Goal: Information Seeking & Learning: Learn about a topic

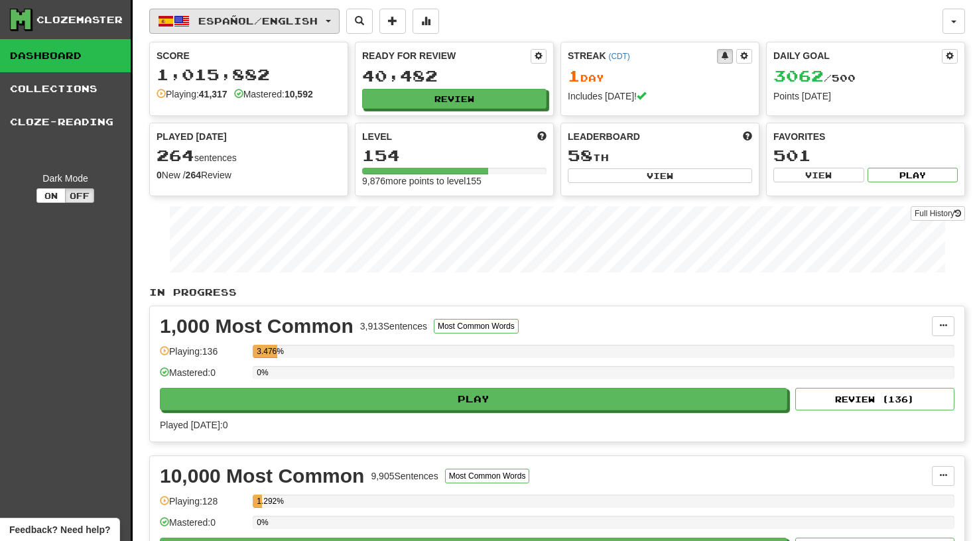
click at [340, 17] on button "Español / English" at bounding box center [244, 21] width 190 height 25
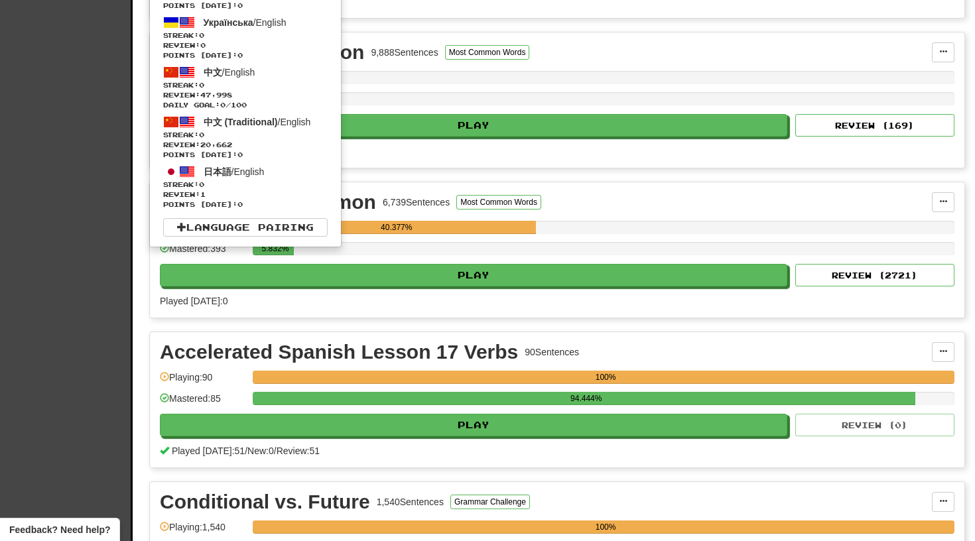
scroll to position [542, 0]
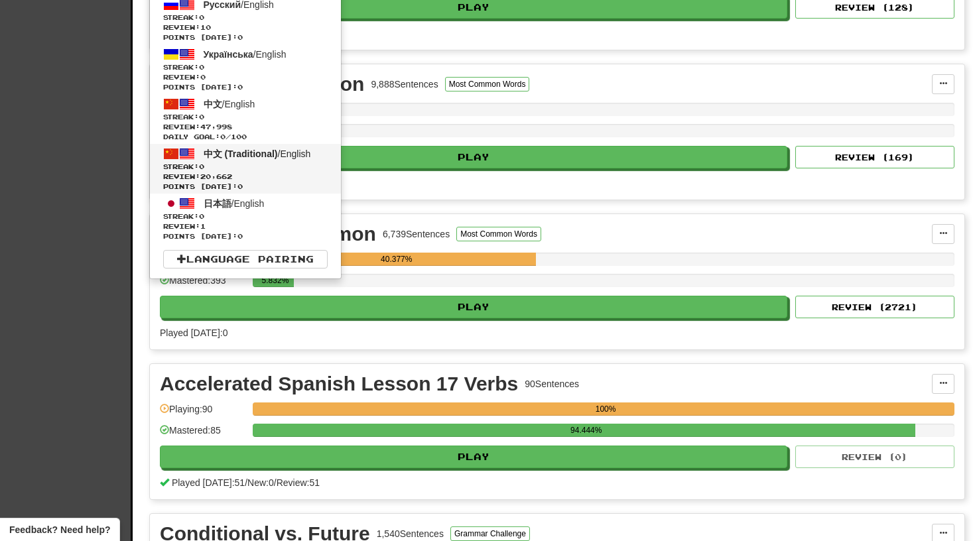
click at [223, 151] on span "中文 (Traditional)" at bounding box center [241, 154] width 74 height 11
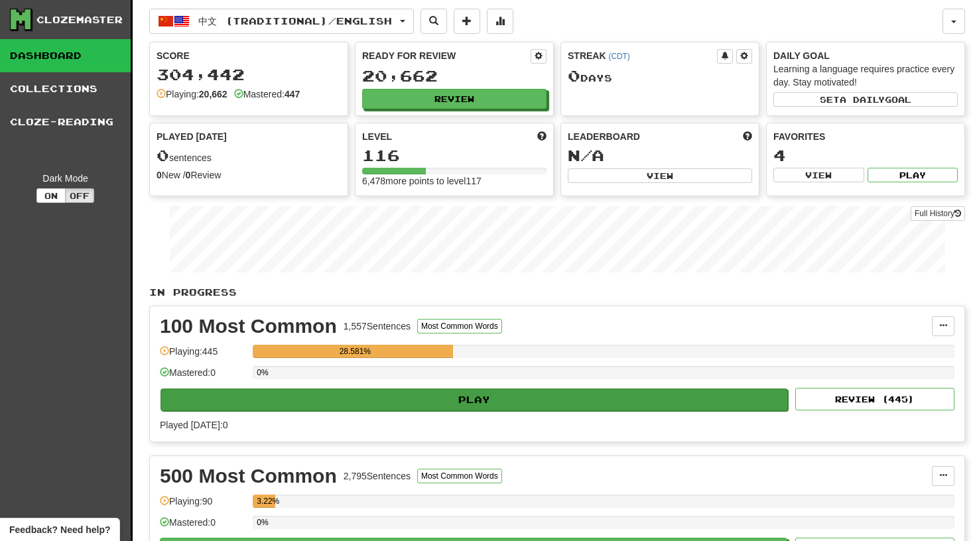
click at [484, 394] on button "Play" at bounding box center [475, 400] width 628 height 23
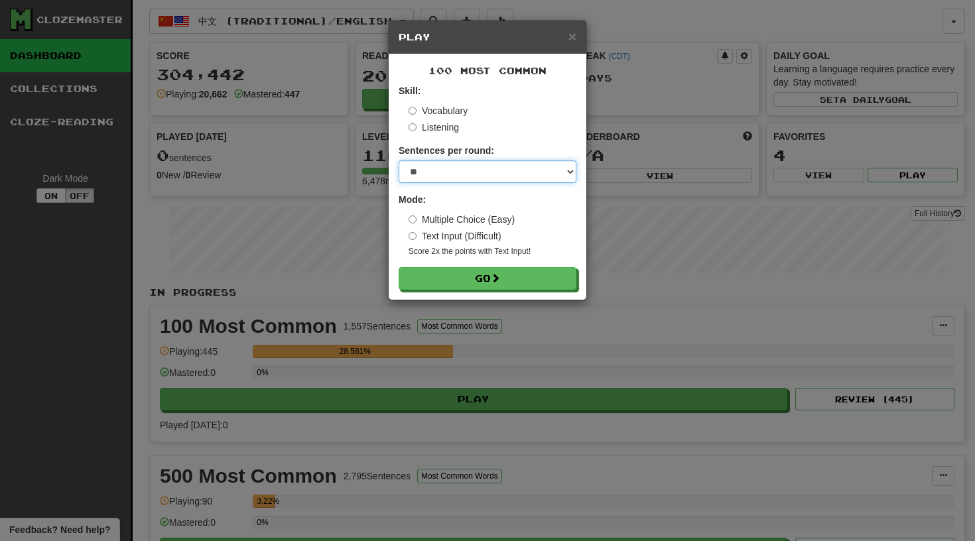
click at [570, 173] on select "* ** ** ** ** ** *** ********" at bounding box center [488, 172] width 178 height 23
select select "**"
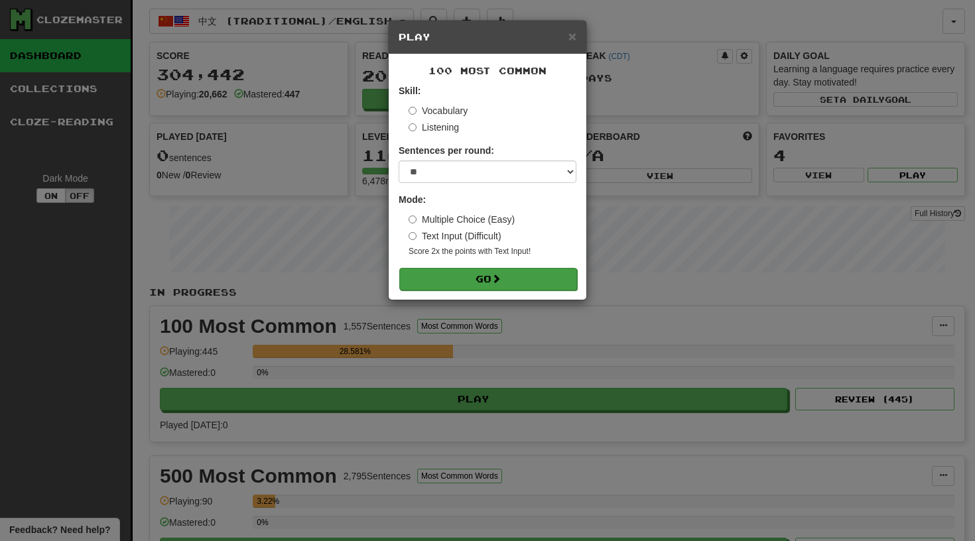
click at [474, 281] on button "Go" at bounding box center [488, 279] width 178 height 23
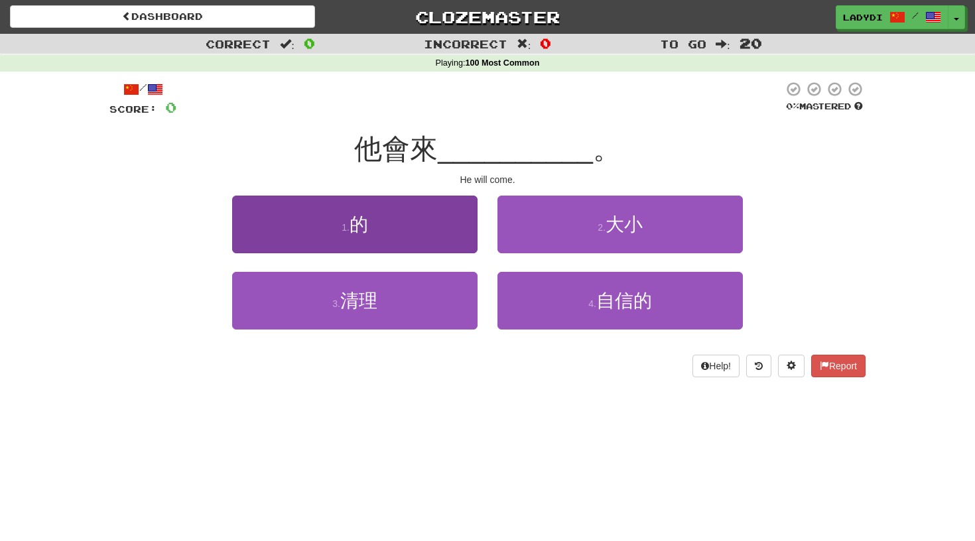
click at [413, 246] on button "1 . 的" at bounding box center [355, 225] width 246 height 58
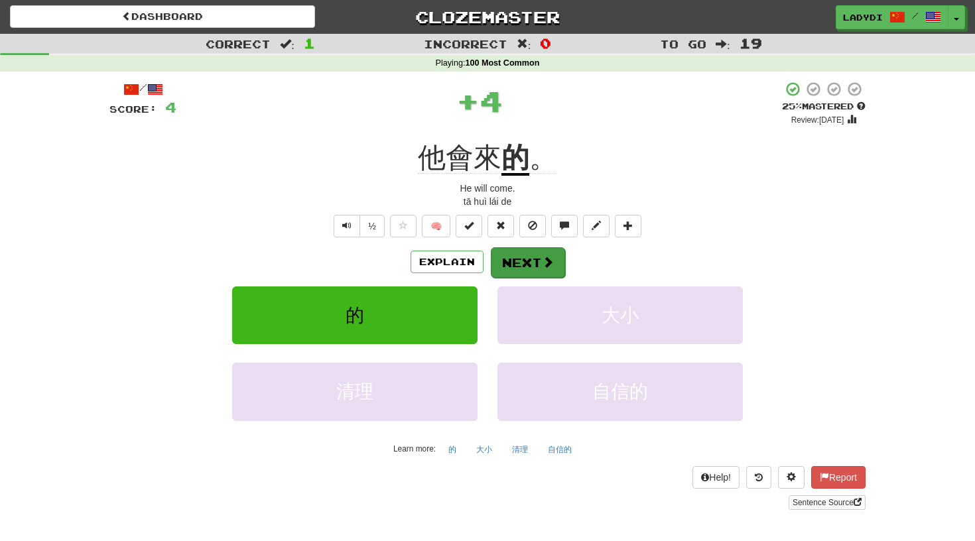
click at [521, 269] on button "Next" at bounding box center [528, 262] width 74 height 31
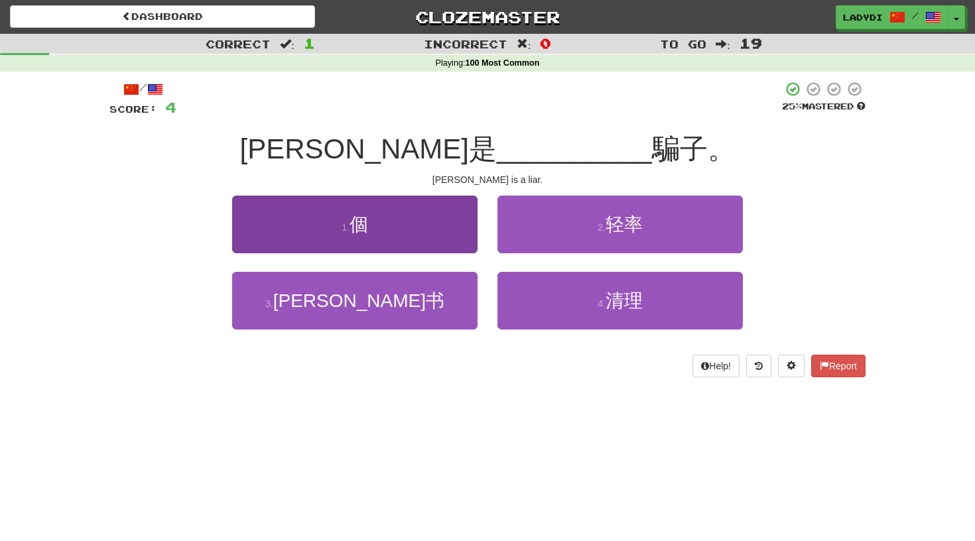
click at [418, 219] on button "1 . 個" at bounding box center [355, 225] width 246 height 58
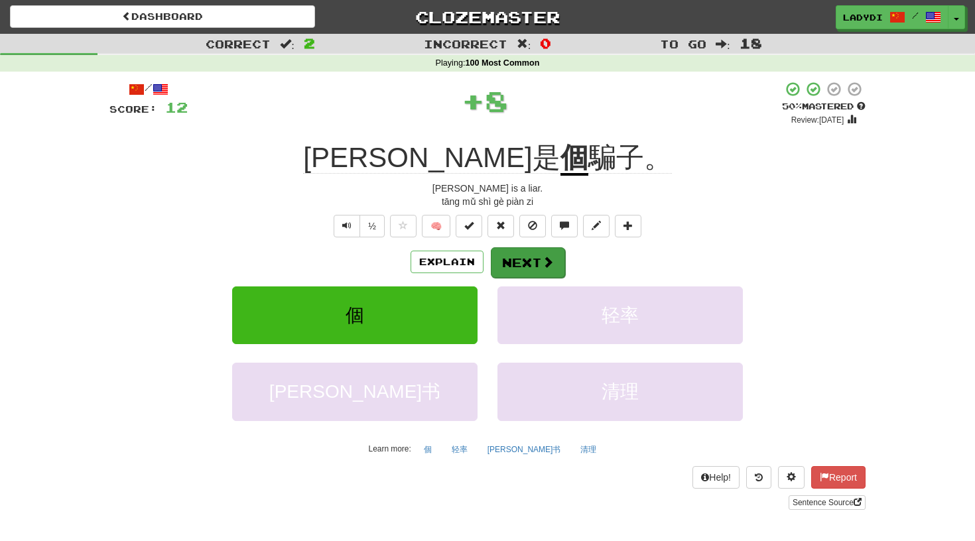
click at [545, 253] on button "Next" at bounding box center [528, 262] width 74 height 31
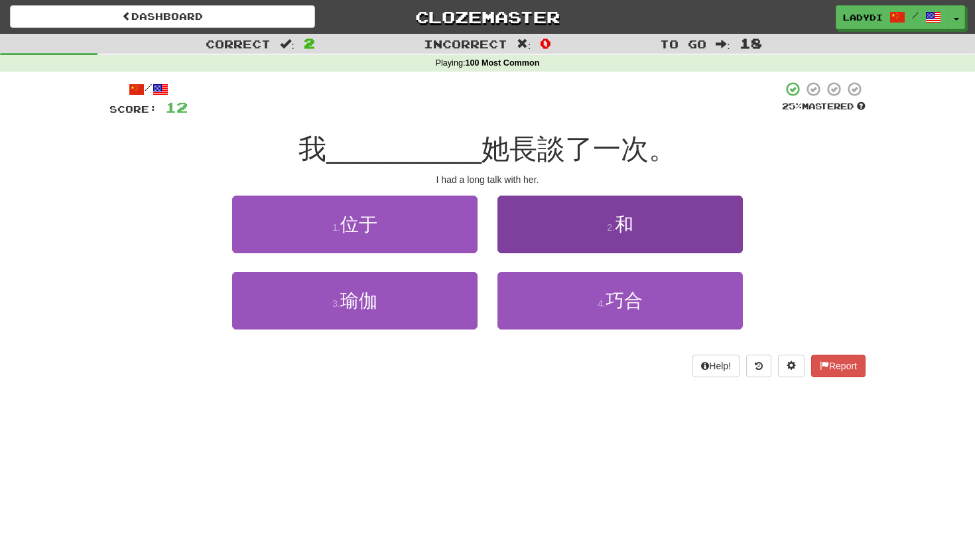
click at [529, 228] on button "2 . 和" at bounding box center [621, 225] width 246 height 58
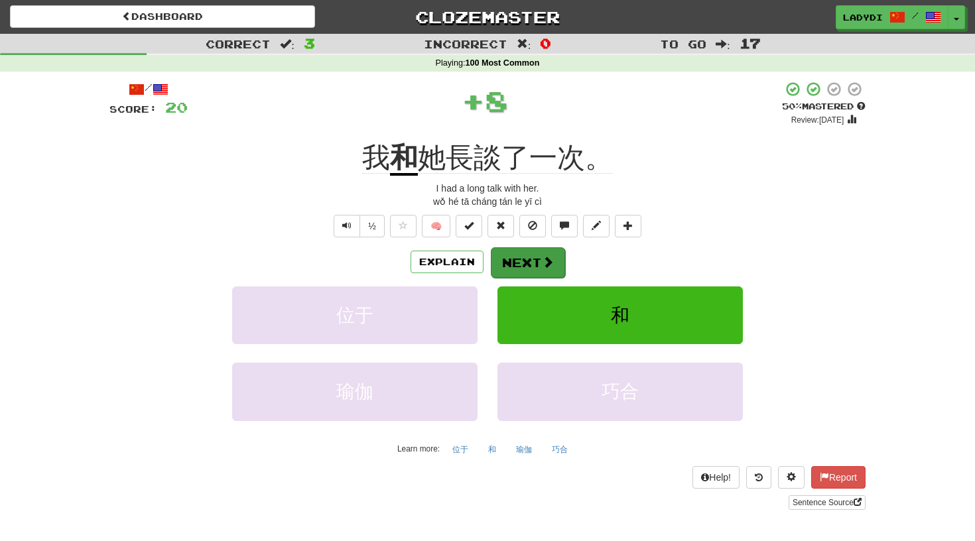
click at [516, 268] on button "Next" at bounding box center [528, 262] width 74 height 31
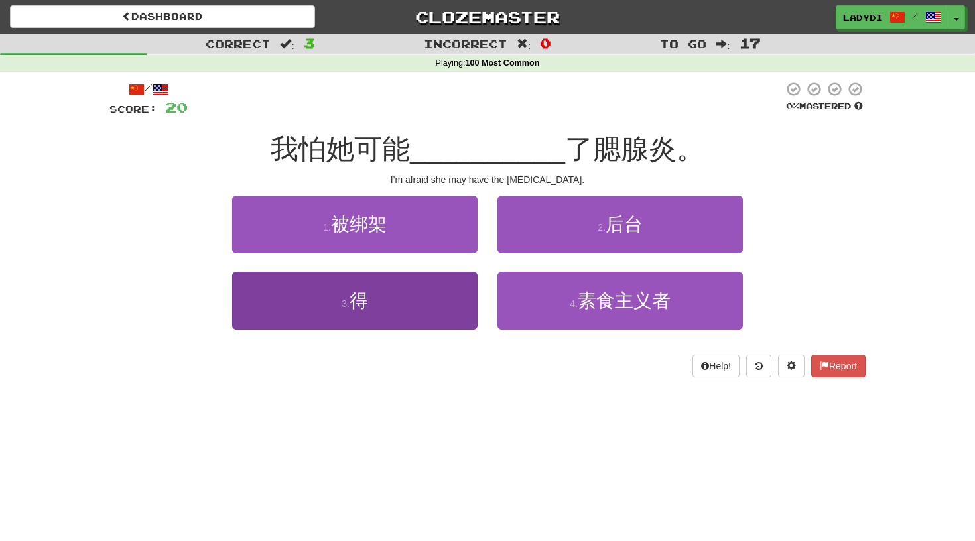
click at [434, 297] on button "3 . 得" at bounding box center [355, 301] width 246 height 58
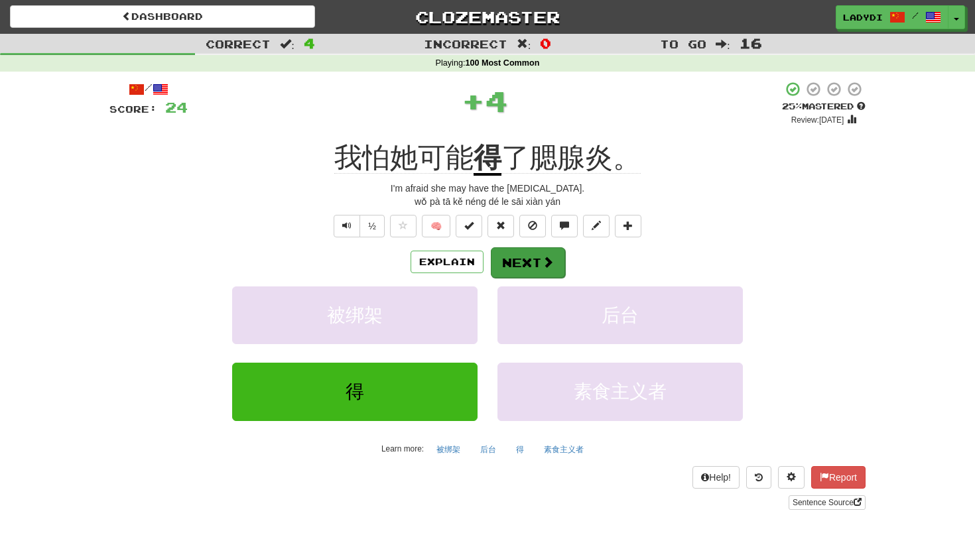
click at [543, 262] on span at bounding box center [548, 262] width 12 height 12
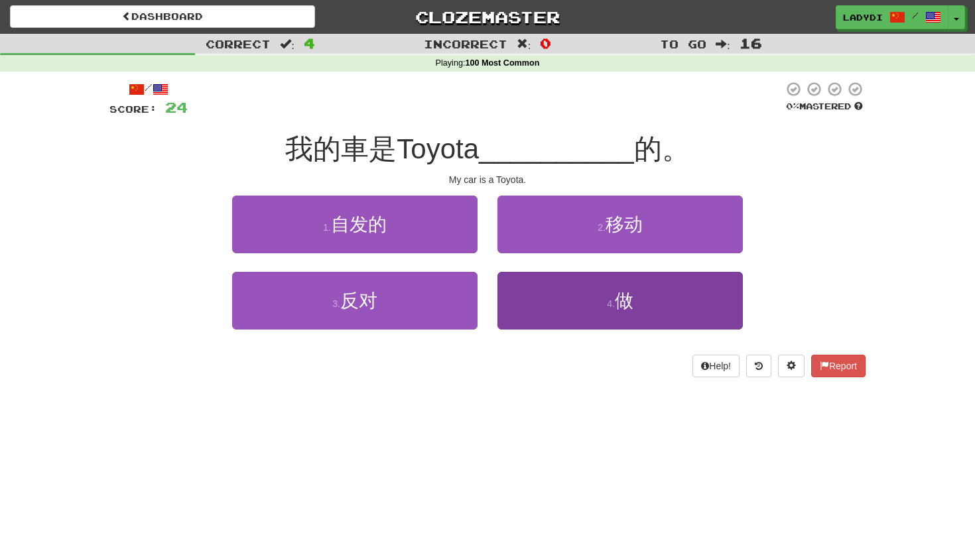
click at [531, 301] on button "4 . 做" at bounding box center [621, 301] width 246 height 58
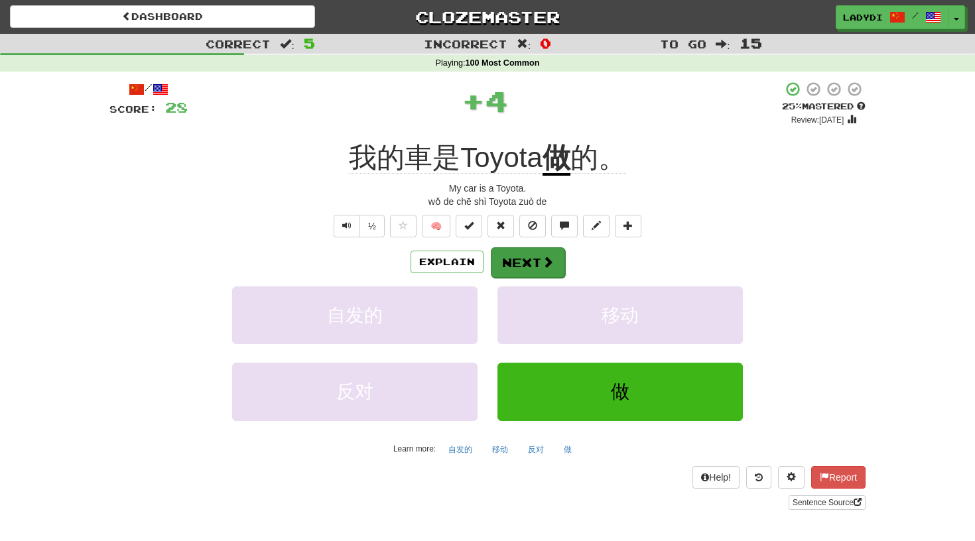
click at [520, 255] on button "Next" at bounding box center [528, 262] width 74 height 31
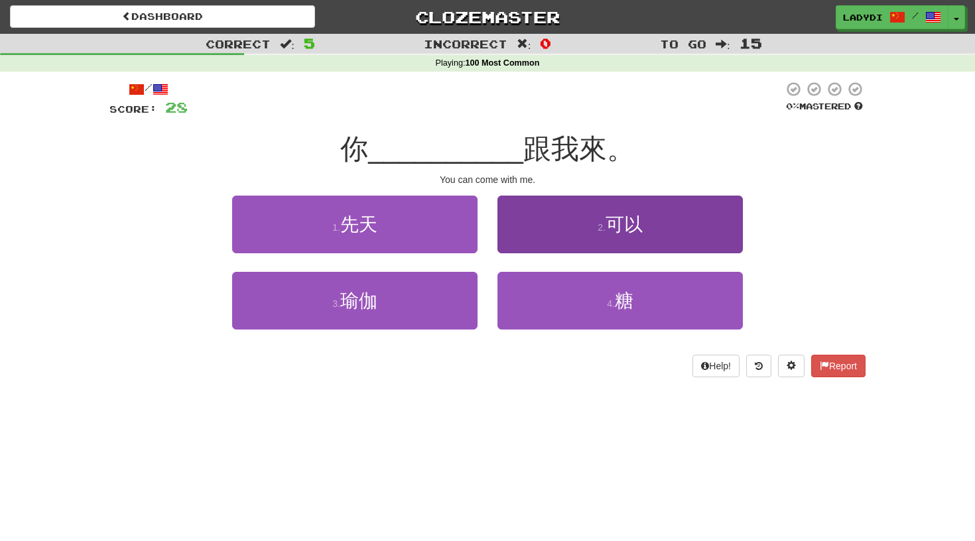
click at [540, 232] on button "2 . 可以" at bounding box center [621, 225] width 246 height 58
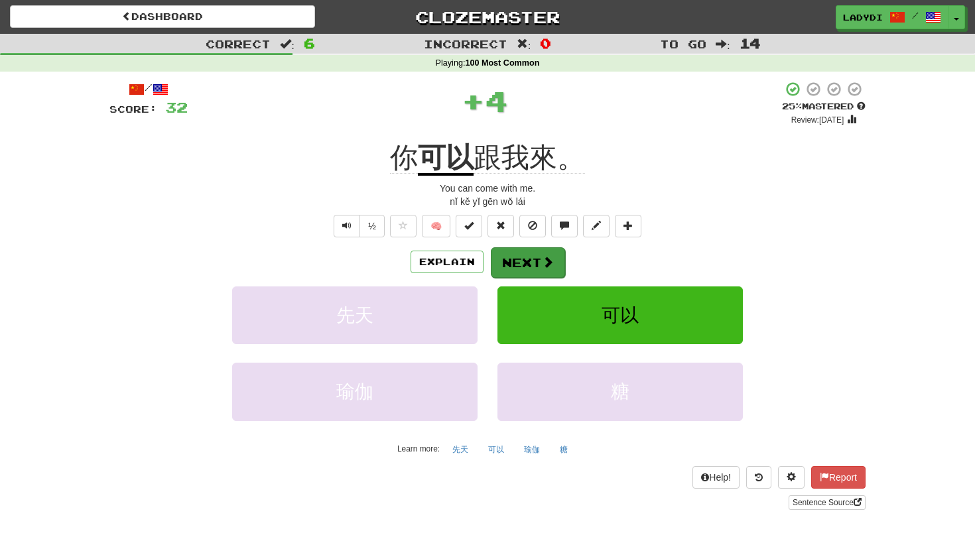
click at [526, 257] on button "Next" at bounding box center [528, 262] width 74 height 31
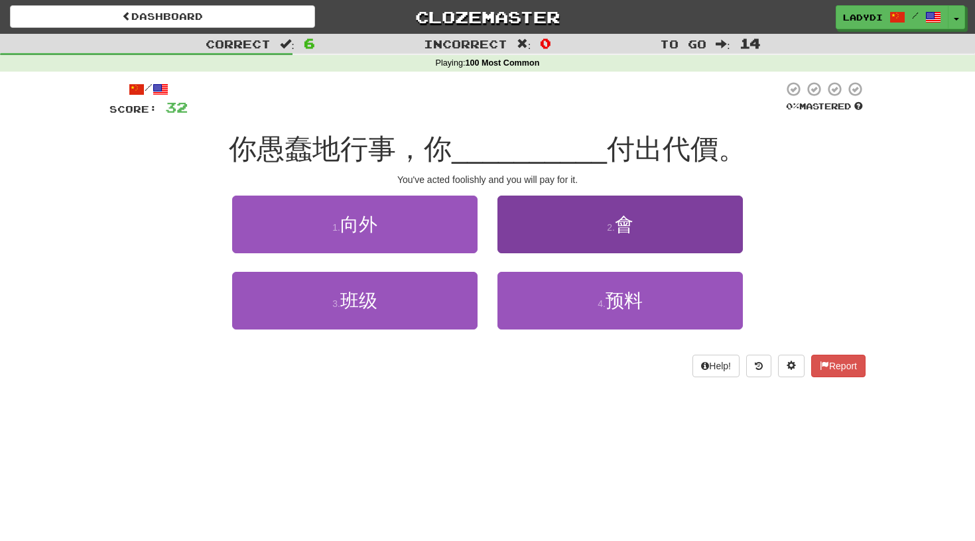
click at [535, 237] on button "2 . 會" at bounding box center [621, 225] width 246 height 58
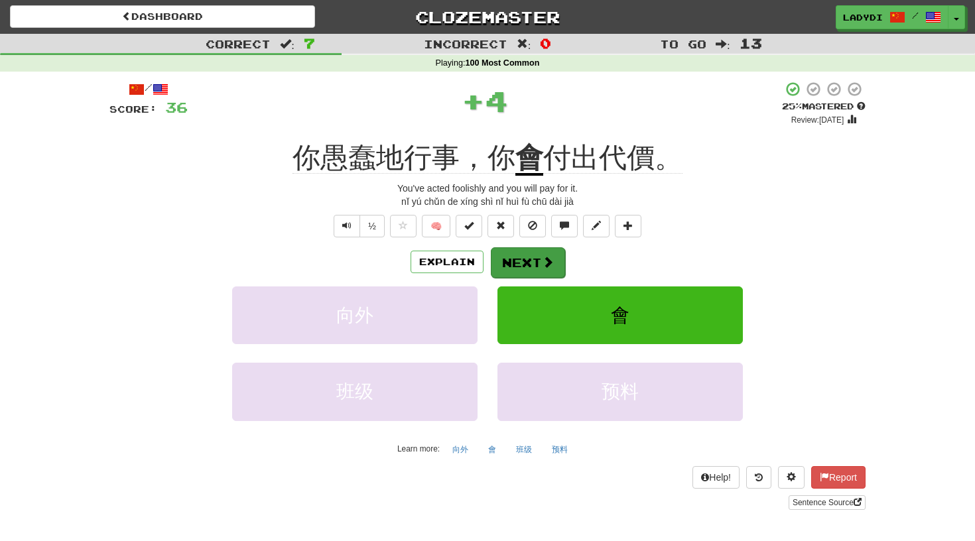
click at [516, 267] on button "Next" at bounding box center [528, 262] width 74 height 31
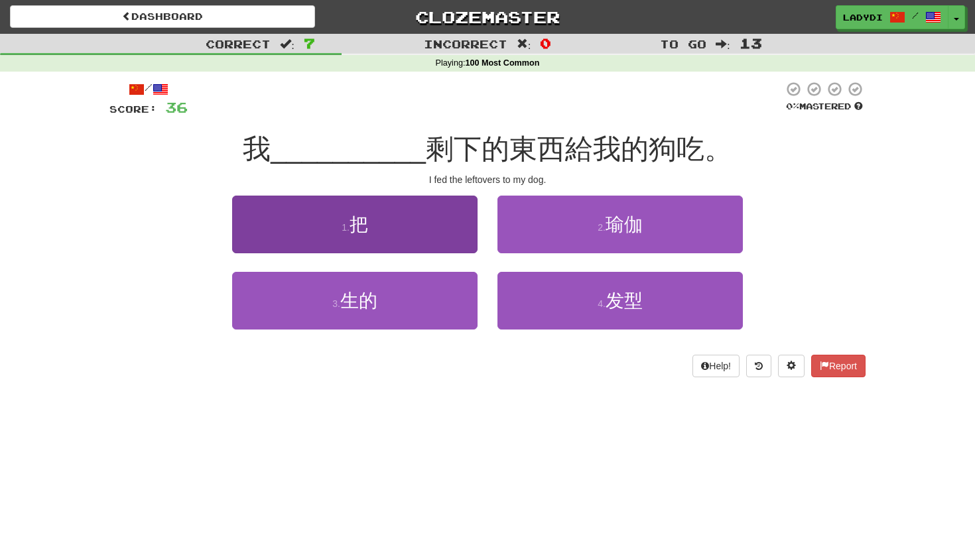
click at [448, 236] on button "1 . 把" at bounding box center [355, 225] width 246 height 58
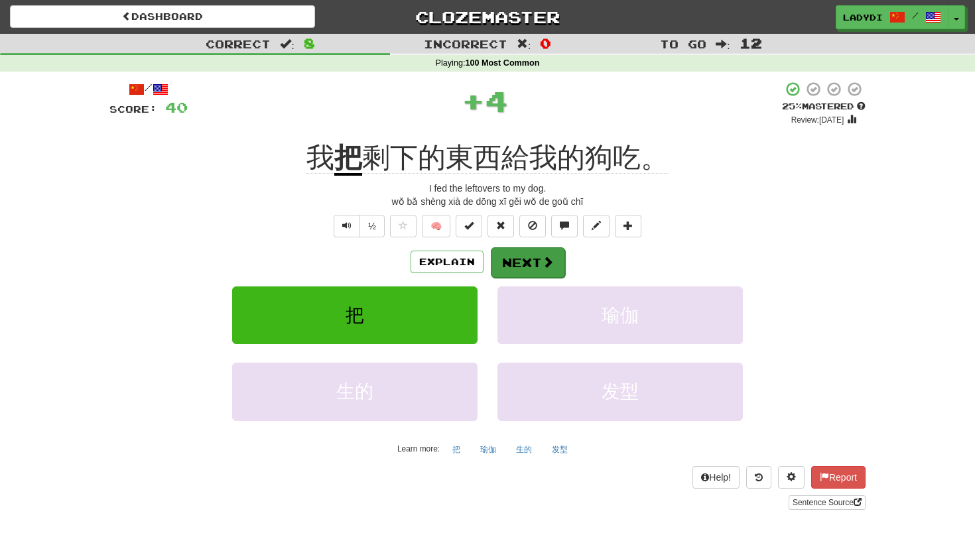
click at [511, 260] on button "Next" at bounding box center [528, 262] width 74 height 31
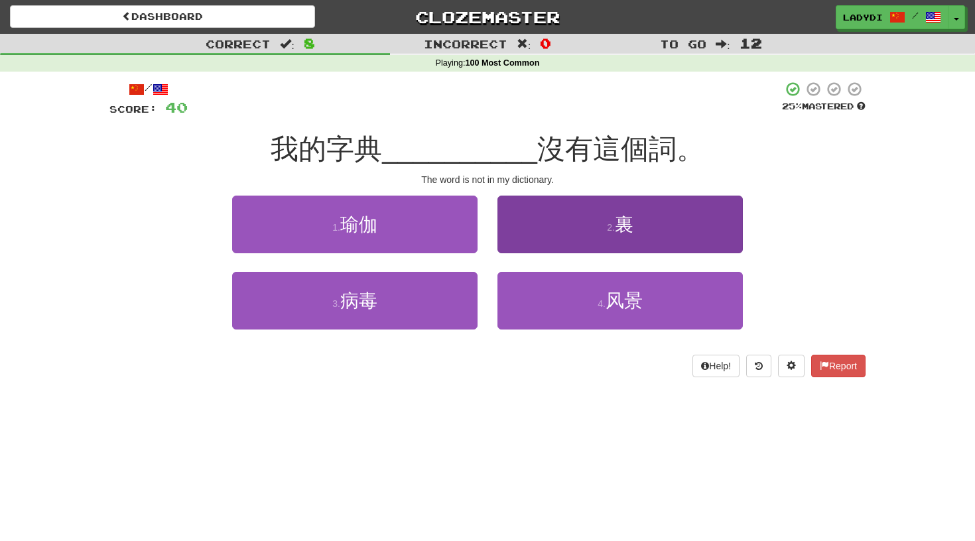
click at [545, 232] on button "2 . 裏" at bounding box center [621, 225] width 246 height 58
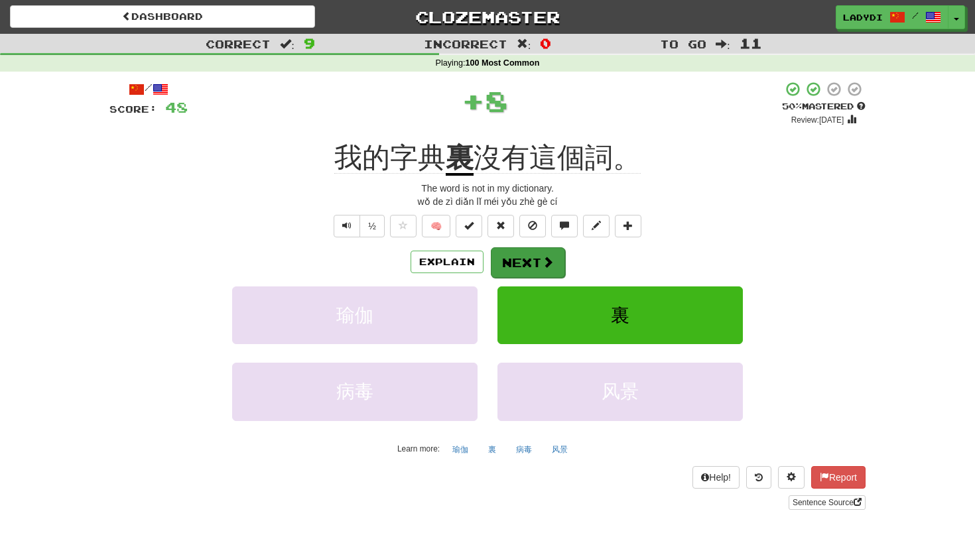
click at [531, 263] on button "Next" at bounding box center [528, 262] width 74 height 31
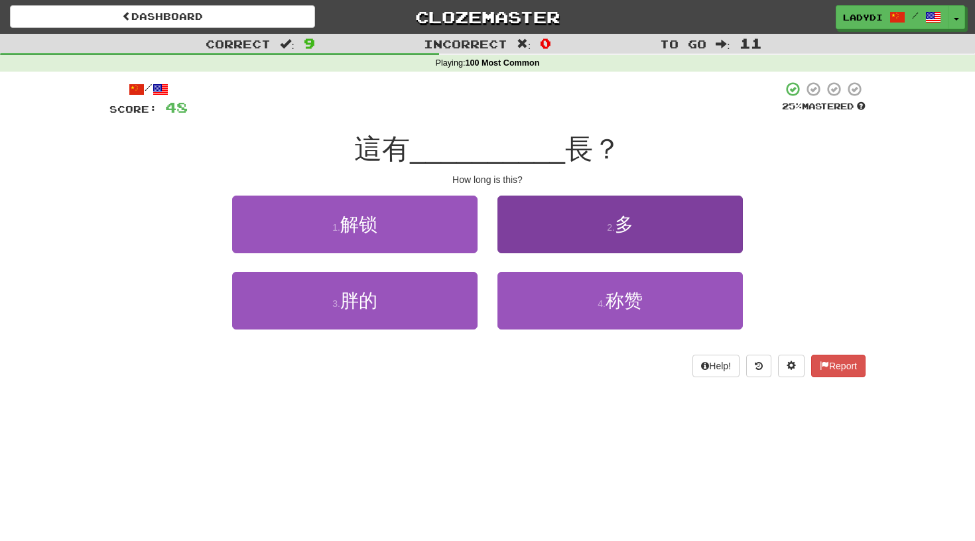
click at [557, 230] on button "2 . 多" at bounding box center [621, 225] width 246 height 58
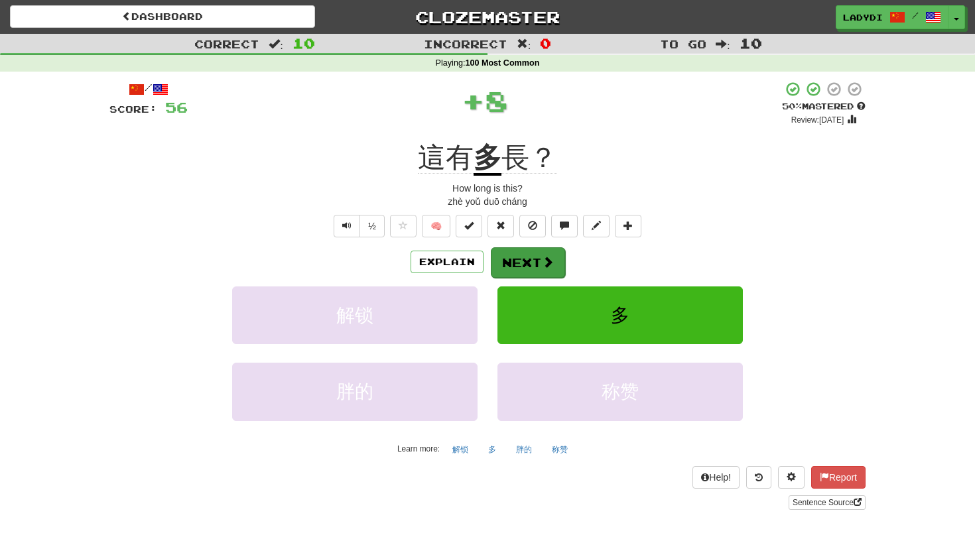
click at [527, 254] on button "Next" at bounding box center [528, 262] width 74 height 31
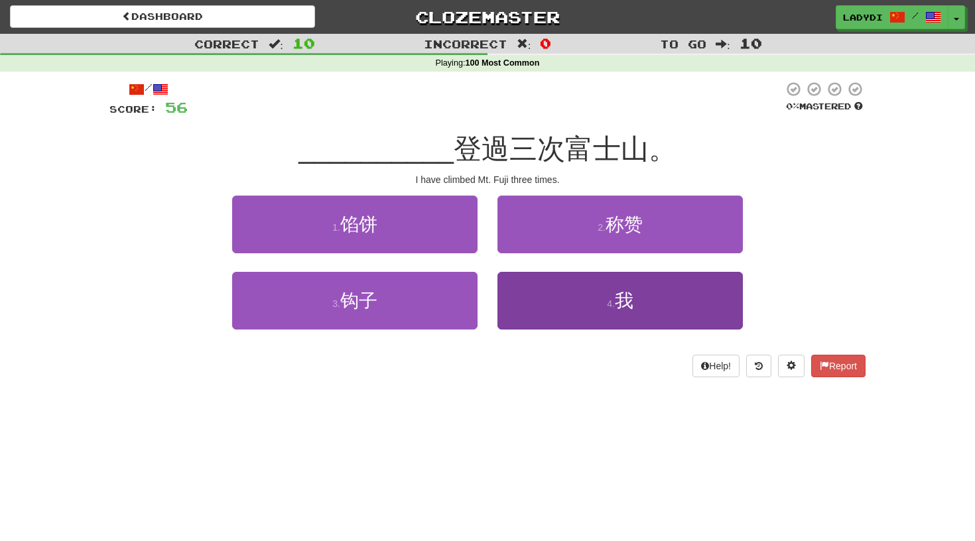
click at [507, 289] on button "4 . 我" at bounding box center [621, 301] width 246 height 58
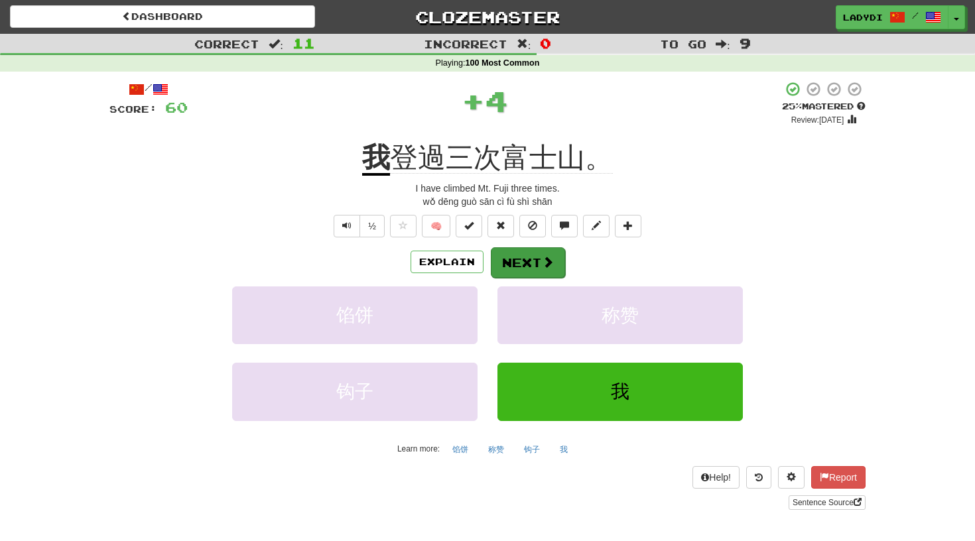
click at [508, 251] on button "Next" at bounding box center [528, 262] width 74 height 31
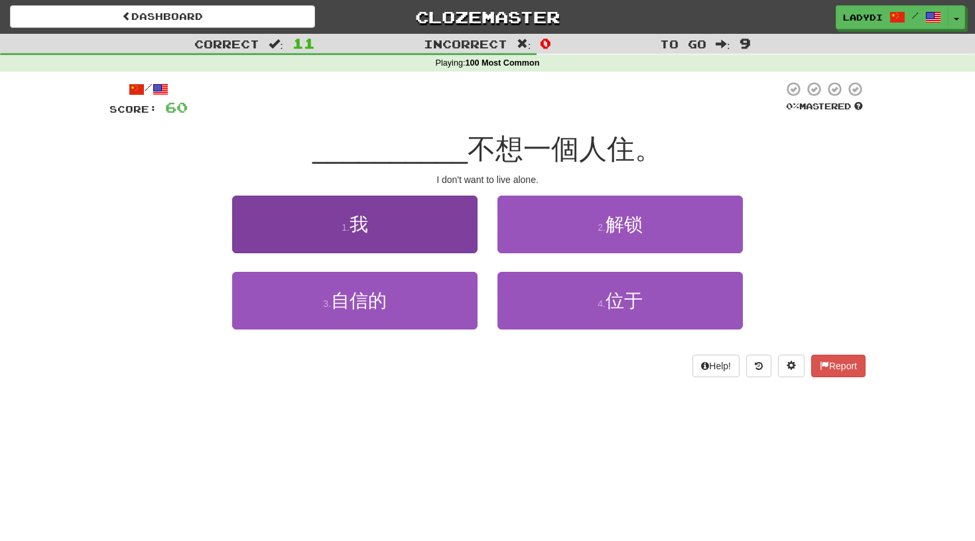
click at [458, 236] on button "1 . 我" at bounding box center [355, 225] width 246 height 58
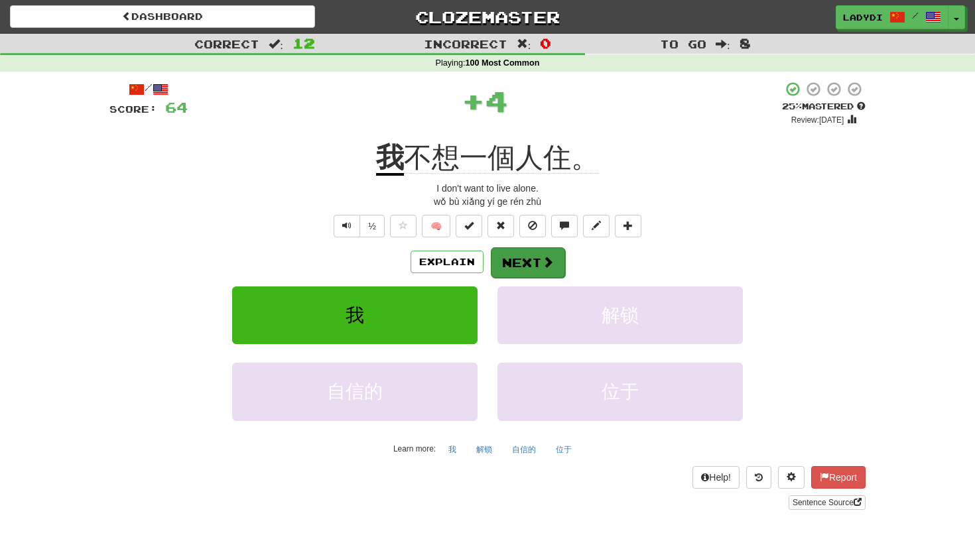
click at [516, 252] on button "Next" at bounding box center [528, 262] width 74 height 31
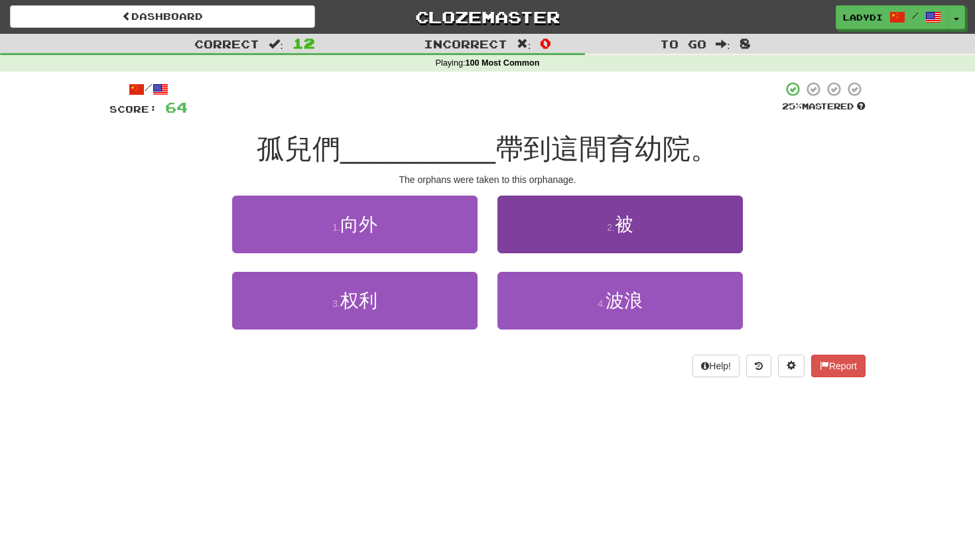
click at [526, 230] on button "2 . 被" at bounding box center [621, 225] width 246 height 58
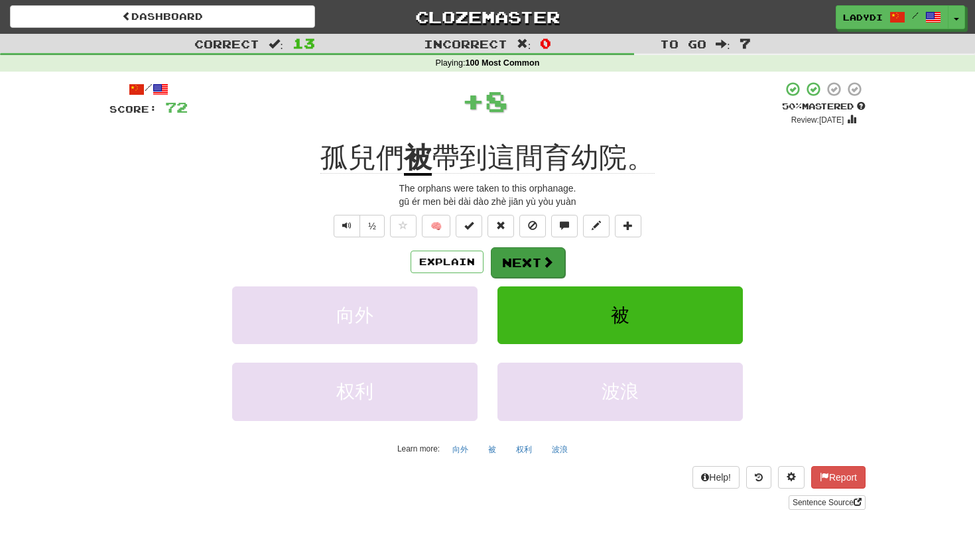
click at [506, 265] on button "Next" at bounding box center [528, 262] width 74 height 31
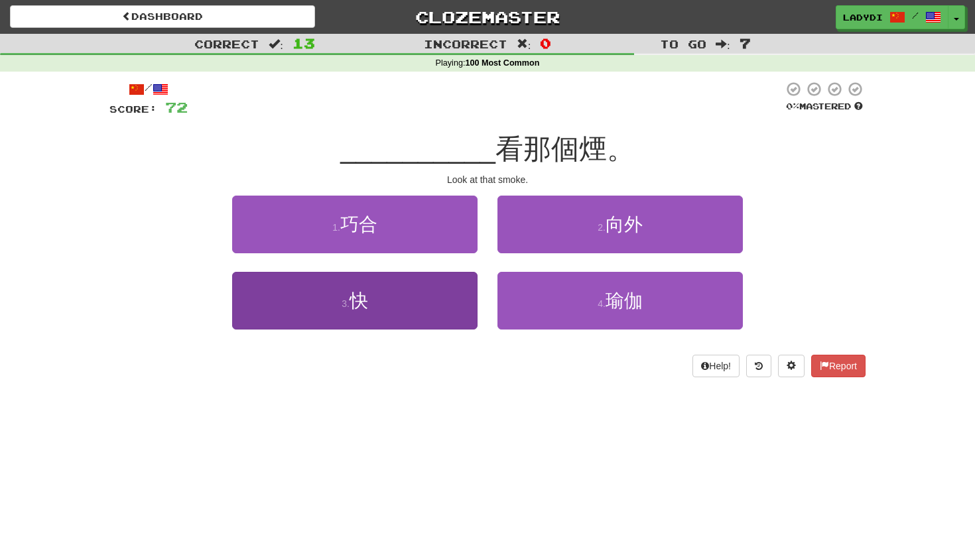
click at [439, 300] on button "3 . 快" at bounding box center [355, 301] width 246 height 58
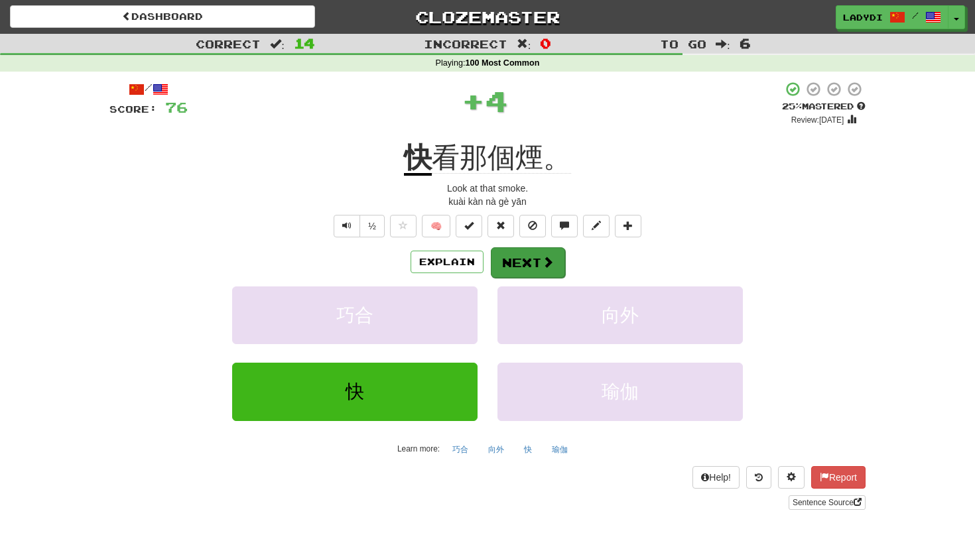
click at [524, 260] on button "Next" at bounding box center [528, 262] width 74 height 31
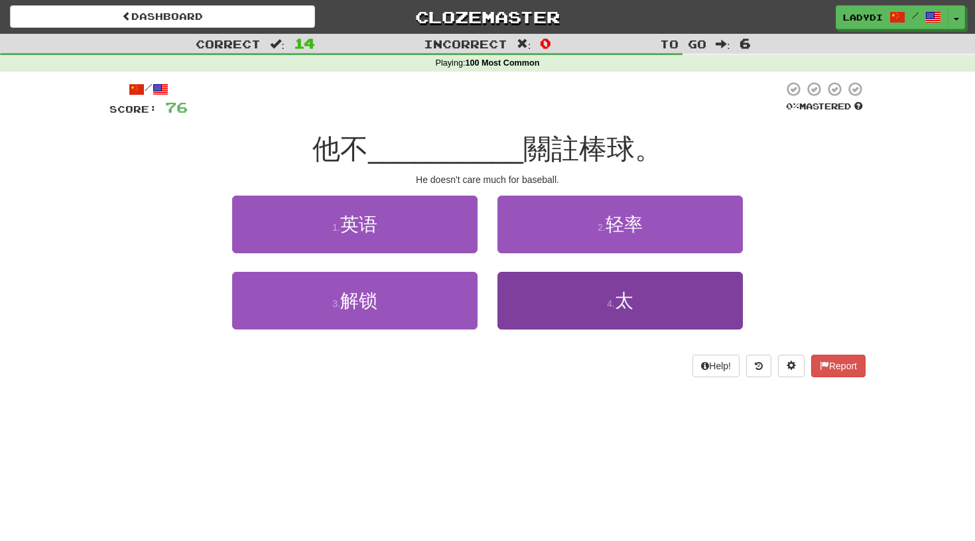
click at [539, 277] on button "4 . 太" at bounding box center [621, 301] width 246 height 58
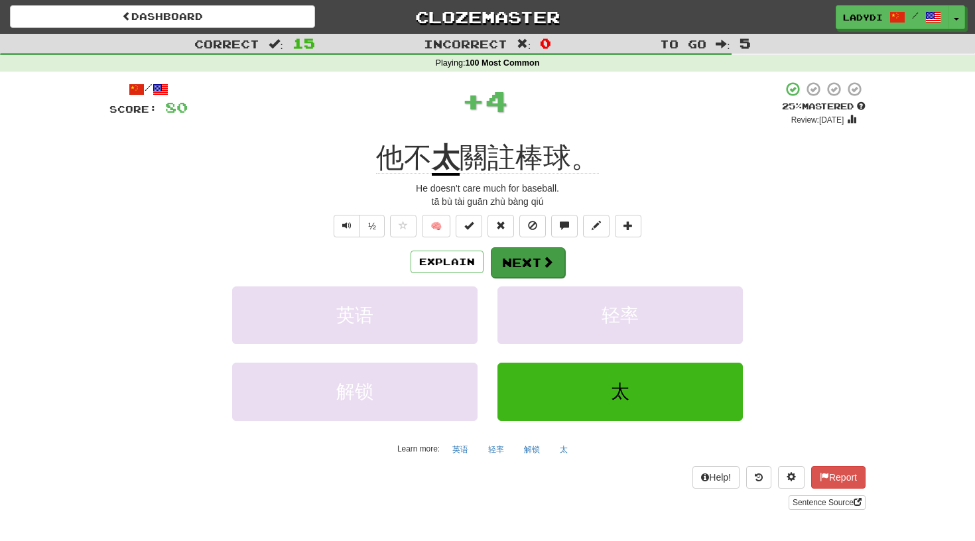
click at [527, 257] on button "Next" at bounding box center [528, 262] width 74 height 31
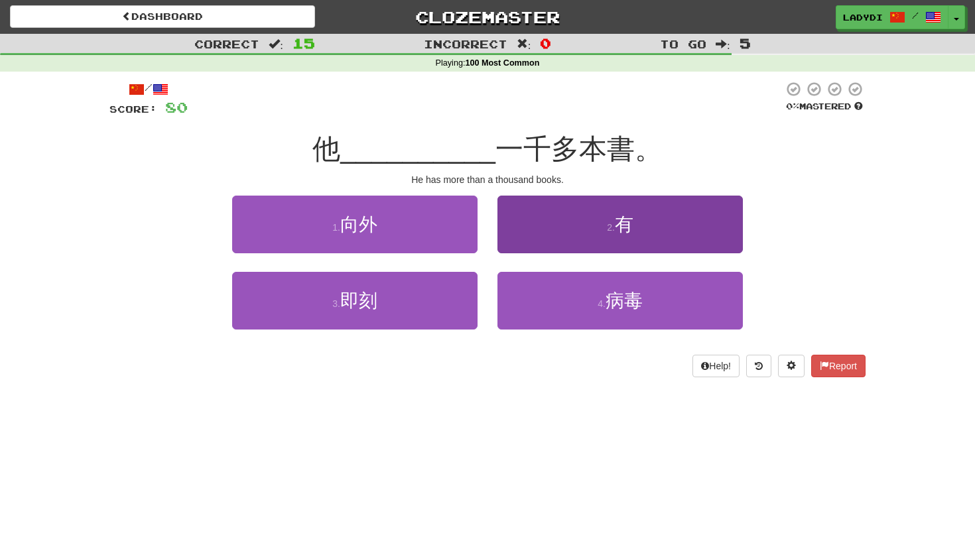
click at [534, 223] on button "2 . 有" at bounding box center [621, 225] width 246 height 58
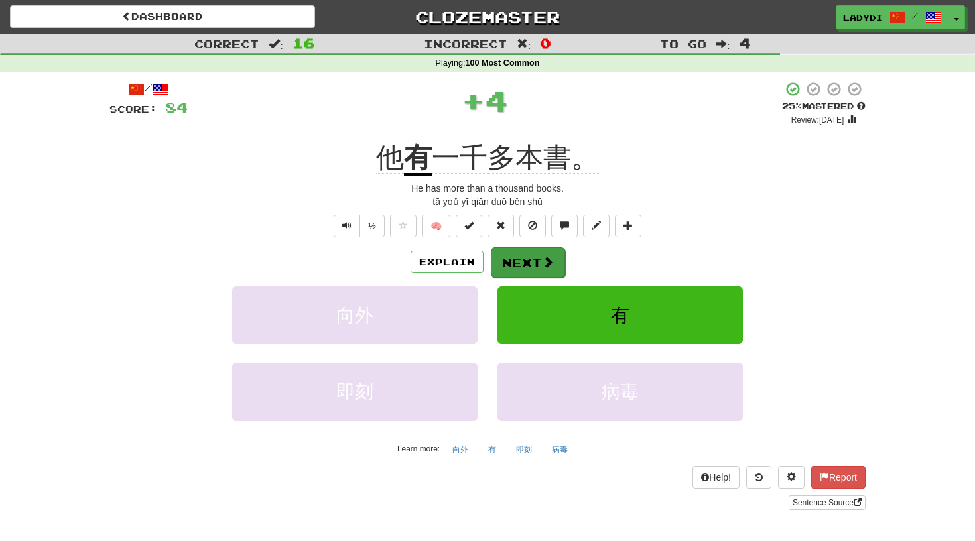
click at [514, 259] on button "Next" at bounding box center [528, 262] width 74 height 31
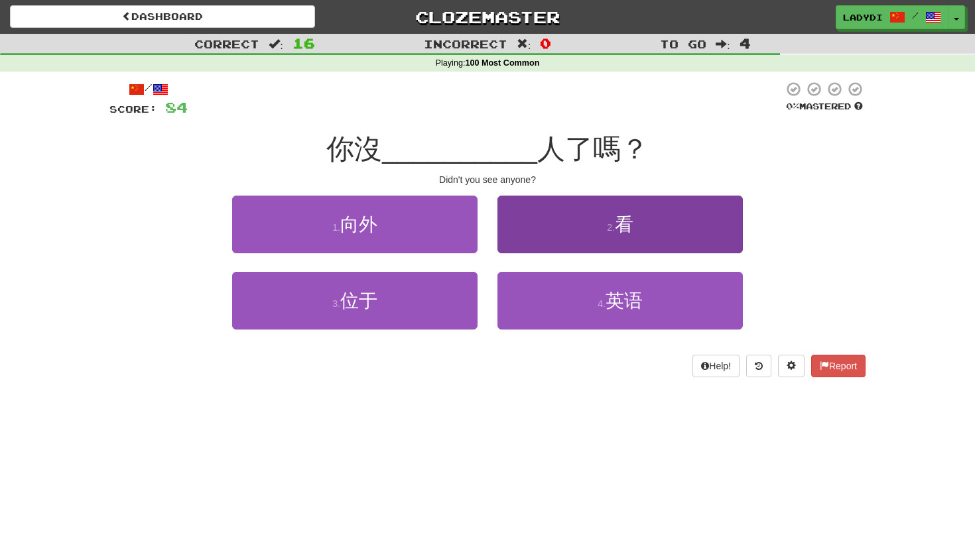
click at [529, 240] on button "2 . 看" at bounding box center [621, 225] width 246 height 58
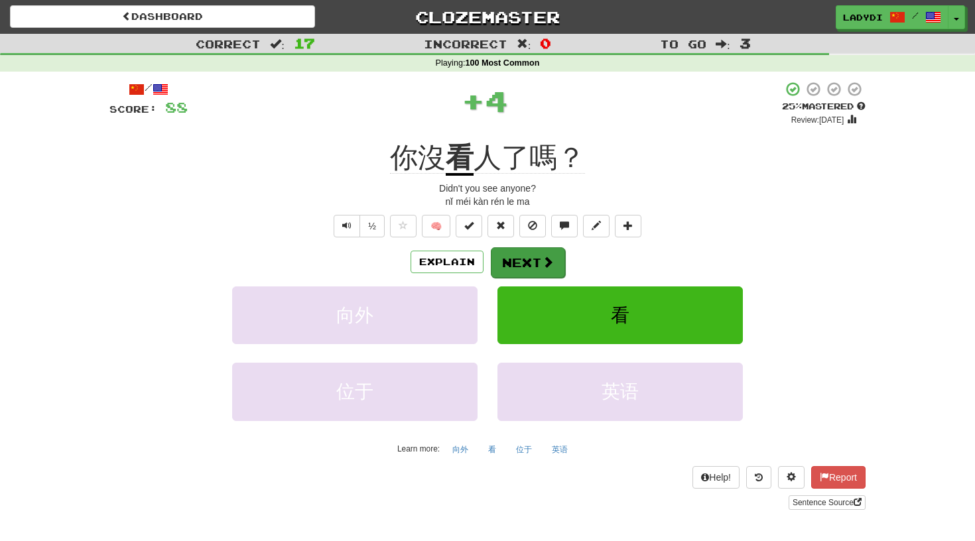
click at [514, 255] on button "Next" at bounding box center [528, 262] width 74 height 31
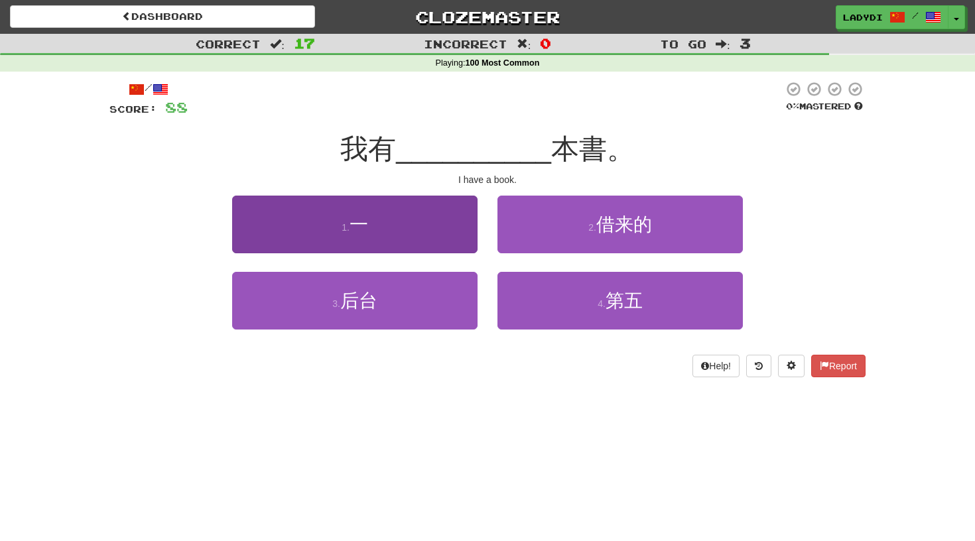
click at [450, 244] on button "1 . 一" at bounding box center [355, 225] width 246 height 58
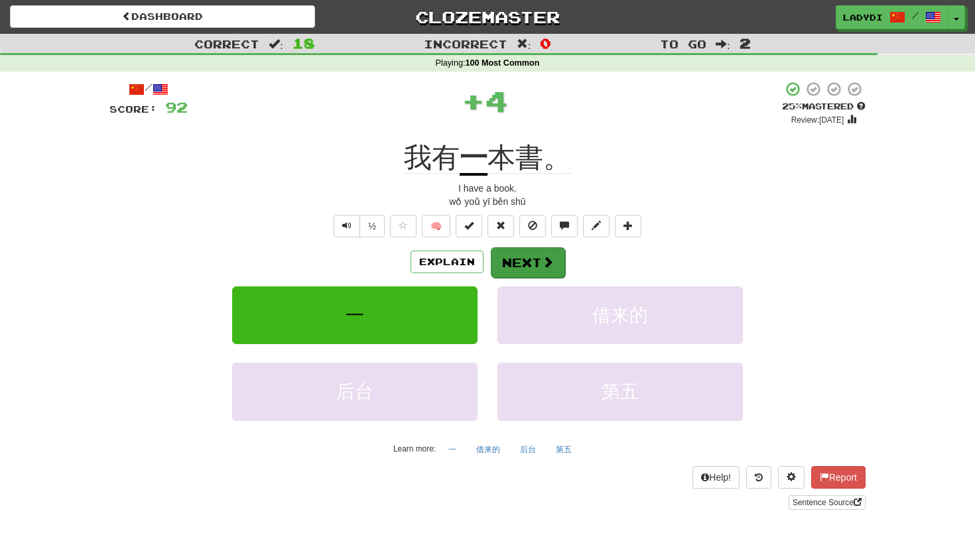
click at [522, 250] on button "Next" at bounding box center [528, 262] width 74 height 31
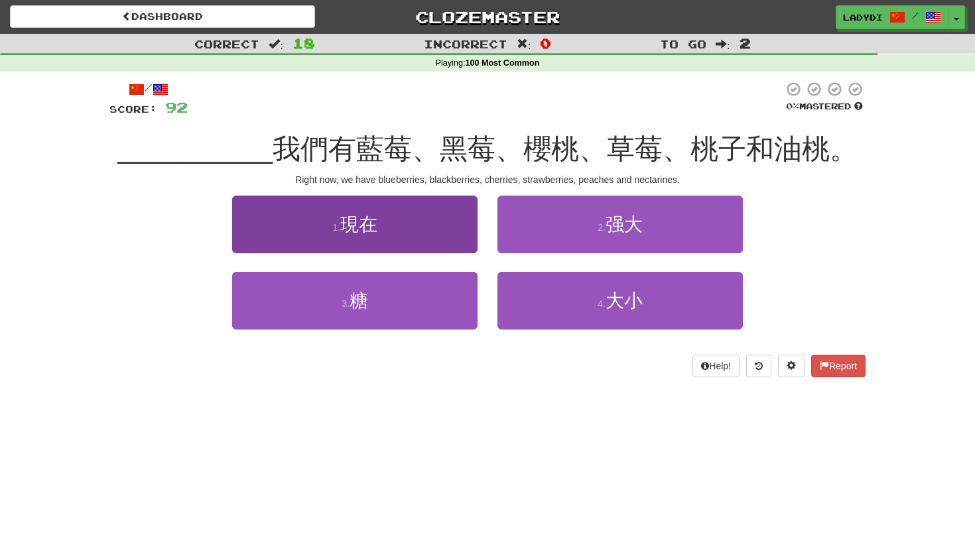
click at [447, 240] on button "1 . 現在" at bounding box center [355, 225] width 246 height 58
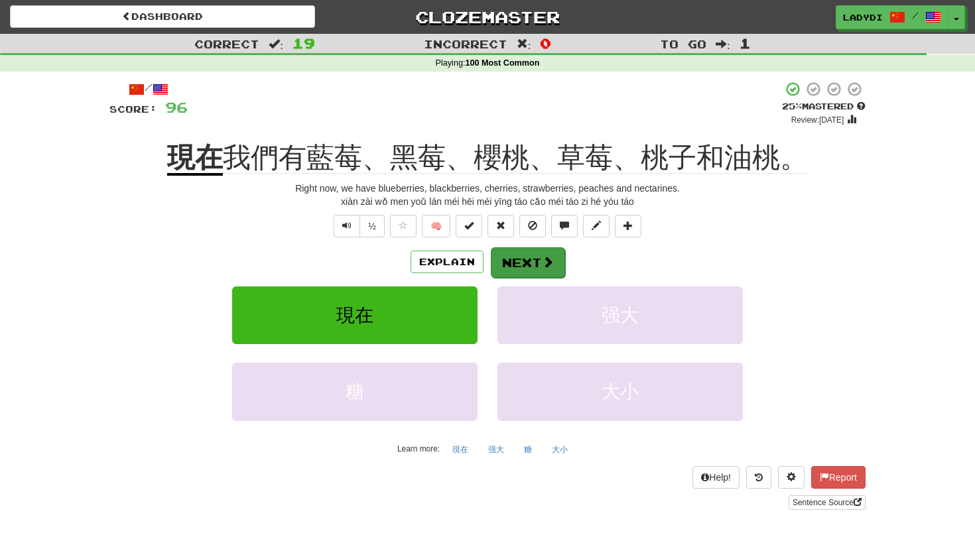
click at [529, 261] on button "Next" at bounding box center [528, 262] width 74 height 31
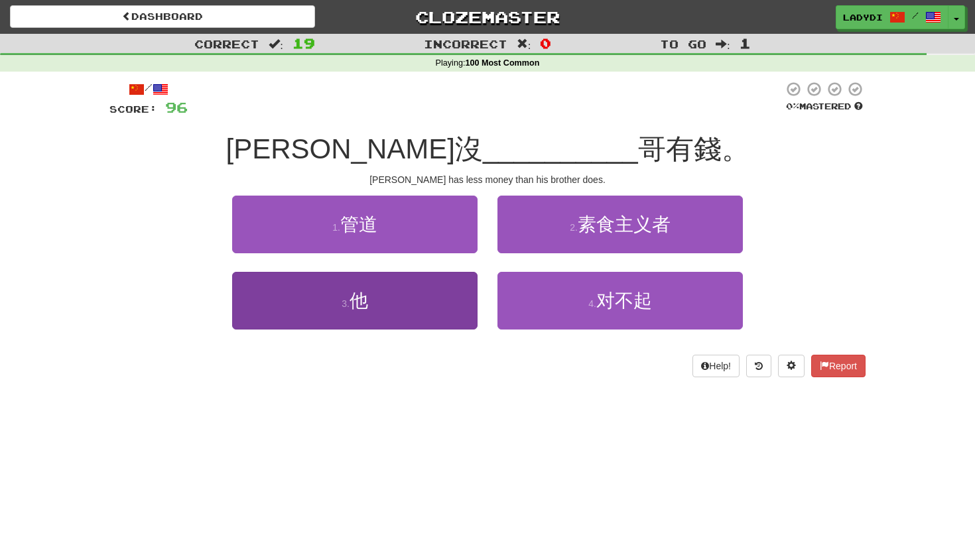
click at [448, 289] on button "3 . 他" at bounding box center [355, 301] width 246 height 58
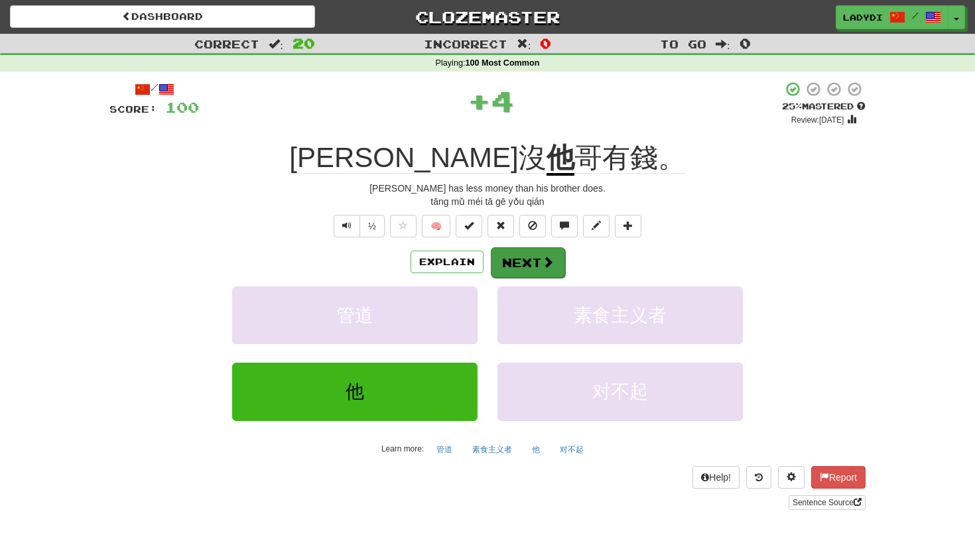
click at [530, 259] on button "Next" at bounding box center [528, 262] width 74 height 31
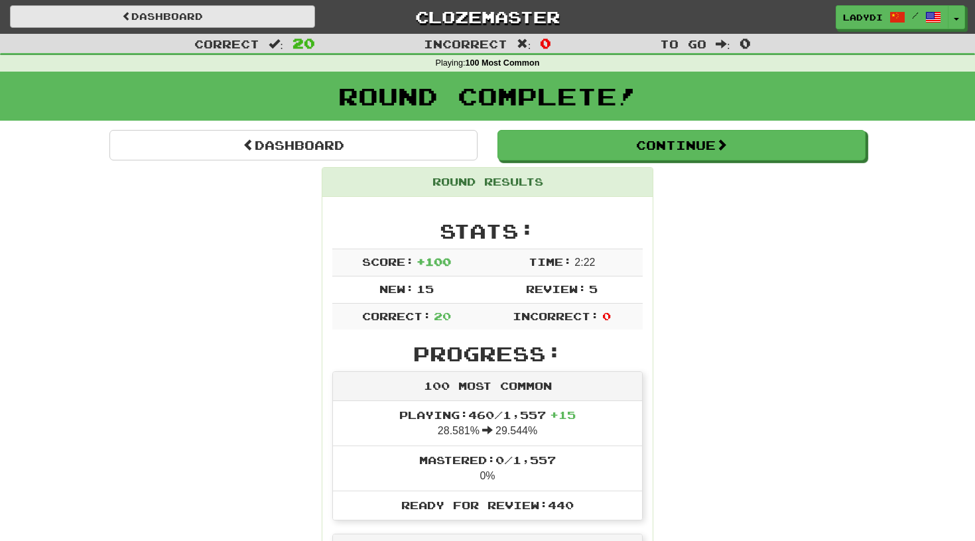
click at [242, 18] on link "Dashboard" at bounding box center [162, 16] width 305 height 23
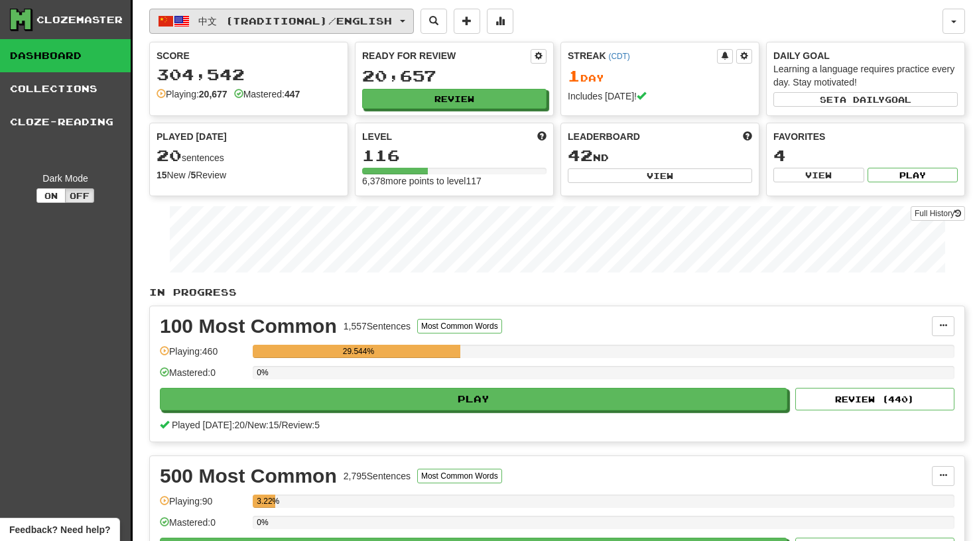
click at [405, 20] on span "button" at bounding box center [402, 21] width 5 height 3
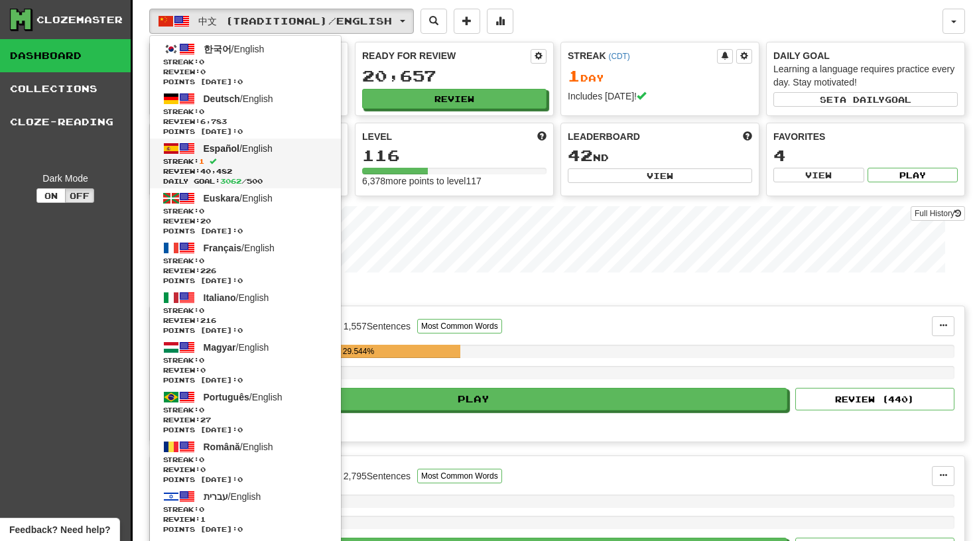
click at [265, 149] on span "Español / English" at bounding box center [238, 148] width 69 height 11
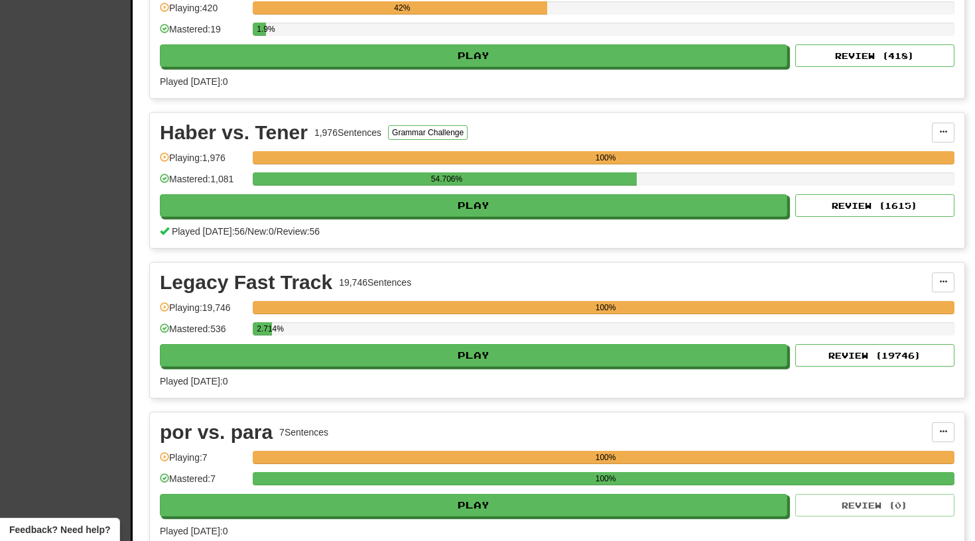
scroll to position [1989, 0]
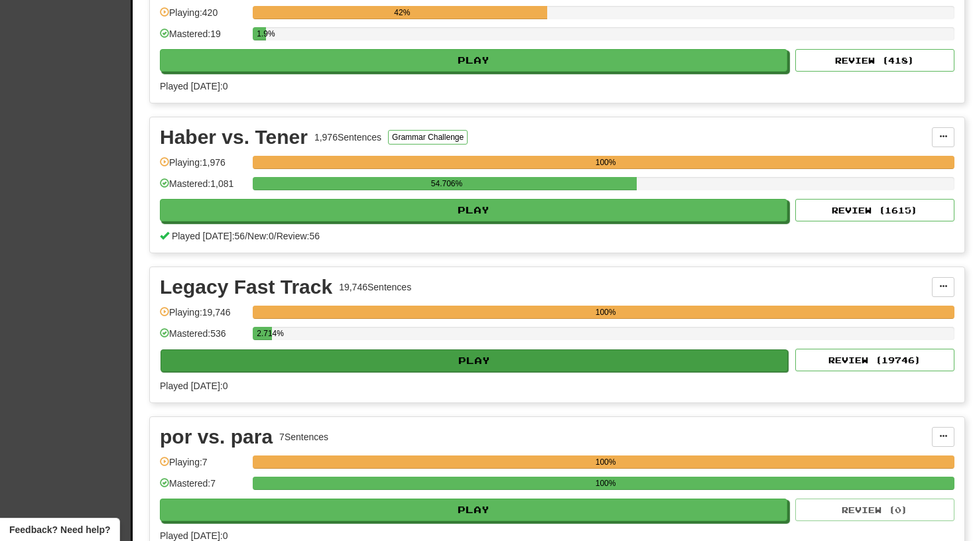
click at [447, 355] on button "Play" at bounding box center [475, 361] width 628 height 23
select select "**"
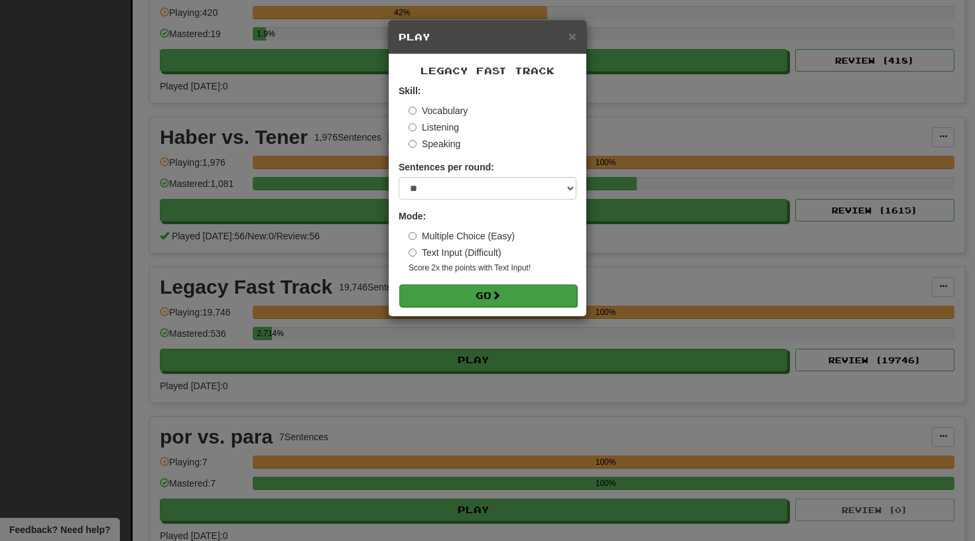
click at [459, 292] on button "Go" at bounding box center [488, 296] width 178 height 23
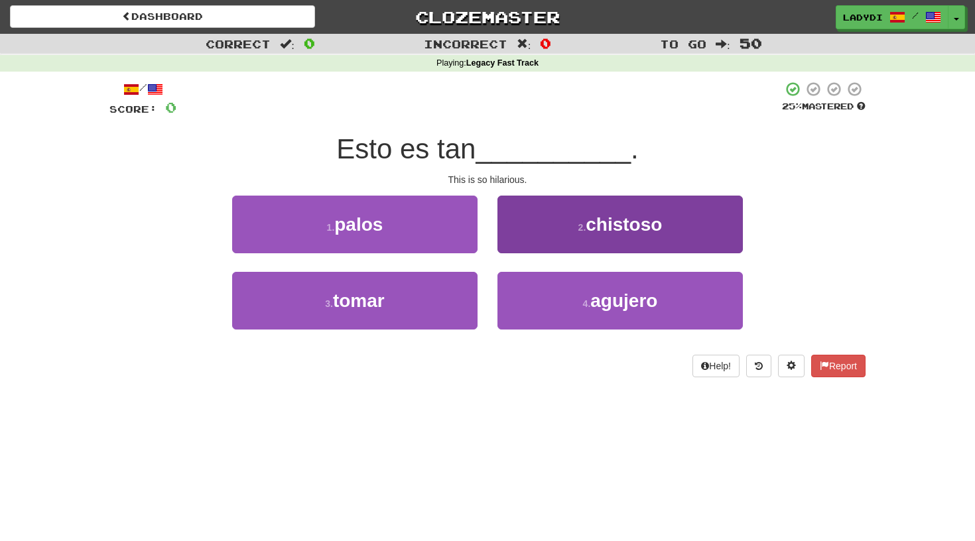
click at [549, 224] on button "2 . chistoso" at bounding box center [621, 225] width 246 height 58
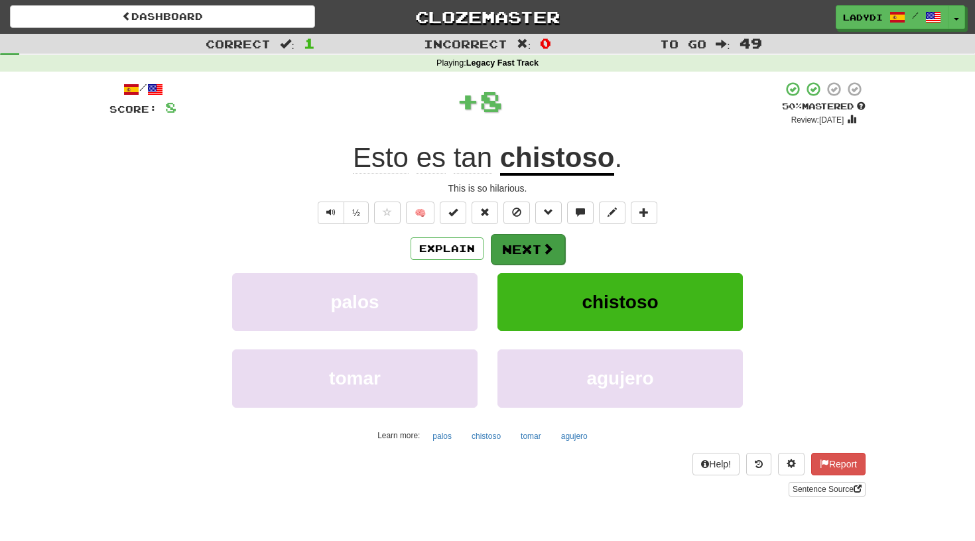
click at [529, 236] on button "Next" at bounding box center [528, 249] width 74 height 31
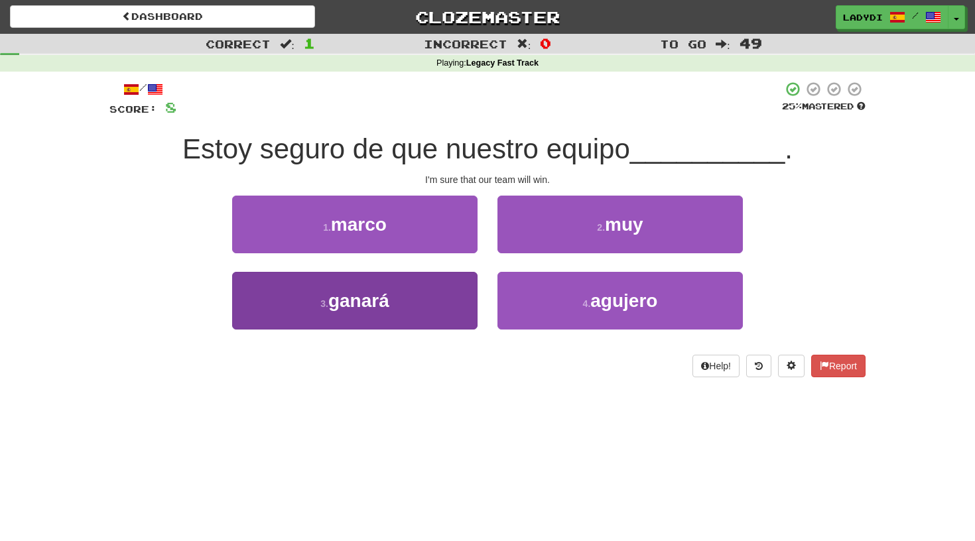
click at [405, 315] on button "3 . ganará" at bounding box center [355, 301] width 246 height 58
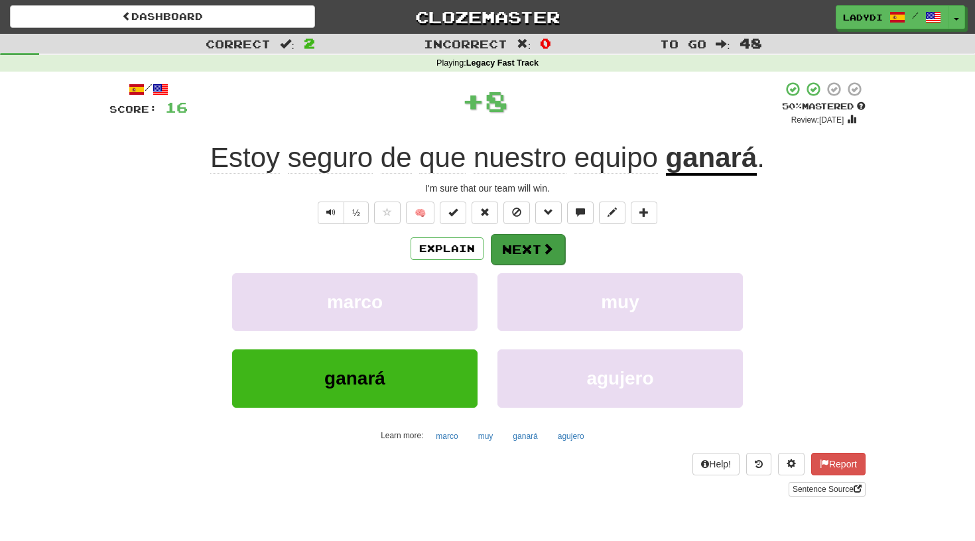
click at [524, 244] on button "Next" at bounding box center [528, 249] width 74 height 31
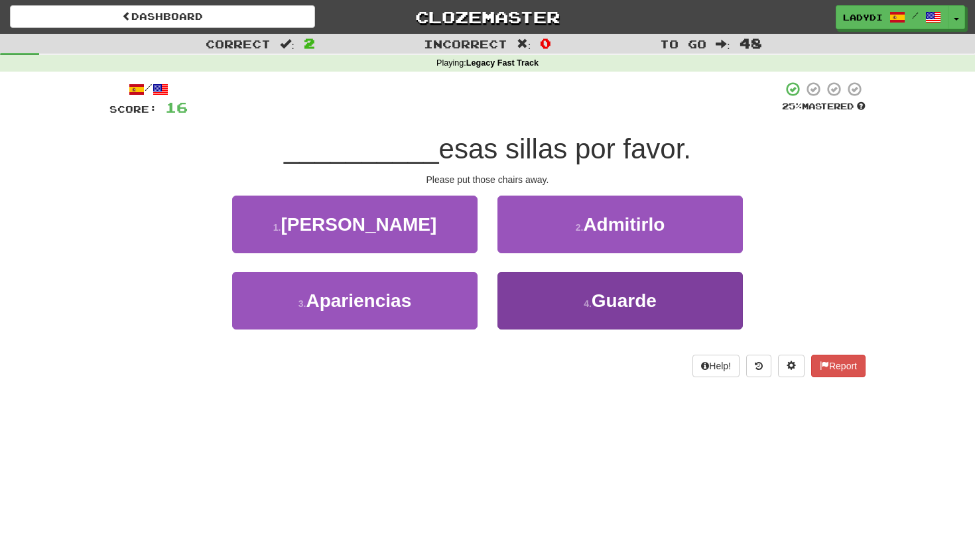
click at [534, 292] on button "4 . Guarde" at bounding box center [621, 301] width 246 height 58
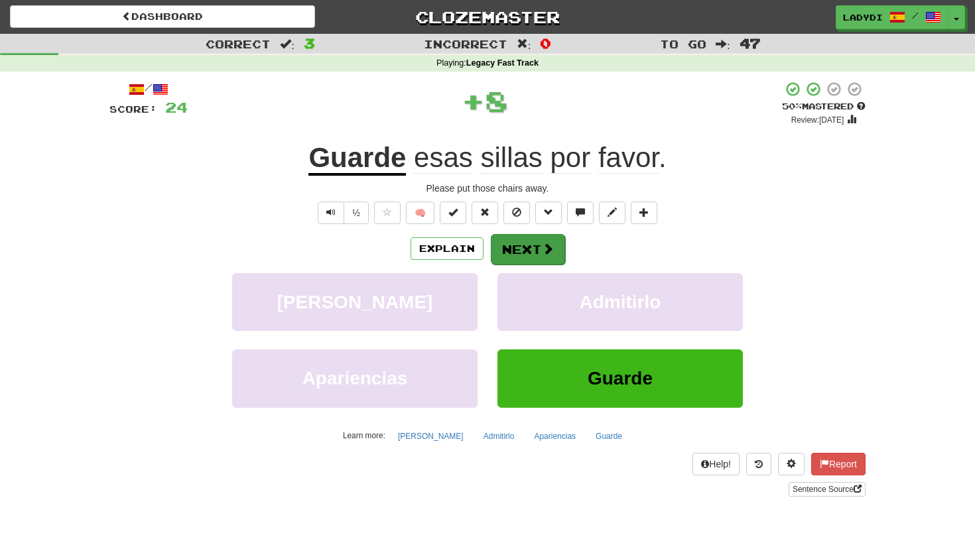
click at [512, 247] on button "Next" at bounding box center [528, 249] width 74 height 31
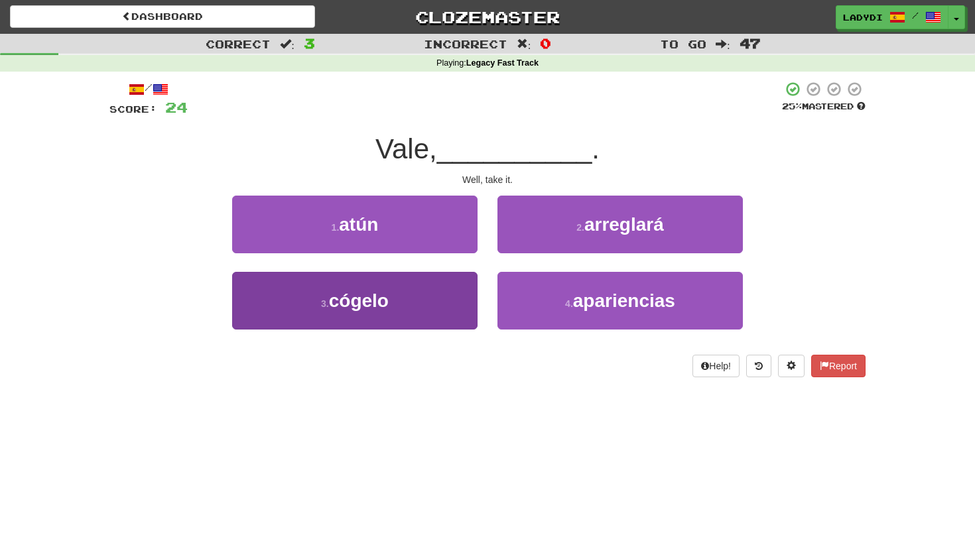
click at [457, 304] on button "3 . cógelo" at bounding box center [355, 301] width 246 height 58
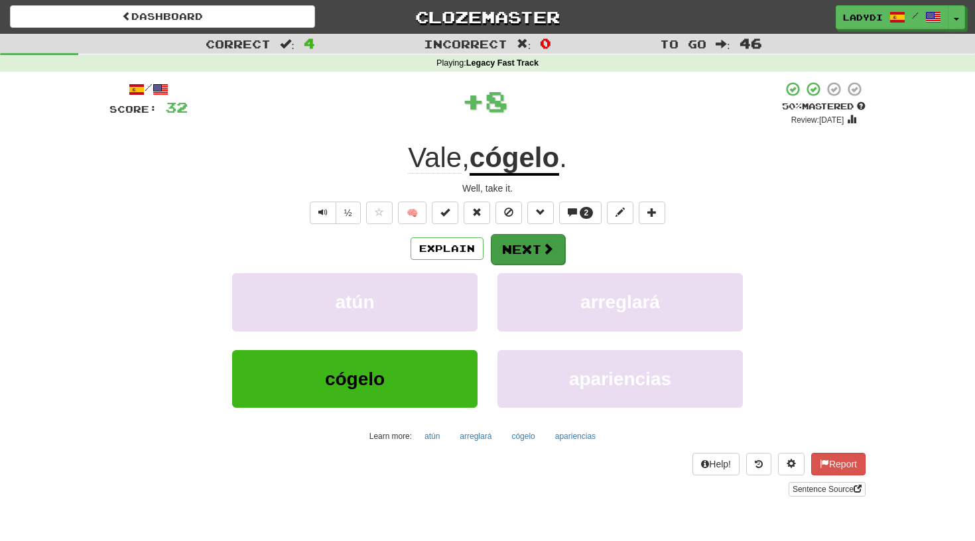
click at [528, 244] on button "Next" at bounding box center [528, 249] width 74 height 31
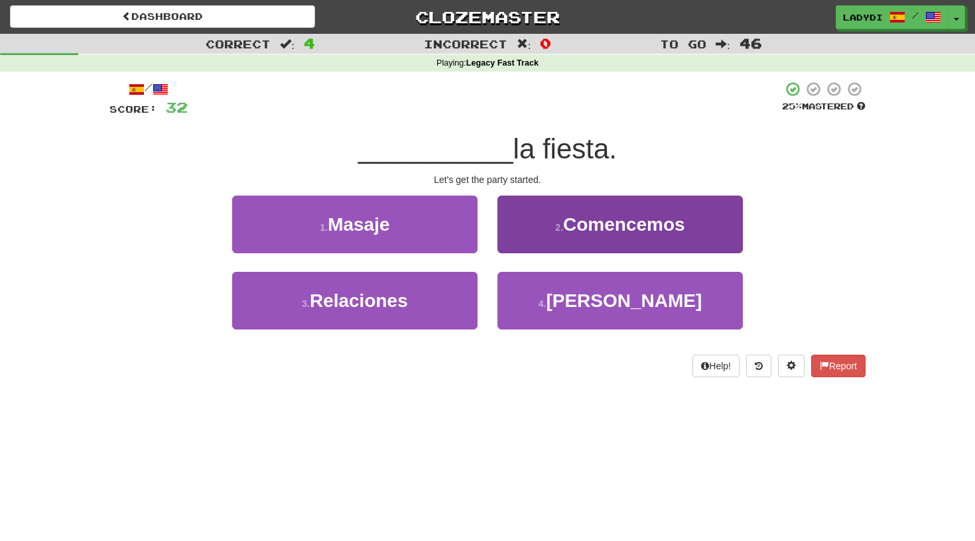
click at [532, 238] on button "2 . Comencemos" at bounding box center [621, 225] width 246 height 58
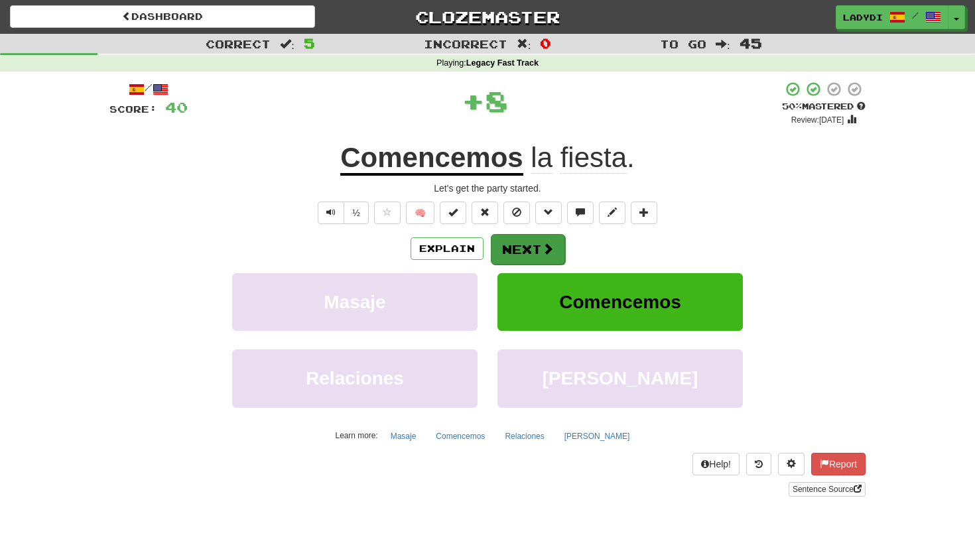
click at [519, 244] on button "Next" at bounding box center [528, 249] width 74 height 31
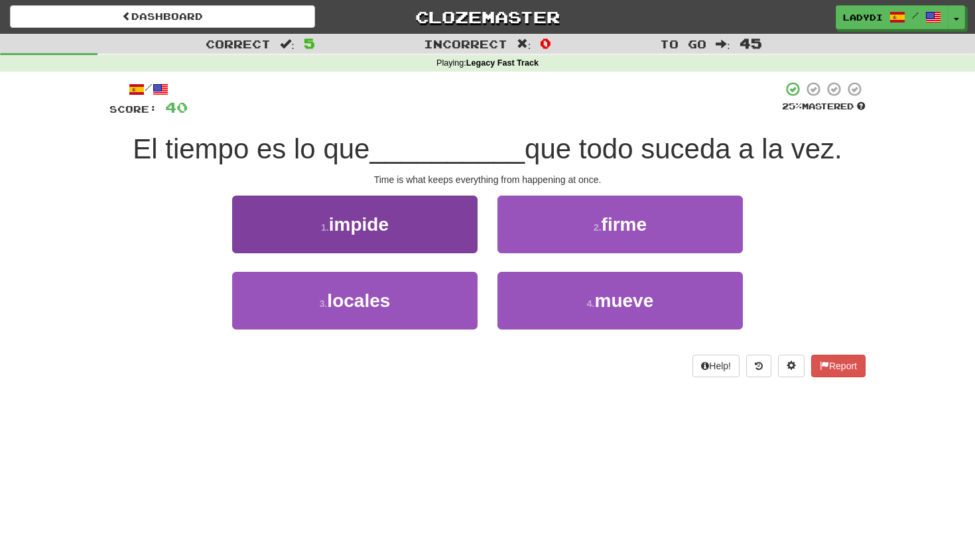
click at [425, 237] on button "1 . impide" at bounding box center [355, 225] width 246 height 58
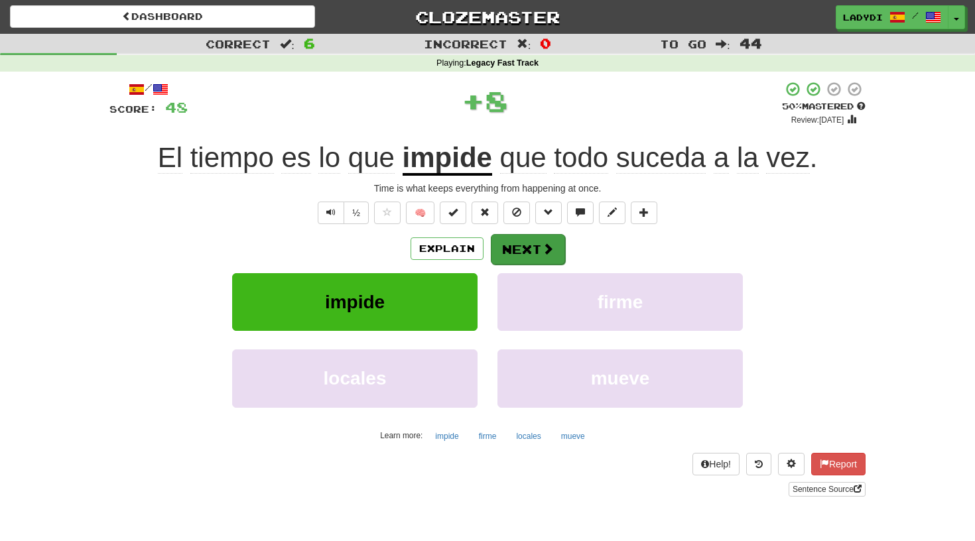
click at [515, 247] on button "Next" at bounding box center [528, 249] width 74 height 31
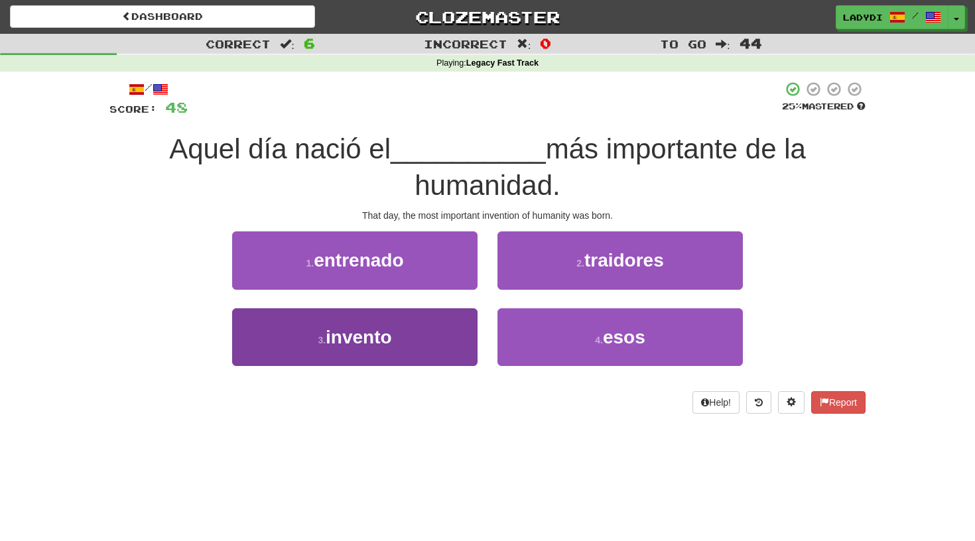
click at [426, 318] on button "3 . invento" at bounding box center [355, 338] width 246 height 58
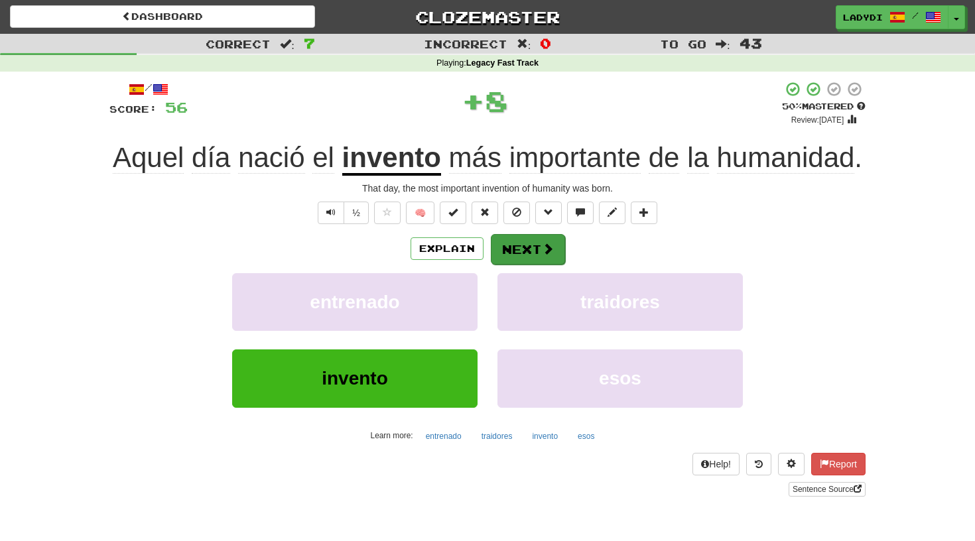
click at [519, 251] on button "Next" at bounding box center [528, 249] width 74 height 31
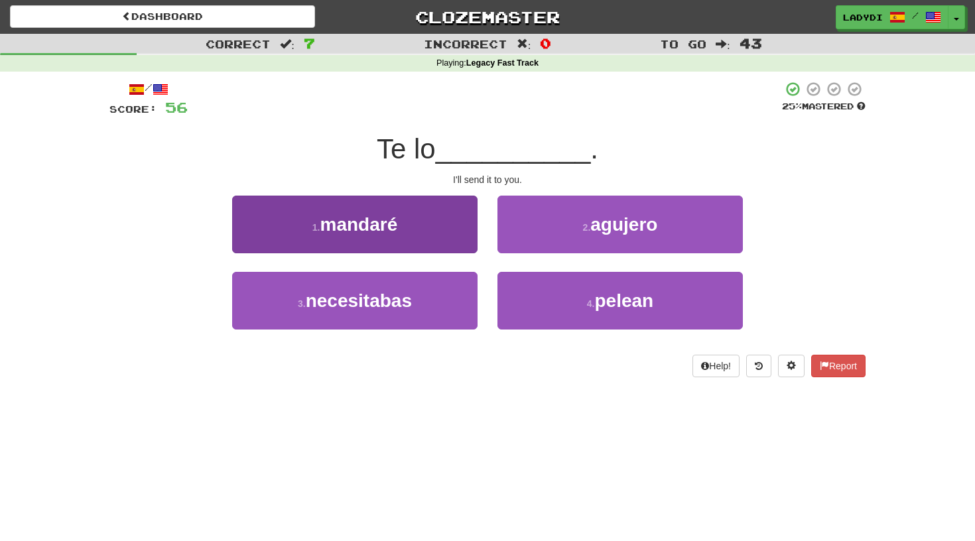
click at [454, 238] on button "1 . mandaré" at bounding box center [355, 225] width 246 height 58
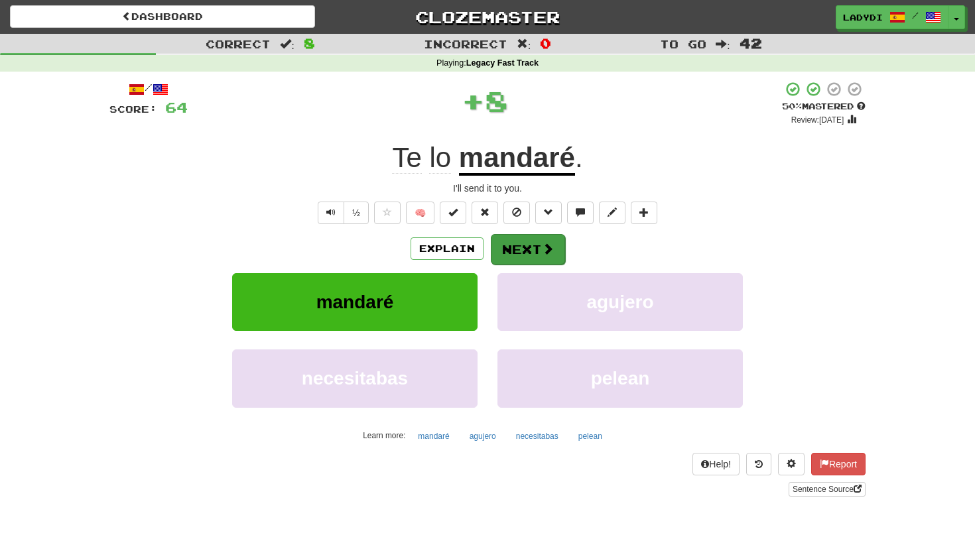
click at [515, 240] on button "Next" at bounding box center [528, 249] width 74 height 31
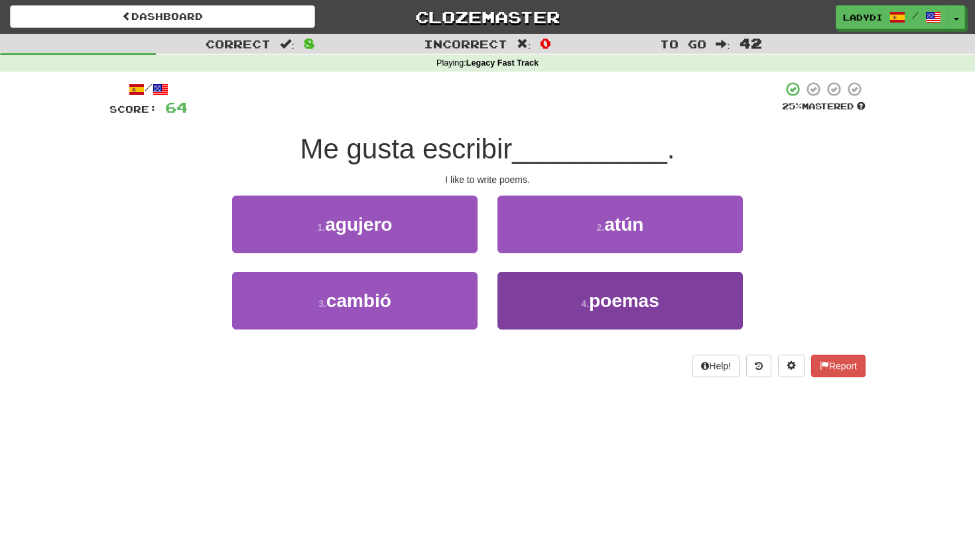
click at [513, 293] on button "4 . poemas" at bounding box center [621, 301] width 246 height 58
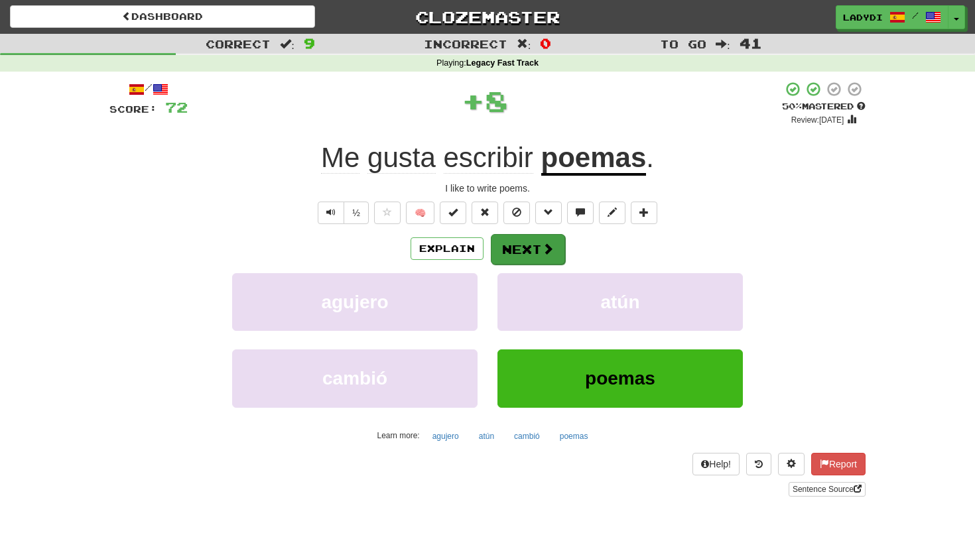
click at [501, 247] on button "Next" at bounding box center [528, 249] width 74 height 31
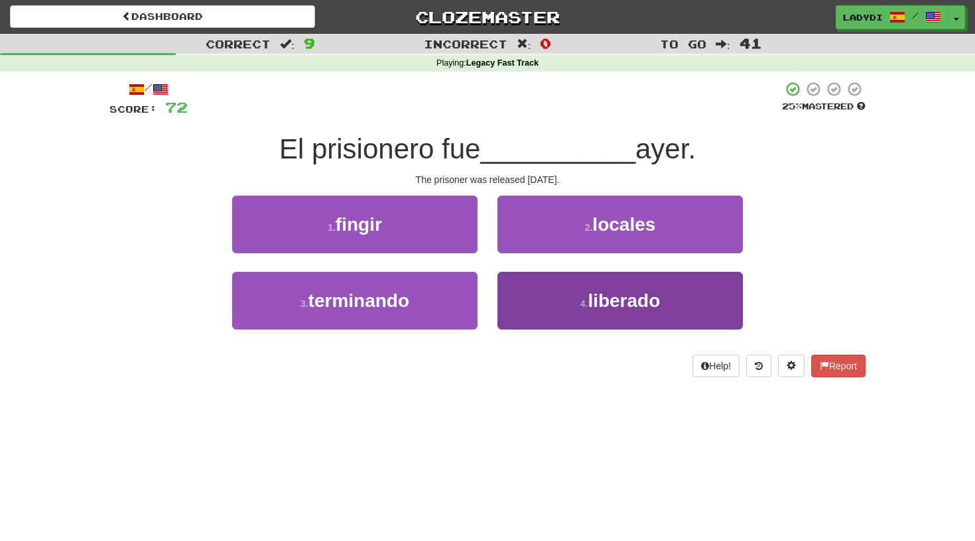
click at [535, 285] on button "4 . liberado" at bounding box center [621, 301] width 246 height 58
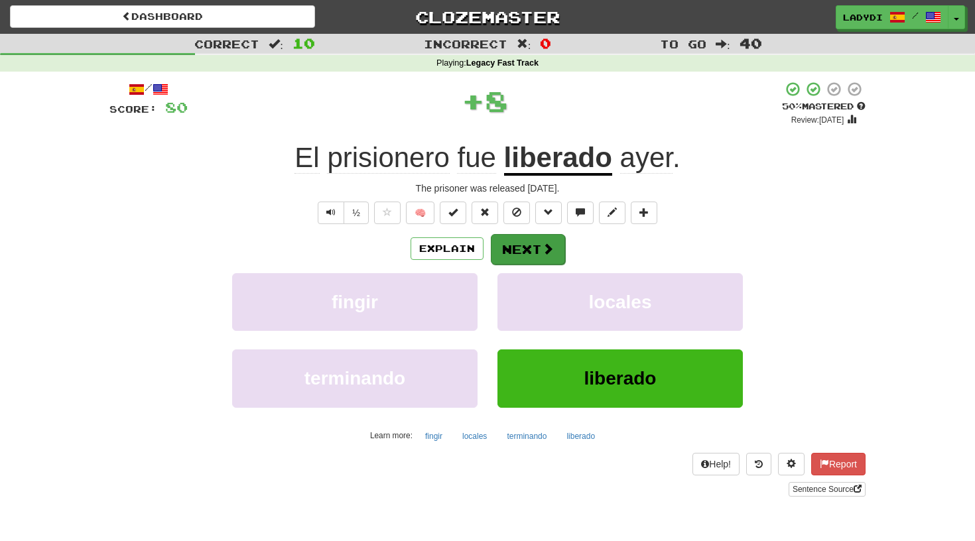
click at [524, 239] on button "Next" at bounding box center [528, 249] width 74 height 31
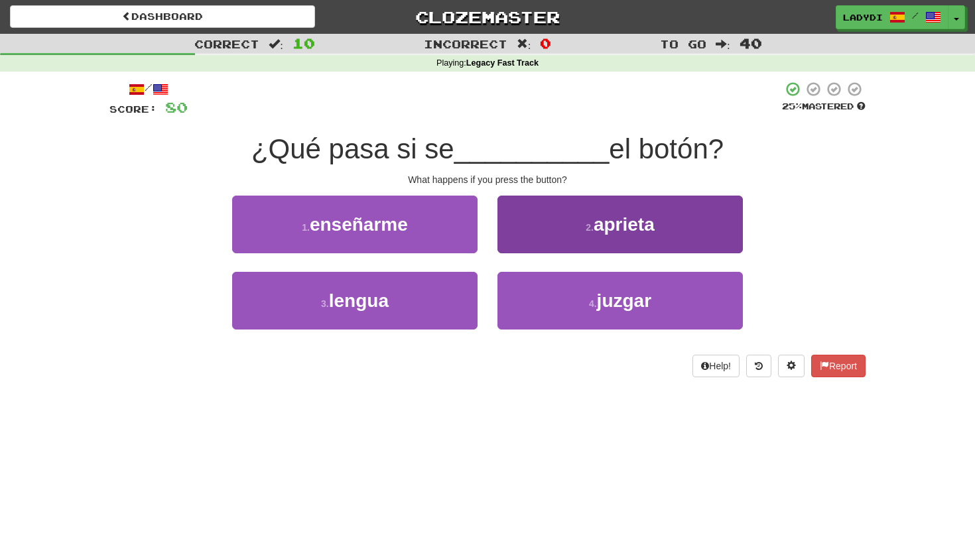
click at [537, 227] on button "2 . aprieta" at bounding box center [621, 225] width 246 height 58
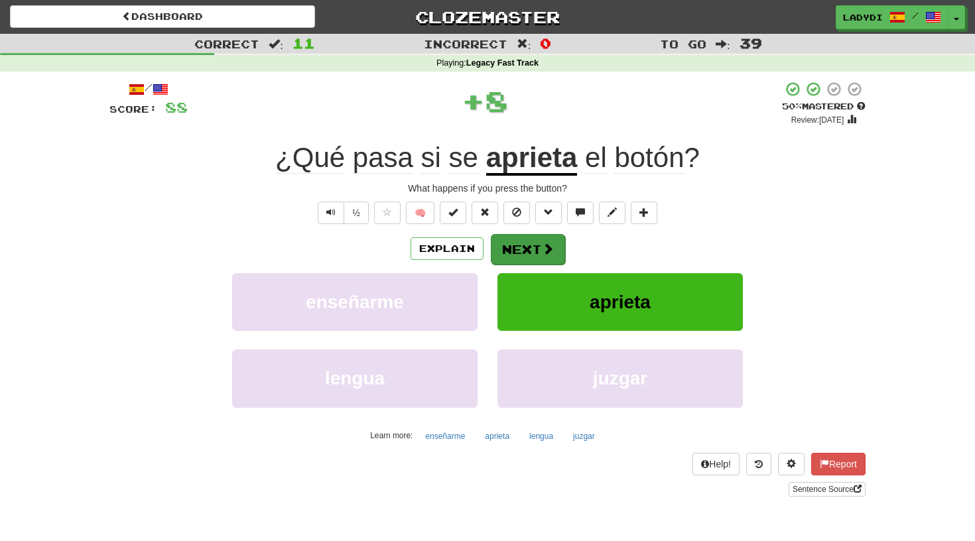
click at [521, 248] on button "Next" at bounding box center [528, 249] width 74 height 31
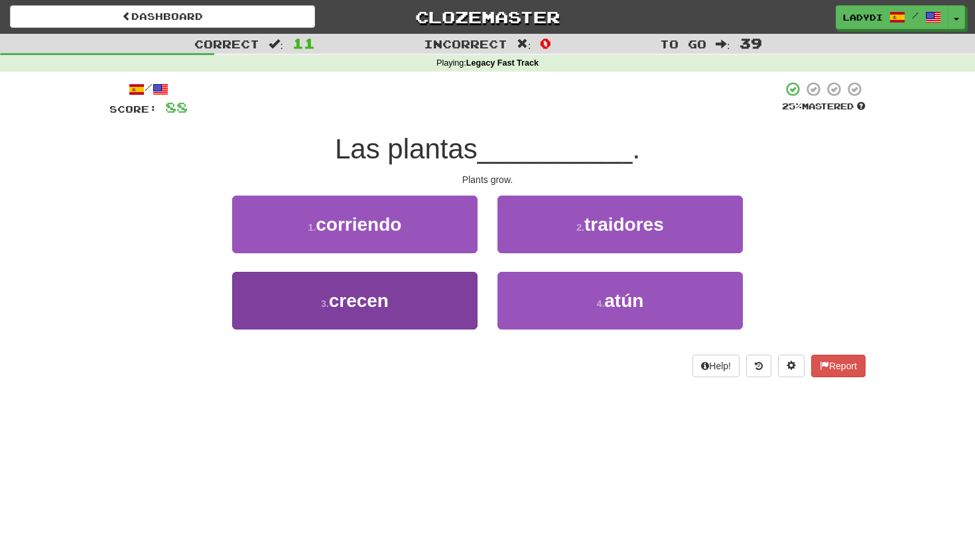
click at [433, 289] on button "3 . crecen" at bounding box center [355, 301] width 246 height 58
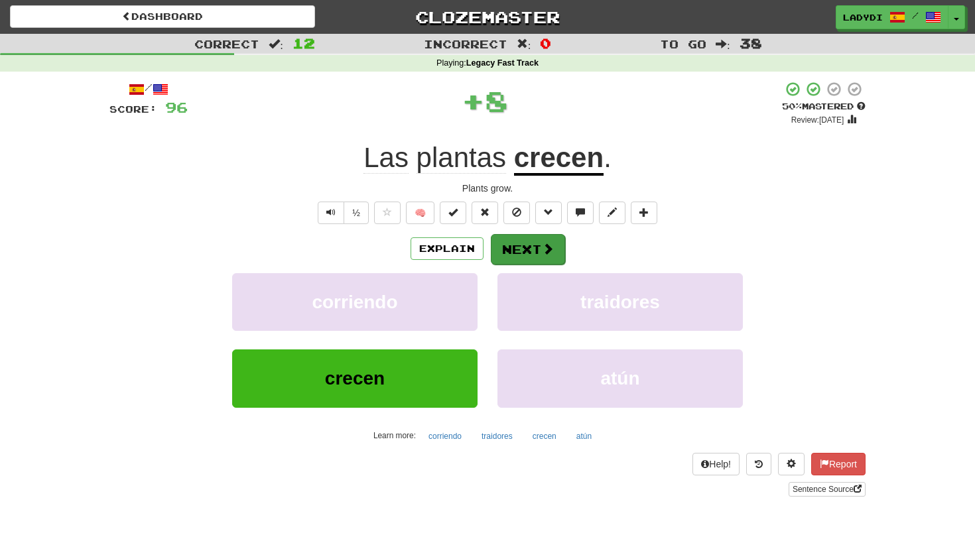
click at [506, 247] on button "Next" at bounding box center [528, 249] width 74 height 31
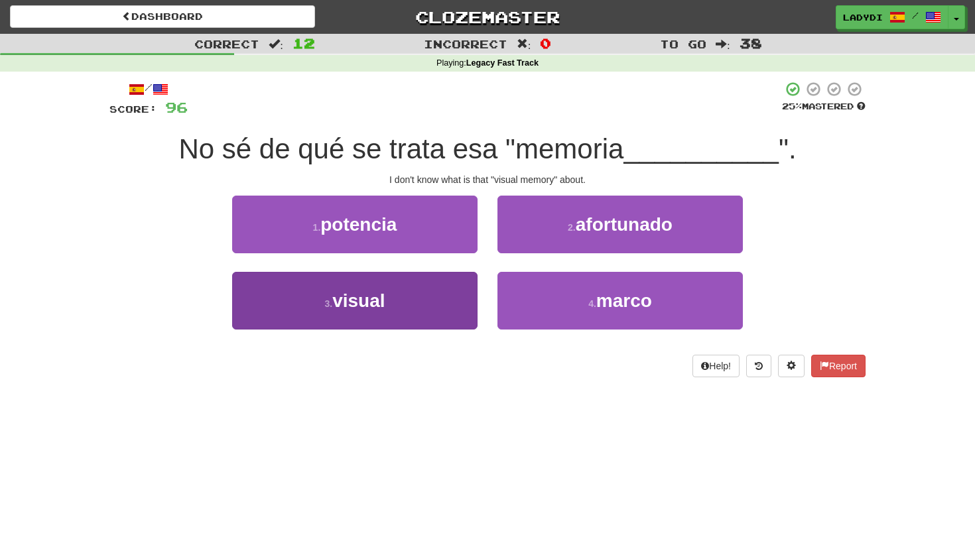
click at [395, 293] on button "3 . visual" at bounding box center [355, 301] width 246 height 58
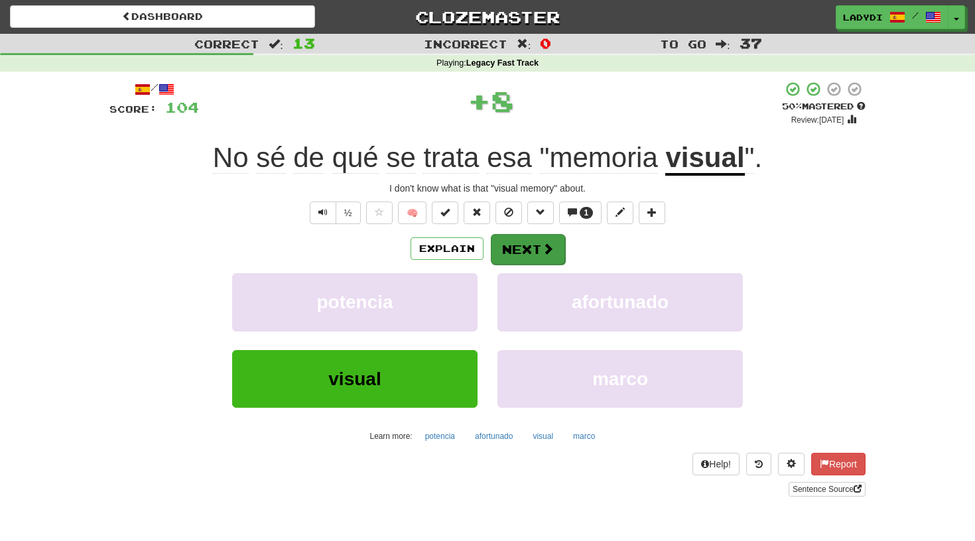
click at [515, 245] on button "Next" at bounding box center [528, 249] width 74 height 31
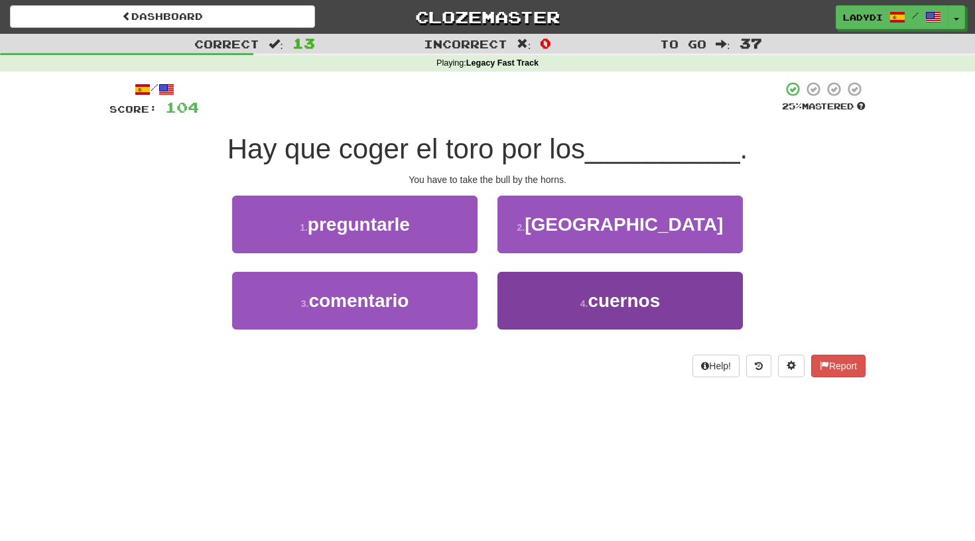
click at [538, 289] on button "4 . cuernos" at bounding box center [621, 301] width 246 height 58
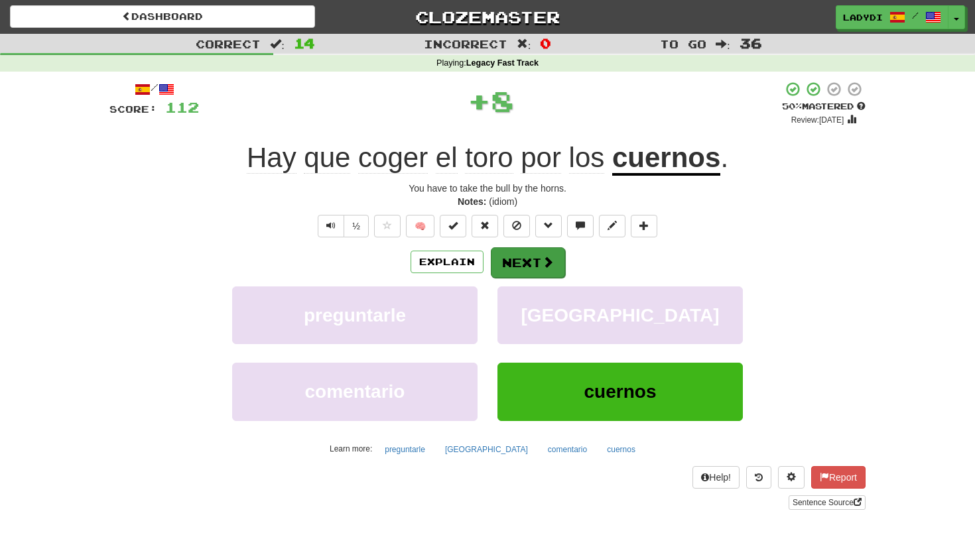
click at [527, 259] on button "Next" at bounding box center [528, 262] width 74 height 31
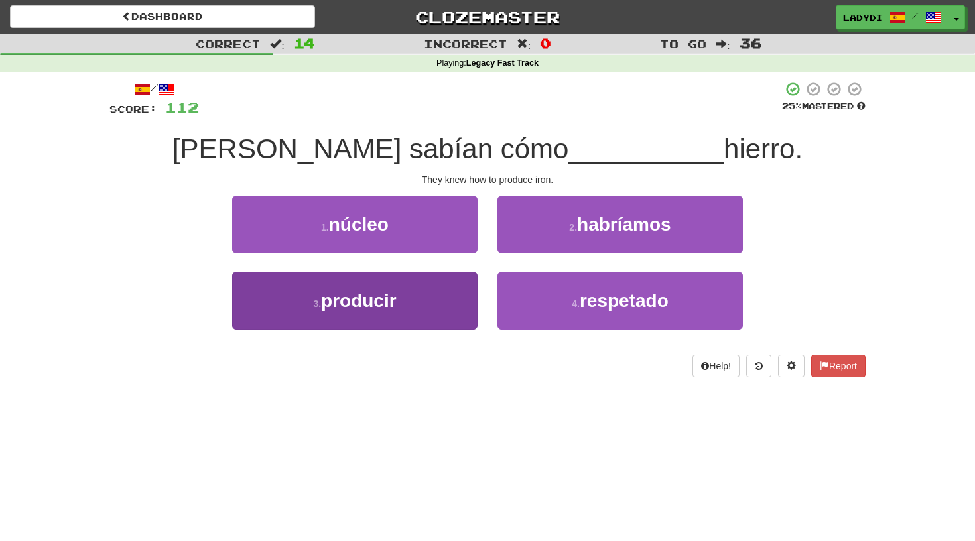
click at [453, 287] on button "3 . producir" at bounding box center [355, 301] width 246 height 58
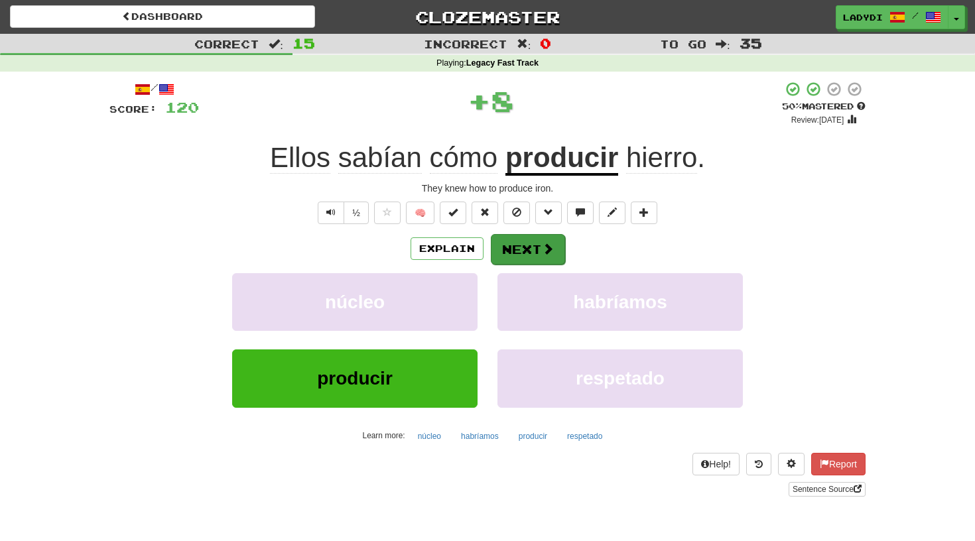
click at [524, 246] on button "Next" at bounding box center [528, 249] width 74 height 31
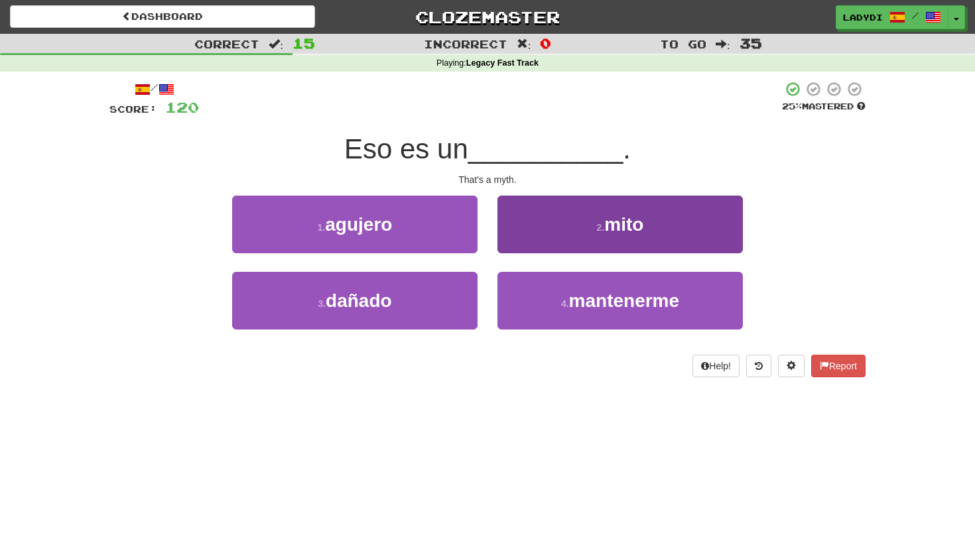
click at [550, 210] on button "2 . mito" at bounding box center [621, 225] width 246 height 58
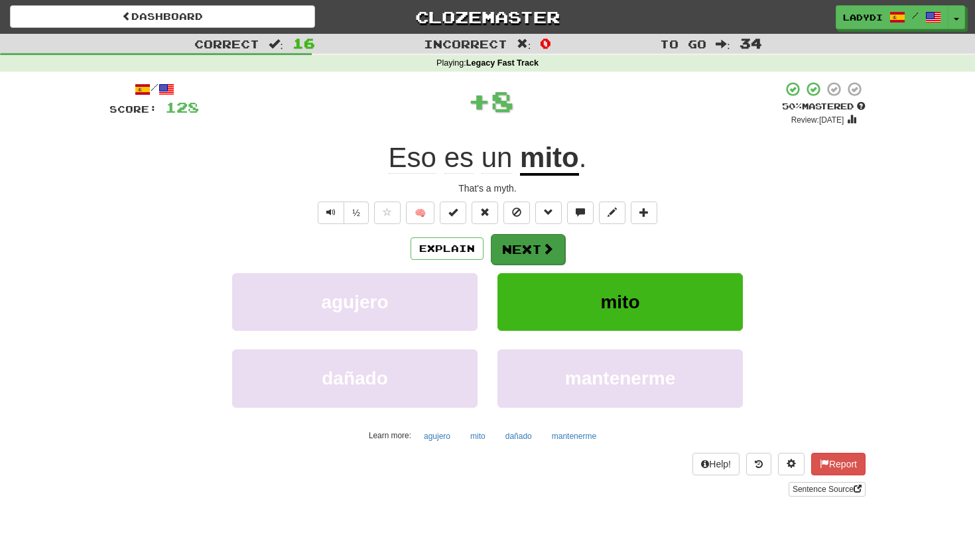
click at [521, 247] on button "Next" at bounding box center [528, 249] width 74 height 31
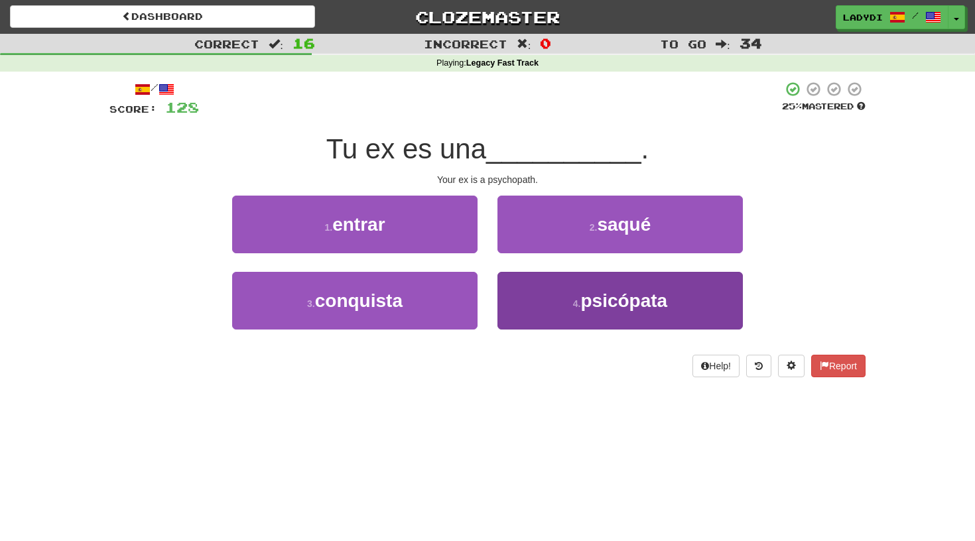
click at [507, 291] on button "4 . psicópata" at bounding box center [621, 301] width 246 height 58
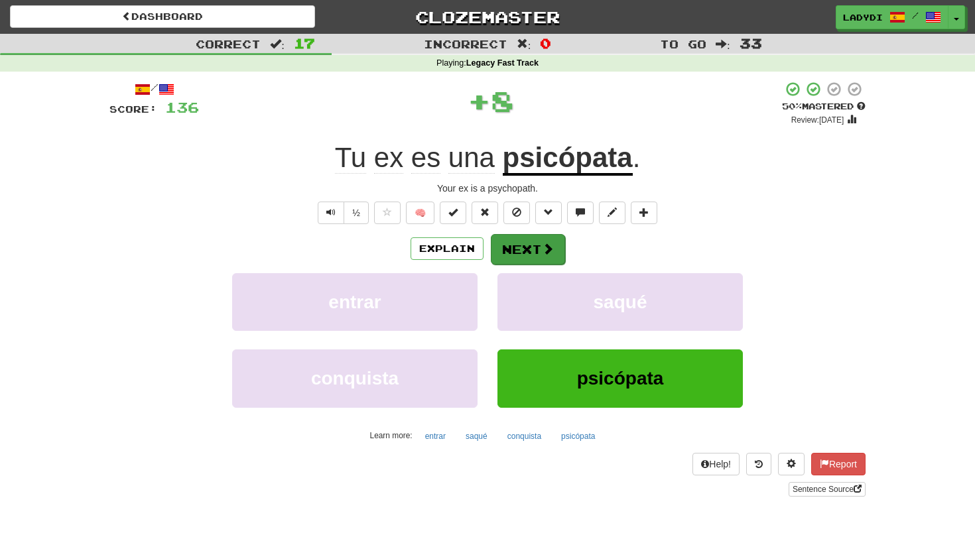
click at [513, 239] on button "Next" at bounding box center [528, 249] width 74 height 31
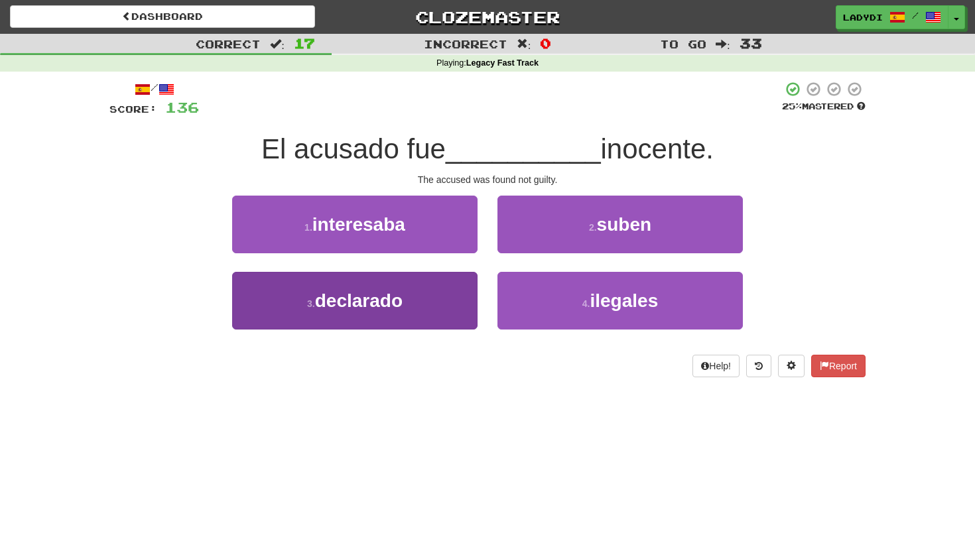
click at [439, 285] on button "3 . declarado" at bounding box center [355, 301] width 246 height 58
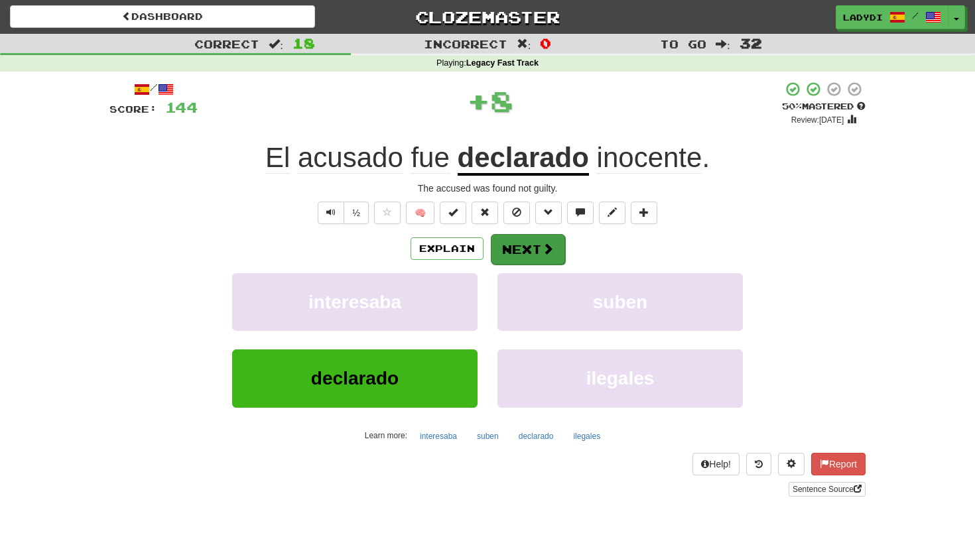
click at [536, 236] on button "Next" at bounding box center [528, 249] width 74 height 31
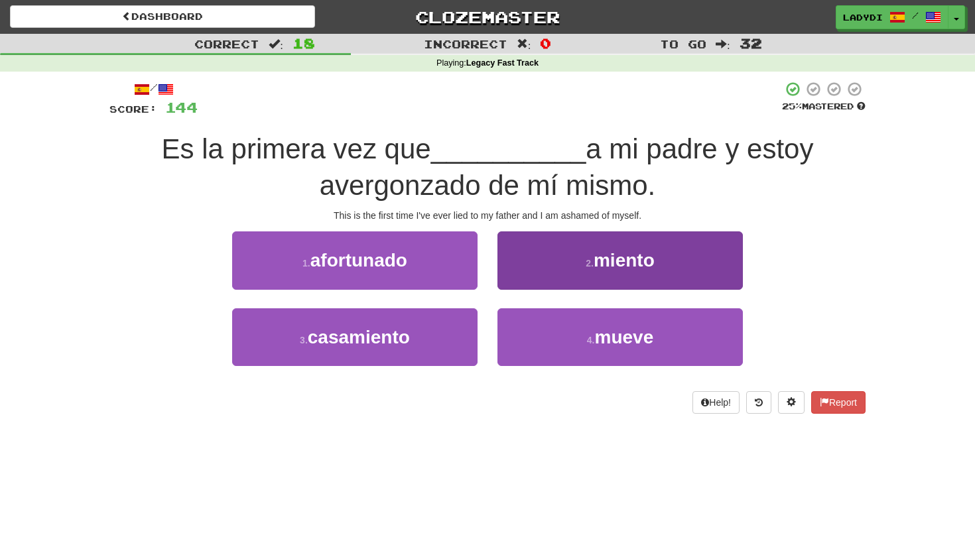
click at [529, 263] on button "2 . miento" at bounding box center [621, 261] width 246 height 58
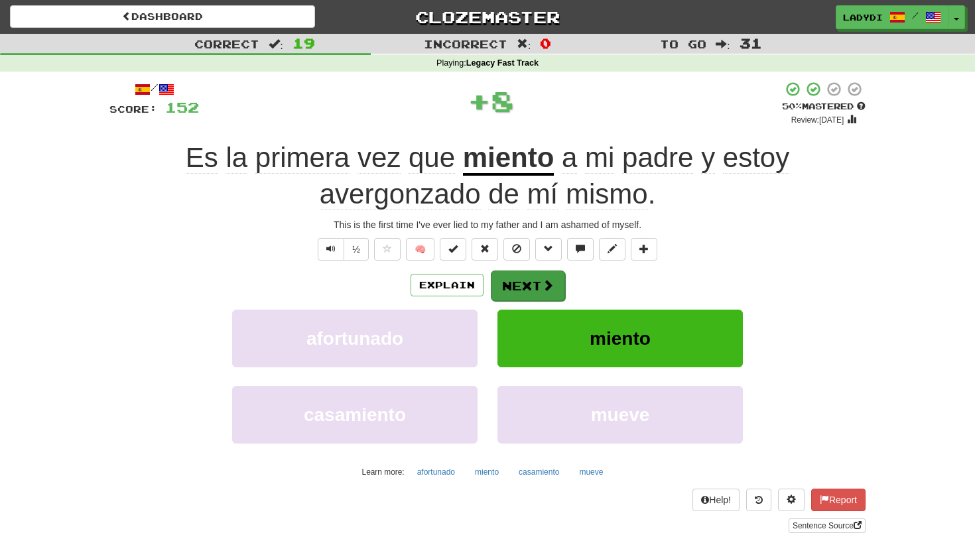
click at [522, 271] on button "Next" at bounding box center [528, 286] width 74 height 31
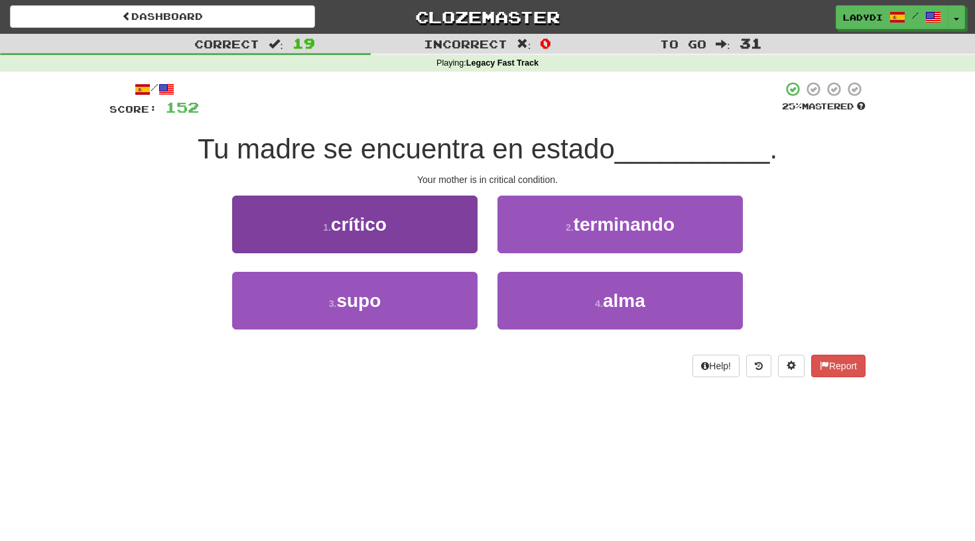
click at [449, 234] on button "1 . crítico" at bounding box center [355, 225] width 246 height 58
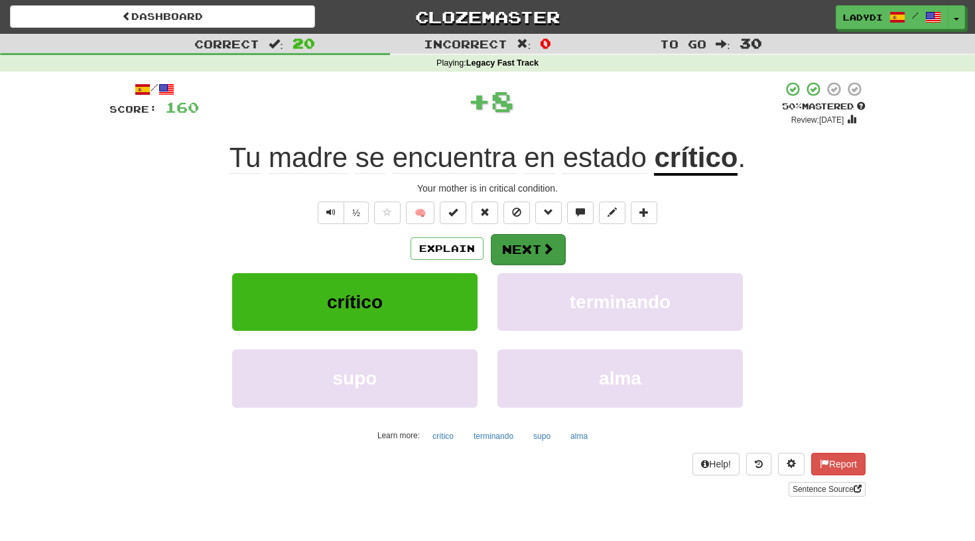
click at [510, 242] on button "Next" at bounding box center [528, 249] width 74 height 31
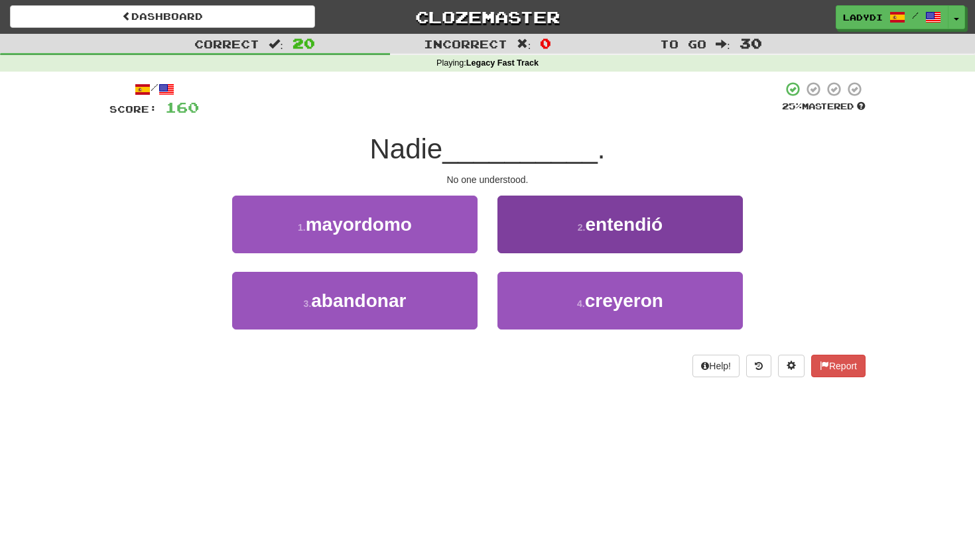
click at [527, 236] on button "2 . entendió" at bounding box center [621, 225] width 246 height 58
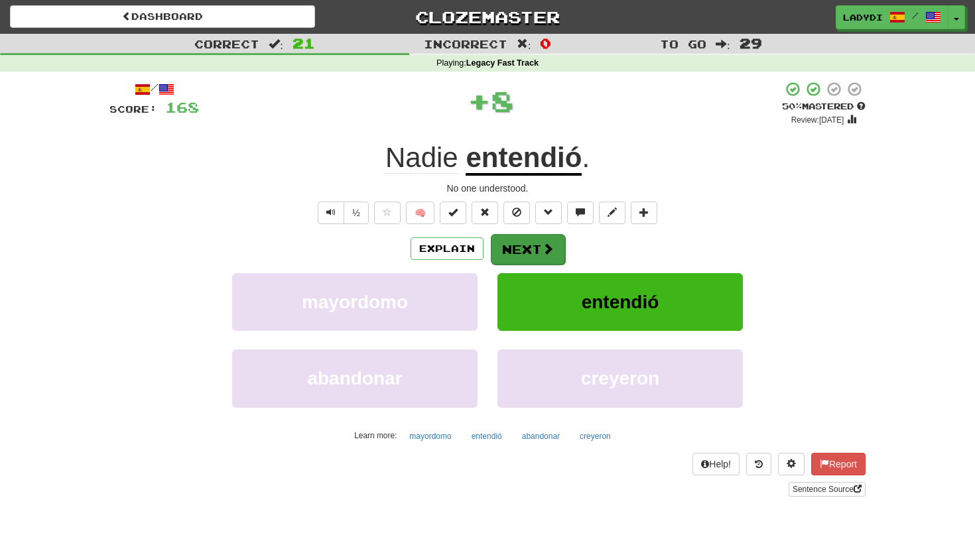
click at [514, 240] on button "Next" at bounding box center [528, 249] width 74 height 31
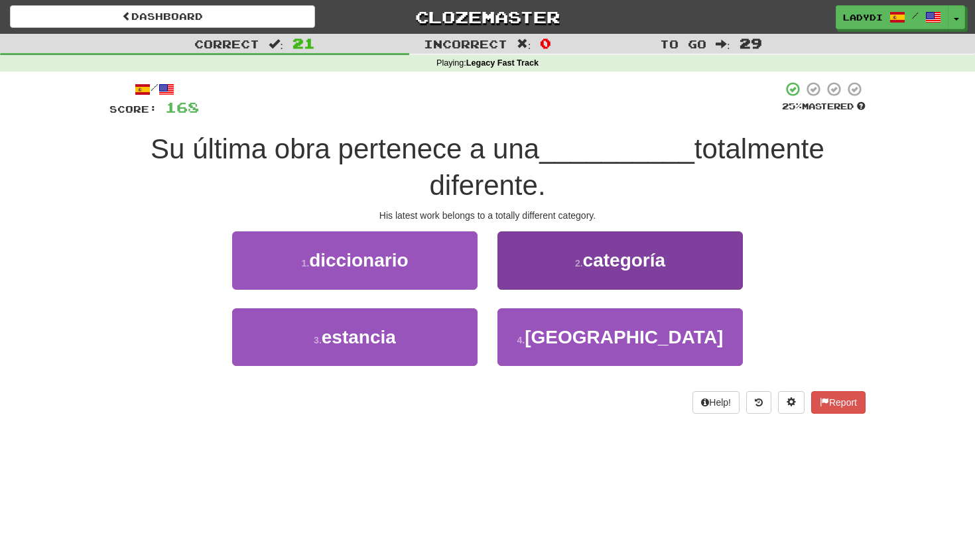
click at [524, 249] on button "2 . categoría" at bounding box center [621, 261] width 246 height 58
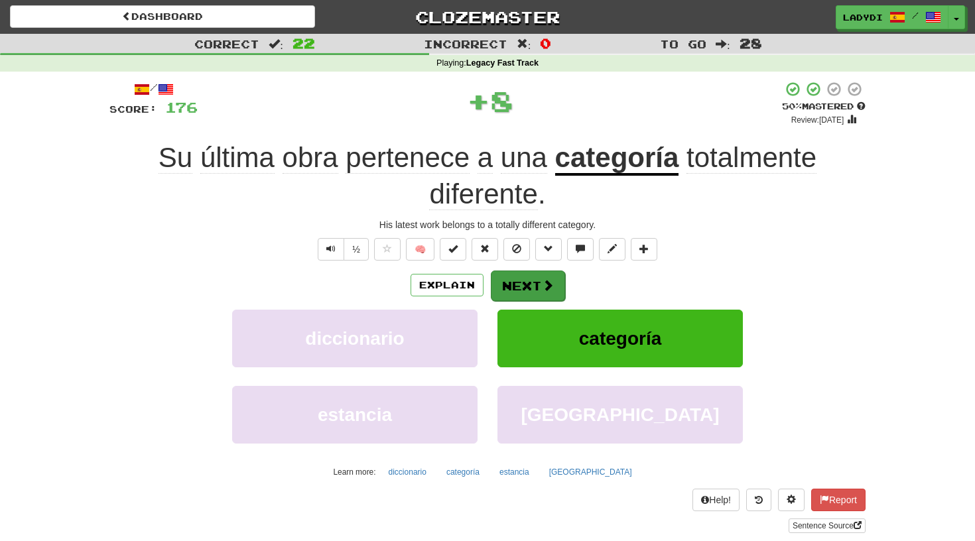
click at [512, 279] on button "Next" at bounding box center [528, 286] width 74 height 31
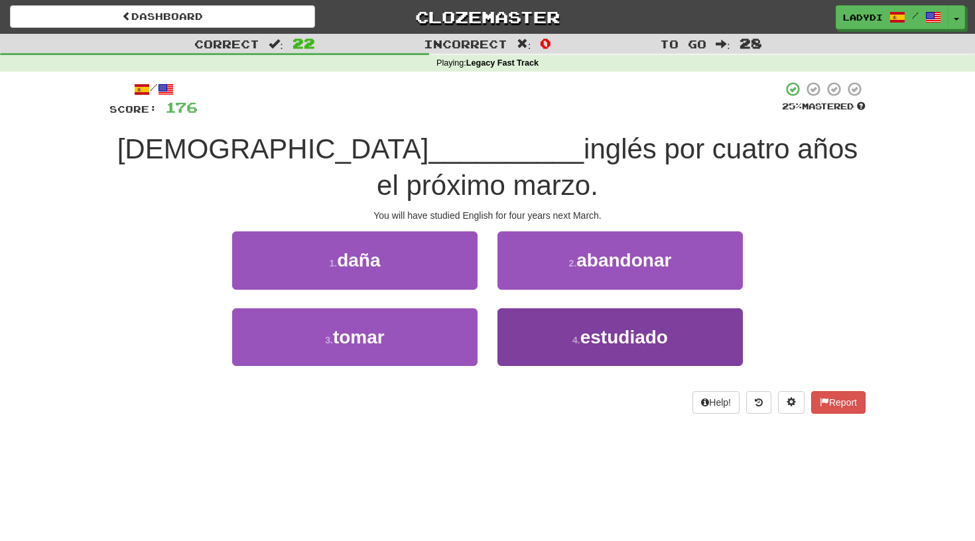
click at [557, 309] on button "4 . estudiado" at bounding box center [621, 338] width 246 height 58
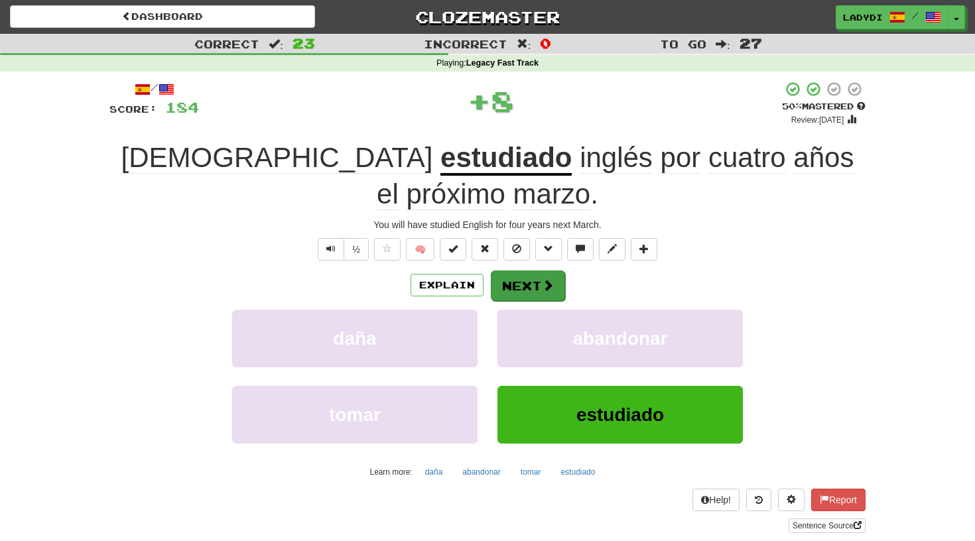
click at [539, 271] on button "Next" at bounding box center [528, 286] width 74 height 31
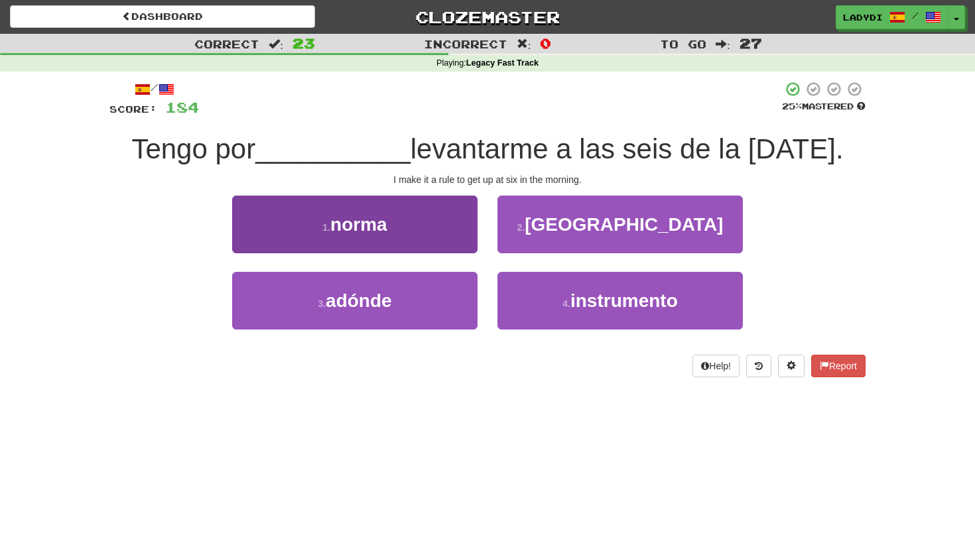
click at [417, 238] on button "1 . norma" at bounding box center [355, 225] width 246 height 58
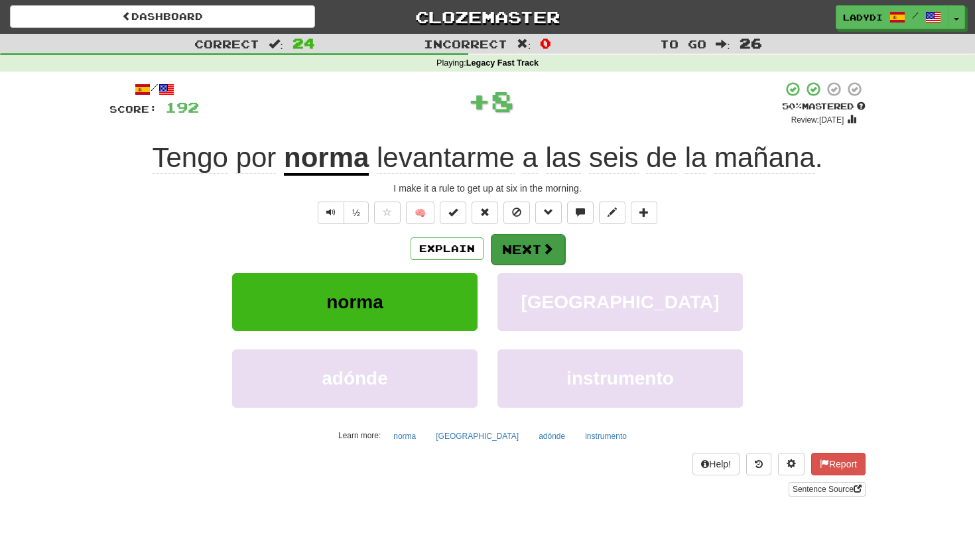
click at [505, 240] on button "Next" at bounding box center [528, 249] width 74 height 31
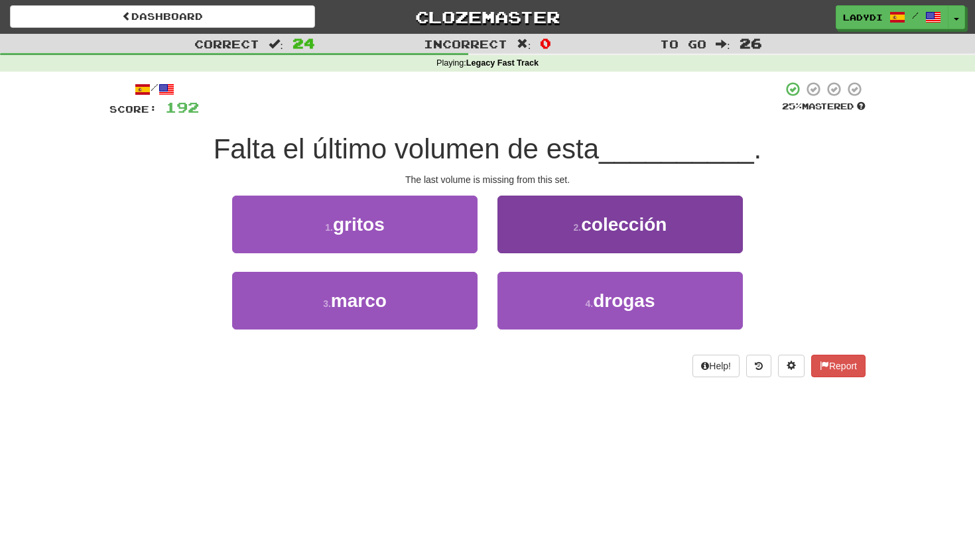
click at [525, 230] on button "2 . colección" at bounding box center [621, 225] width 246 height 58
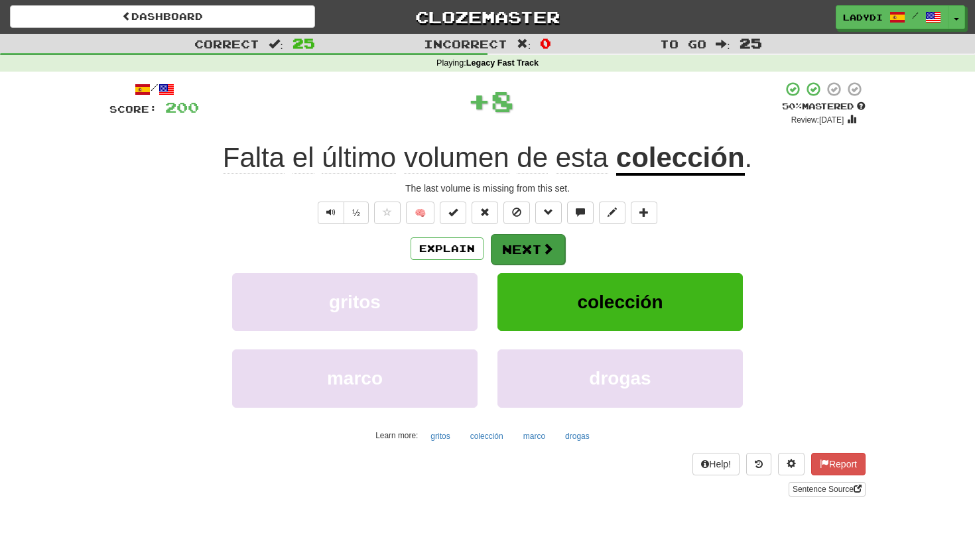
click at [513, 246] on button "Next" at bounding box center [528, 249] width 74 height 31
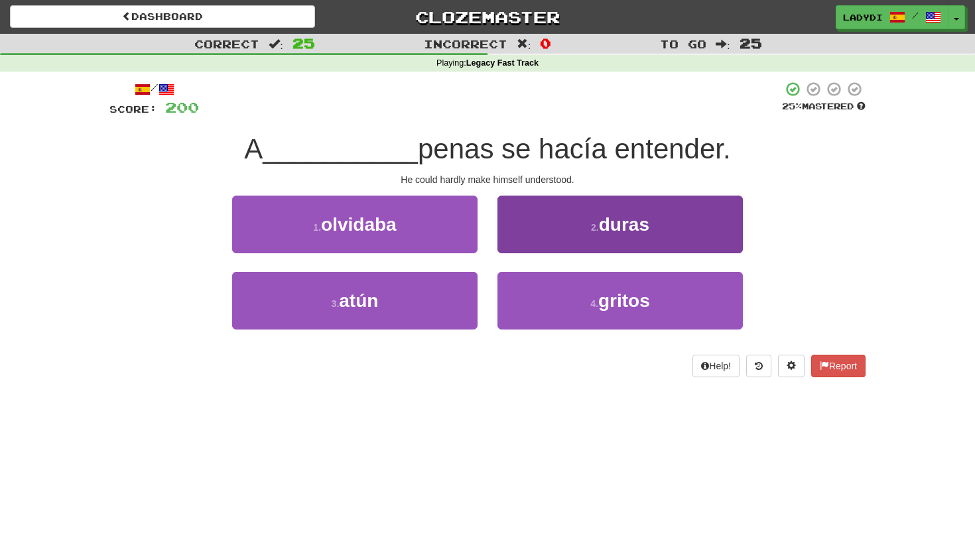
click at [544, 230] on button "2 . duras" at bounding box center [621, 225] width 246 height 58
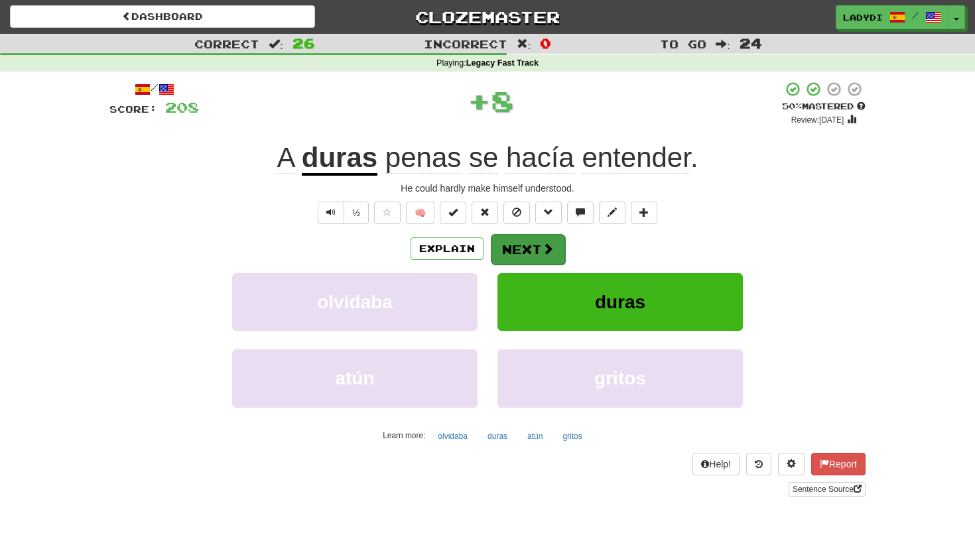
click at [522, 246] on button "Next" at bounding box center [528, 249] width 74 height 31
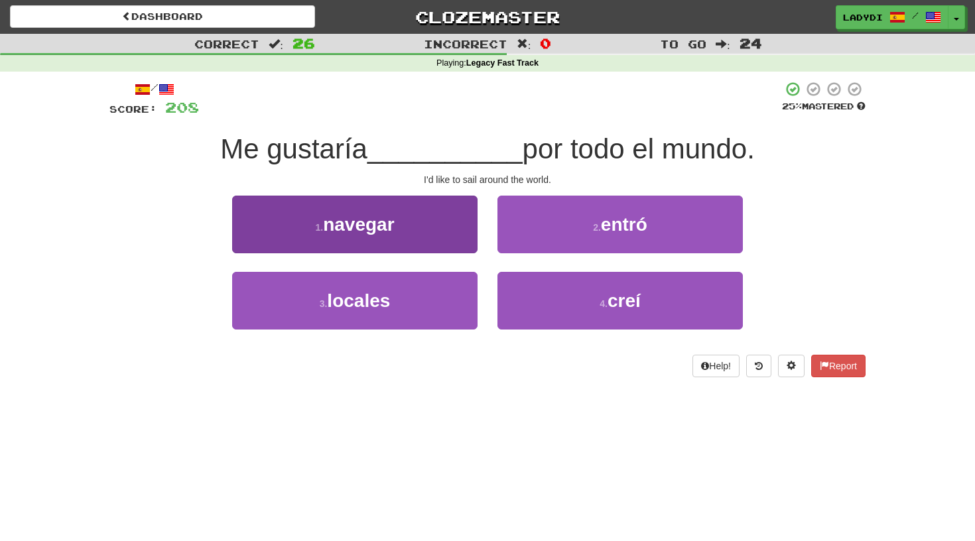
click at [446, 218] on button "1 . navegar" at bounding box center [355, 225] width 246 height 58
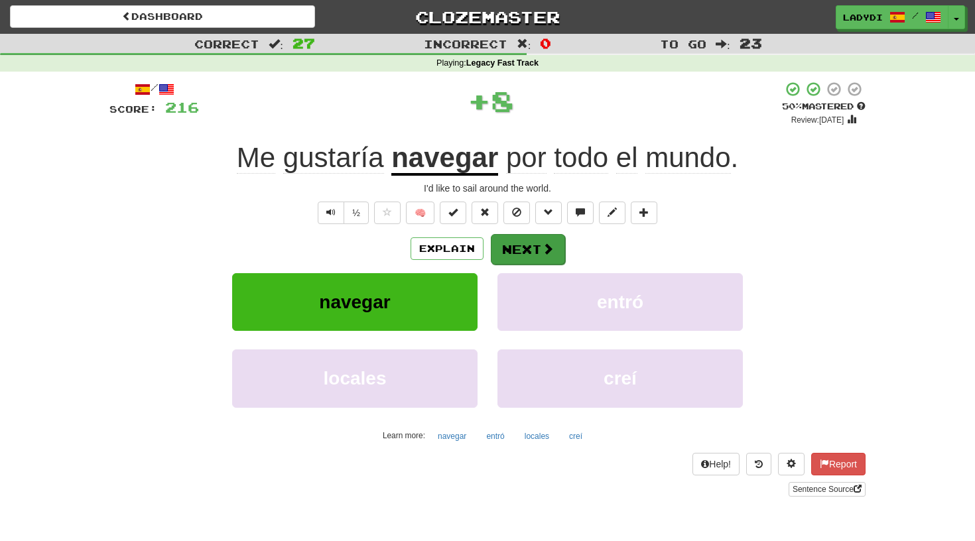
click at [505, 245] on button "Next" at bounding box center [528, 249] width 74 height 31
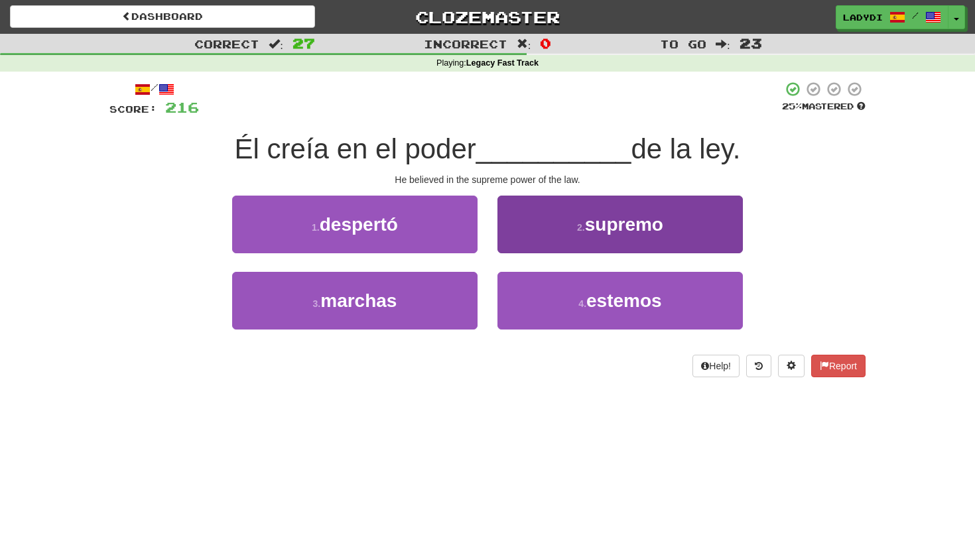
click at [537, 237] on button "2 . supremo" at bounding box center [621, 225] width 246 height 58
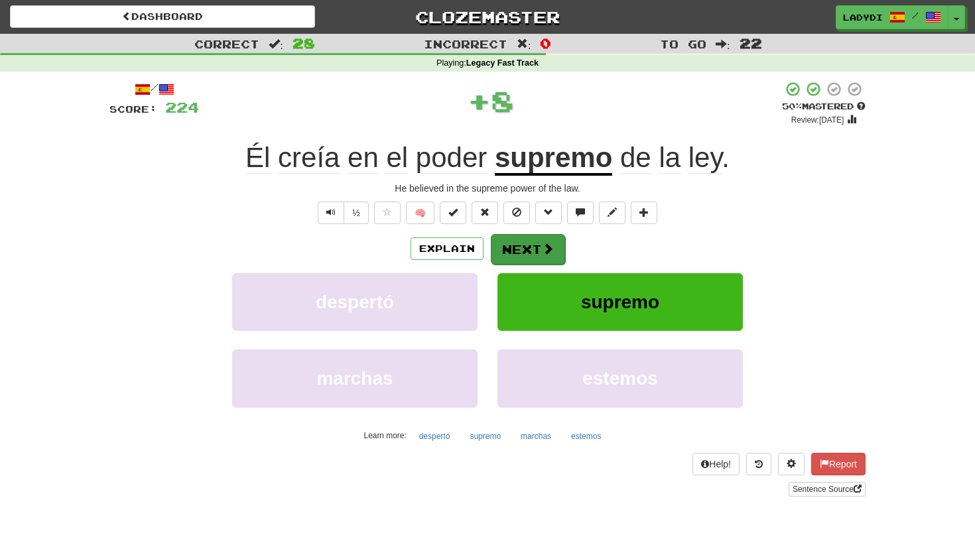
click at [518, 243] on button "Next" at bounding box center [528, 249] width 74 height 31
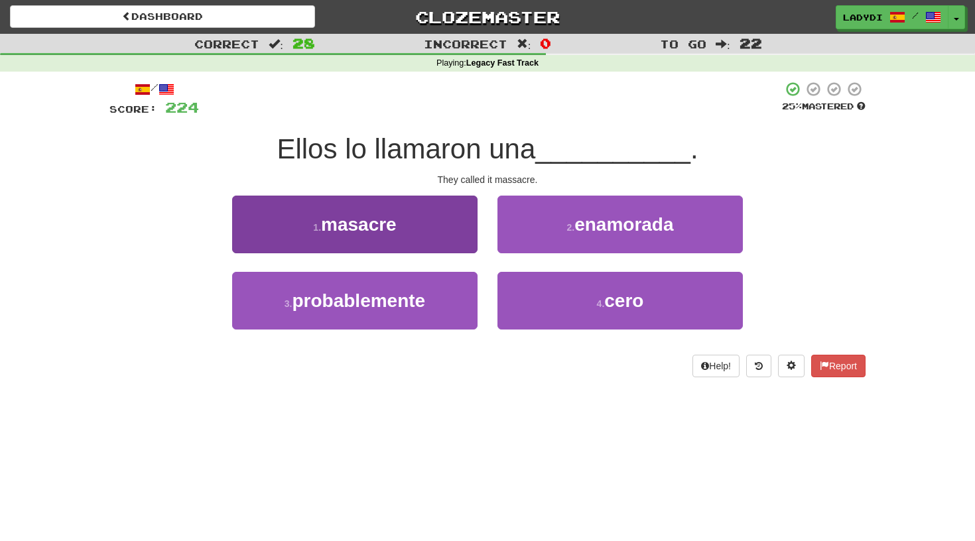
click at [460, 241] on button "1 . masacre" at bounding box center [355, 225] width 246 height 58
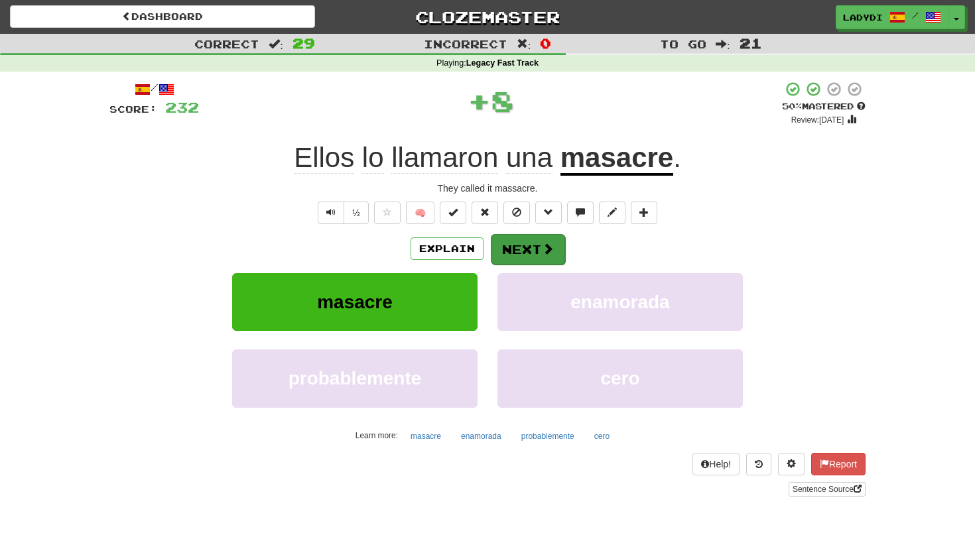
click at [507, 241] on button "Next" at bounding box center [528, 249] width 74 height 31
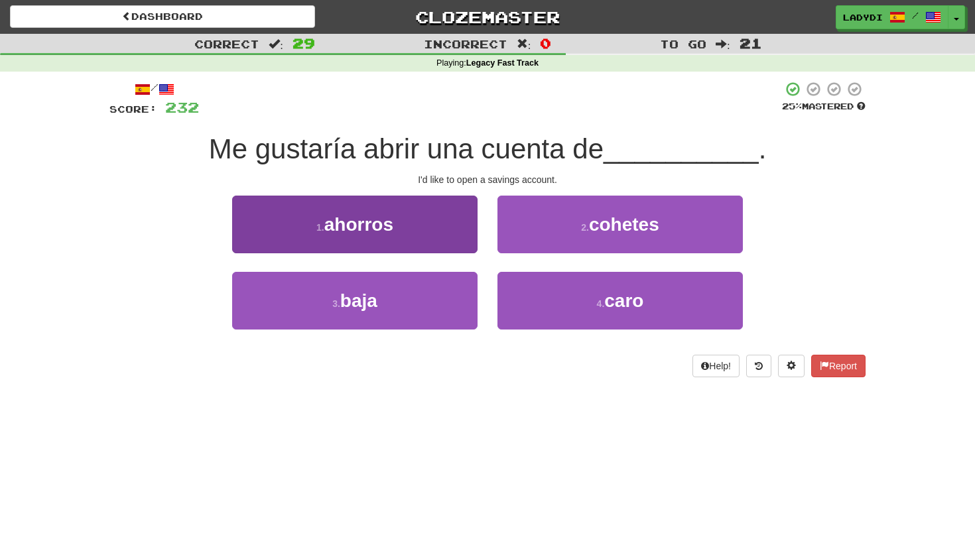
click at [434, 225] on button "1 . ahorros" at bounding box center [355, 225] width 246 height 58
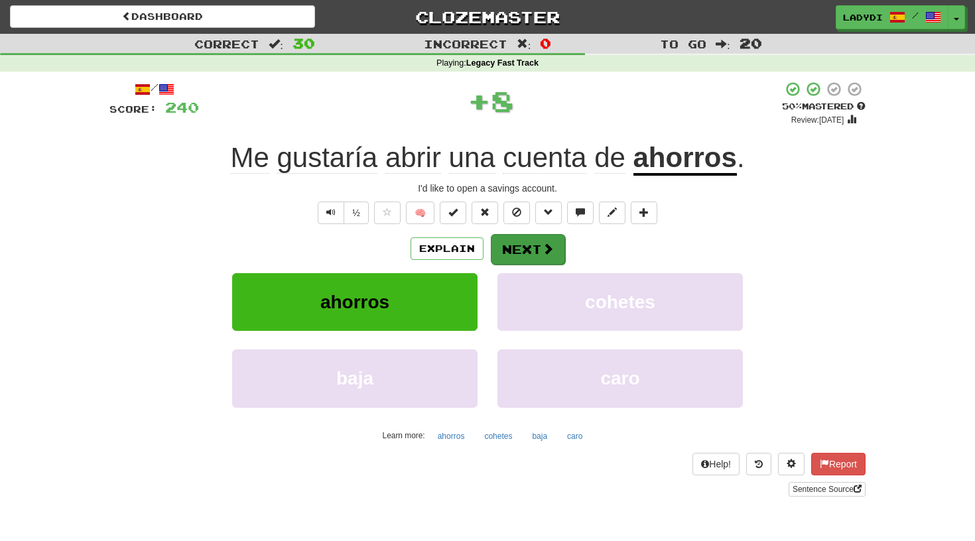
click at [509, 239] on button "Next" at bounding box center [528, 249] width 74 height 31
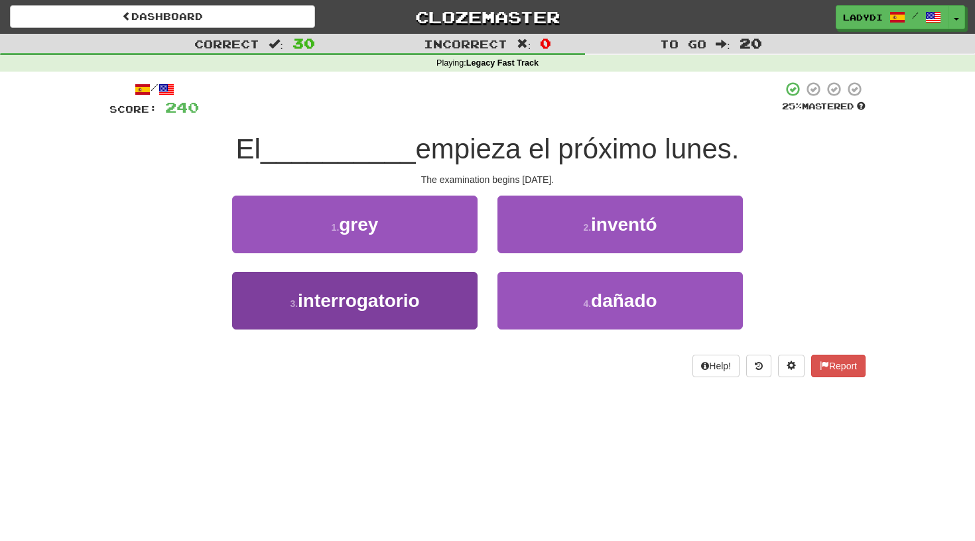
click at [453, 297] on button "3 . interrogatorio" at bounding box center [355, 301] width 246 height 58
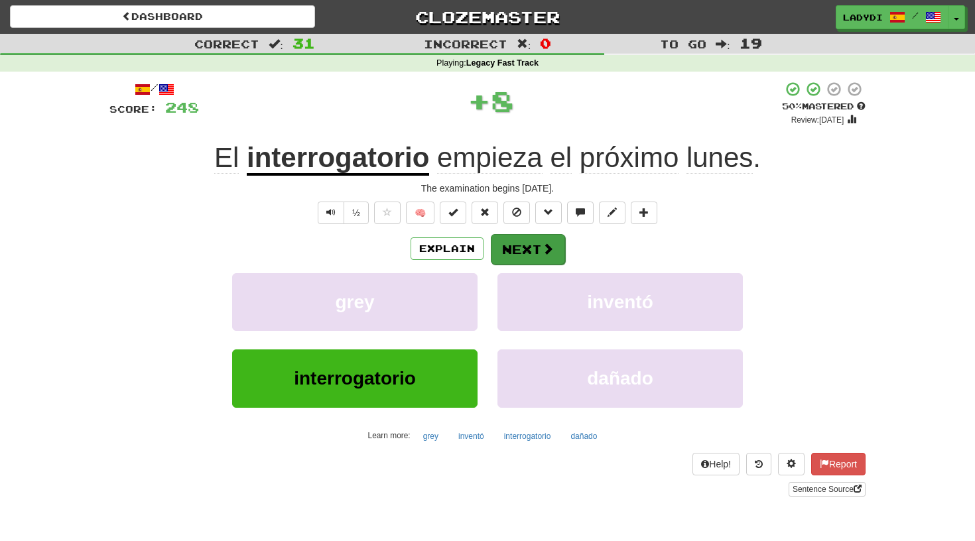
click at [529, 235] on button "Next" at bounding box center [528, 249] width 74 height 31
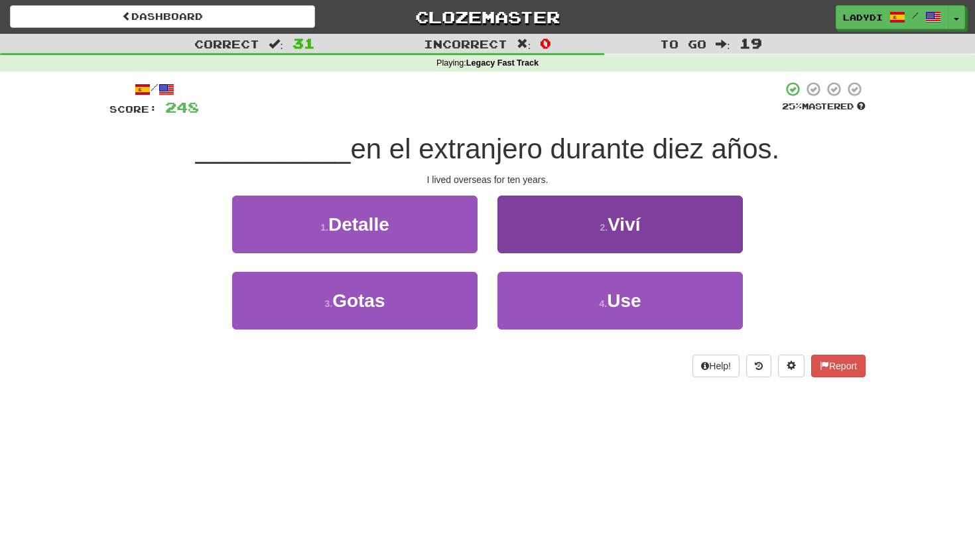
click at [529, 230] on button "2 . Viví" at bounding box center [621, 225] width 246 height 58
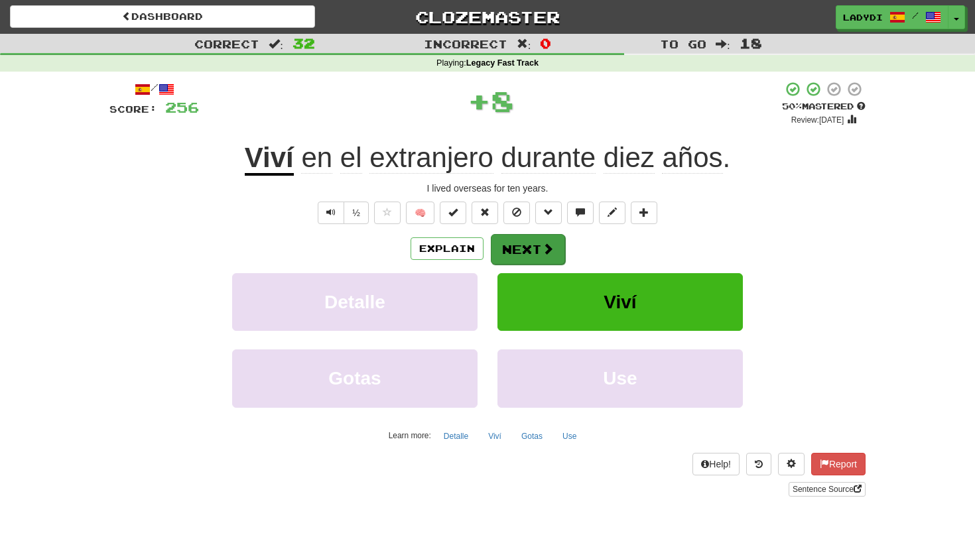
click at [513, 243] on button "Next" at bounding box center [528, 249] width 74 height 31
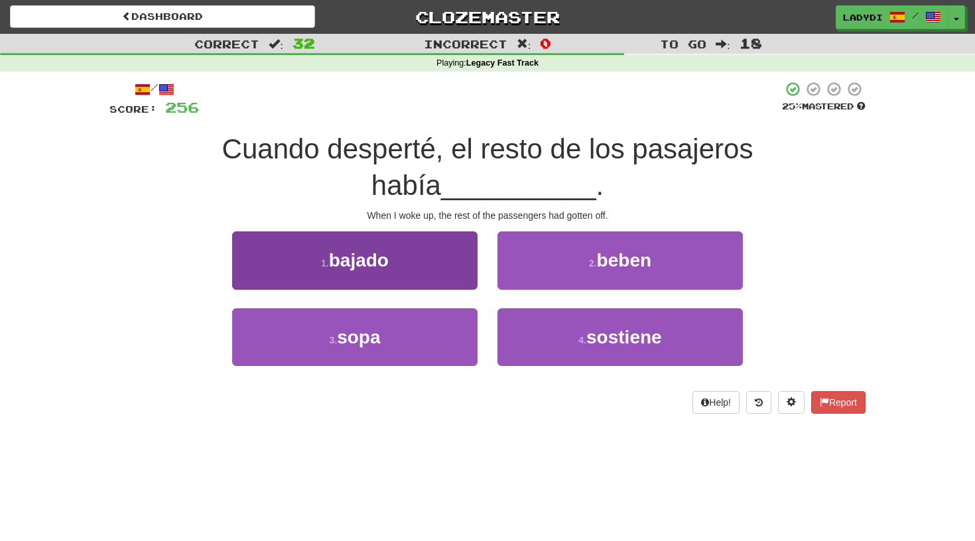
click at [442, 261] on button "1 . bajado" at bounding box center [355, 261] width 246 height 58
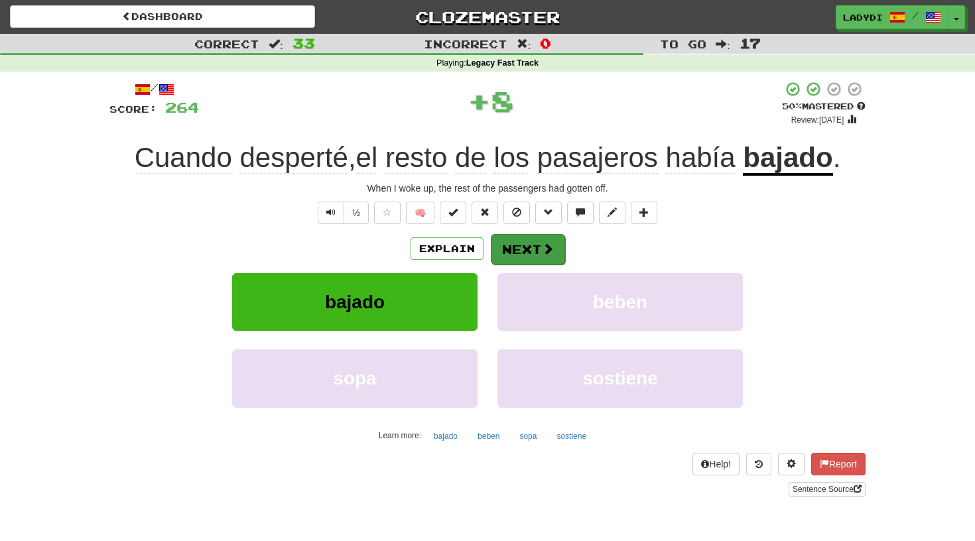
click at [517, 243] on button "Next" at bounding box center [528, 249] width 74 height 31
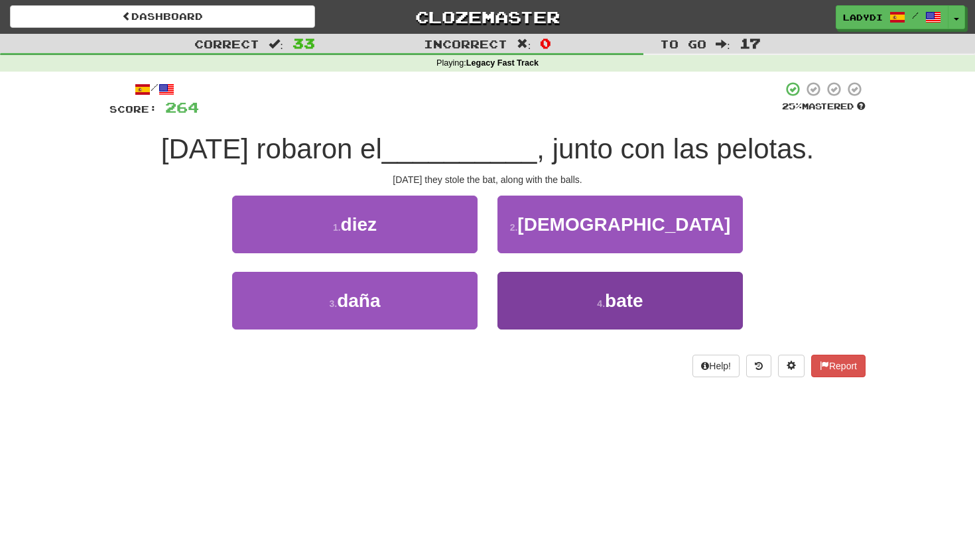
click at [529, 294] on button "4 . bate" at bounding box center [621, 301] width 246 height 58
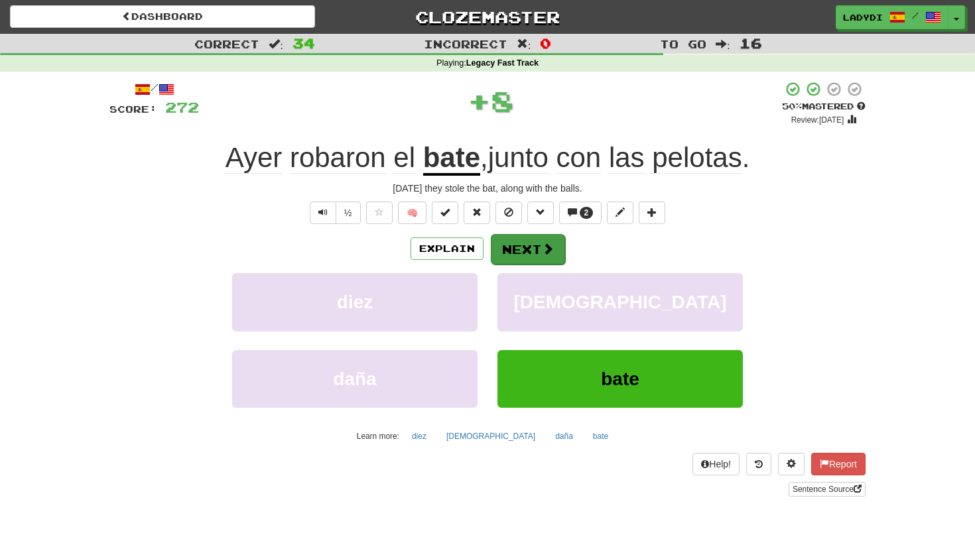
click at [515, 245] on button "Next" at bounding box center [528, 249] width 74 height 31
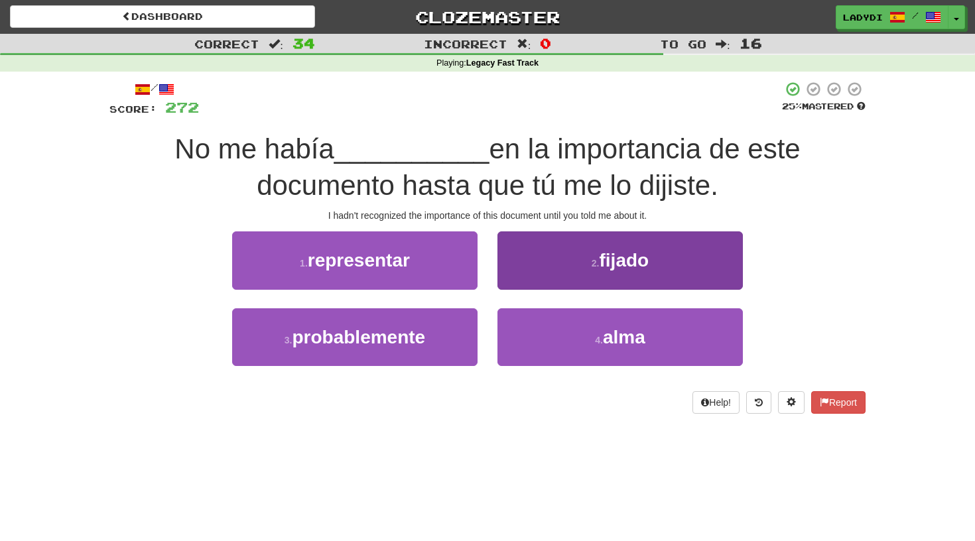
click at [545, 263] on button "2 . fijado" at bounding box center [621, 261] width 246 height 58
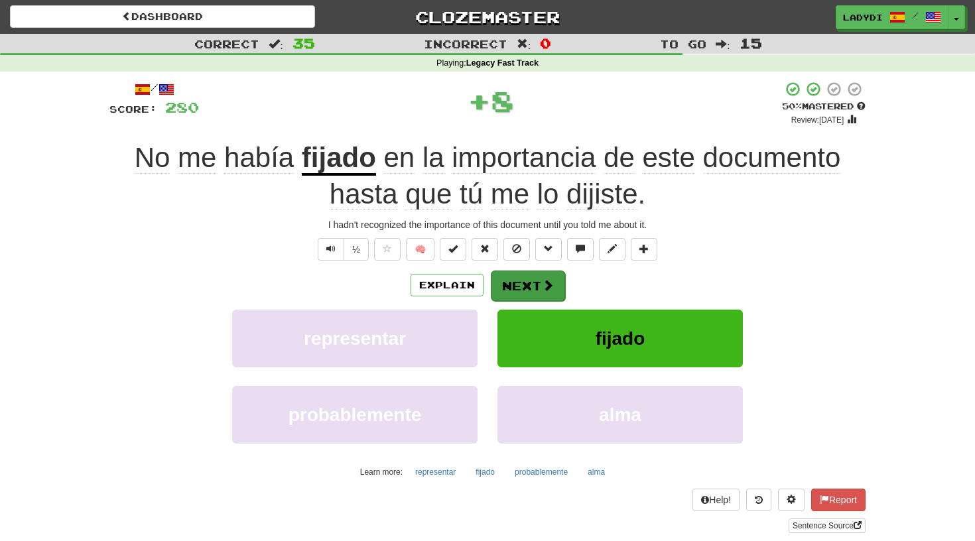
click at [521, 281] on button "Next" at bounding box center [528, 286] width 74 height 31
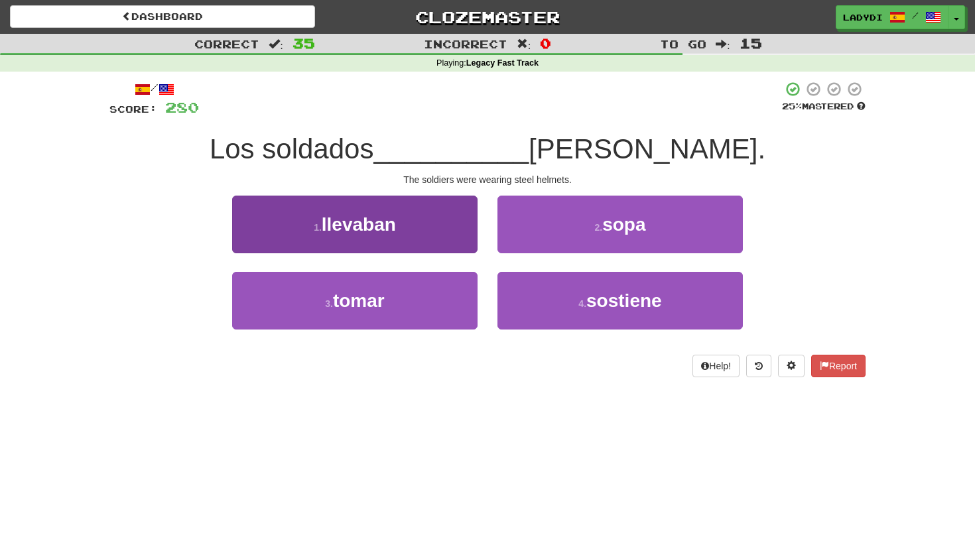
click at [457, 236] on button "1 . llevaban" at bounding box center [355, 225] width 246 height 58
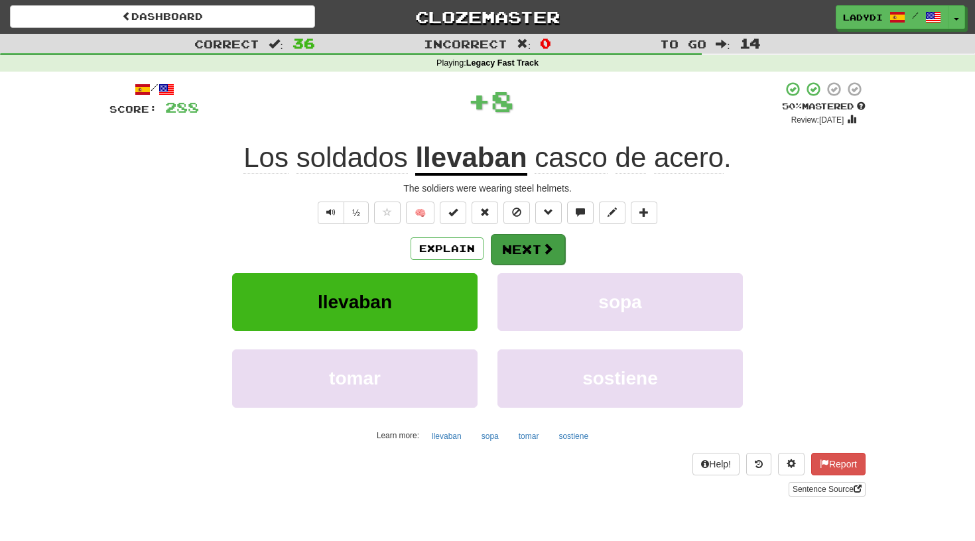
click at [504, 239] on button "Next" at bounding box center [528, 249] width 74 height 31
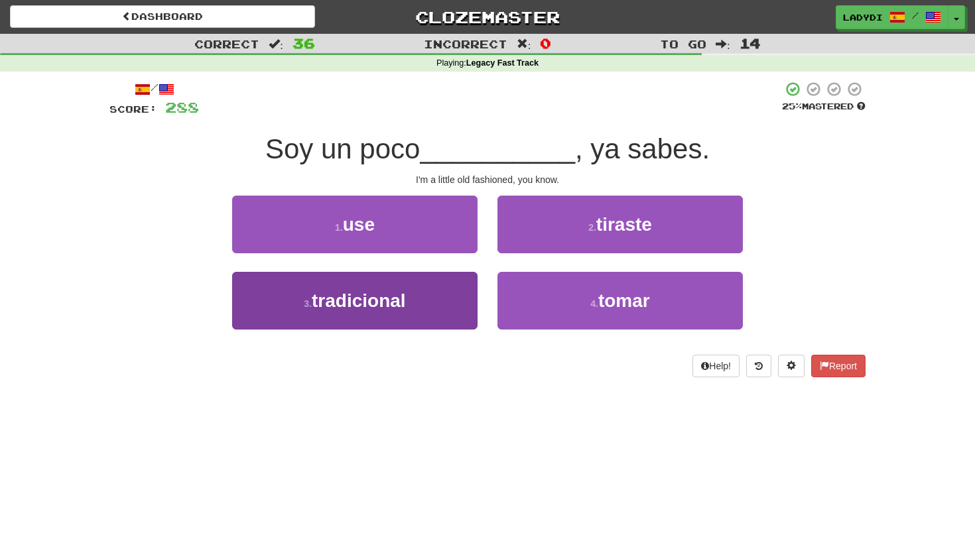
click at [442, 304] on button "3 . tradicional" at bounding box center [355, 301] width 246 height 58
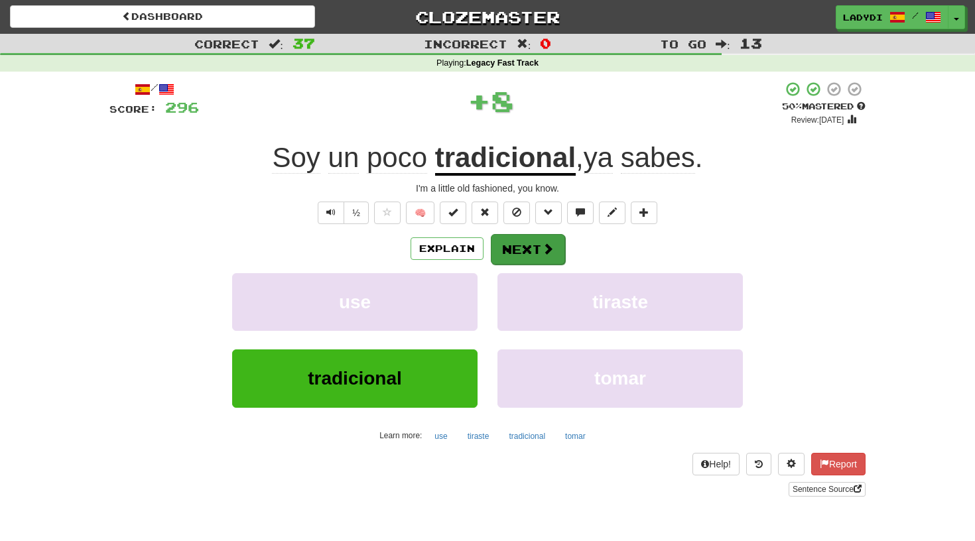
click at [510, 247] on button "Next" at bounding box center [528, 249] width 74 height 31
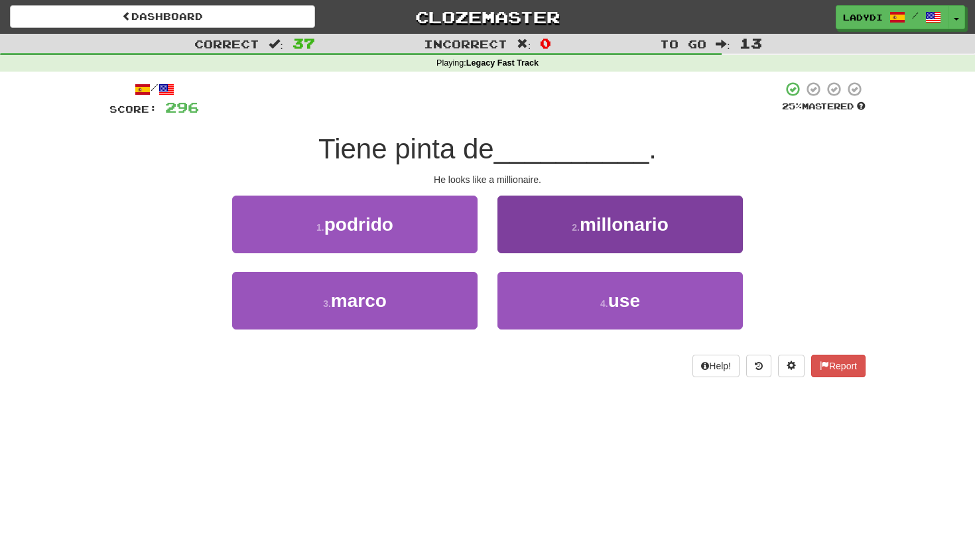
click at [526, 230] on button "2 . millonario" at bounding box center [621, 225] width 246 height 58
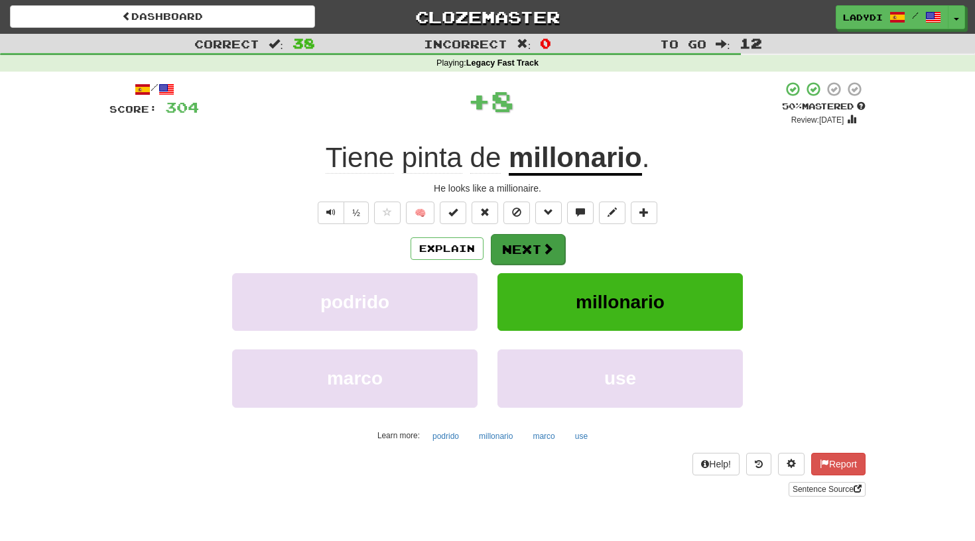
click at [508, 247] on button "Next" at bounding box center [528, 249] width 74 height 31
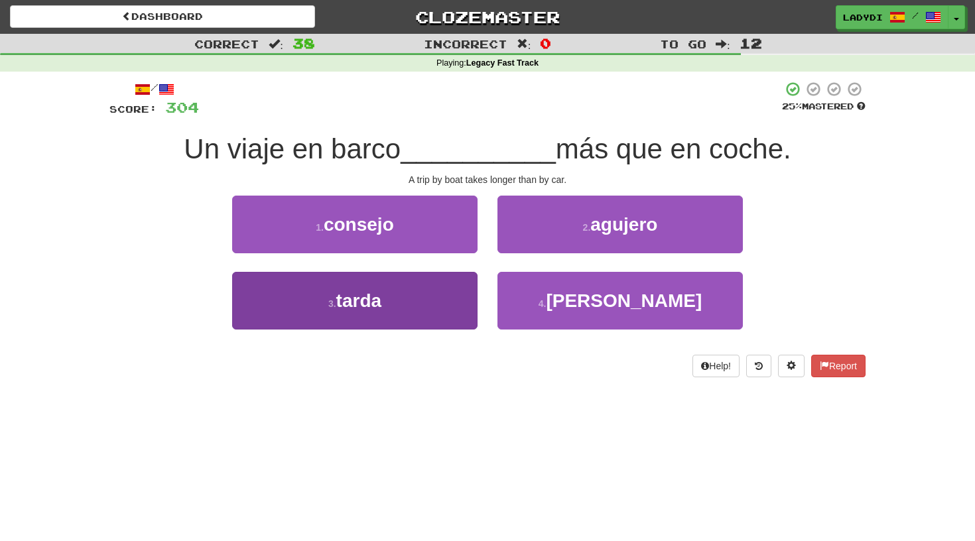
click at [449, 294] on button "3 . tarda" at bounding box center [355, 301] width 246 height 58
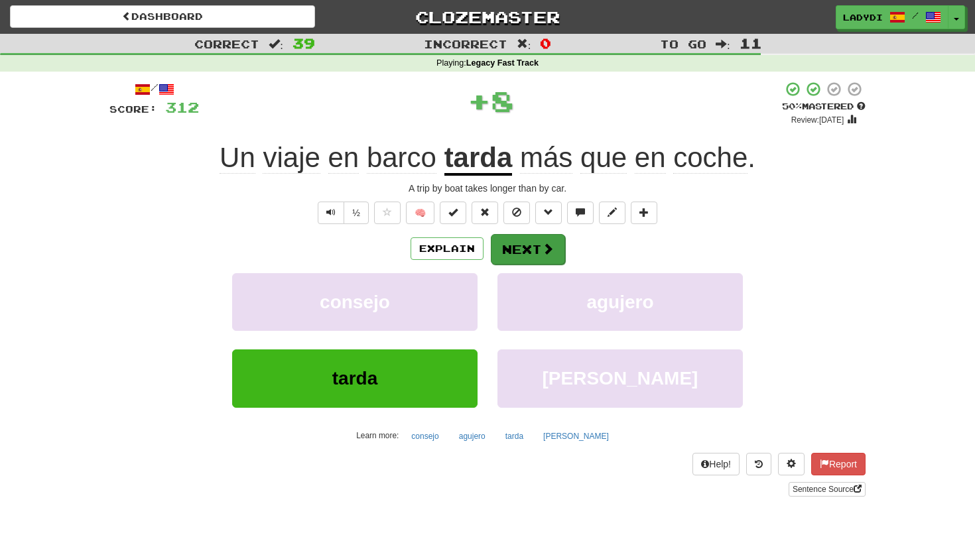
click at [516, 244] on button "Next" at bounding box center [528, 249] width 74 height 31
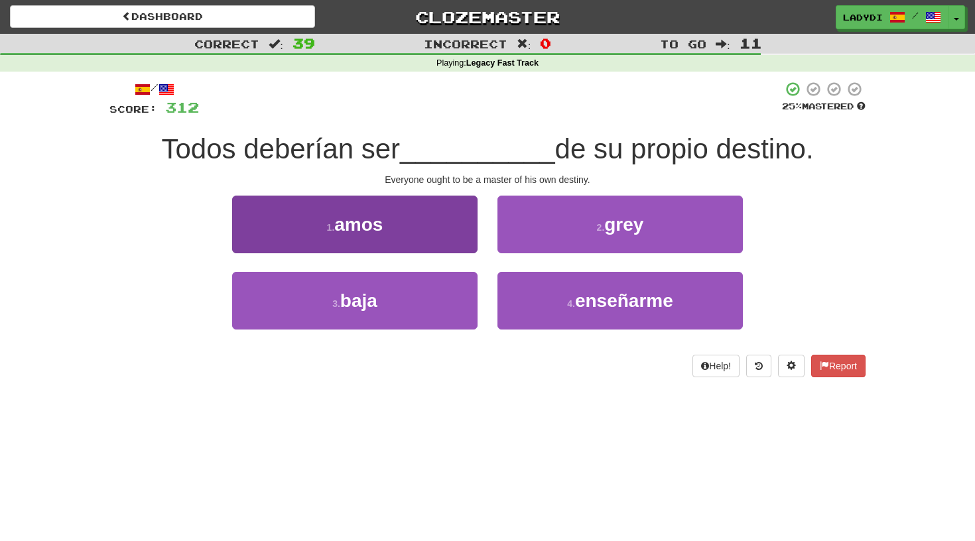
click at [438, 230] on button "1 . amos" at bounding box center [355, 225] width 246 height 58
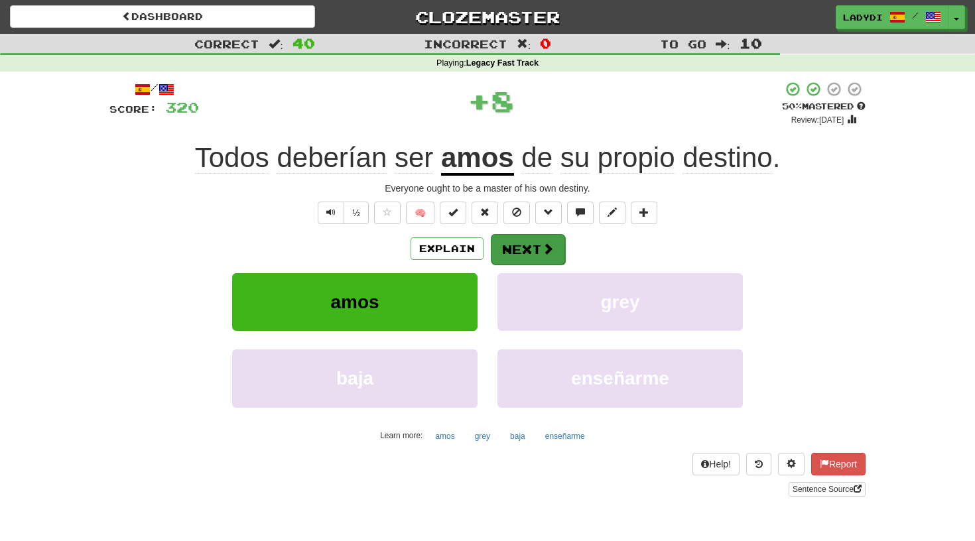
click at [507, 244] on button "Next" at bounding box center [528, 249] width 74 height 31
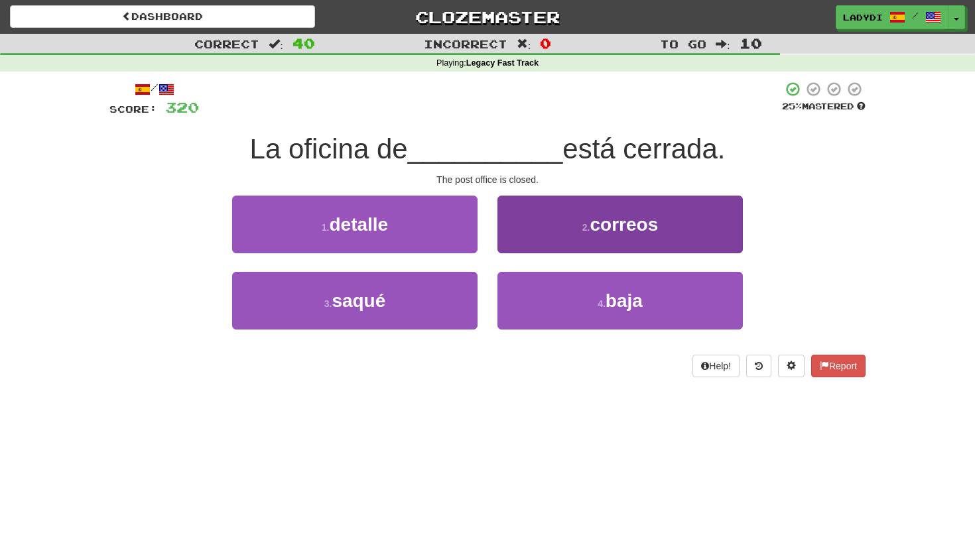
click at [532, 236] on button "2 . correos" at bounding box center [621, 225] width 246 height 58
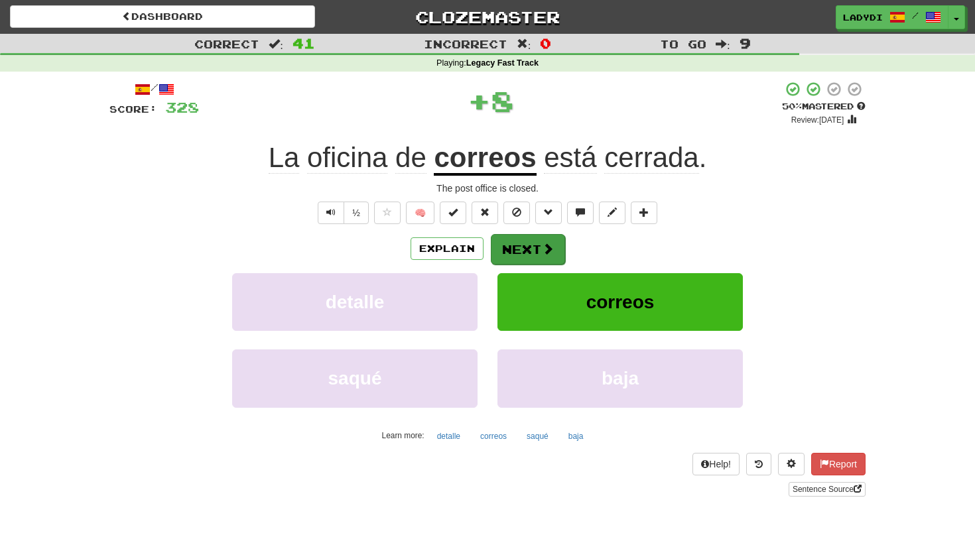
click at [510, 242] on button "Next" at bounding box center [528, 249] width 74 height 31
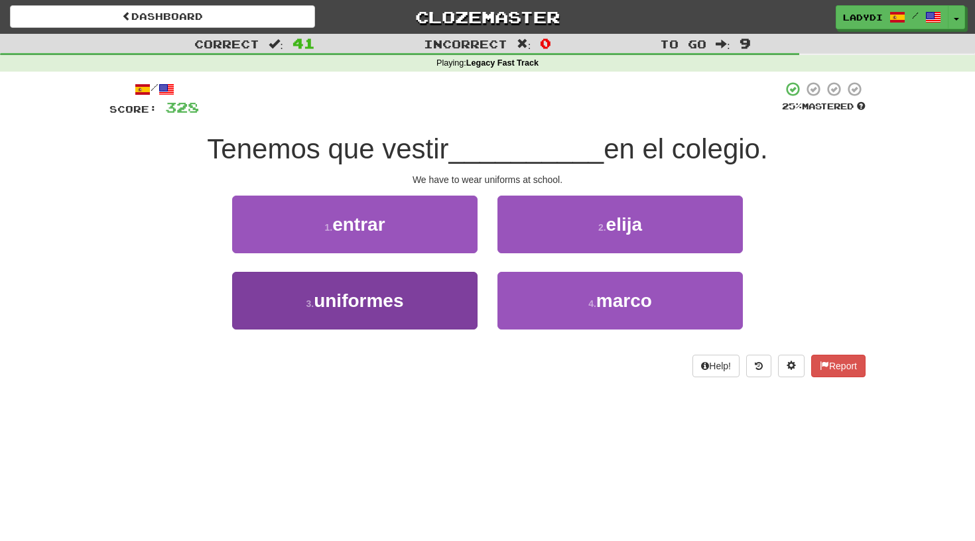
click at [451, 298] on button "3 . uniformes" at bounding box center [355, 301] width 246 height 58
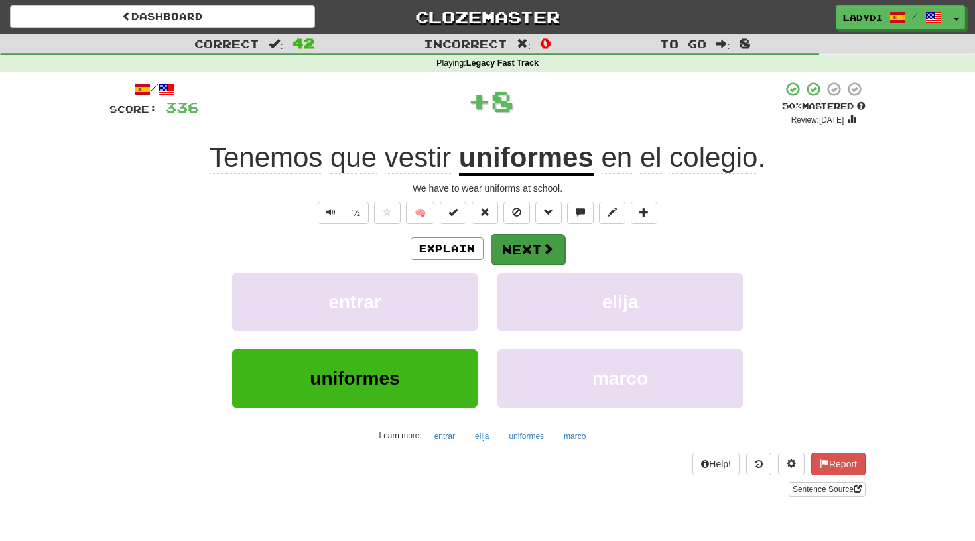
click at [508, 247] on button "Next" at bounding box center [528, 249] width 74 height 31
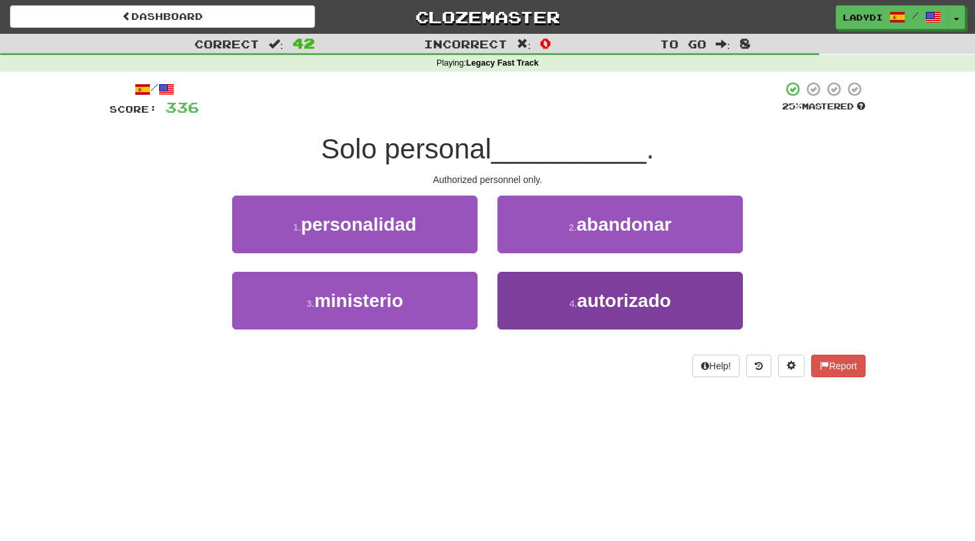
click at [533, 313] on button "4 . autorizado" at bounding box center [621, 301] width 246 height 58
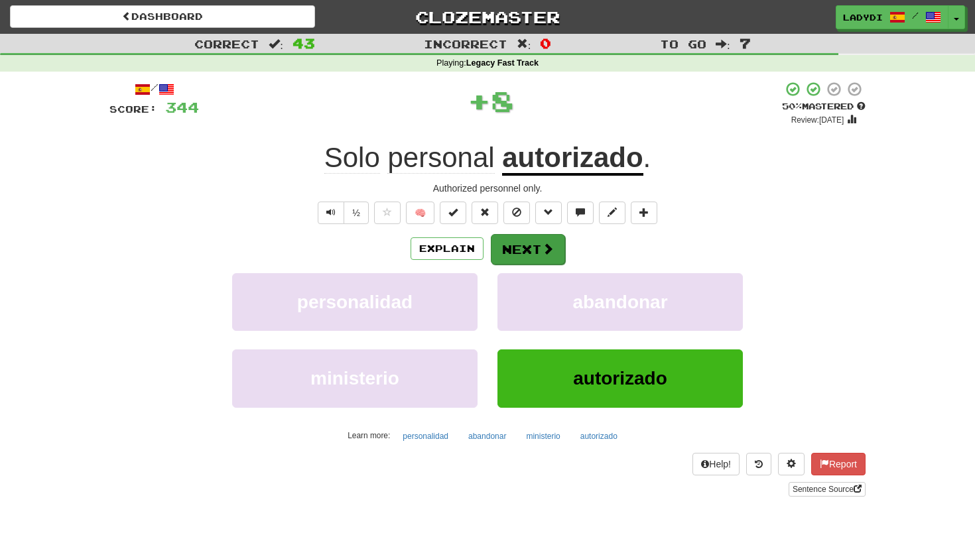
click at [511, 236] on button "Next" at bounding box center [528, 249] width 74 height 31
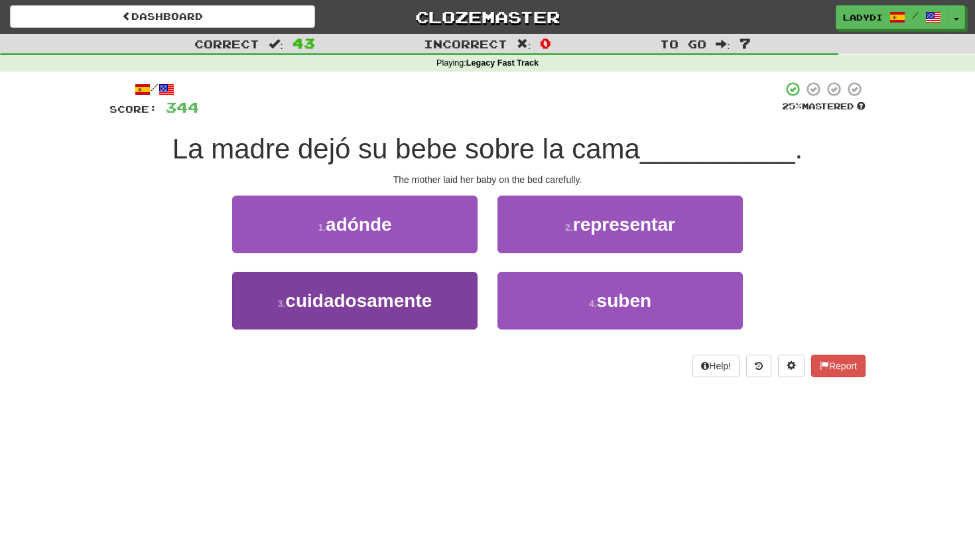
click at [449, 284] on button "3 . cuidadosamente" at bounding box center [355, 301] width 246 height 58
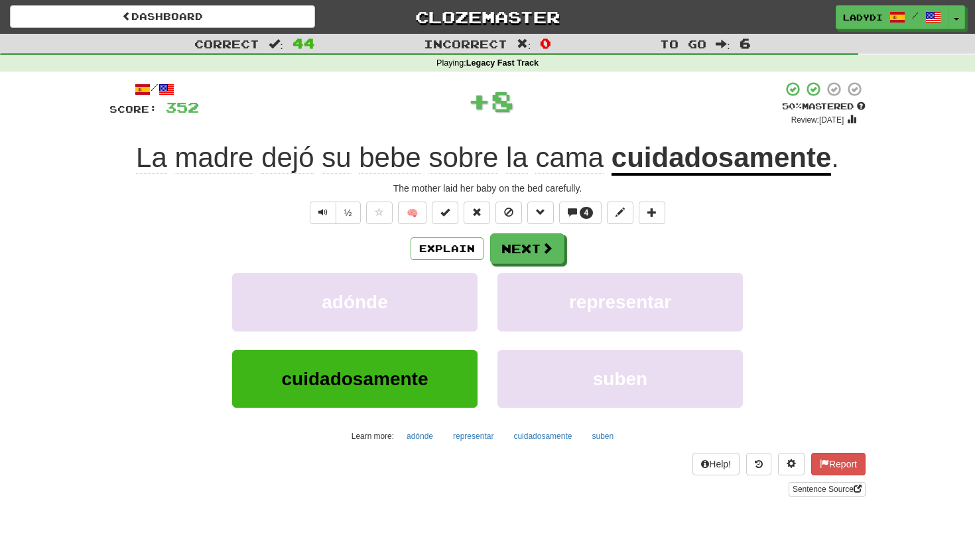
click at [504, 231] on div "/ Score: 352 + 8 50 % Mastered Review: 2025-09-28 La madre dejó su bebe sobre l…" at bounding box center [487, 289] width 756 height 416
click at [505, 240] on button "Next" at bounding box center [528, 249] width 74 height 31
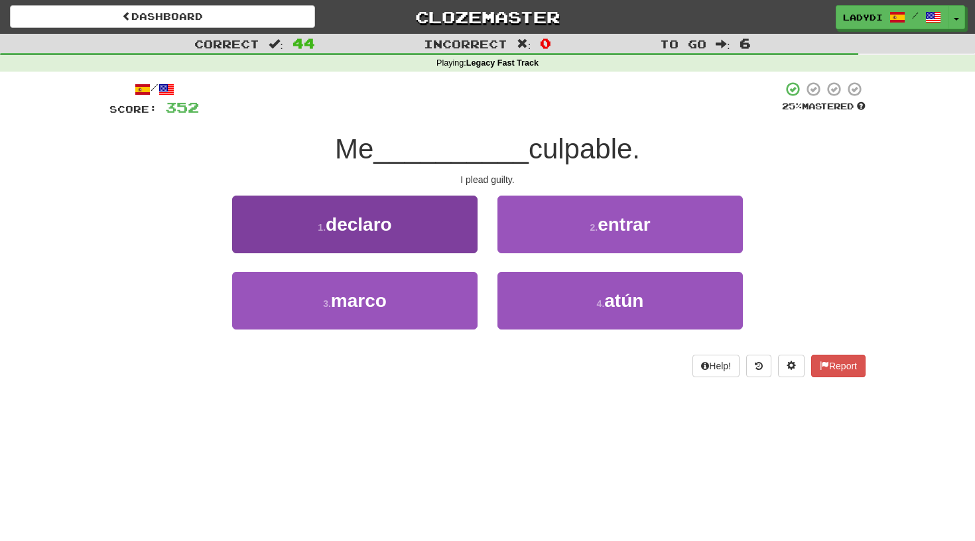
click at [445, 236] on button "1 . declaro" at bounding box center [355, 225] width 246 height 58
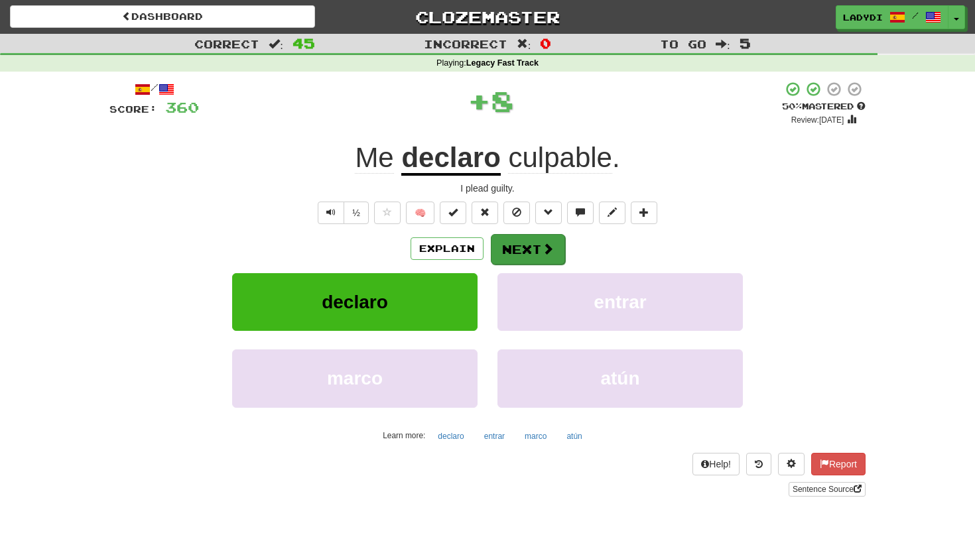
click at [511, 235] on button "Next" at bounding box center [528, 249] width 74 height 31
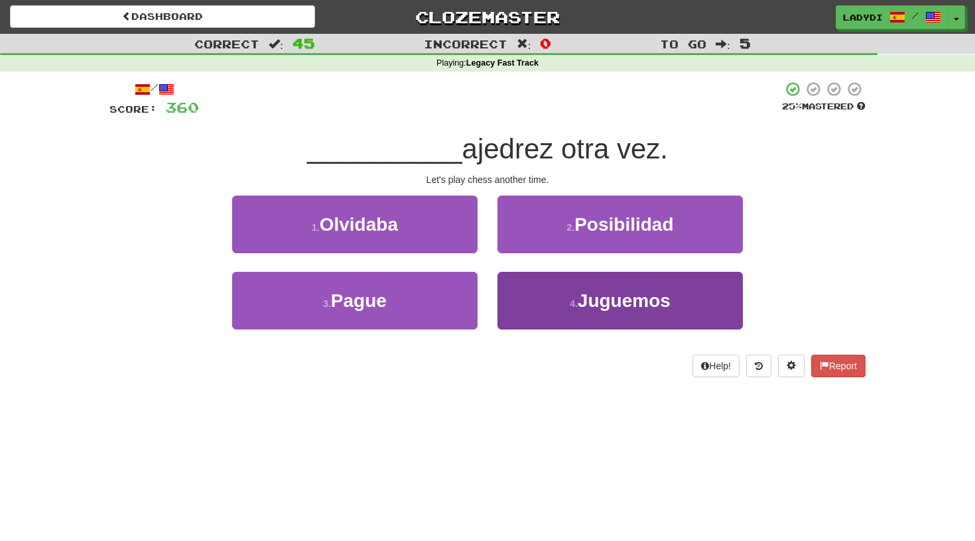
click at [512, 285] on button "4 . Juguemos" at bounding box center [621, 301] width 246 height 58
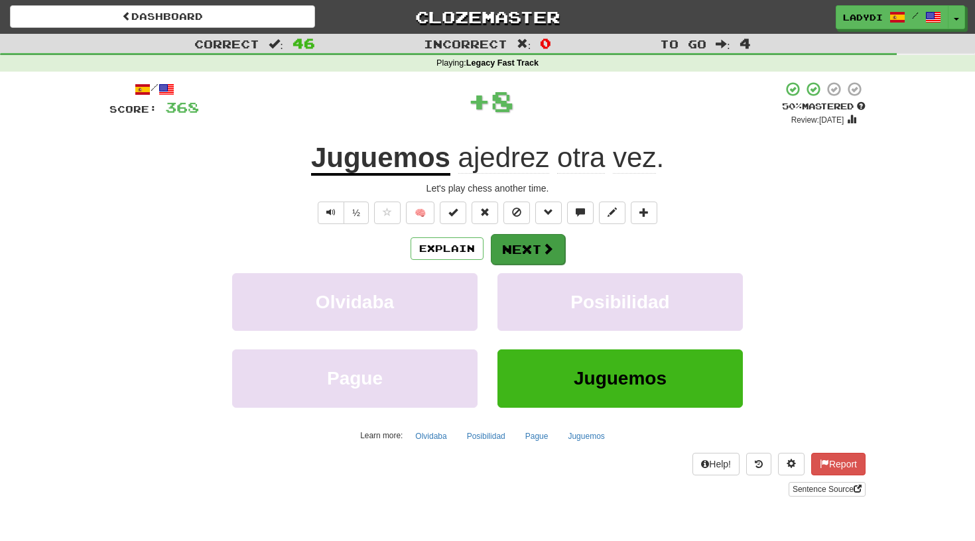
click at [507, 239] on button "Next" at bounding box center [528, 249] width 74 height 31
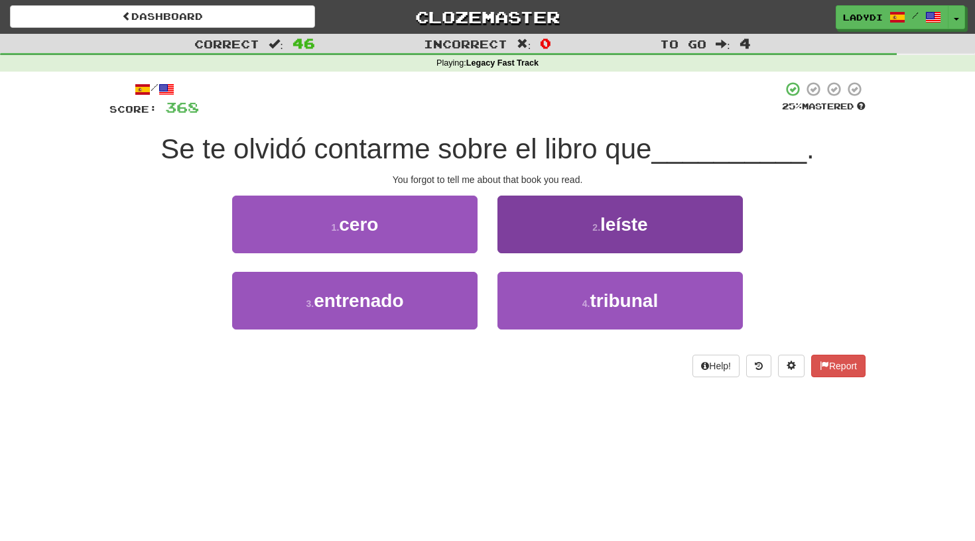
click at [520, 226] on button "2 . leíste" at bounding box center [621, 225] width 246 height 58
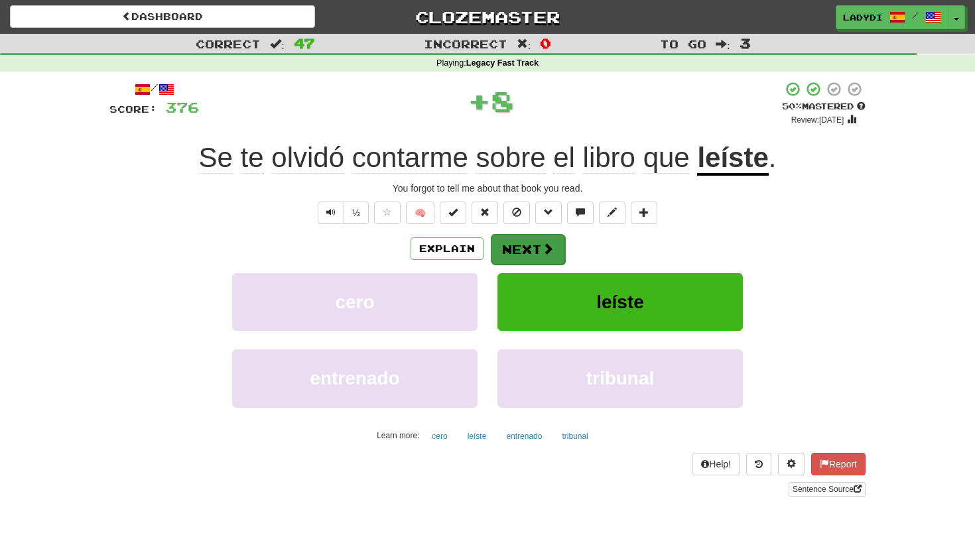
click at [510, 240] on button "Next" at bounding box center [528, 249] width 74 height 31
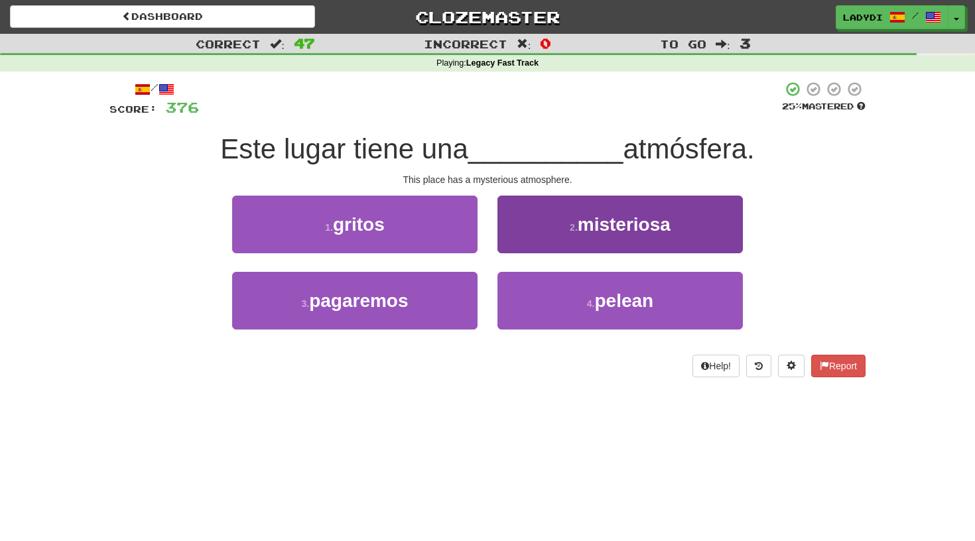
click at [516, 231] on button "2 . misteriosa" at bounding box center [621, 225] width 246 height 58
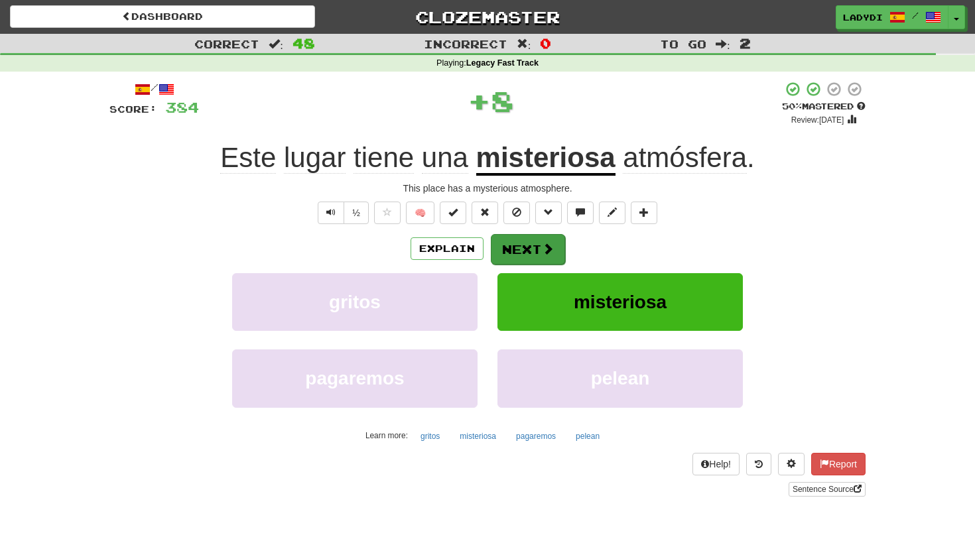
click at [509, 238] on button "Next" at bounding box center [528, 249] width 74 height 31
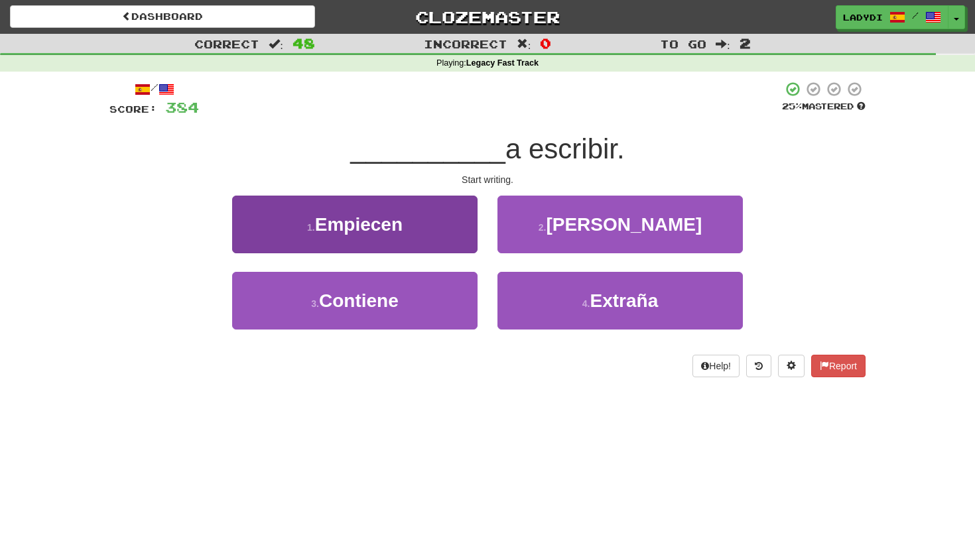
click at [463, 236] on button "1 . Empiecen" at bounding box center [355, 225] width 246 height 58
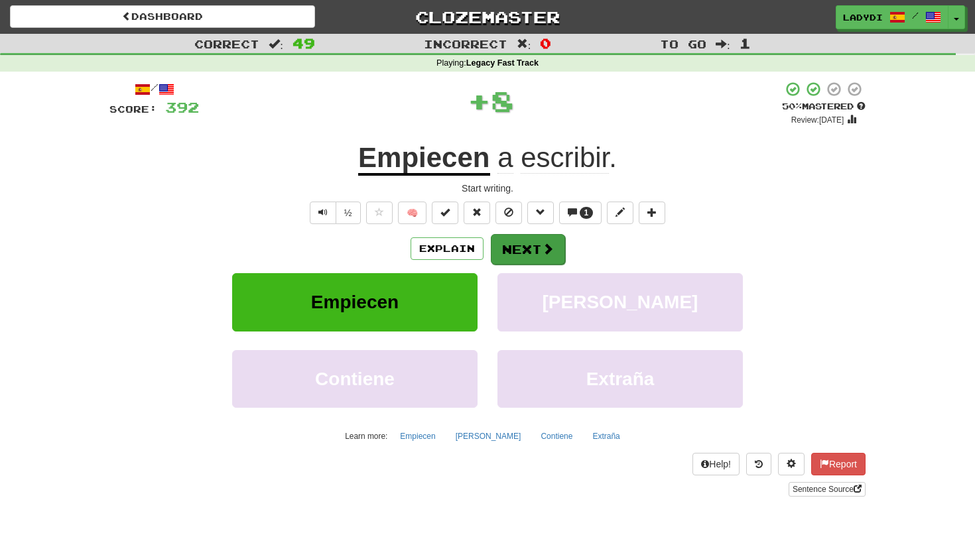
click at [499, 237] on button "Next" at bounding box center [528, 249] width 74 height 31
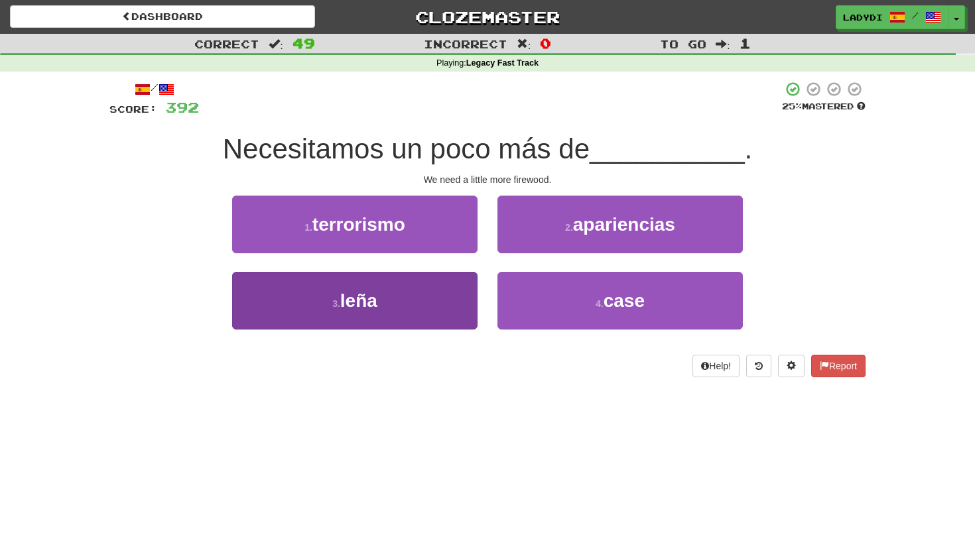
click at [462, 295] on button "3 . leña" at bounding box center [355, 301] width 246 height 58
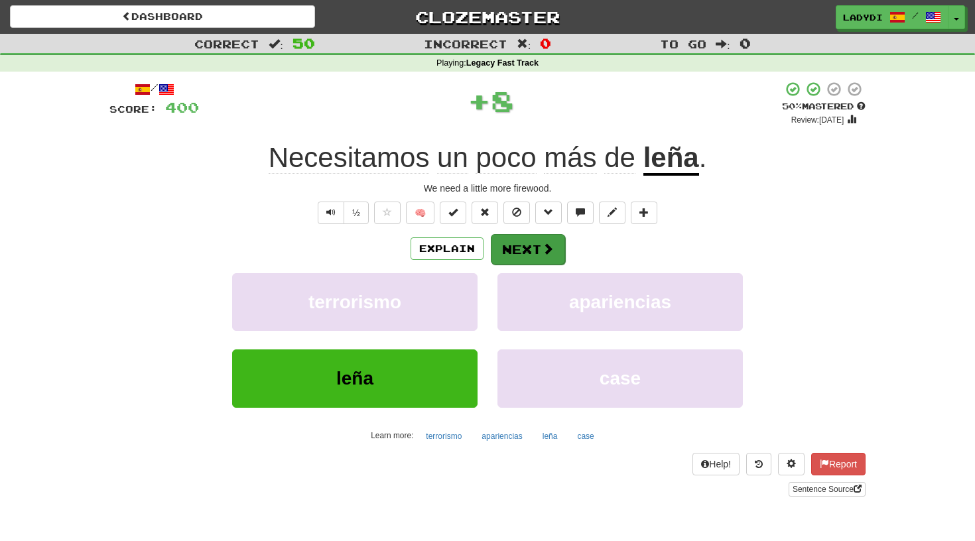
click at [513, 245] on button "Next" at bounding box center [528, 249] width 74 height 31
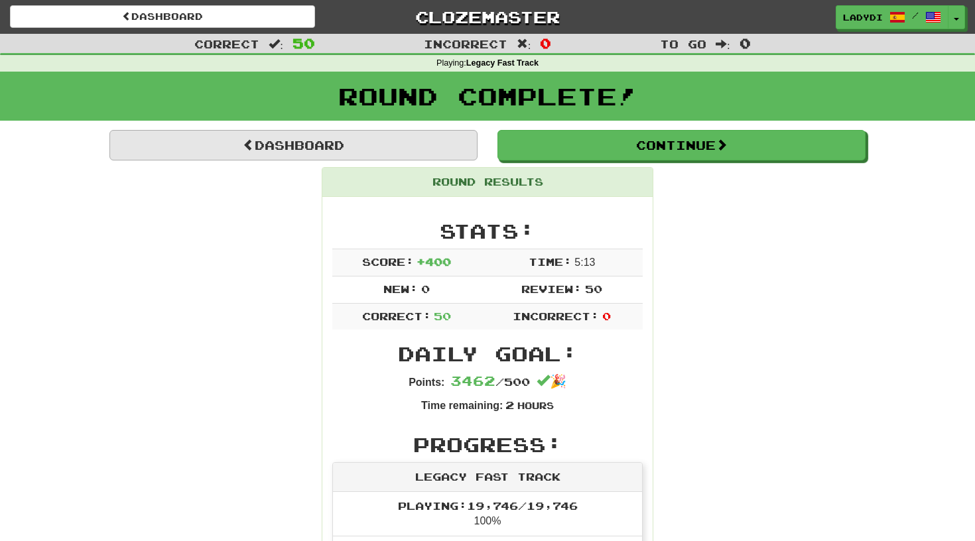
click at [400, 145] on link "Dashboard" at bounding box center [293, 145] width 368 height 31
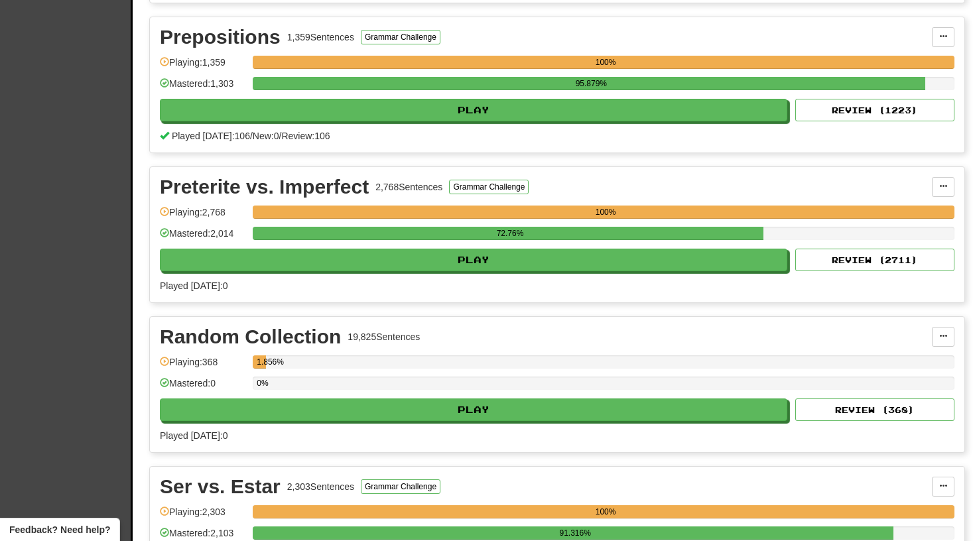
scroll to position [2687, 0]
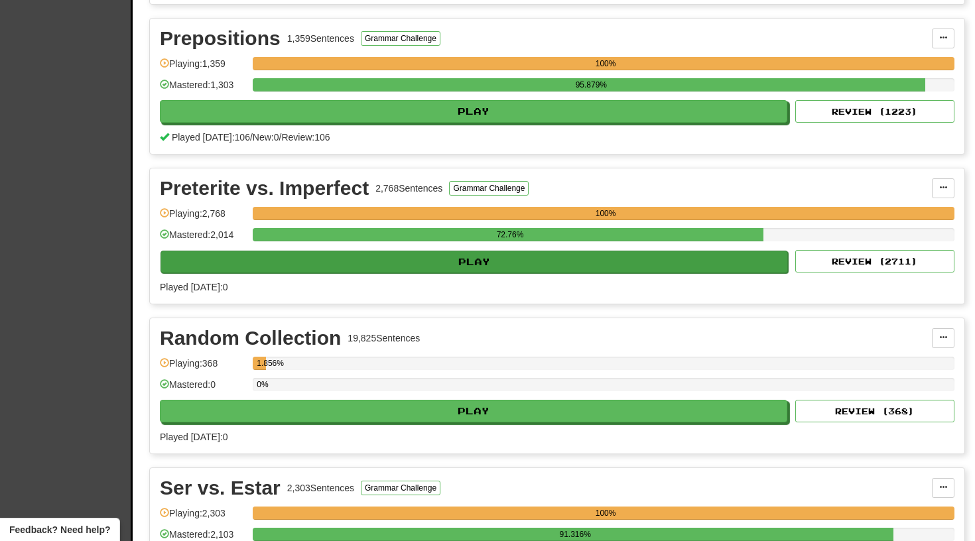
click at [463, 260] on button "Play" at bounding box center [475, 262] width 628 height 23
select select "**"
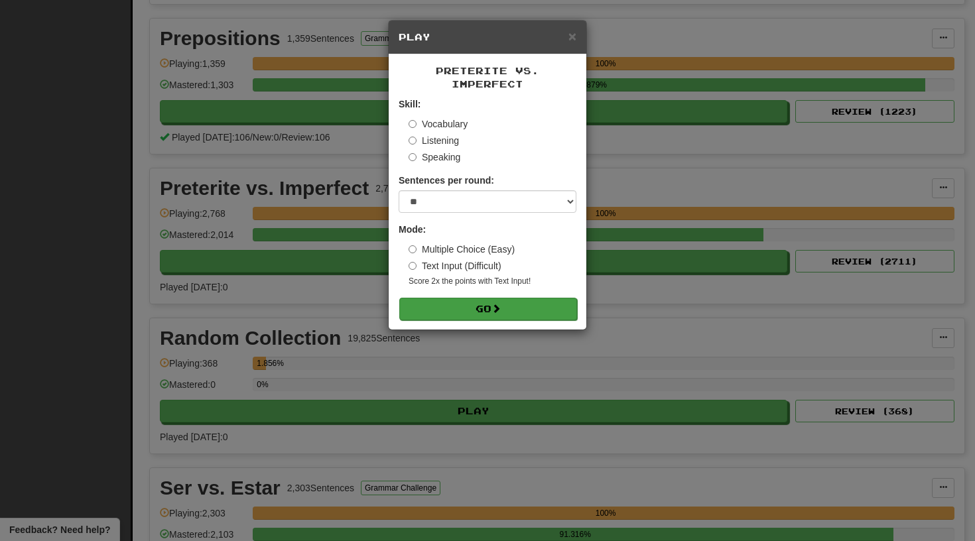
click at [461, 298] on button "Go" at bounding box center [488, 309] width 178 height 23
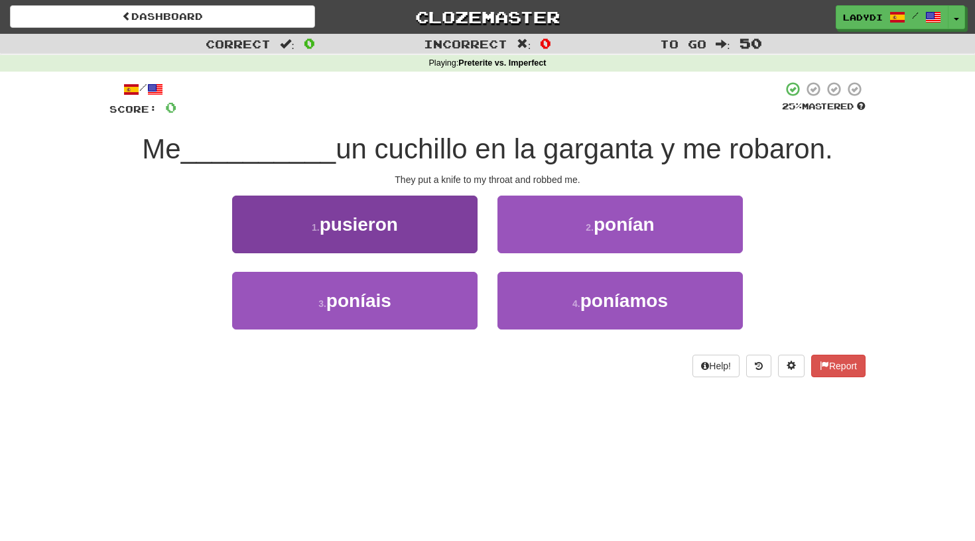
click at [437, 229] on button "1 . pusieron" at bounding box center [355, 225] width 246 height 58
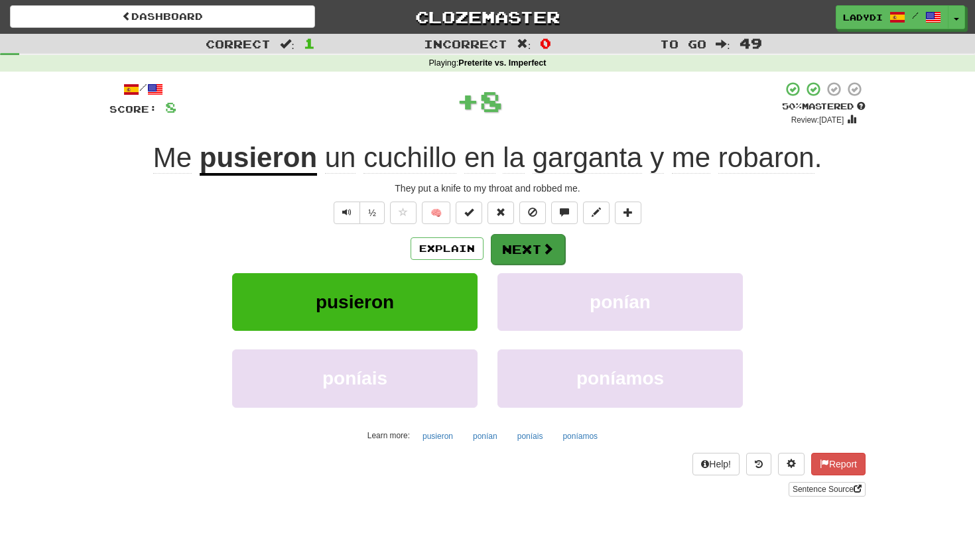
click at [513, 247] on button "Next" at bounding box center [528, 249] width 74 height 31
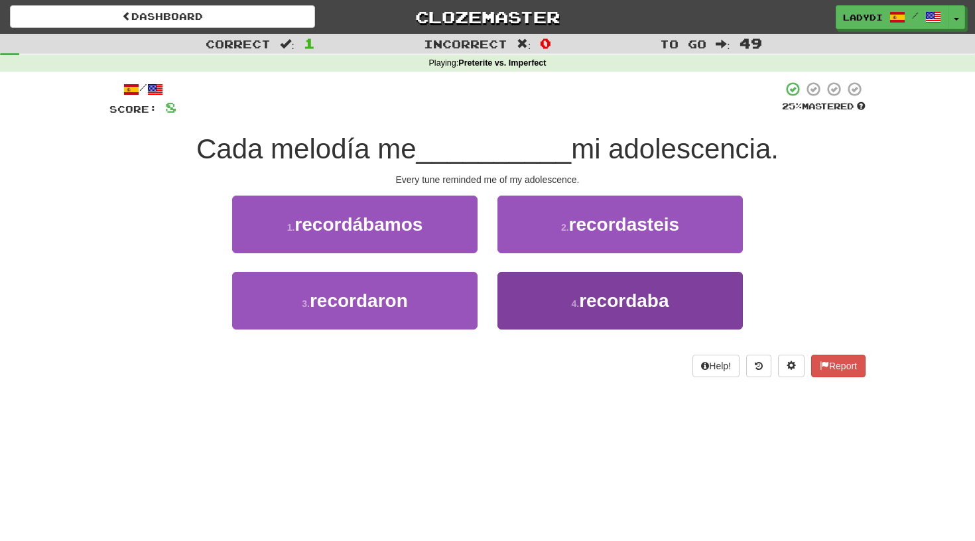
click at [522, 298] on button "4 . recordaba" at bounding box center [621, 301] width 246 height 58
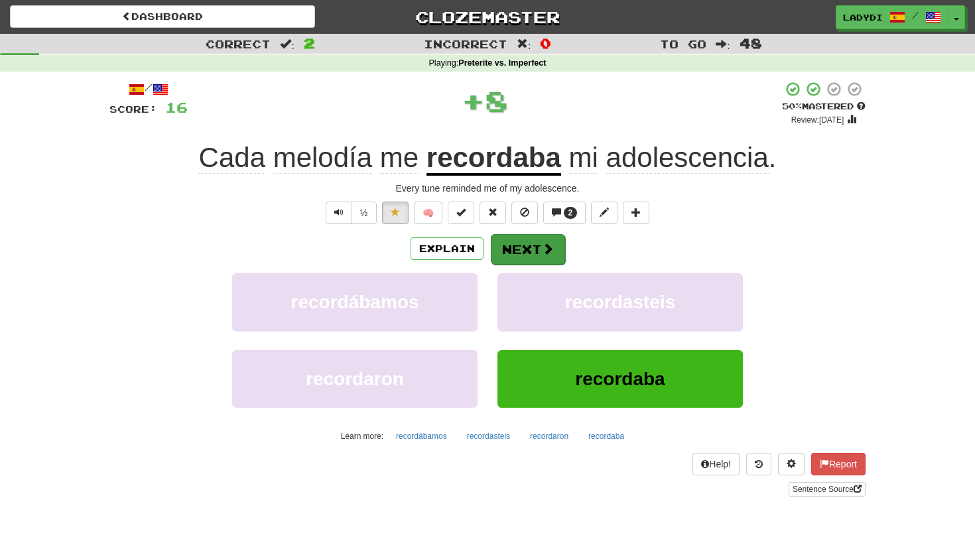
click at [508, 238] on button "Next" at bounding box center [528, 249] width 74 height 31
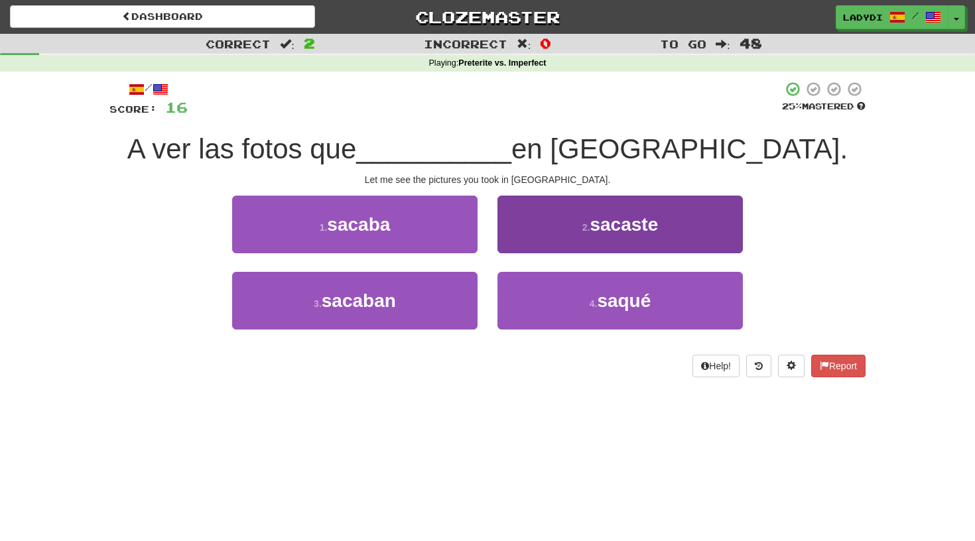
click at [549, 228] on button "2 . sacaste" at bounding box center [621, 225] width 246 height 58
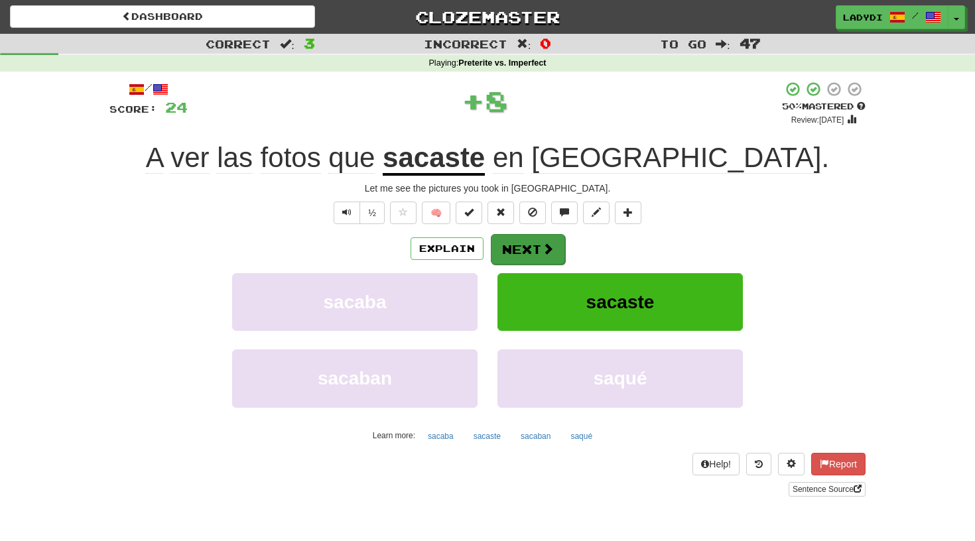
click at [524, 238] on button "Next" at bounding box center [528, 249] width 74 height 31
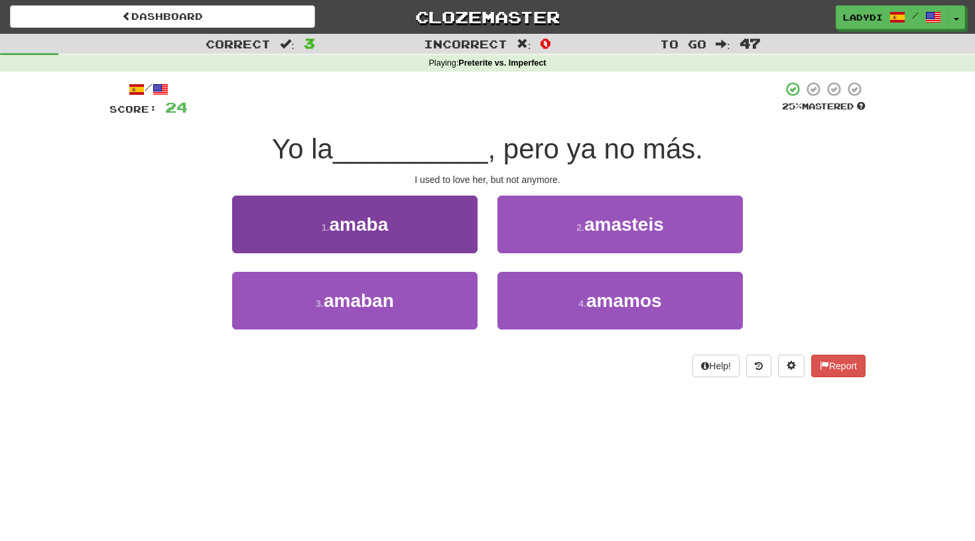
click at [431, 237] on button "1 . [GEOGRAPHIC_DATA]" at bounding box center [355, 225] width 246 height 58
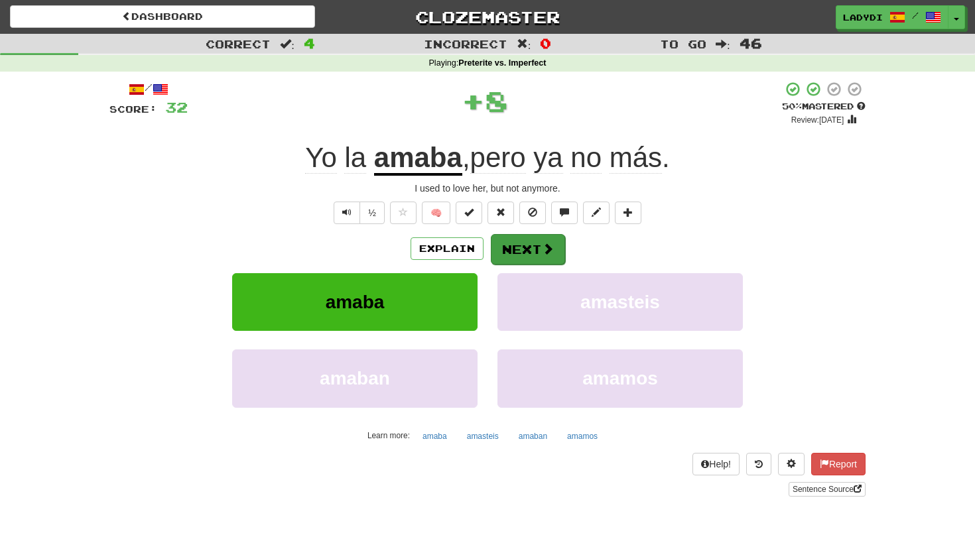
click at [532, 236] on button "Next" at bounding box center [528, 249] width 74 height 31
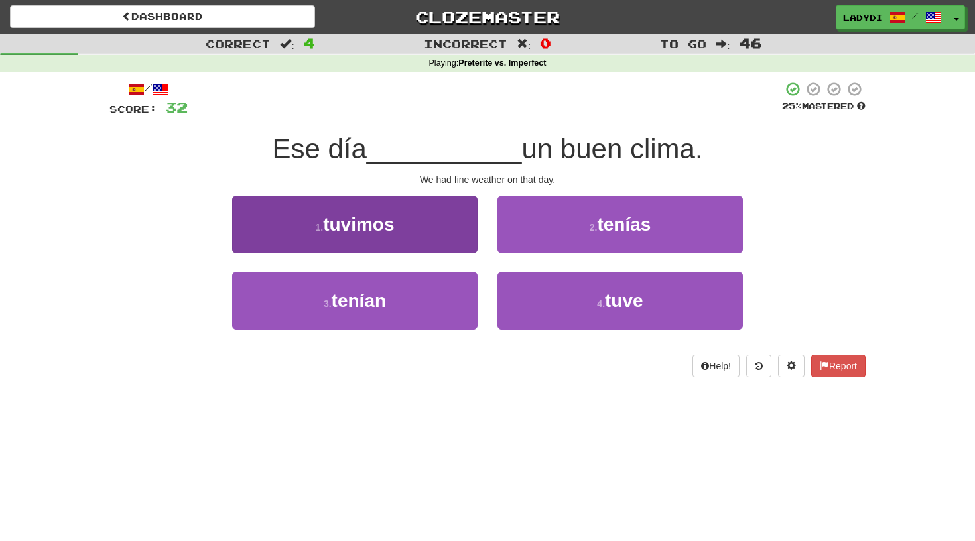
click at [437, 241] on button "1 . tuvimos" at bounding box center [355, 225] width 246 height 58
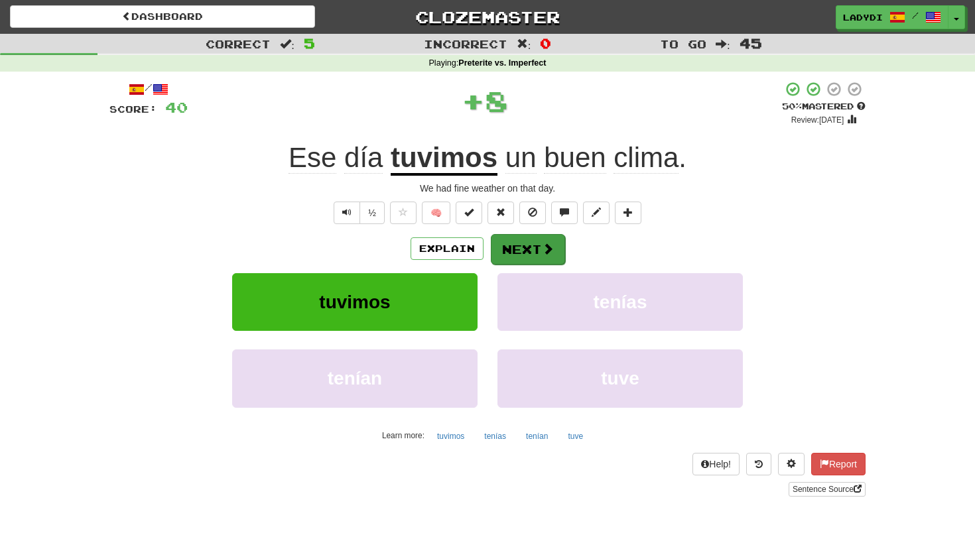
click at [521, 244] on button "Next" at bounding box center [528, 249] width 74 height 31
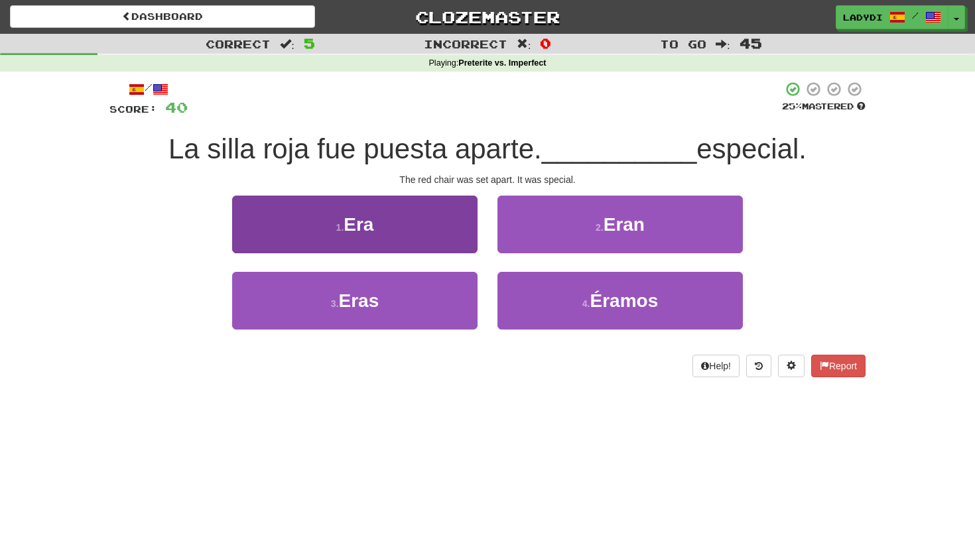
click at [458, 230] on button "1 . Era" at bounding box center [355, 225] width 246 height 58
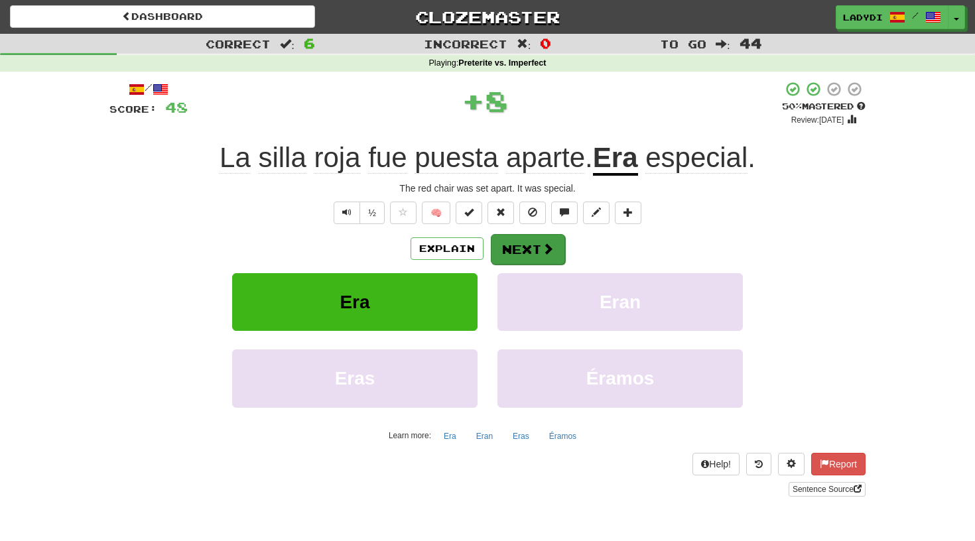
click at [509, 242] on button "Next" at bounding box center [528, 249] width 74 height 31
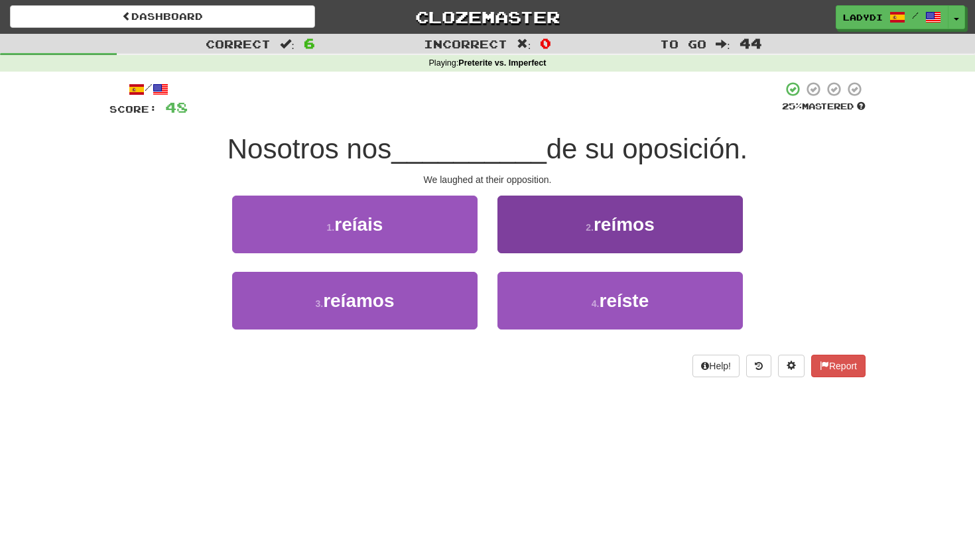
click at [533, 236] on button "2 . reímos" at bounding box center [621, 225] width 246 height 58
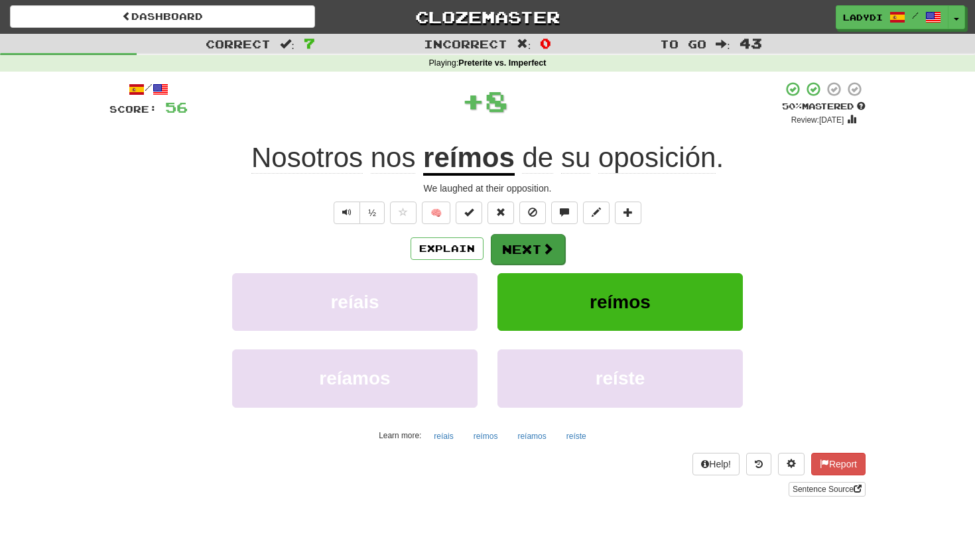
click at [522, 244] on button "Next" at bounding box center [528, 249] width 74 height 31
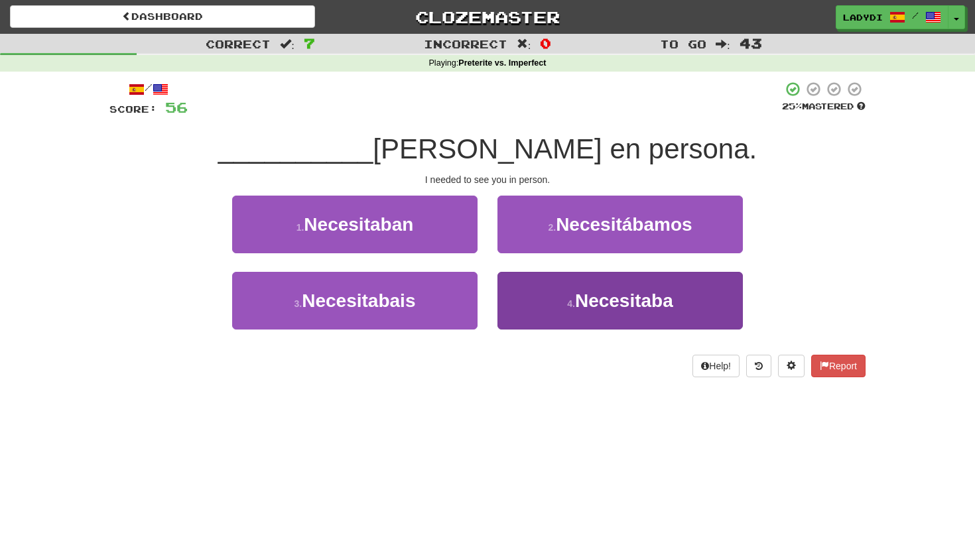
click at [525, 286] on button "4 . [GEOGRAPHIC_DATA]" at bounding box center [621, 301] width 246 height 58
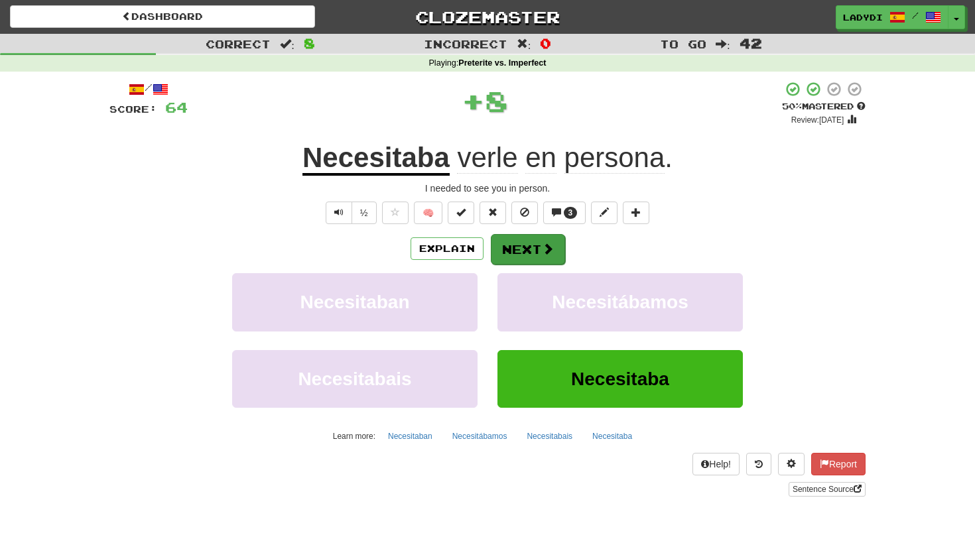
click at [514, 242] on button "Next" at bounding box center [528, 249] width 74 height 31
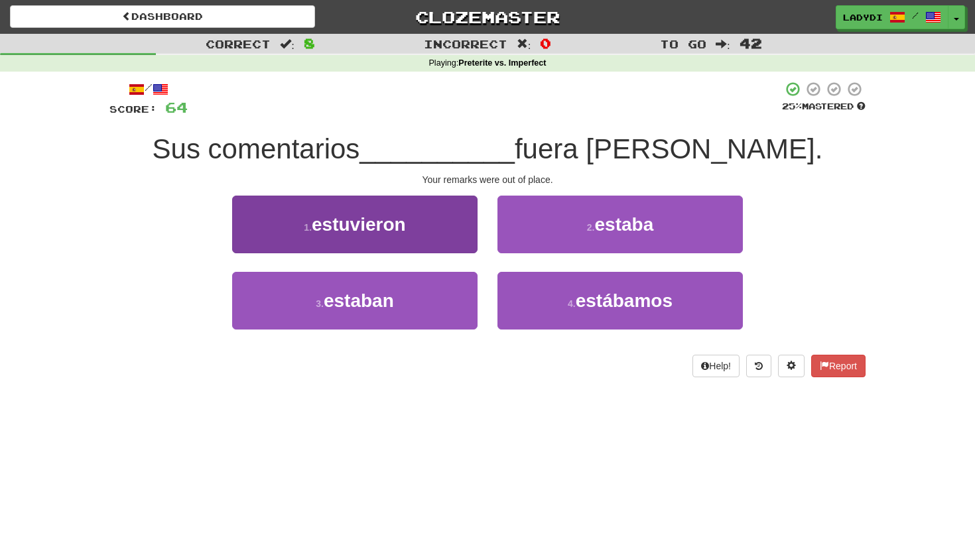
click at [429, 236] on button "1 . estuvieron" at bounding box center [355, 225] width 246 height 58
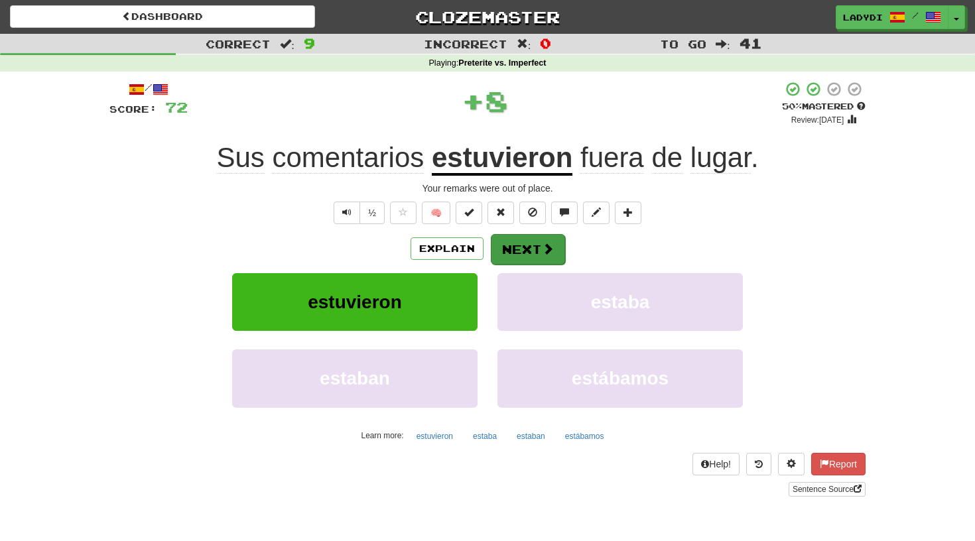
click at [513, 243] on button "Next" at bounding box center [528, 249] width 74 height 31
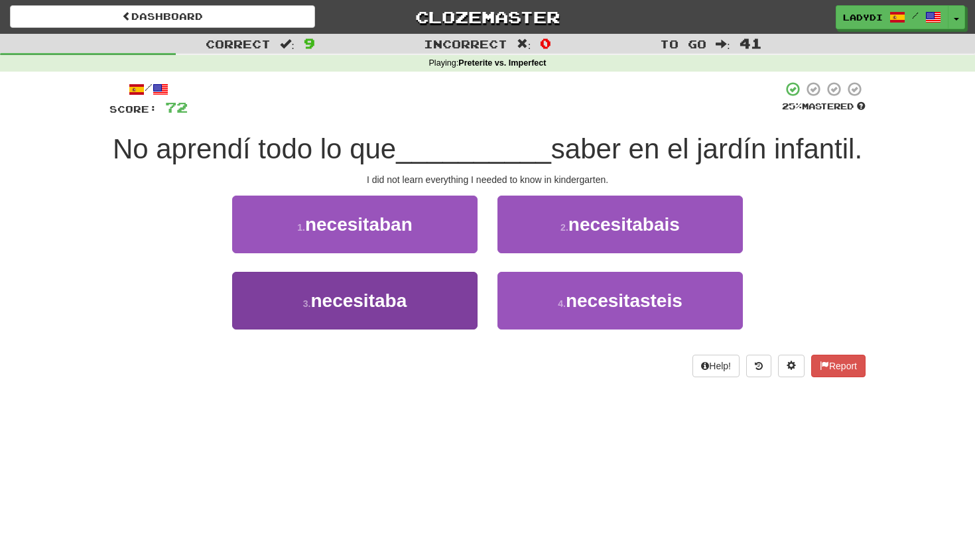
click at [448, 301] on button "3 . necesitaba" at bounding box center [355, 301] width 246 height 58
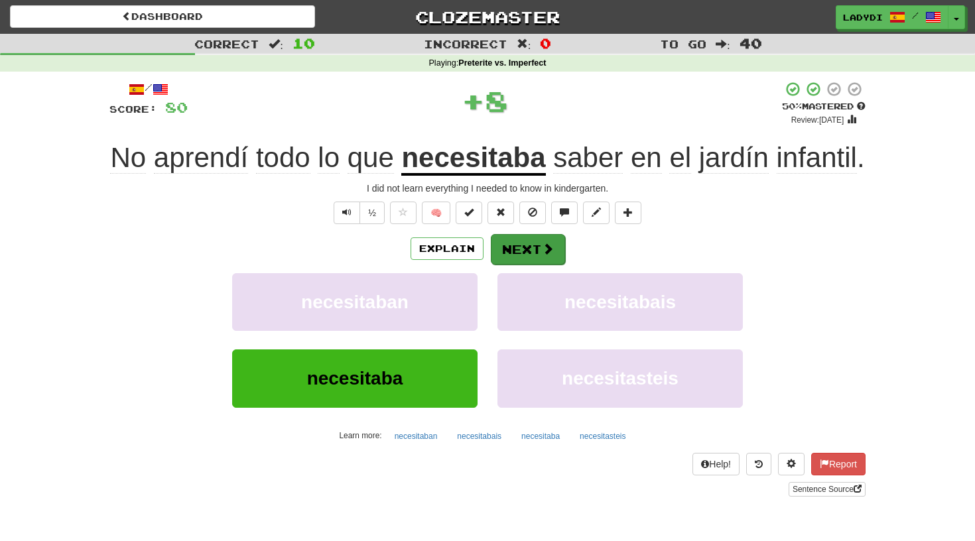
click at [510, 265] on button "Next" at bounding box center [528, 249] width 74 height 31
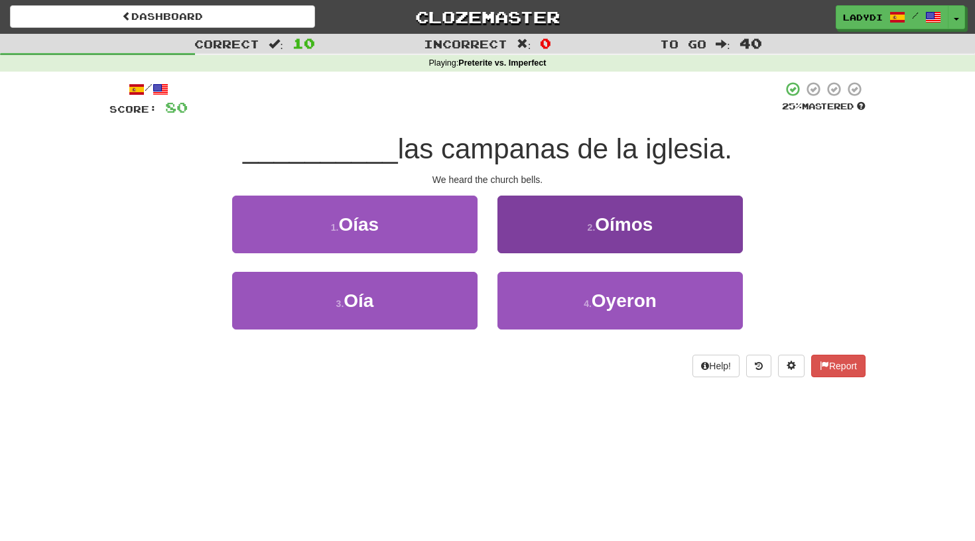
click at [539, 235] on button "2 . [GEOGRAPHIC_DATA]" at bounding box center [621, 225] width 246 height 58
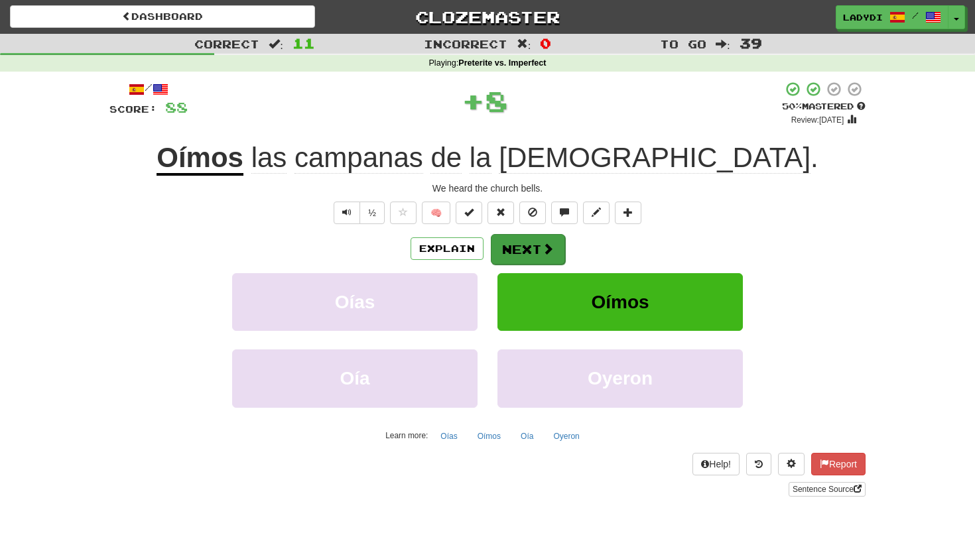
click at [520, 237] on button "Next" at bounding box center [528, 249] width 74 height 31
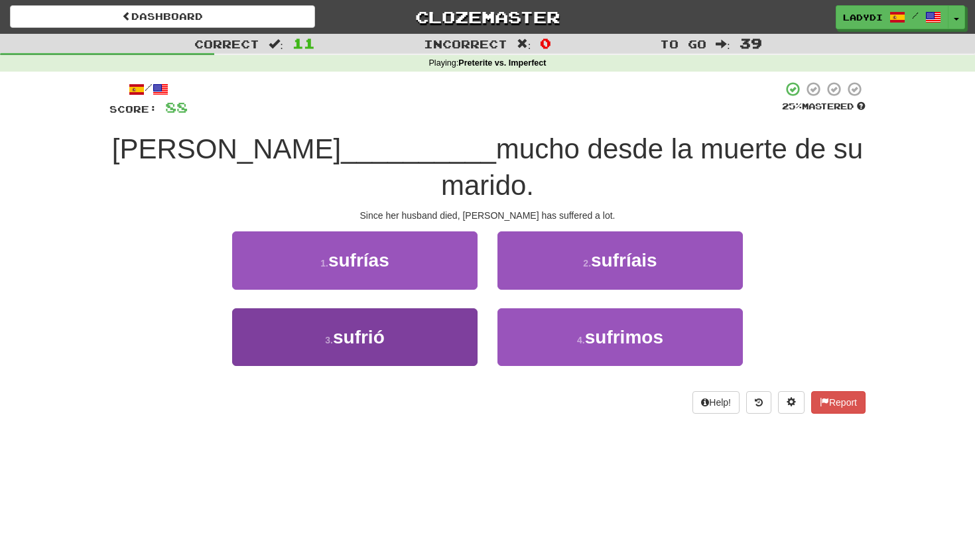
click at [443, 309] on button "3 . sufrió" at bounding box center [355, 338] width 246 height 58
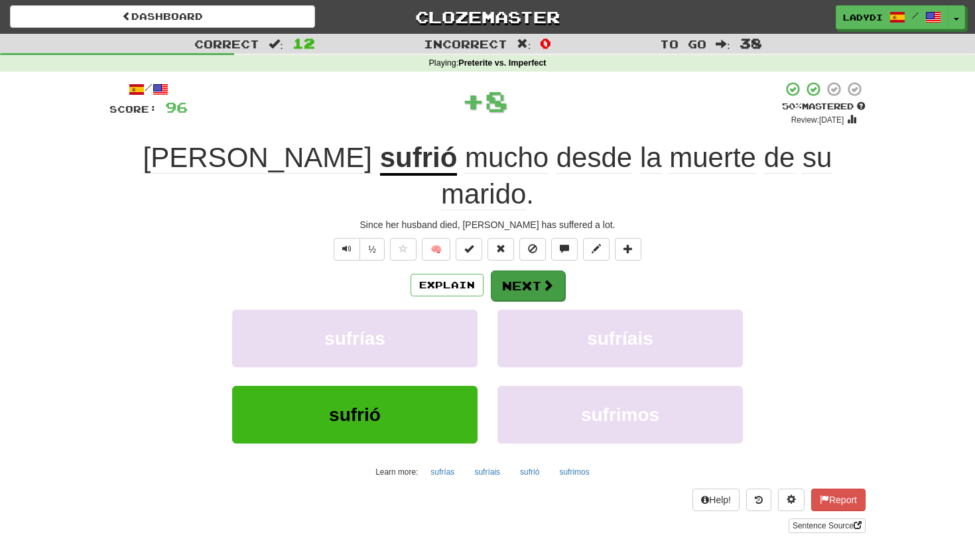
click at [512, 271] on button "Next" at bounding box center [528, 286] width 74 height 31
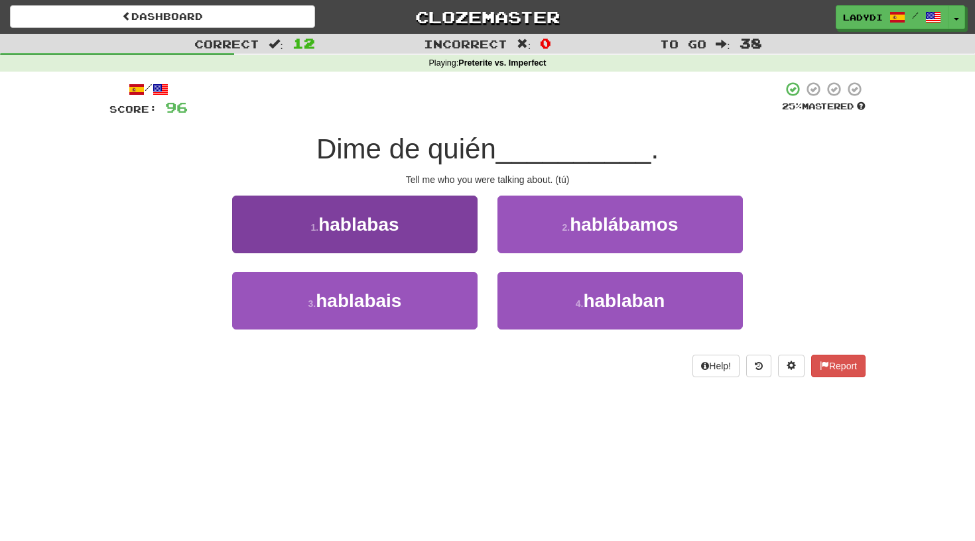
click at [439, 234] on button "1 . hablabas" at bounding box center [355, 225] width 246 height 58
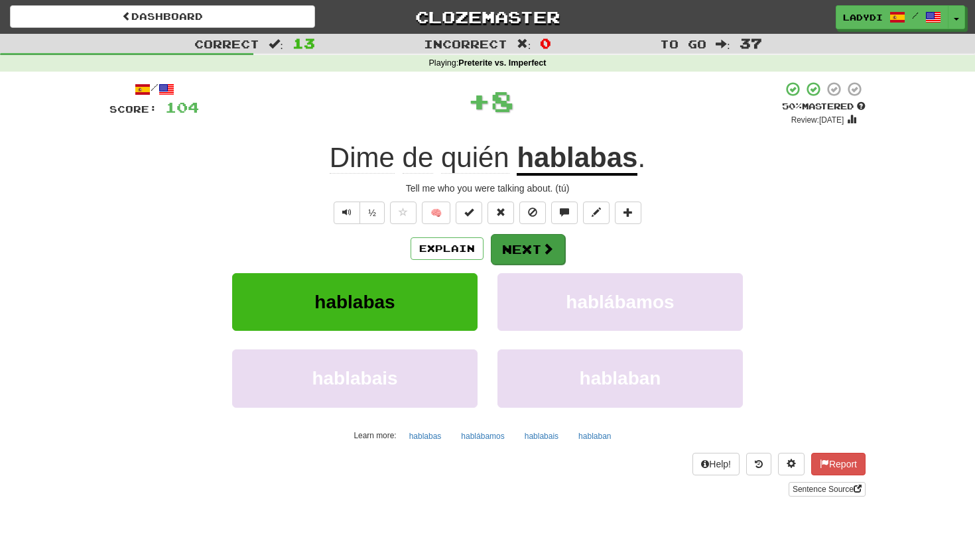
click at [523, 244] on button "Next" at bounding box center [528, 249] width 74 height 31
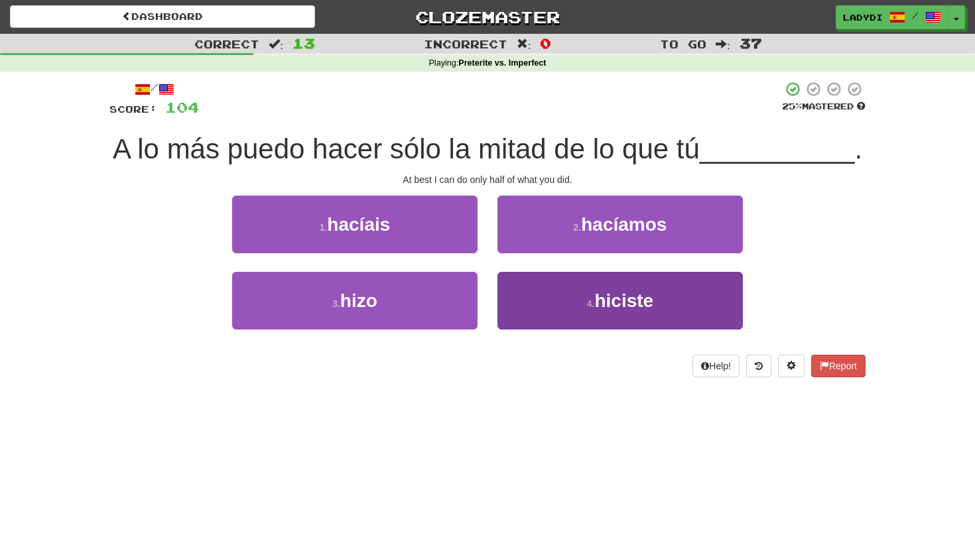
click at [513, 295] on button "4 . hiciste" at bounding box center [621, 301] width 246 height 58
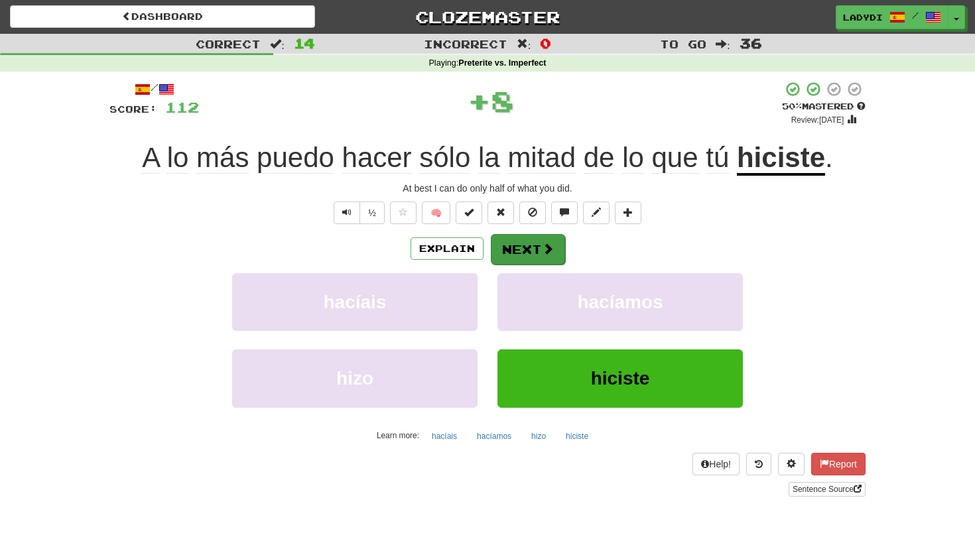
click at [519, 239] on button "Next" at bounding box center [528, 249] width 74 height 31
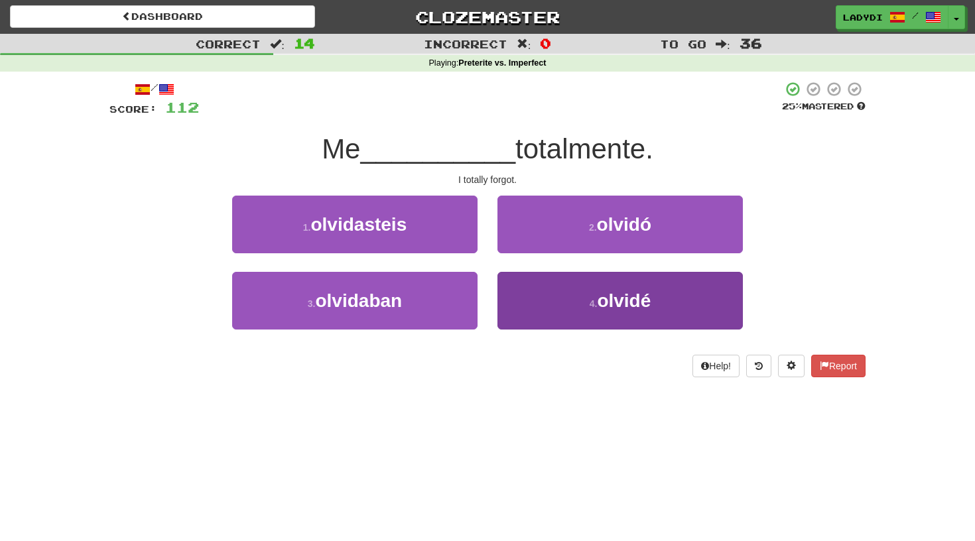
click at [527, 289] on button "4 . [GEOGRAPHIC_DATA]" at bounding box center [621, 301] width 246 height 58
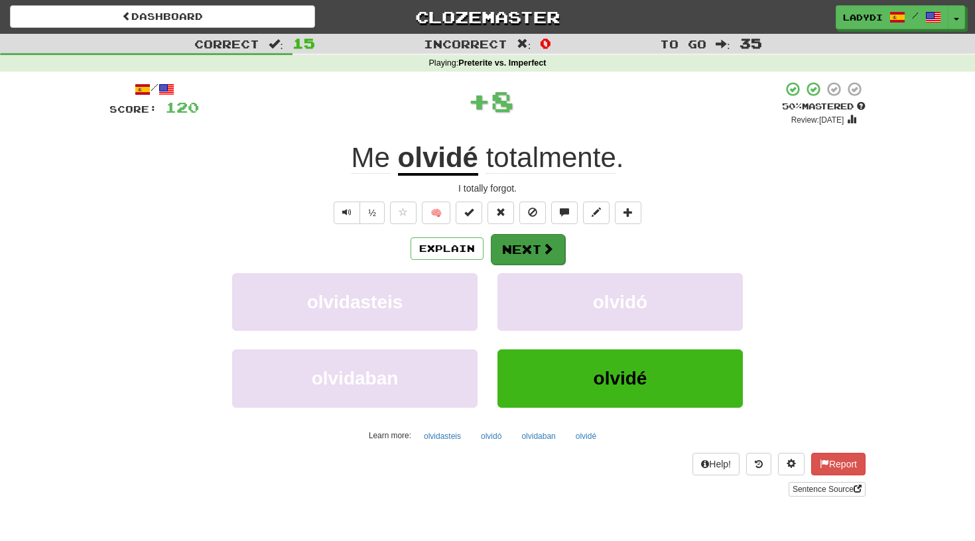
click at [517, 242] on button "Next" at bounding box center [528, 249] width 74 height 31
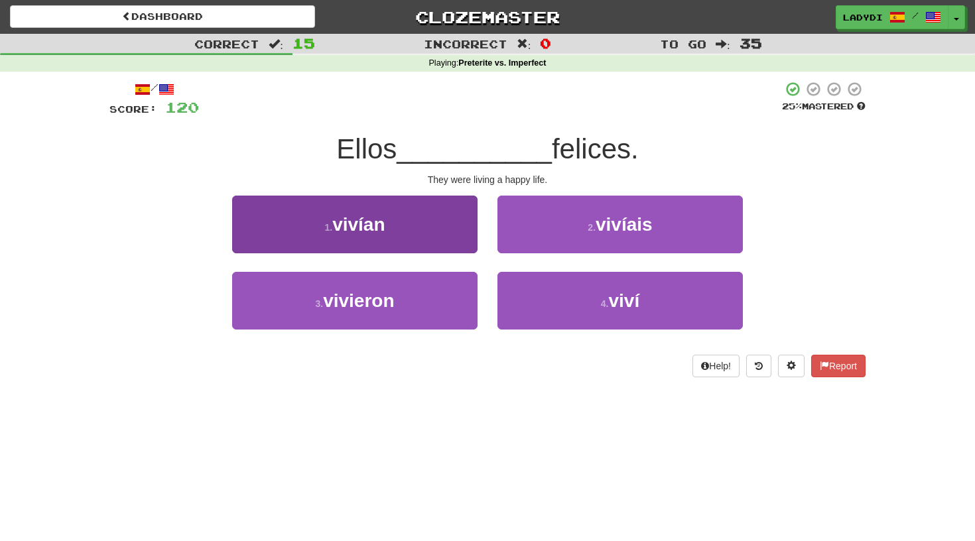
click at [437, 238] on button "1 . [PERSON_NAME]" at bounding box center [355, 225] width 246 height 58
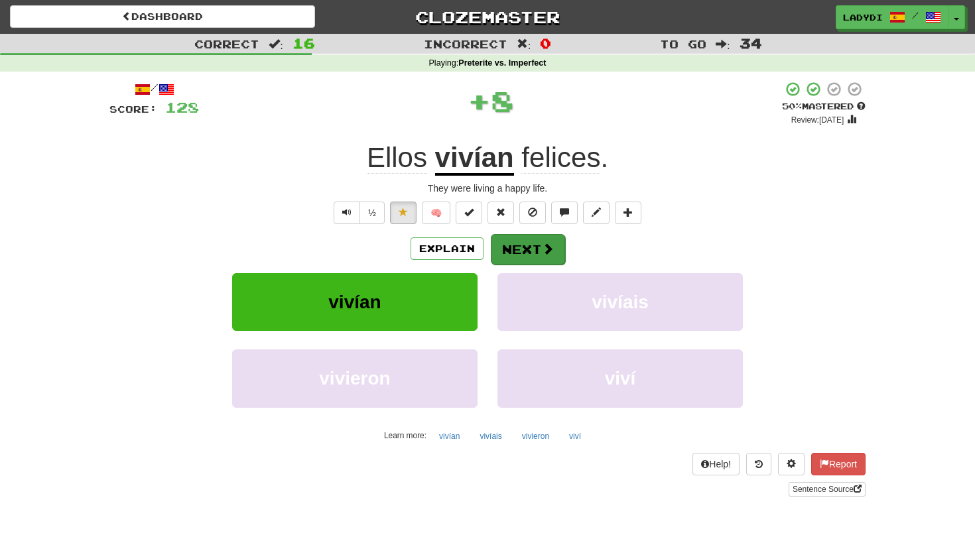
click at [518, 239] on button "Next" at bounding box center [528, 249] width 74 height 31
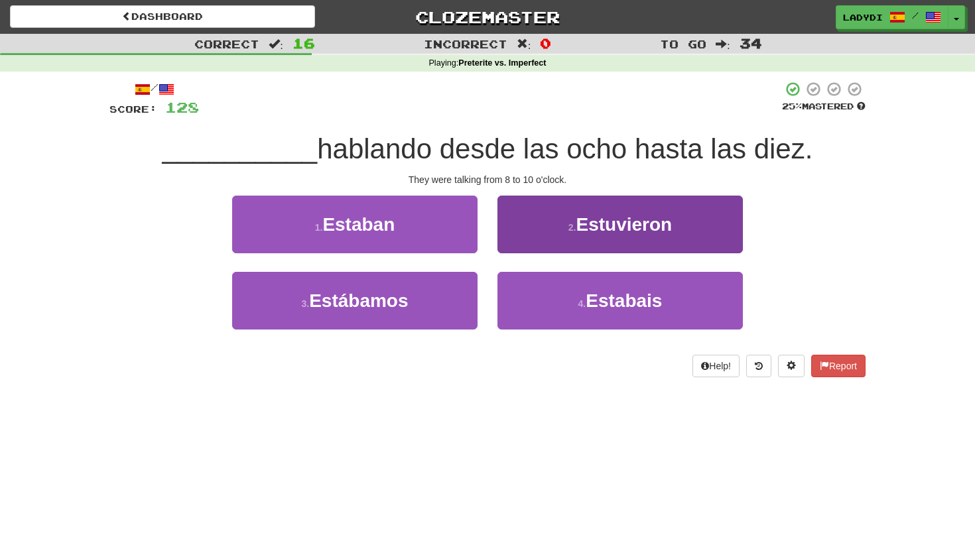
click at [527, 222] on button "2 . Estuvieron" at bounding box center [621, 225] width 246 height 58
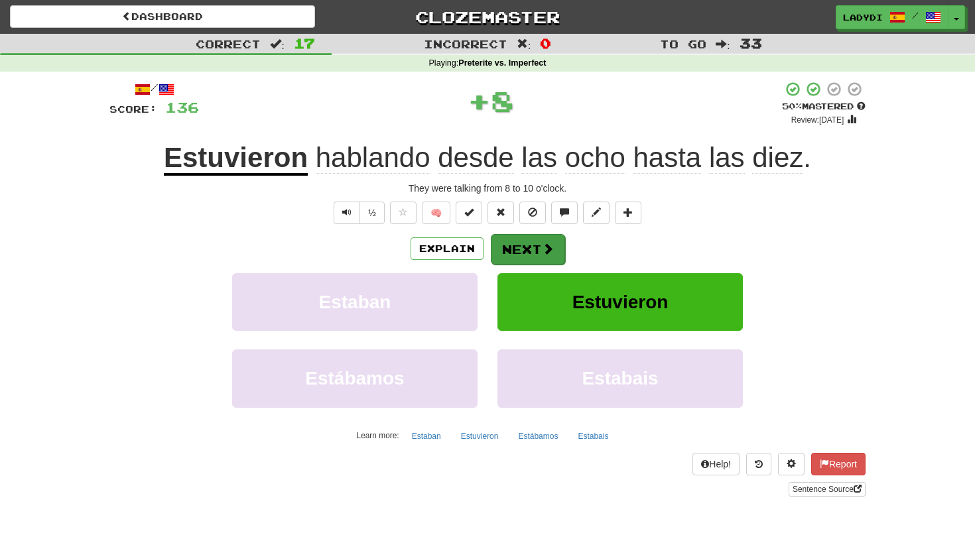
click at [511, 244] on button "Next" at bounding box center [528, 249] width 74 height 31
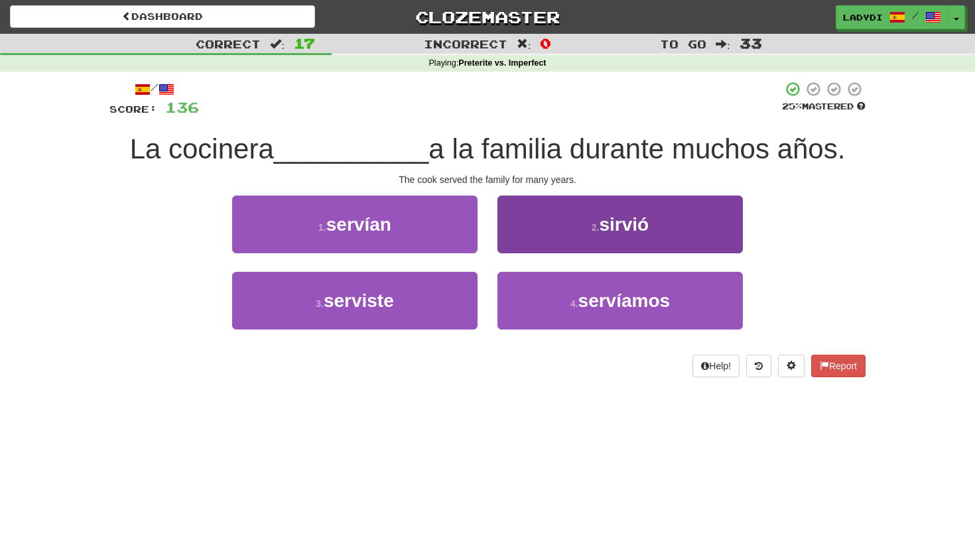
click at [527, 230] on button "2 . sirvió" at bounding box center [621, 225] width 246 height 58
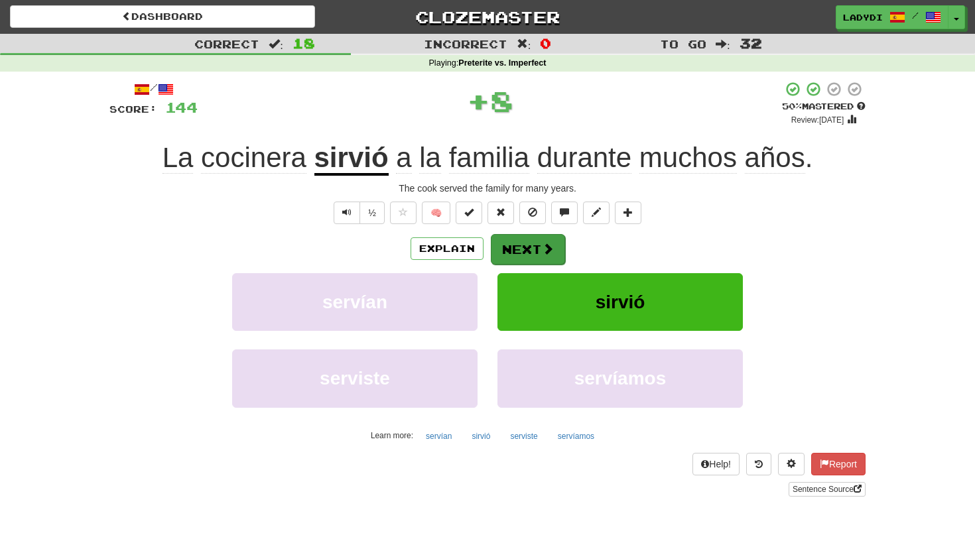
click at [516, 246] on button "Next" at bounding box center [528, 249] width 74 height 31
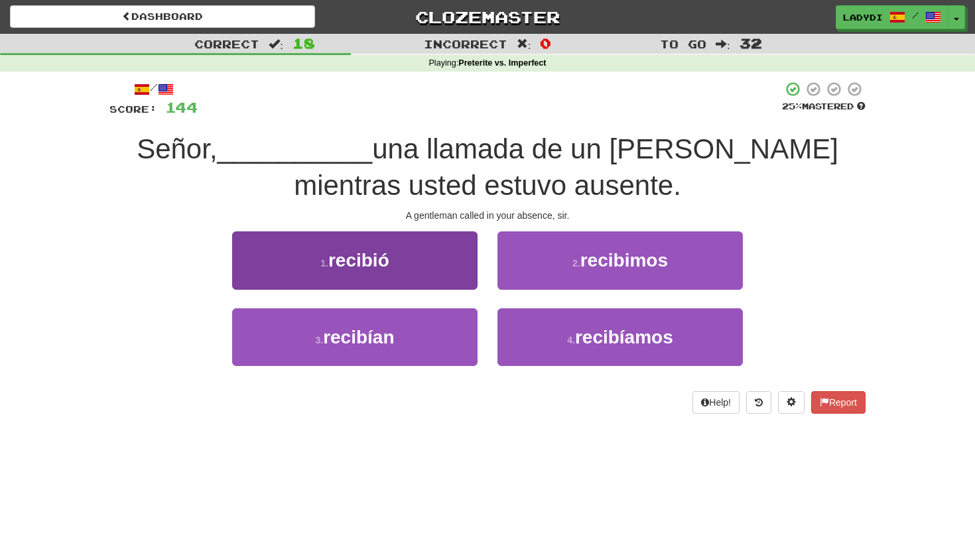
click at [449, 256] on button "1 . recibió" at bounding box center [355, 261] width 246 height 58
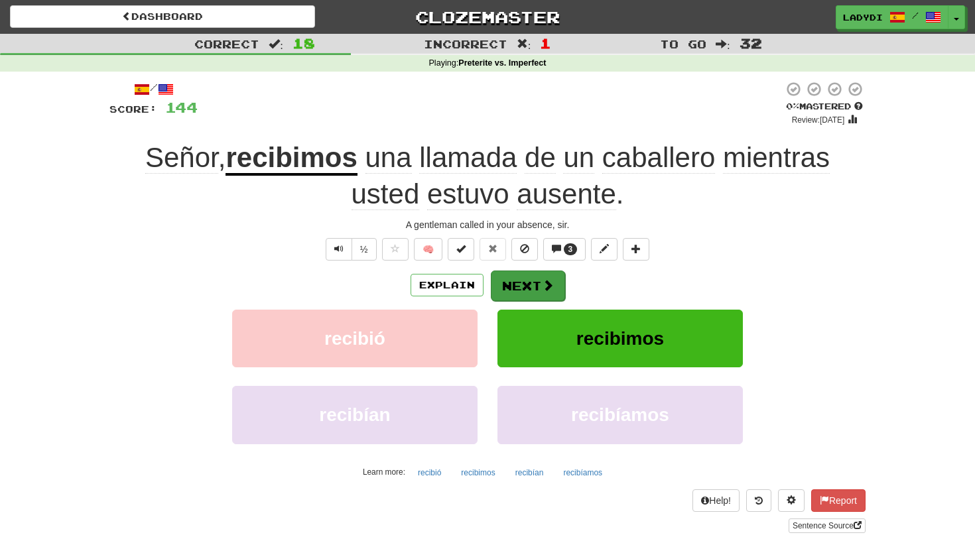
click at [527, 277] on button "Next" at bounding box center [528, 286] width 74 height 31
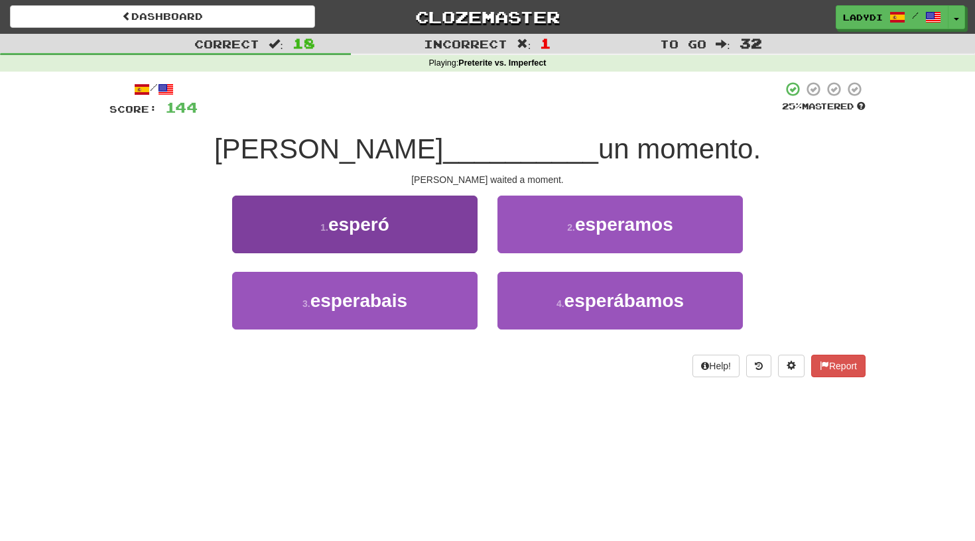
click at [440, 232] on button "1 . [GEOGRAPHIC_DATA]" at bounding box center [355, 225] width 246 height 58
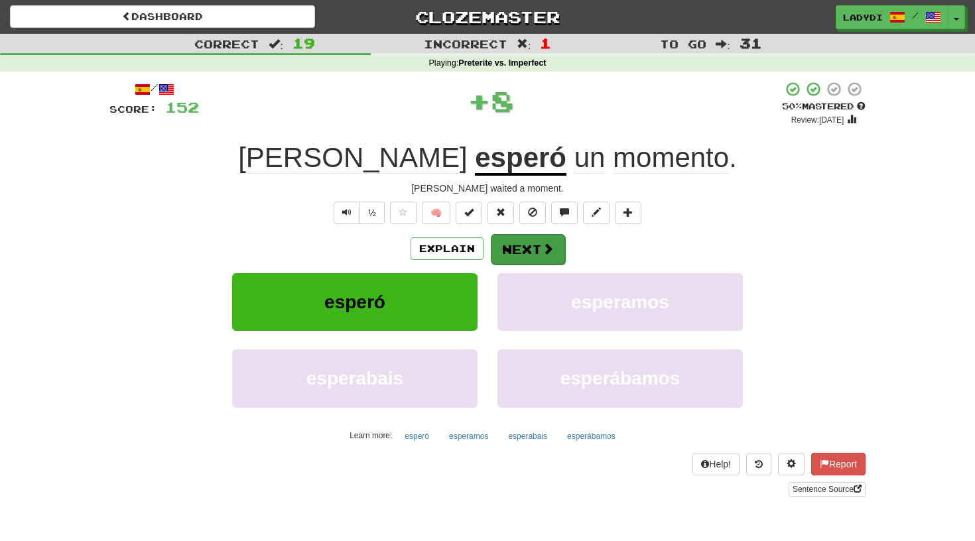
click at [516, 238] on button "Next" at bounding box center [528, 249] width 74 height 31
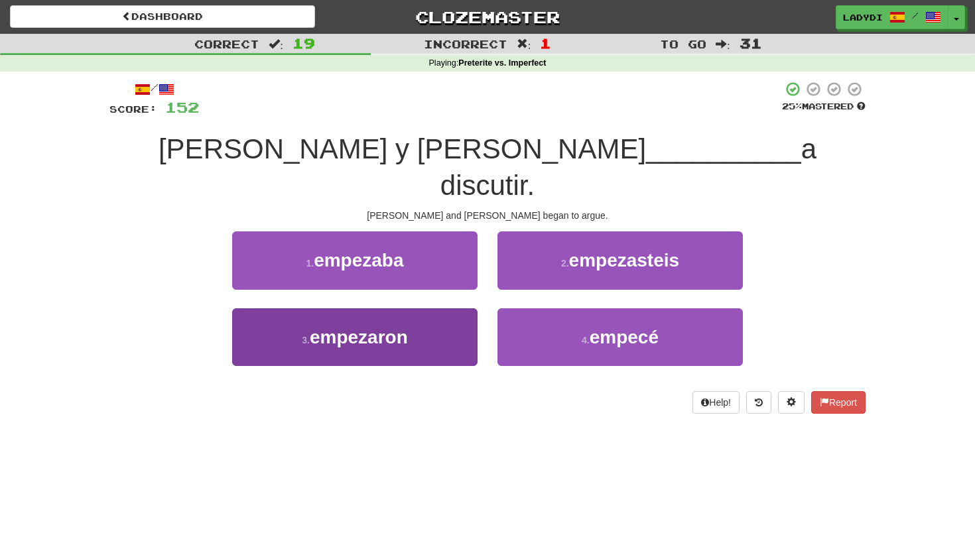
click at [451, 309] on button "3 . empezaron" at bounding box center [355, 338] width 246 height 58
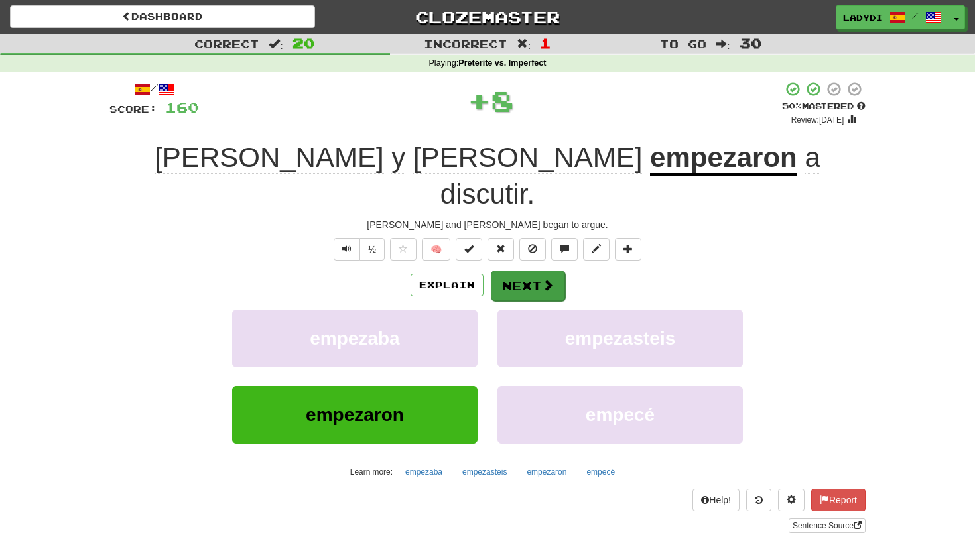
click at [514, 271] on button "Next" at bounding box center [528, 286] width 74 height 31
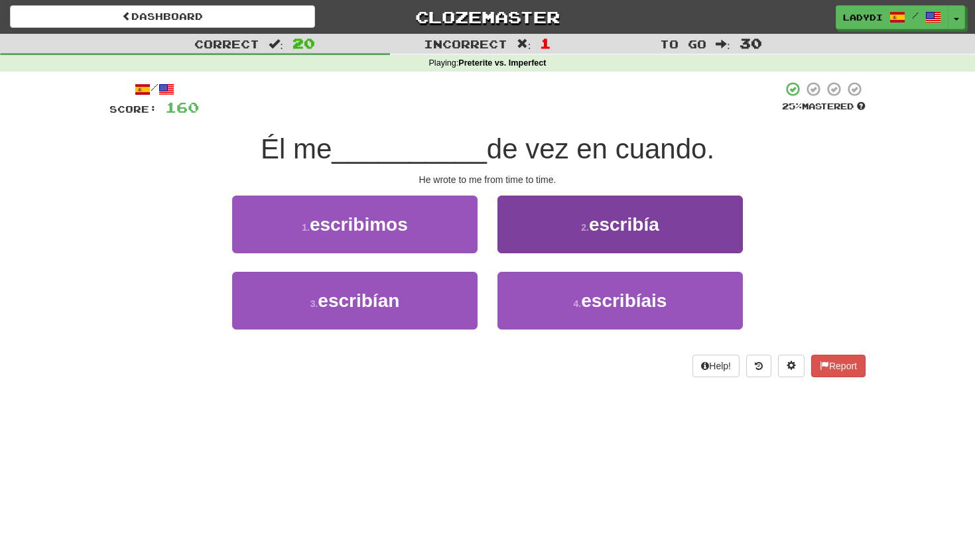
click at [538, 232] on button "2 . escribía" at bounding box center [621, 225] width 246 height 58
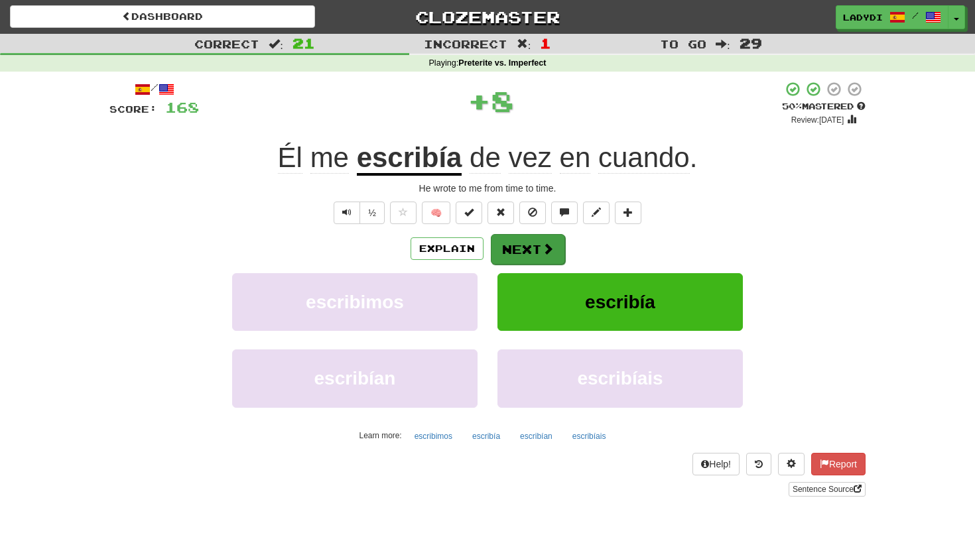
click at [526, 239] on button "Next" at bounding box center [528, 249] width 74 height 31
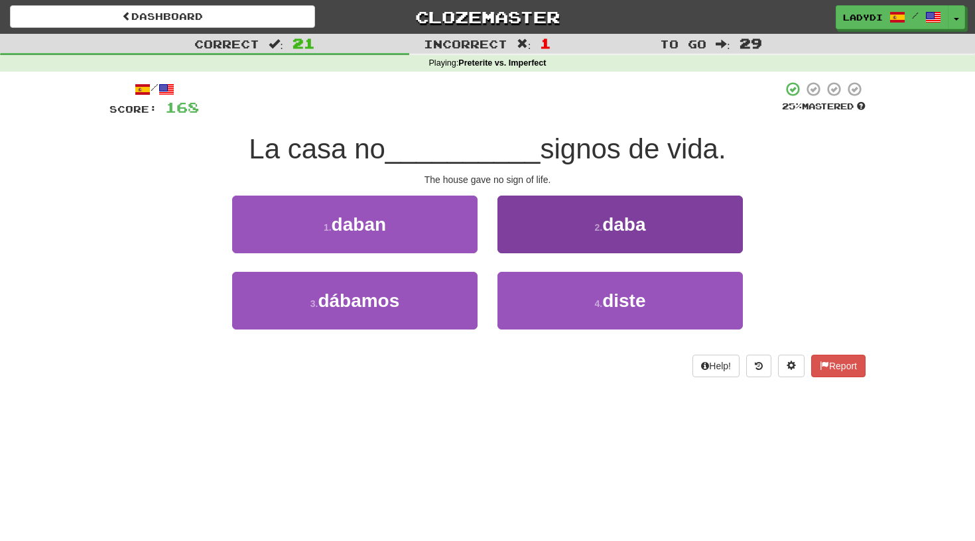
click at [536, 226] on button "2 . daba" at bounding box center [621, 225] width 246 height 58
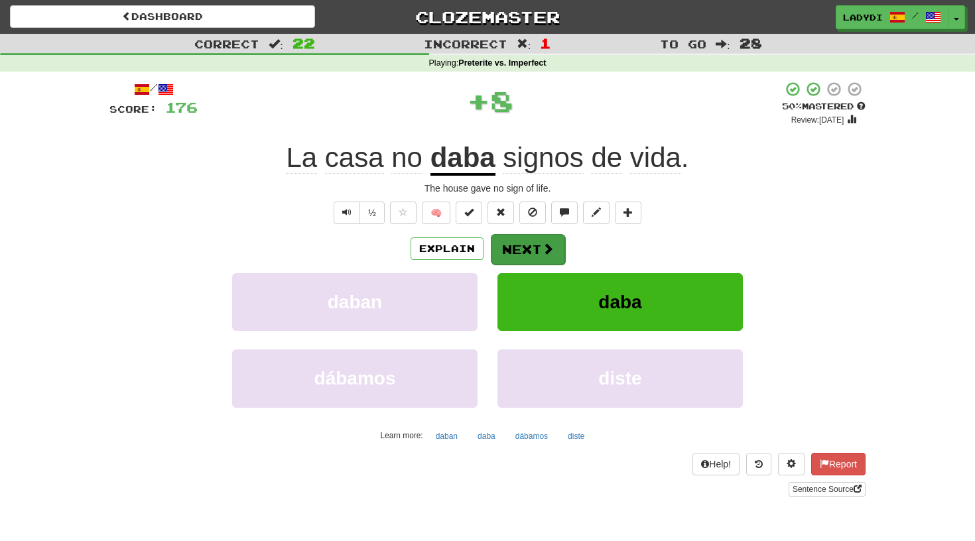
click at [522, 242] on button "Next" at bounding box center [528, 249] width 74 height 31
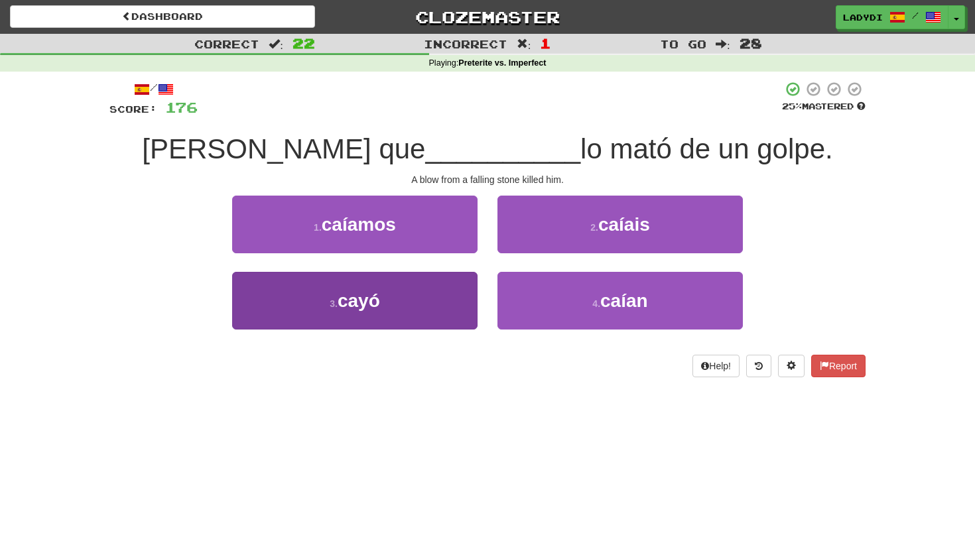
click at [451, 304] on button "3 . cayó" at bounding box center [355, 301] width 246 height 58
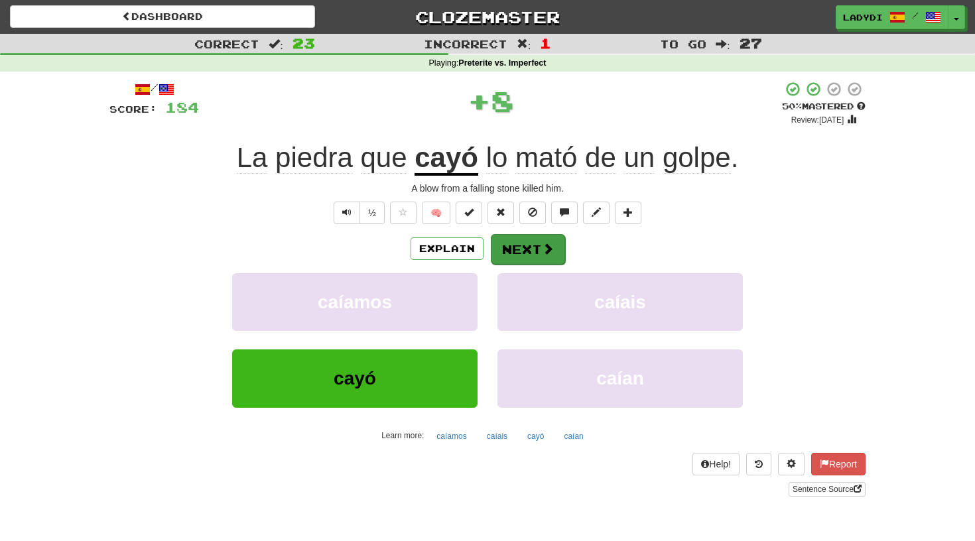
click at [520, 244] on button "Next" at bounding box center [528, 249] width 74 height 31
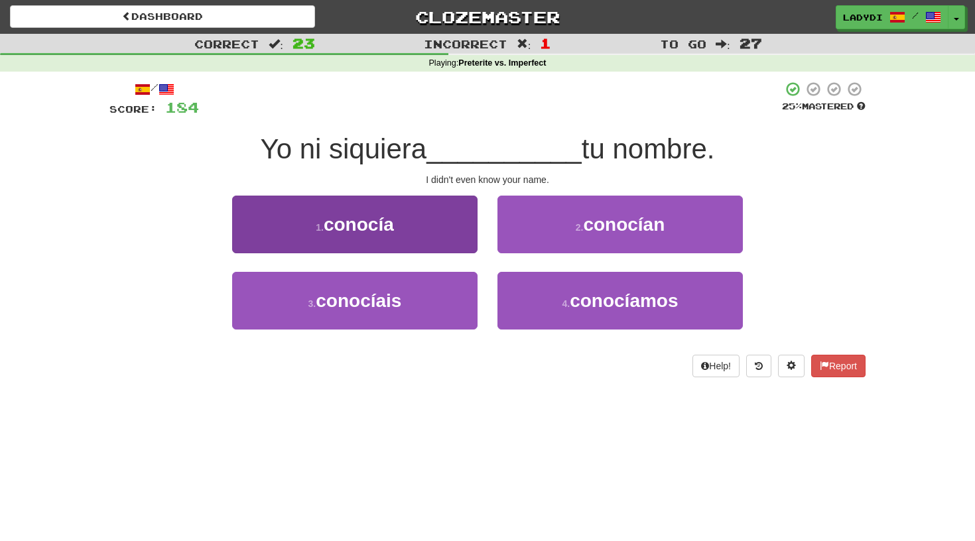
click at [460, 236] on button "1 . conocía" at bounding box center [355, 225] width 246 height 58
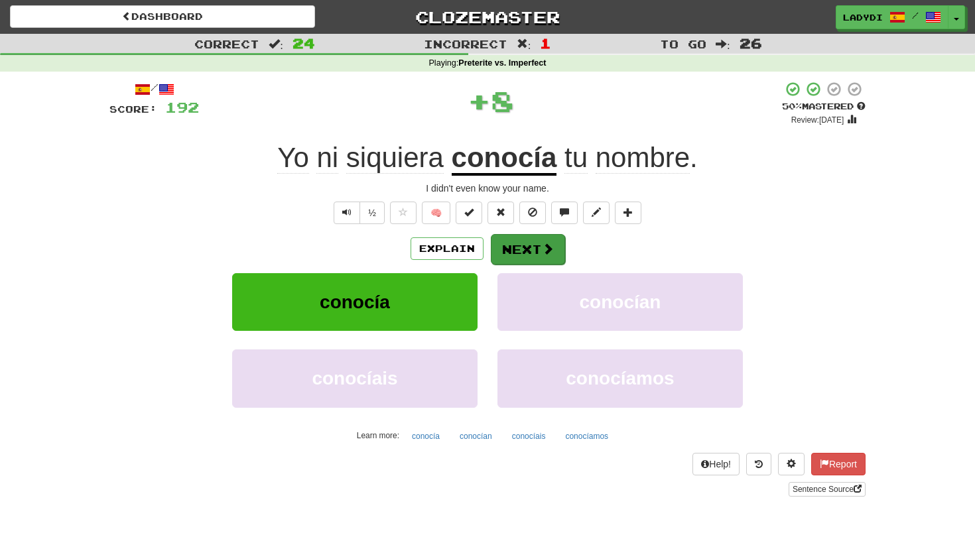
click at [519, 238] on button "Next" at bounding box center [528, 249] width 74 height 31
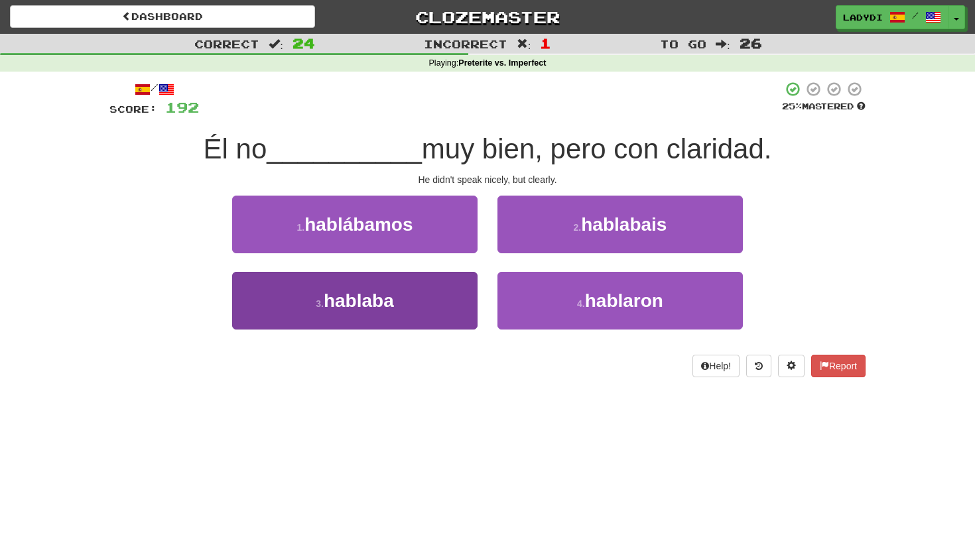
click at [446, 297] on button "3 . hablaba" at bounding box center [355, 301] width 246 height 58
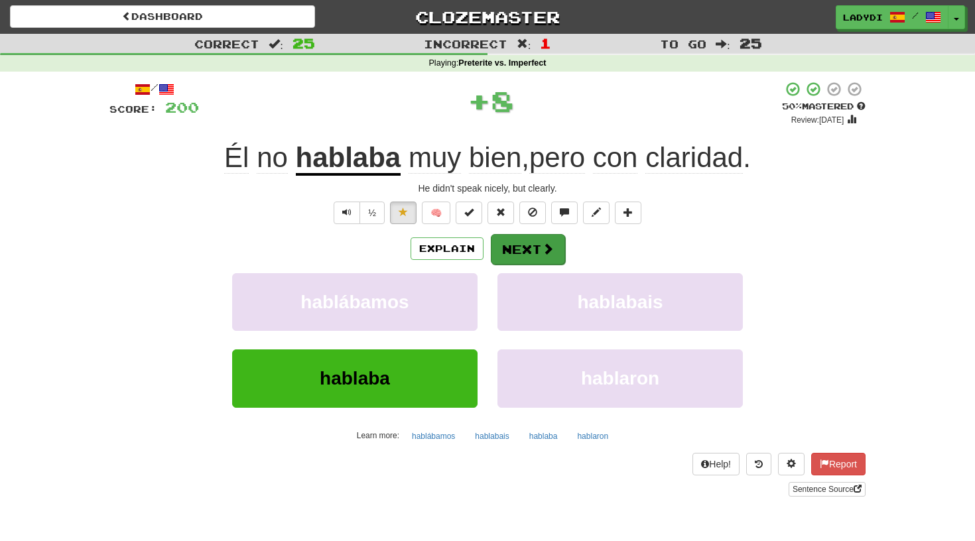
click at [518, 246] on button "Next" at bounding box center [528, 249] width 74 height 31
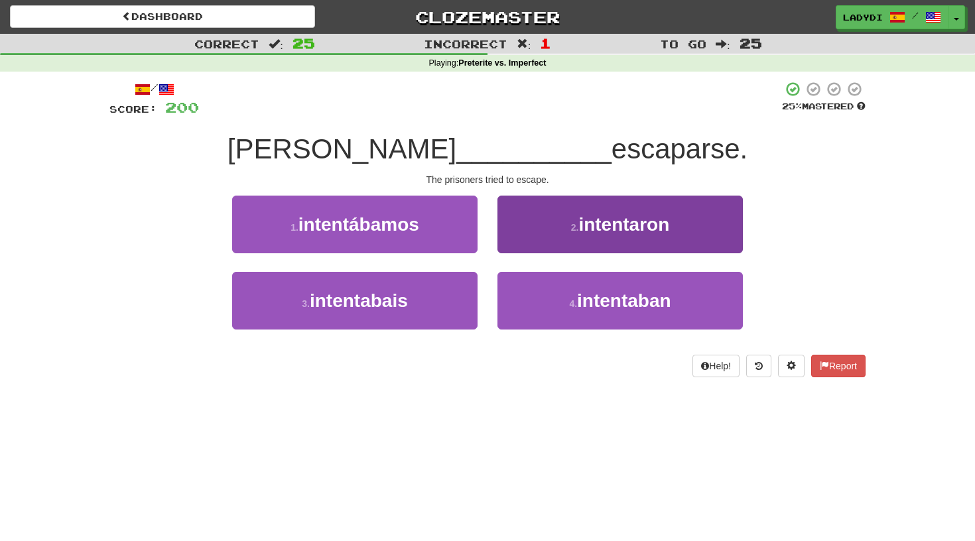
click at [535, 234] on button "2 . intentaron" at bounding box center [621, 225] width 246 height 58
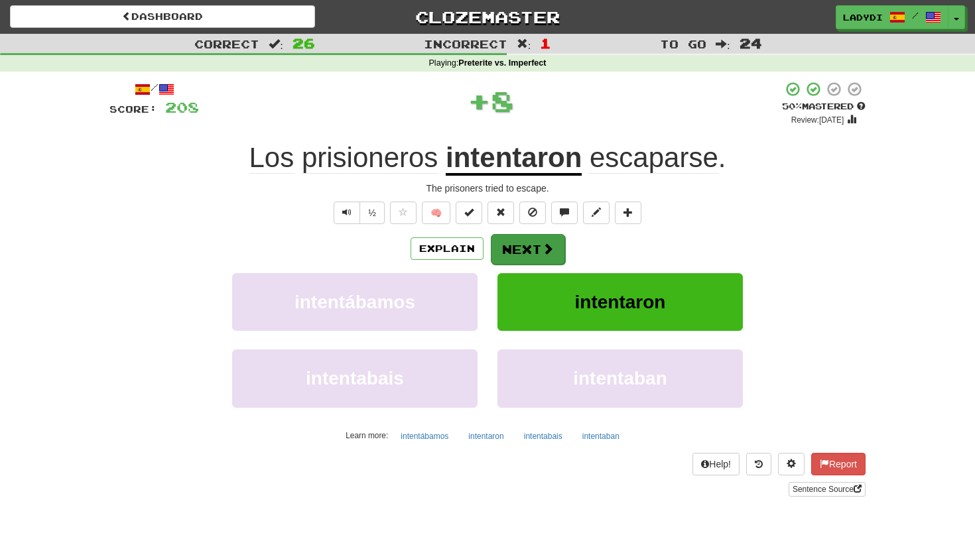
click at [522, 238] on button "Next" at bounding box center [528, 249] width 74 height 31
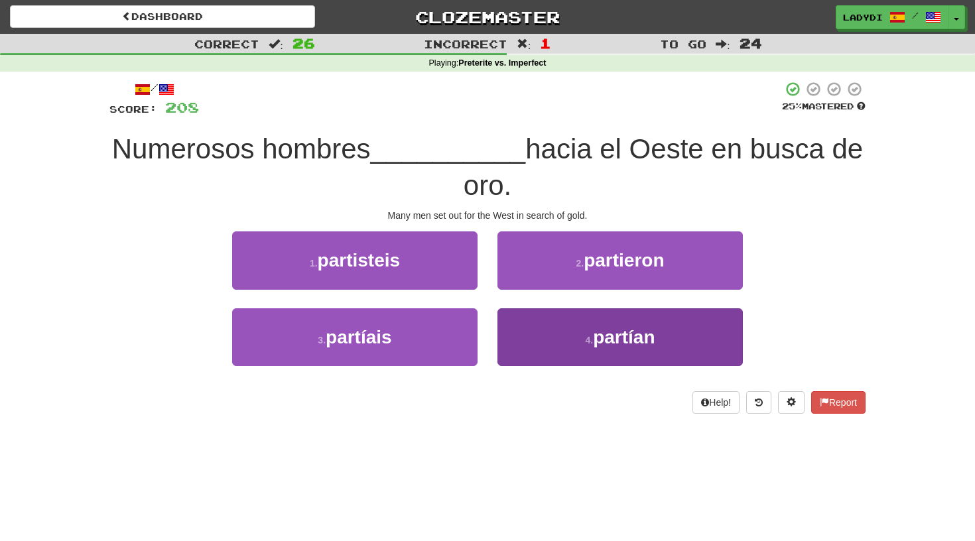
click at [537, 332] on button "4 . partían" at bounding box center [621, 338] width 246 height 58
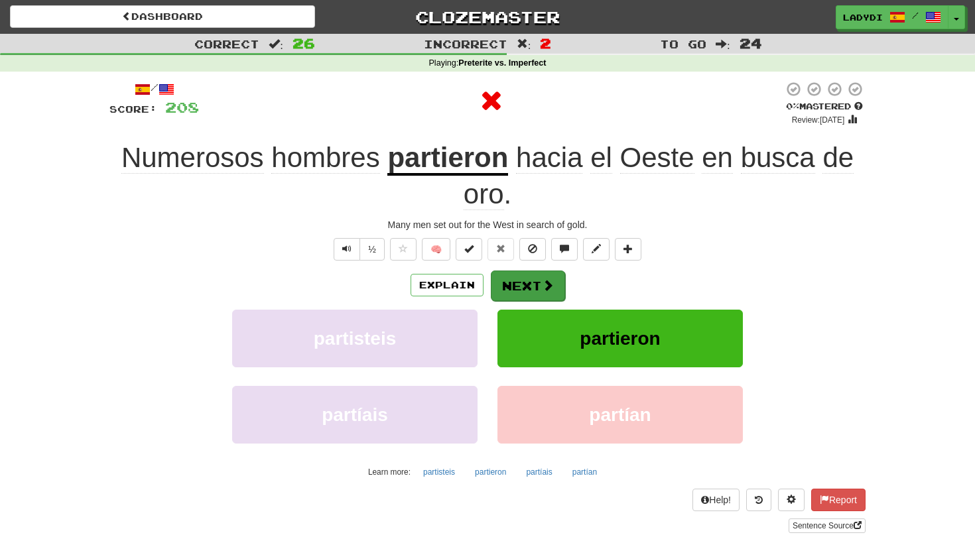
click at [525, 283] on button "Next" at bounding box center [528, 286] width 74 height 31
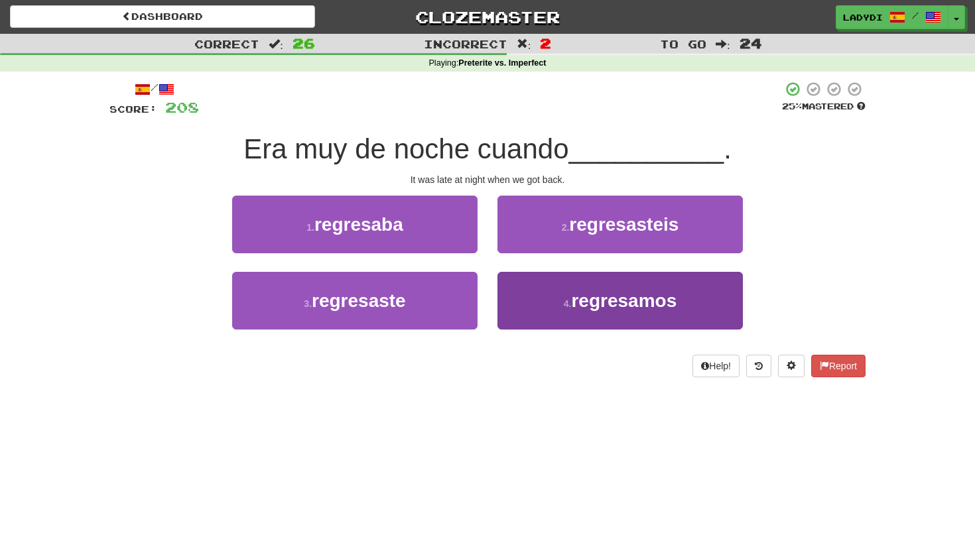
click at [533, 292] on button "4 . regresamos" at bounding box center [621, 301] width 246 height 58
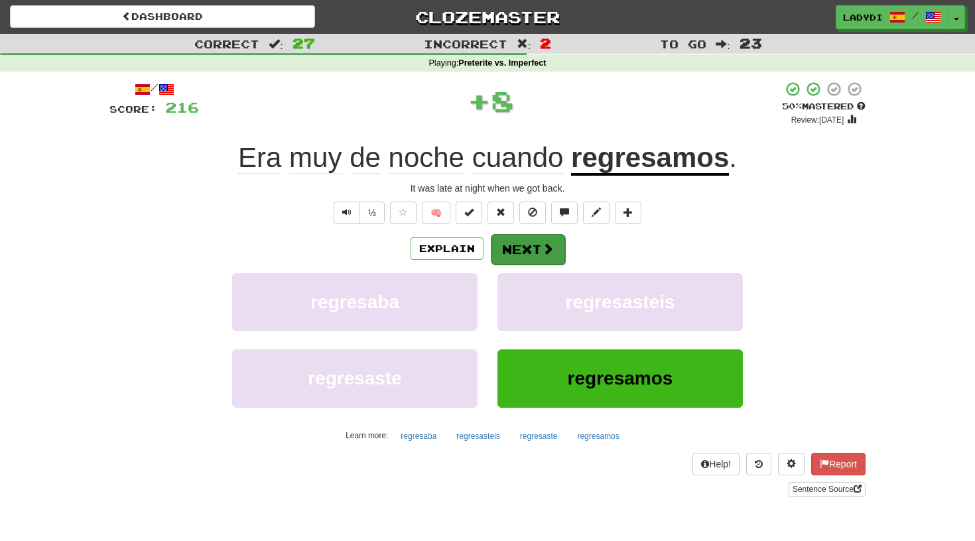
click at [522, 247] on button "Next" at bounding box center [528, 249] width 74 height 31
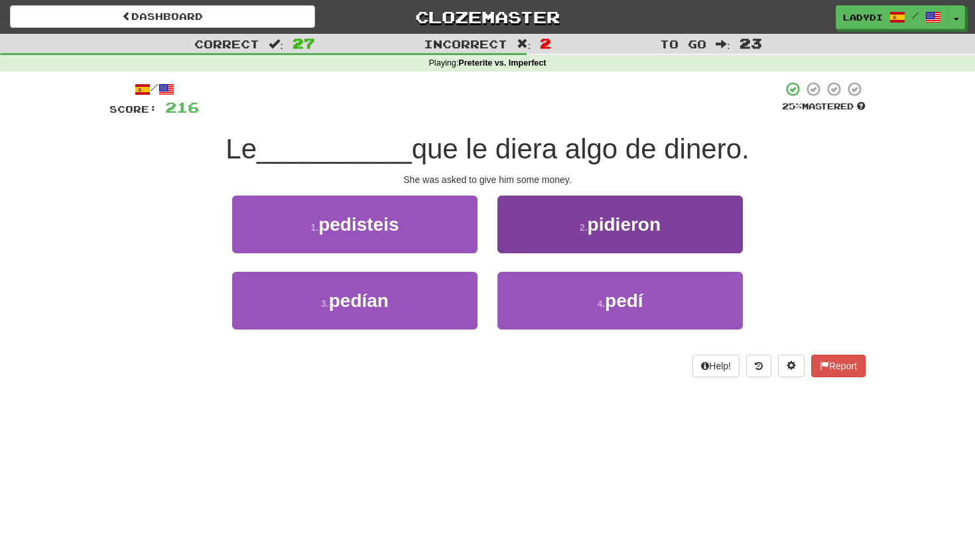
click at [537, 234] on button "2 . [GEOGRAPHIC_DATA]" at bounding box center [621, 225] width 246 height 58
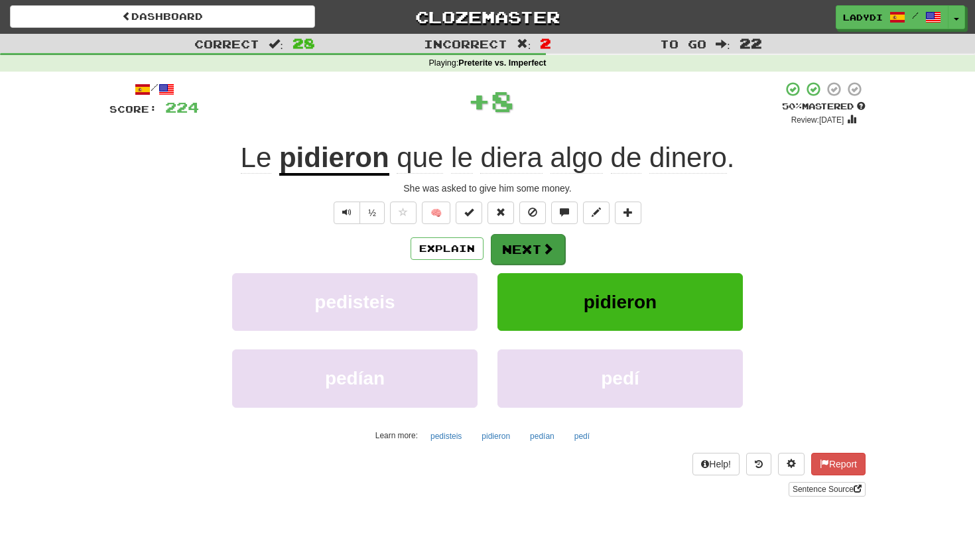
click at [516, 244] on button "Next" at bounding box center [528, 249] width 74 height 31
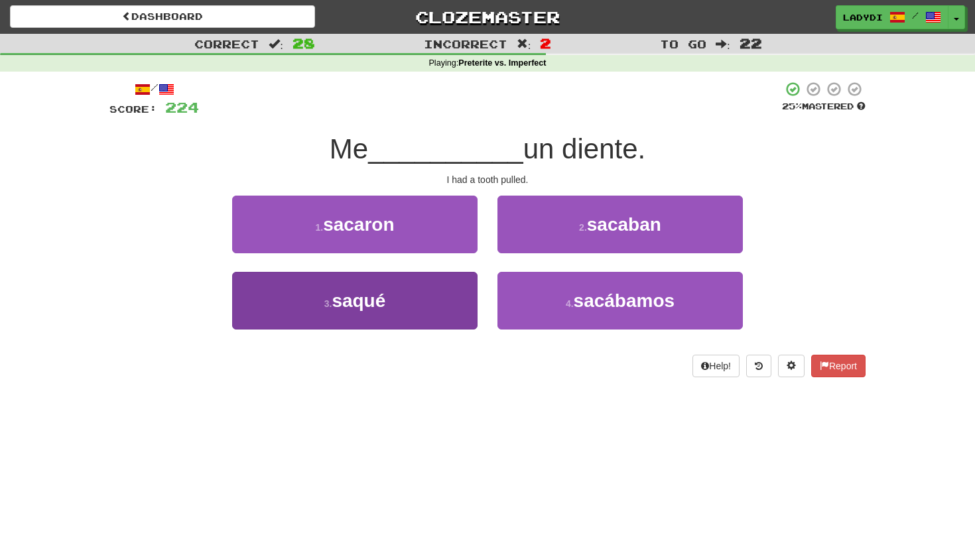
click at [447, 296] on button "3 . saqué" at bounding box center [355, 301] width 246 height 58
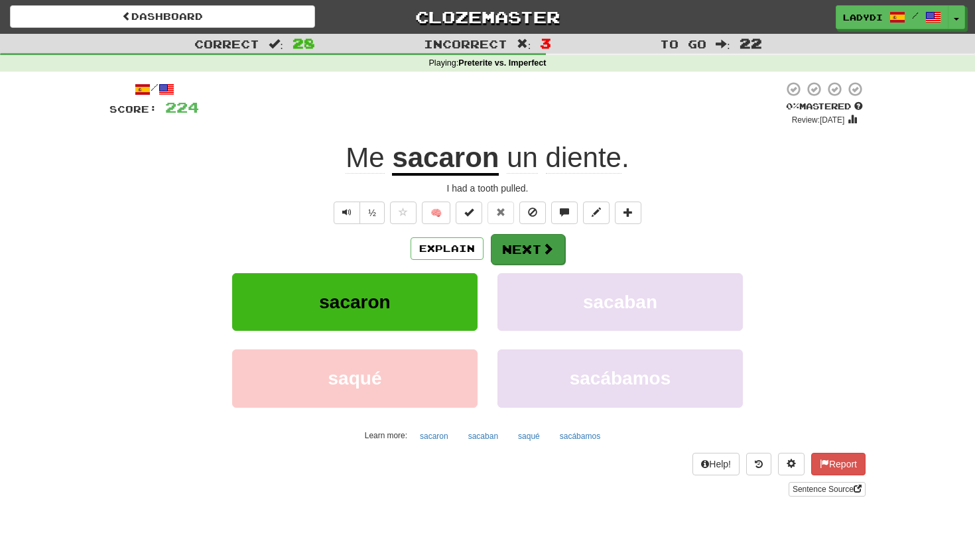
click at [514, 250] on button "Next" at bounding box center [528, 249] width 74 height 31
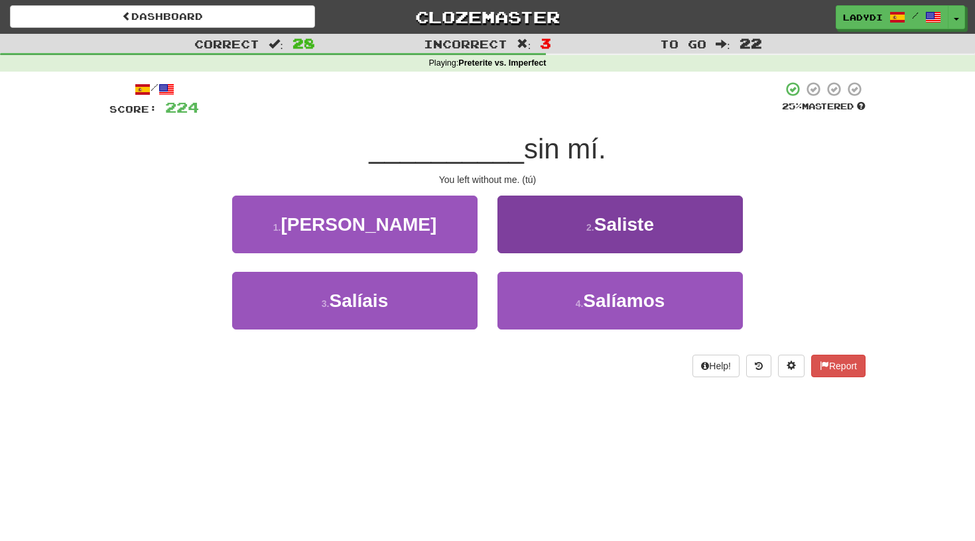
click at [526, 229] on button "2 . Saliste" at bounding box center [621, 225] width 246 height 58
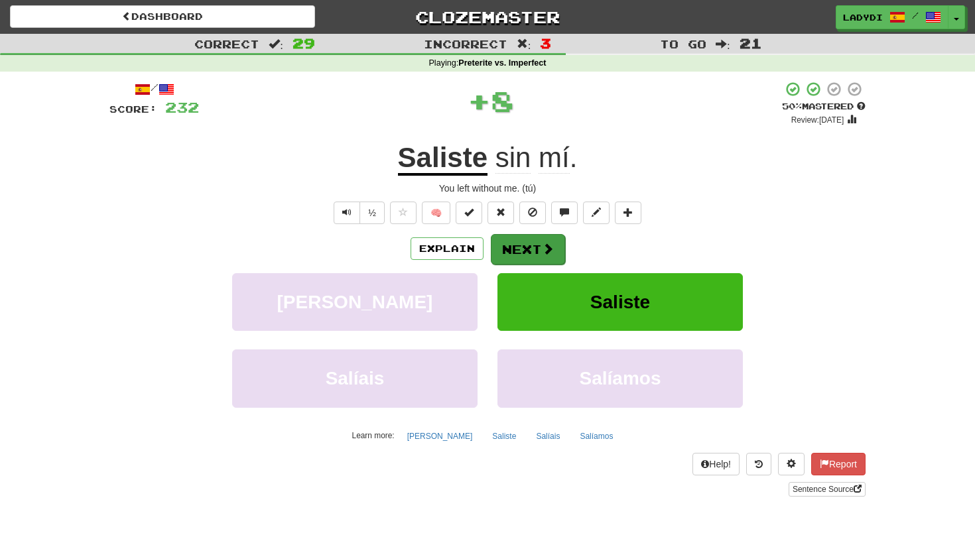
click at [515, 242] on button "Next" at bounding box center [528, 249] width 74 height 31
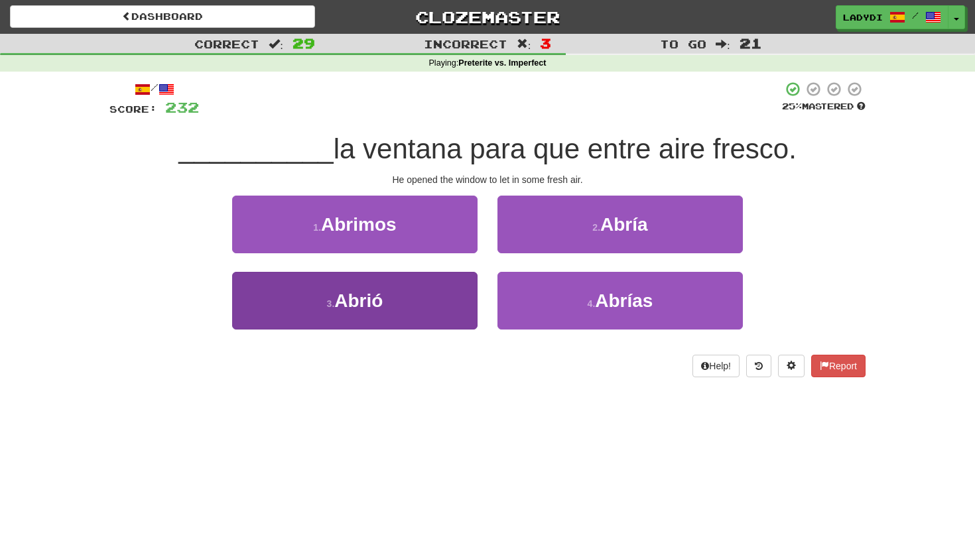
click at [437, 288] on button "3 . Abrió" at bounding box center [355, 301] width 246 height 58
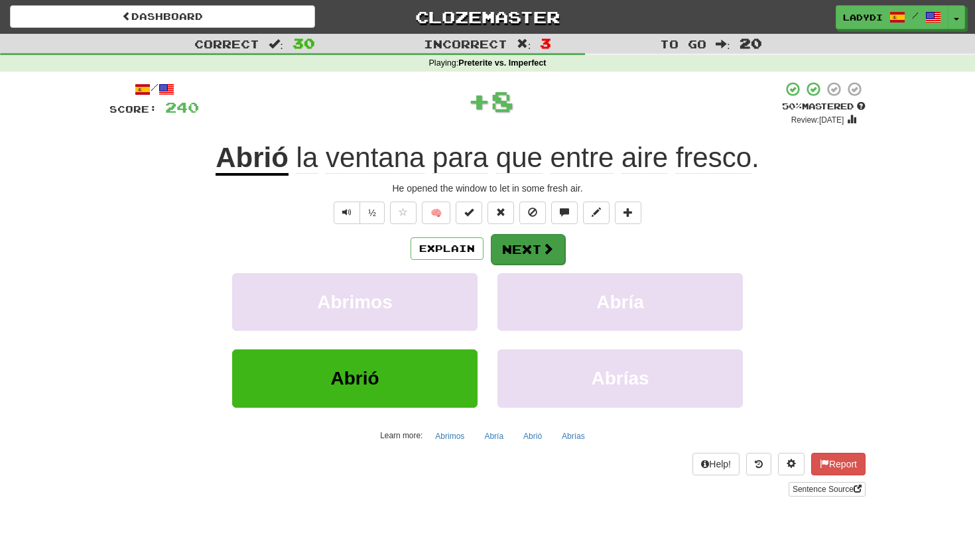
click at [515, 243] on button "Next" at bounding box center [528, 249] width 74 height 31
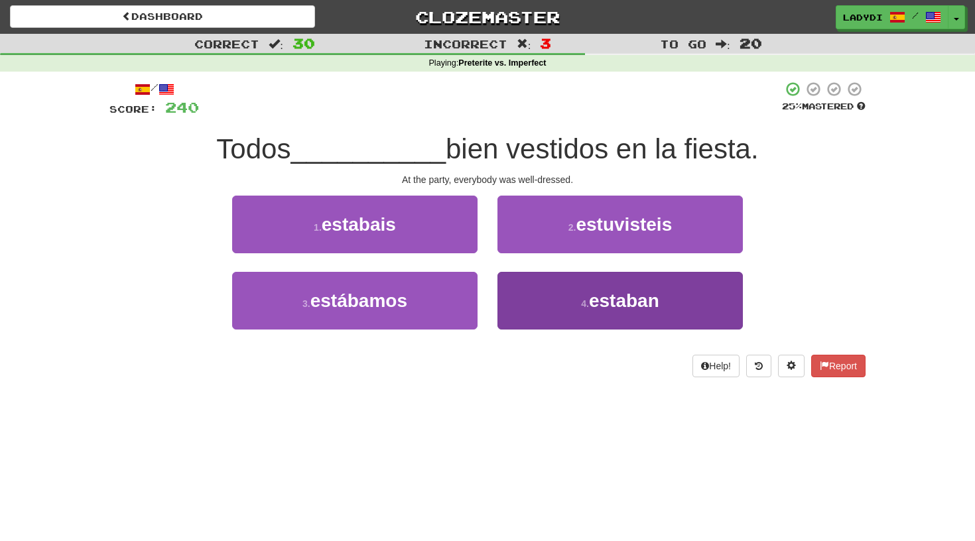
click at [513, 302] on button "4 . [PERSON_NAME]" at bounding box center [621, 301] width 246 height 58
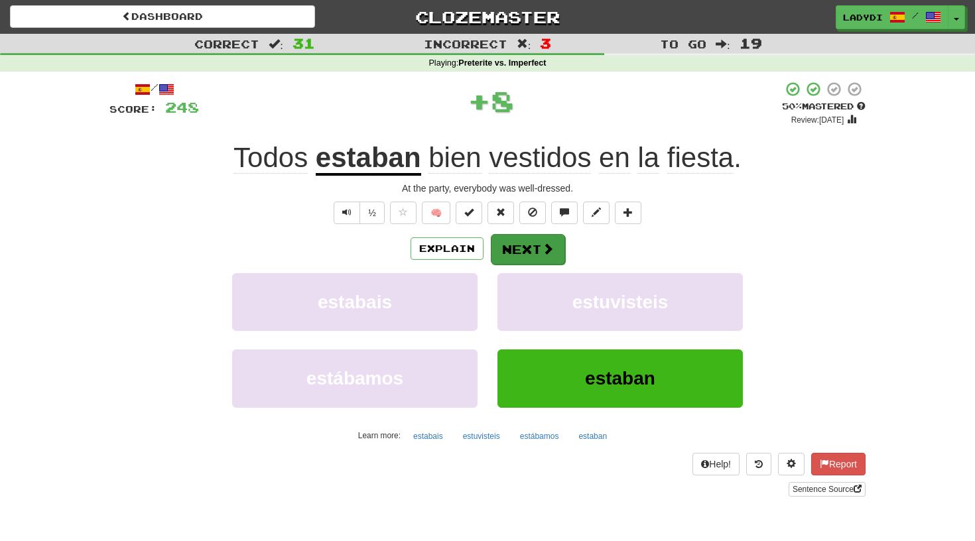
click at [511, 250] on button "Next" at bounding box center [528, 249] width 74 height 31
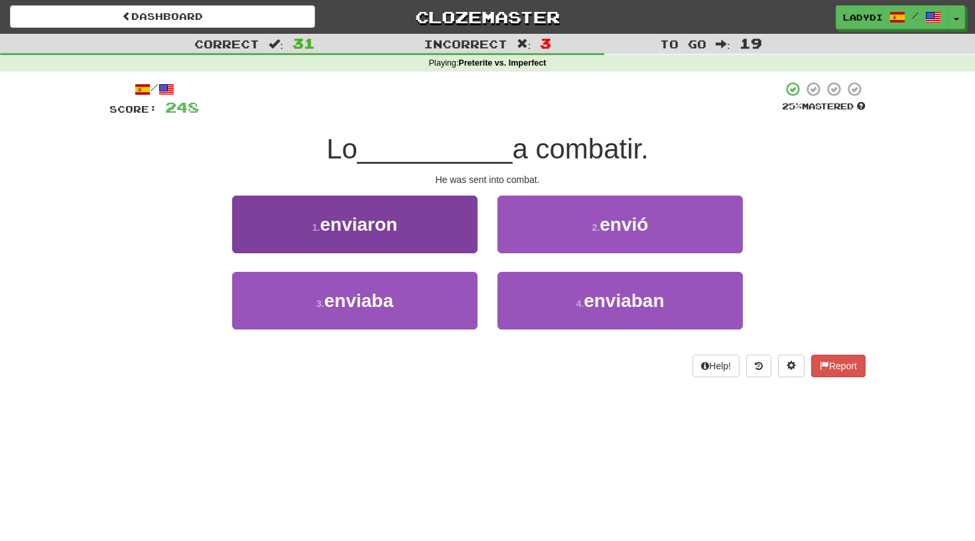
click at [429, 240] on button "1 . enviaron" at bounding box center [355, 225] width 246 height 58
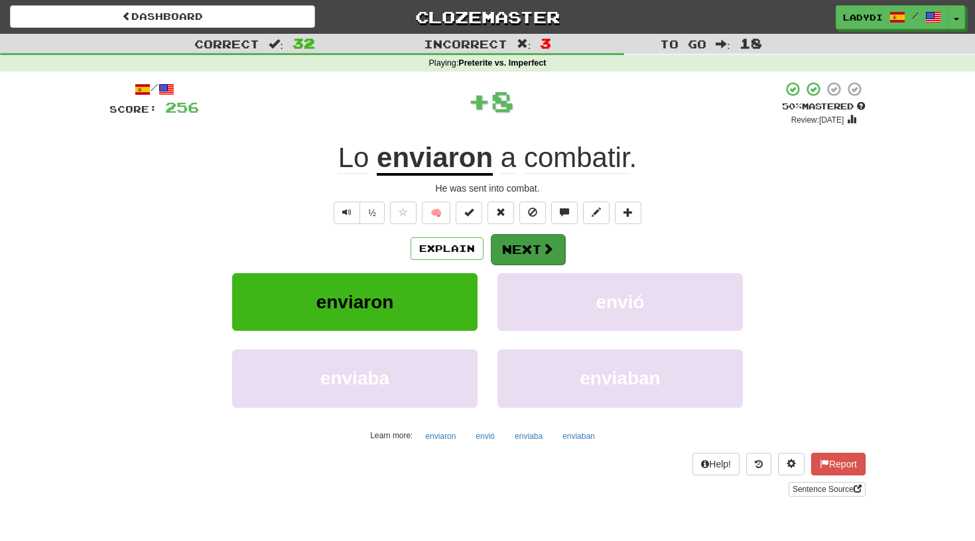
click at [510, 247] on button "Next" at bounding box center [528, 249] width 74 height 31
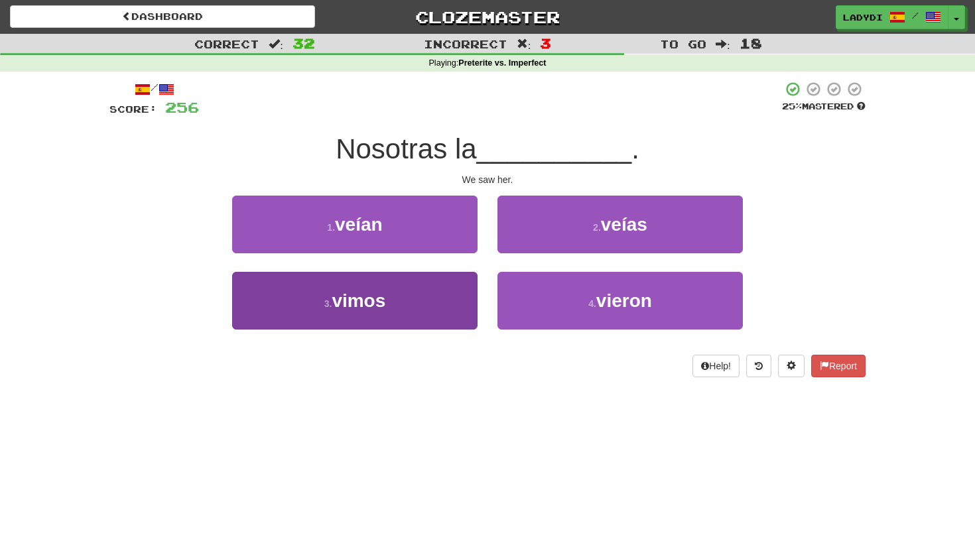
click at [426, 289] on button "3 . vimos" at bounding box center [355, 301] width 246 height 58
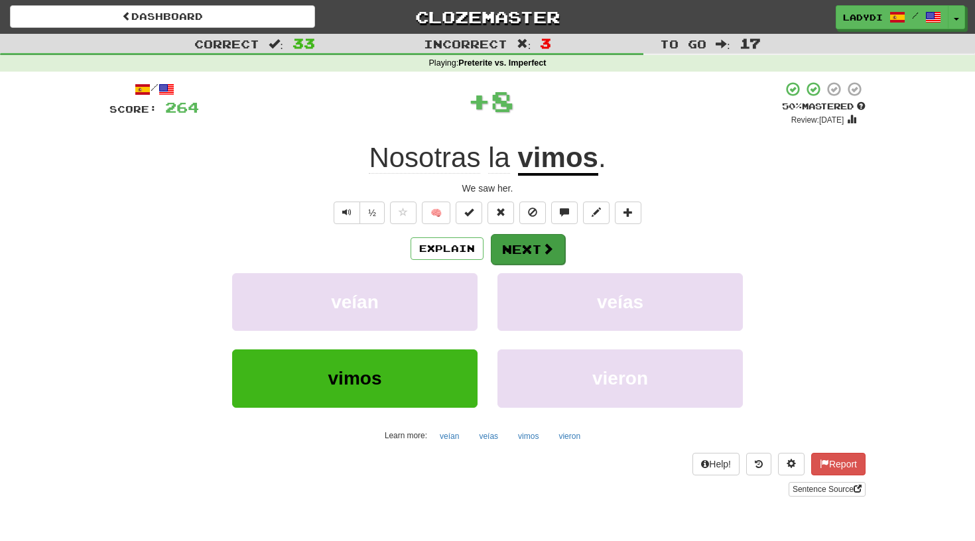
click at [508, 240] on button "Next" at bounding box center [528, 249] width 74 height 31
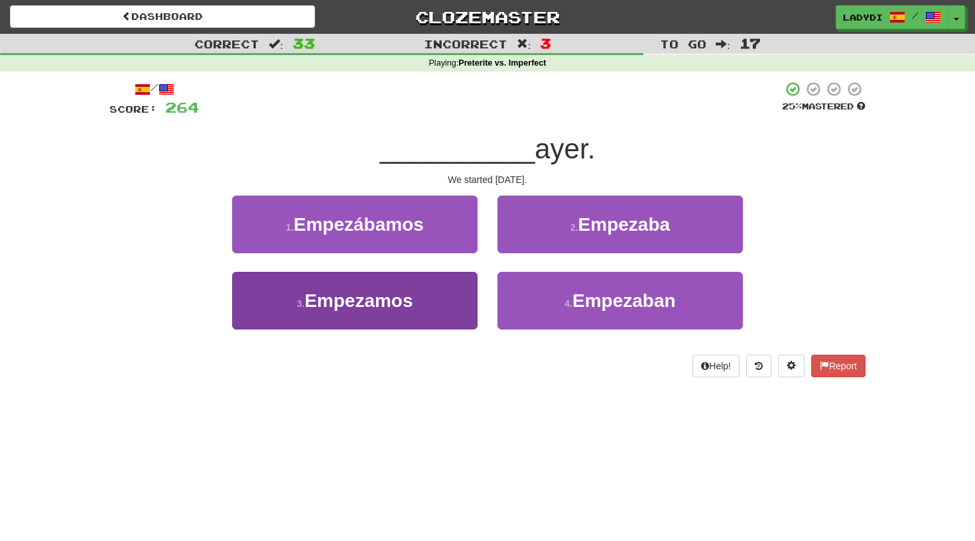
click at [440, 281] on button "3 . Empezamos" at bounding box center [355, 301] width 246 height 58
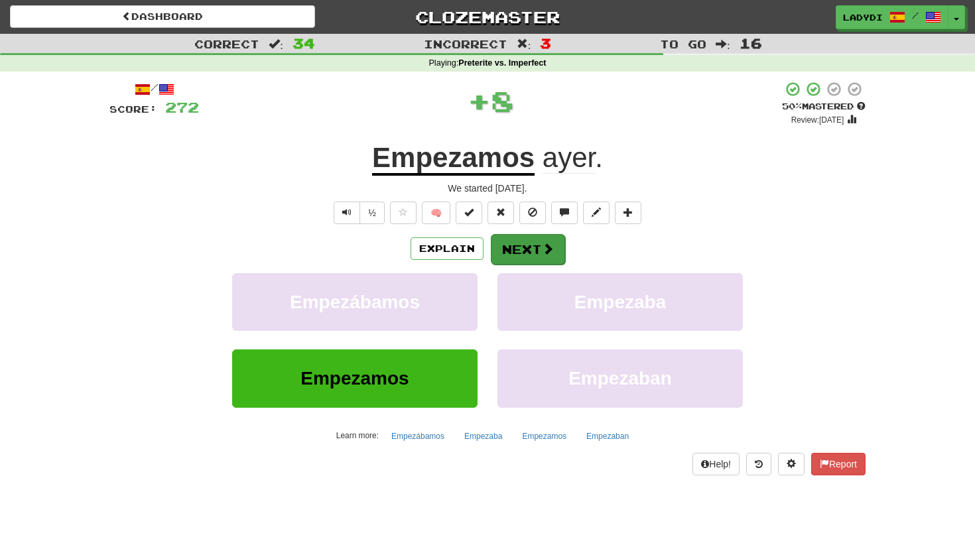
click at [514, 240] on button "Next" at bounding box center [528, 249] width 74 height 31
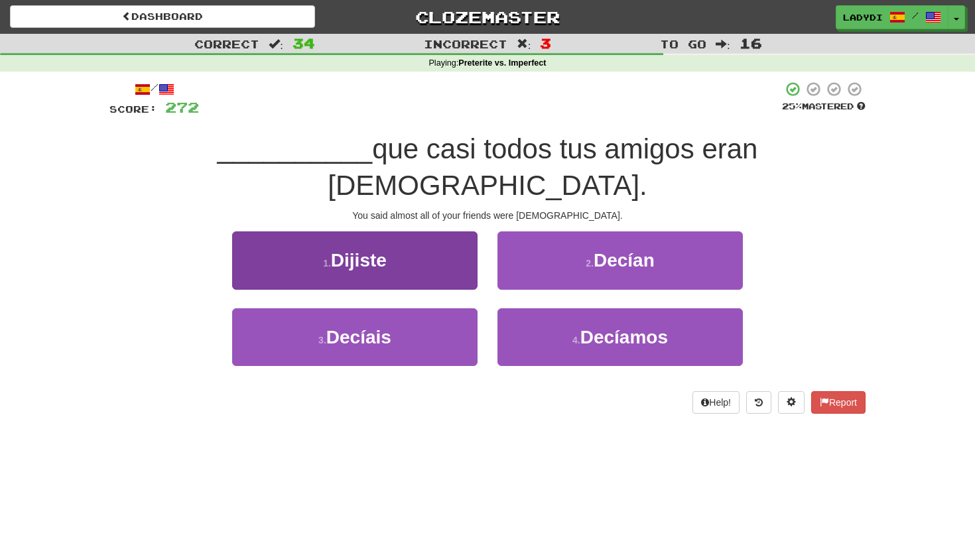
click at [357, 250] on span "Dijiste" at bounding box center [359, 260] width 56 height 21
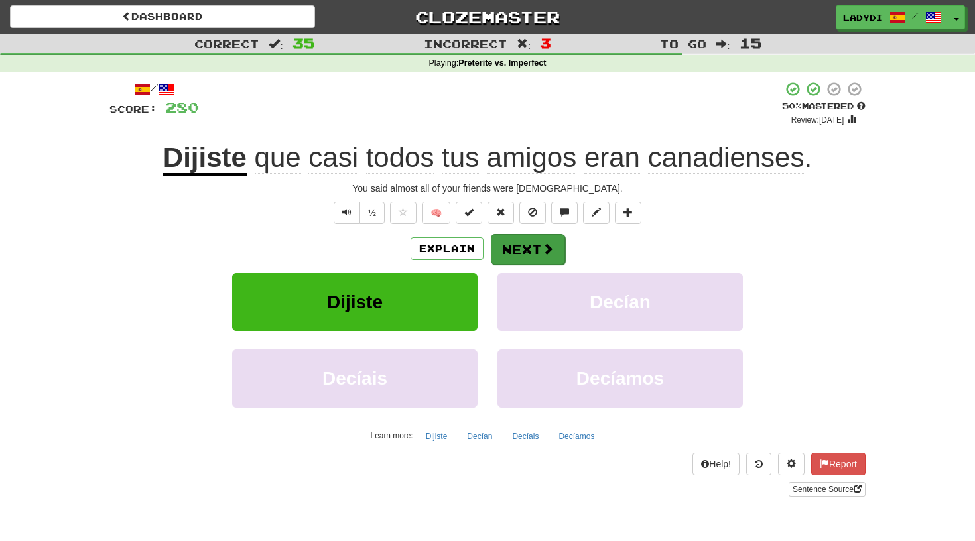
click at [521, 246] on button "Next" at bounding box center [528, 249] width 74 height 31
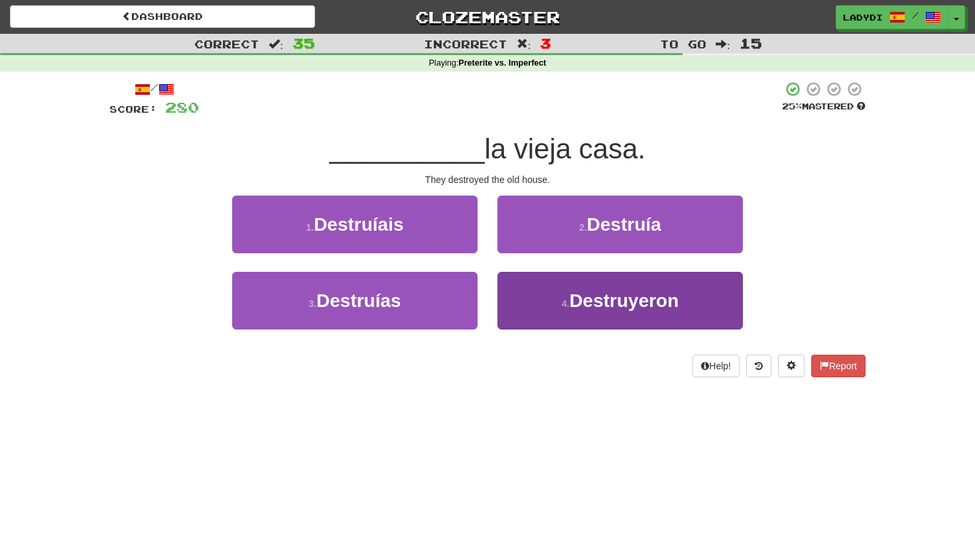
click at [528, 289] on button "4 . Destruyeron" at bounding box center [621, 301] width 246 height 58
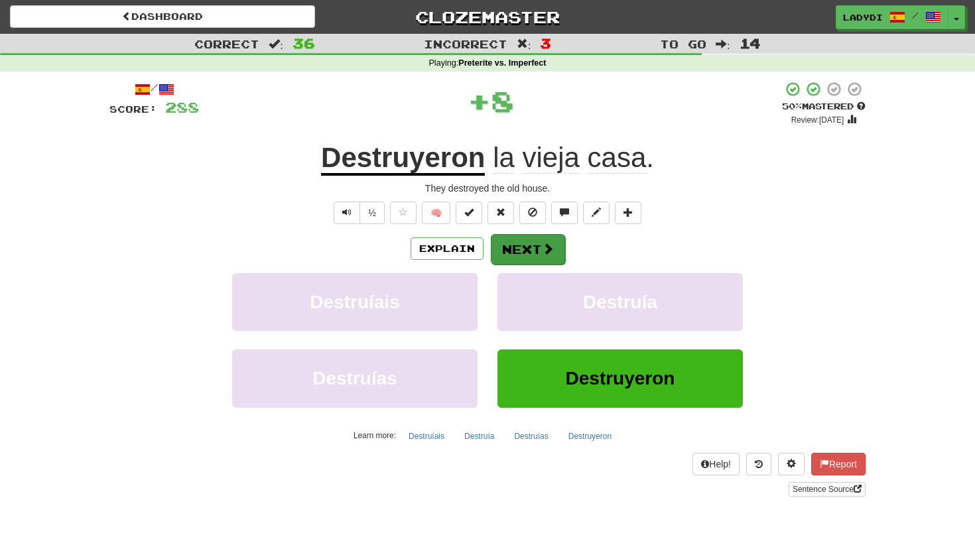
click at [524, 236] on button "Next" at bounding box center [528, 249] width 74 height 31
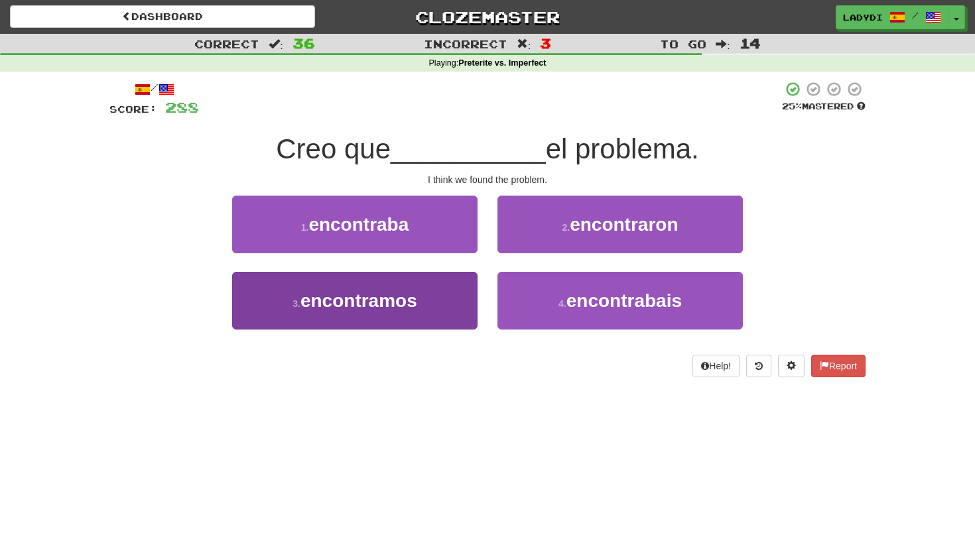
click at [453, 284] on button "3 . encontramos" at bounding box center [355, 301] width 246 height 58
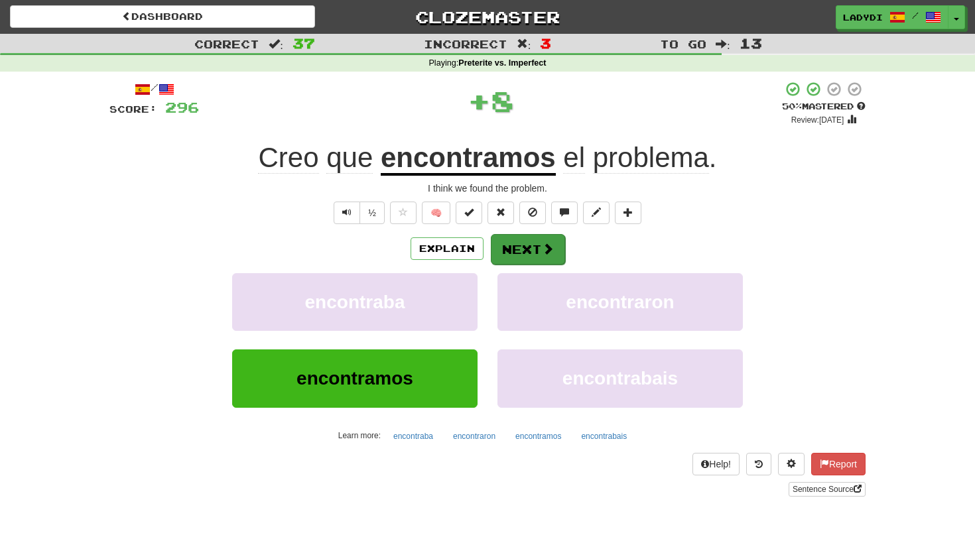
click at [522, 245] on button "Next" at bounding box center [528, 249] width 74 height 31
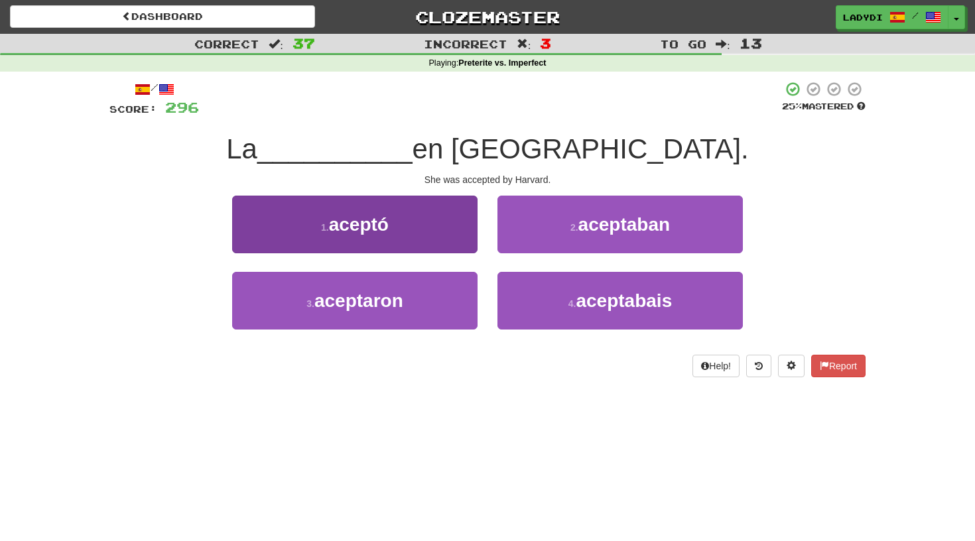
click at [441, 238] on button "1 . aceptó" at bounding box center [355, 225] width 246 height 58
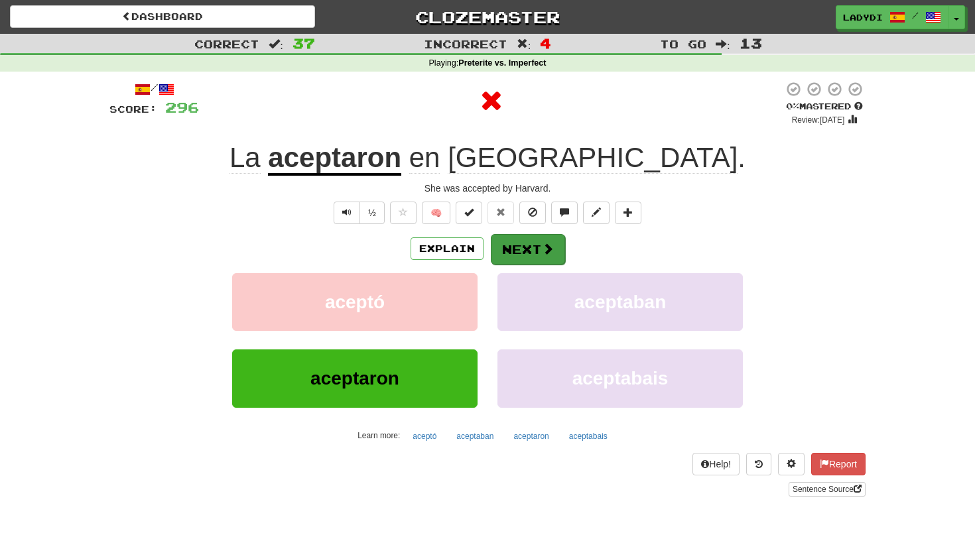
click at [508, 247] on button "Next" at bounding box center [528, 249] width 74 height 31
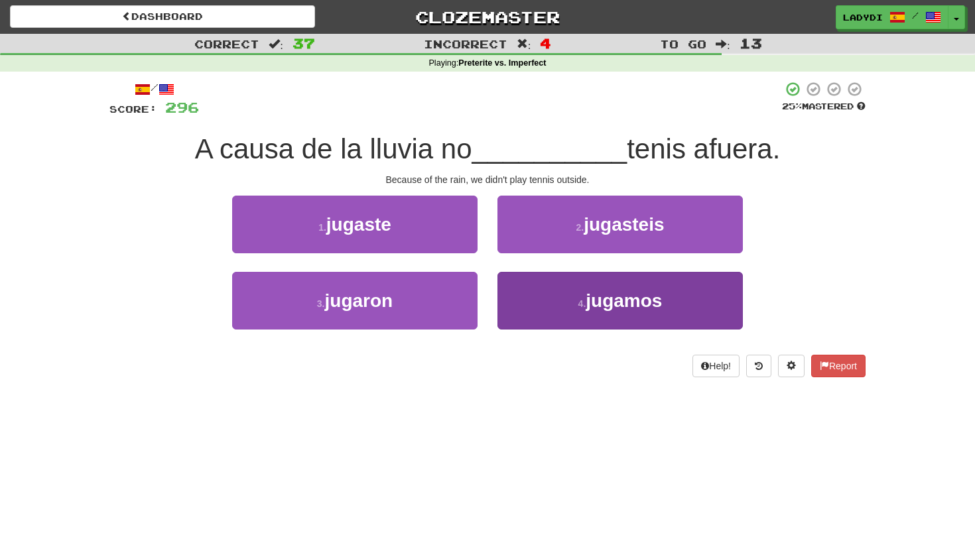
click at [527, 289] on button "4 . [GEOGRAPHIC_DATA]" at bounding box center [621, 301] width 246 height 58
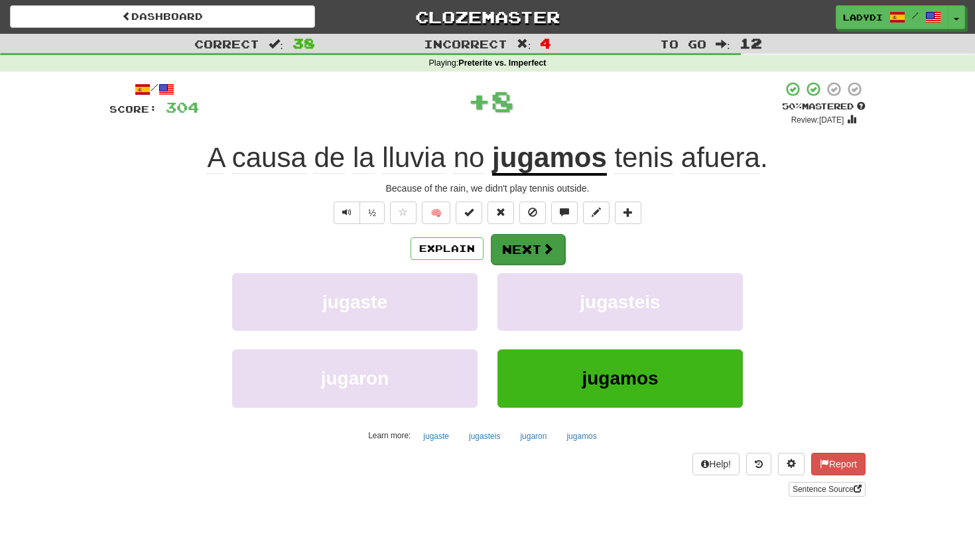
click at [521, 247] on button "Next" at bounding box center [528, 249] width 74 height 31
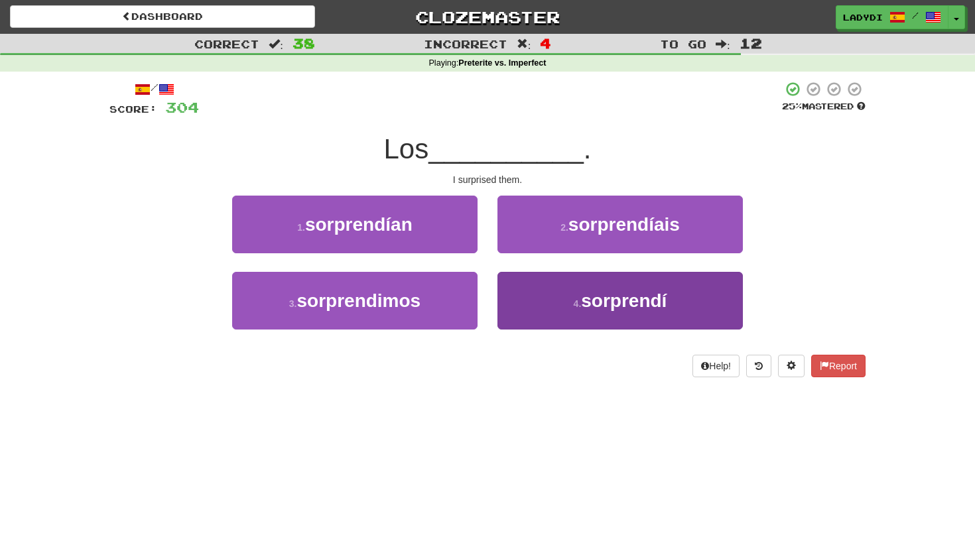
click at [531, 287] on button "4 . sorprendí" at bounding box center [621, 301] width 246 height 58
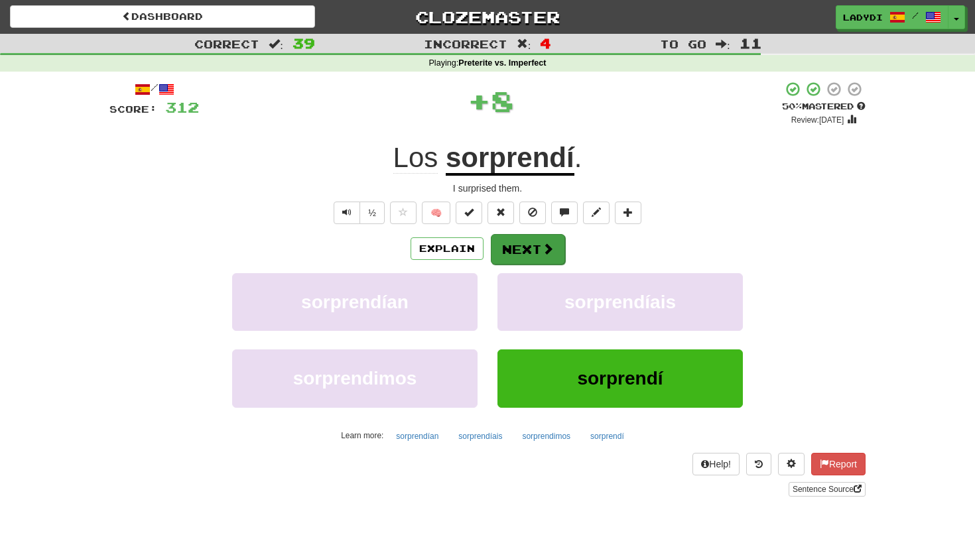
click at [530, 242] on button "Next" at bounding box center [528, 249] width 74 height 31
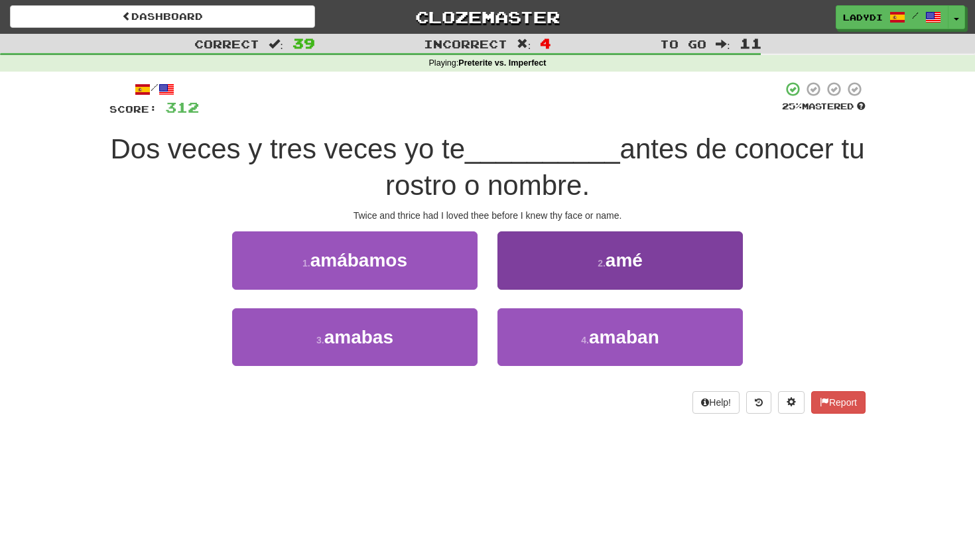
click at [536, 267] on button "2 . amé" at bounding box center [621, 261] width 246 height 58
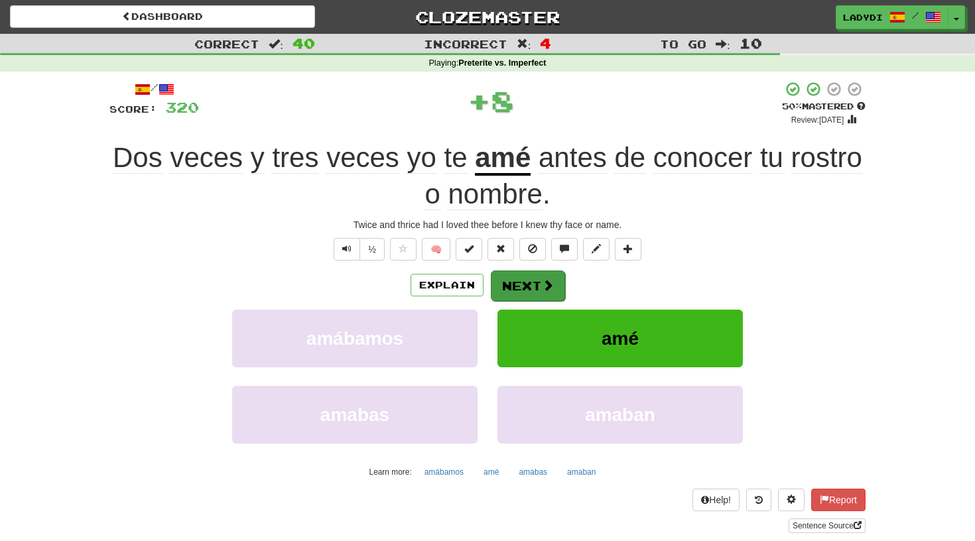
click at [524, 287] on button "Next" at bounding box center [528, 286] width 74 height 31
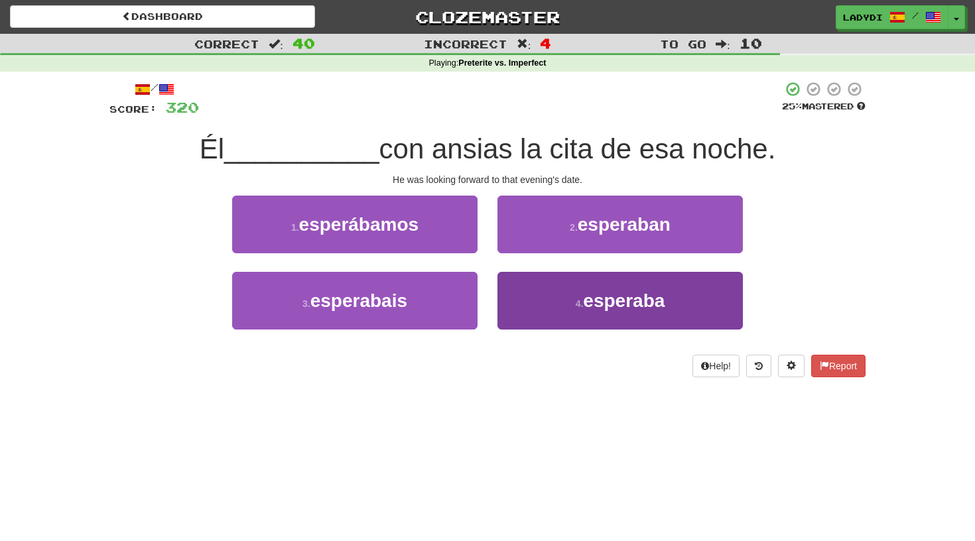
click at [524, 297] on button "4 . esperaba" at bounding box center [621, 301] width 246 height 58
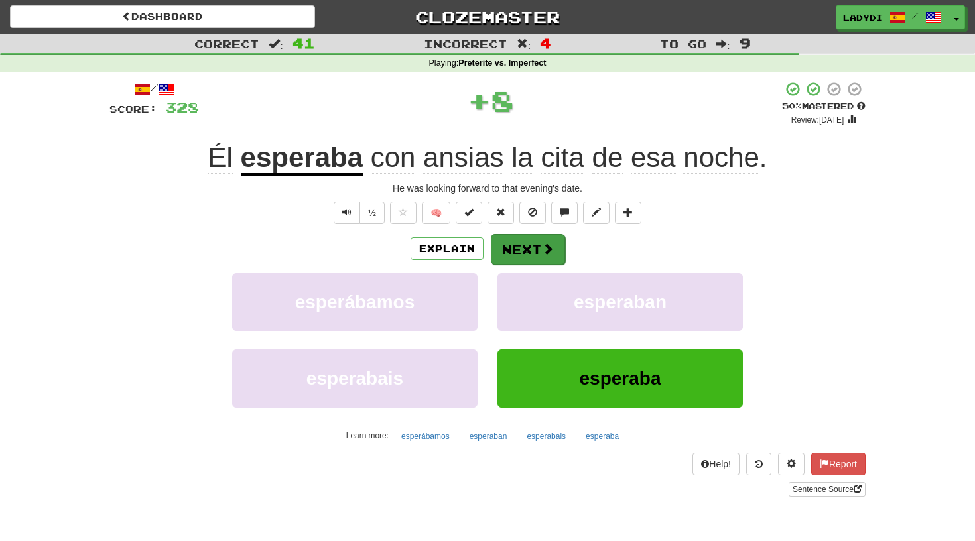
click at [523, 251] on button "Next" at bounding box center [528, 249] width 74 height 31
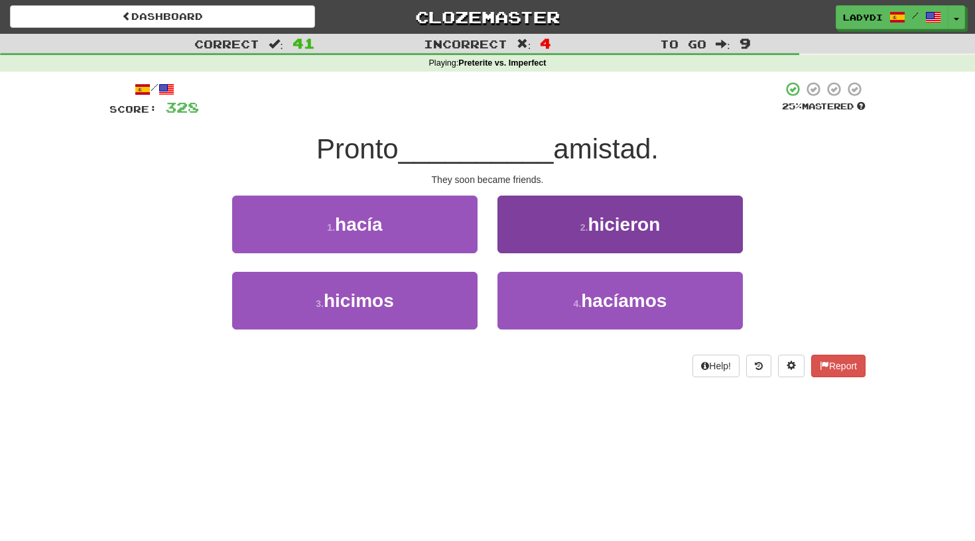
click at [571, 217] on button "2 . hicieron" at bounding box center [621, 225] width 246 height 58
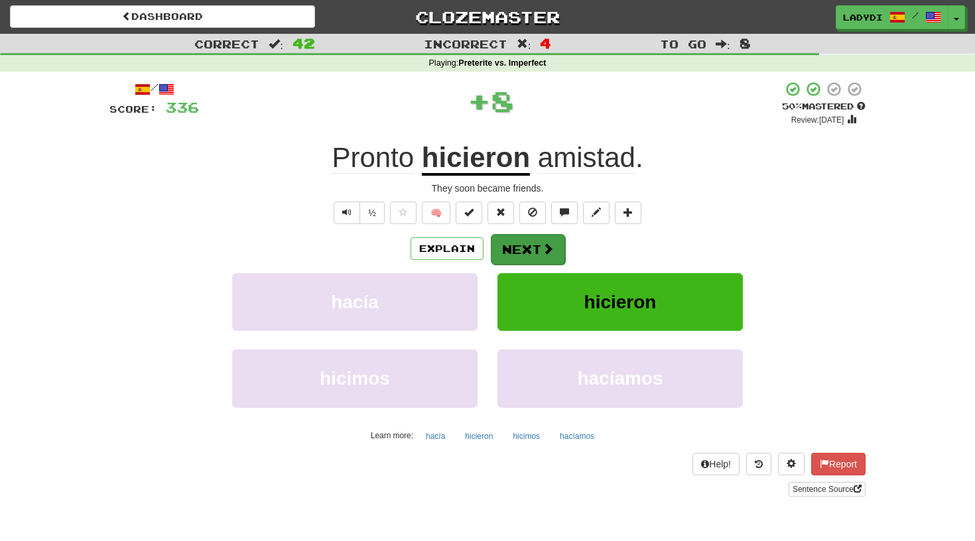
click at [525, 253] on button "Next" at bounding box center [528, 249] width 74 height 31
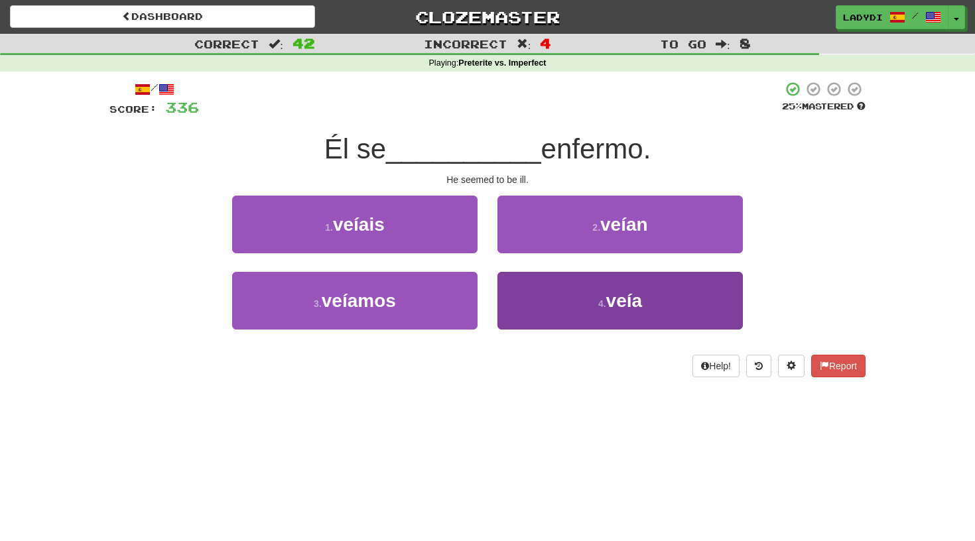
click at [533, 294] on button "4 . [GEOGRAPHIC_DATA]" at bounding box center [621, 301] width 246 height 58
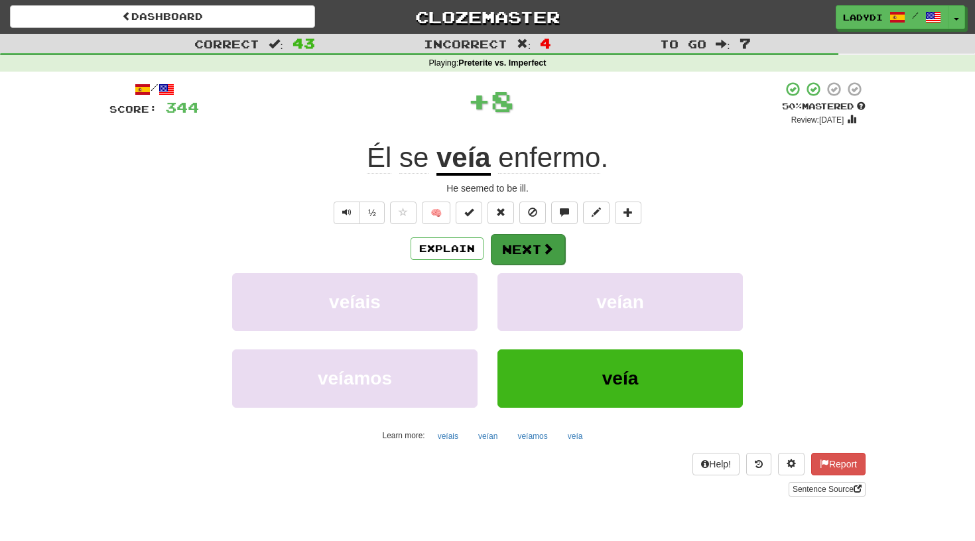
click at [527, 253] on button "Next" at bounding box center [528, 249] width 74 height 31
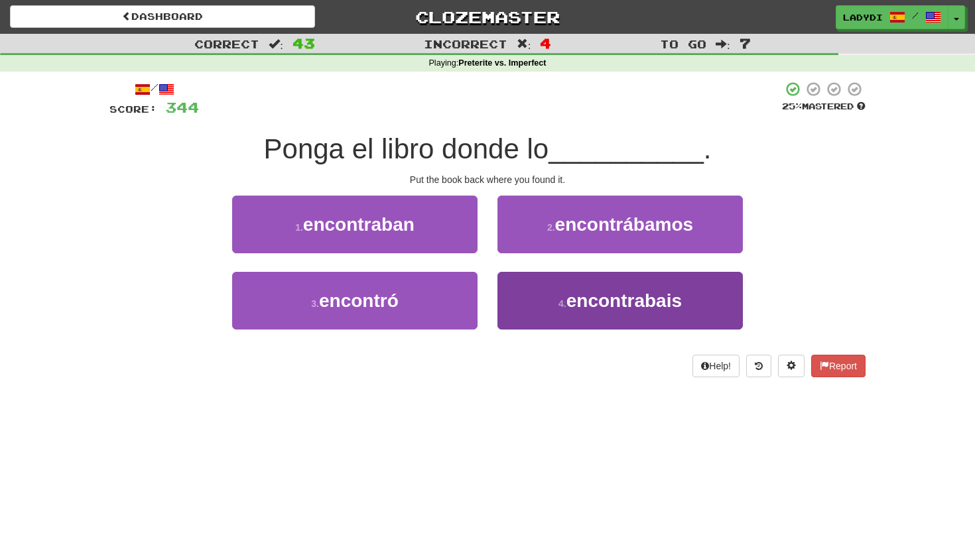
click at [526, 301] on button "4 . encontrabais" at bounding box center [621, 301] width 246 height 58
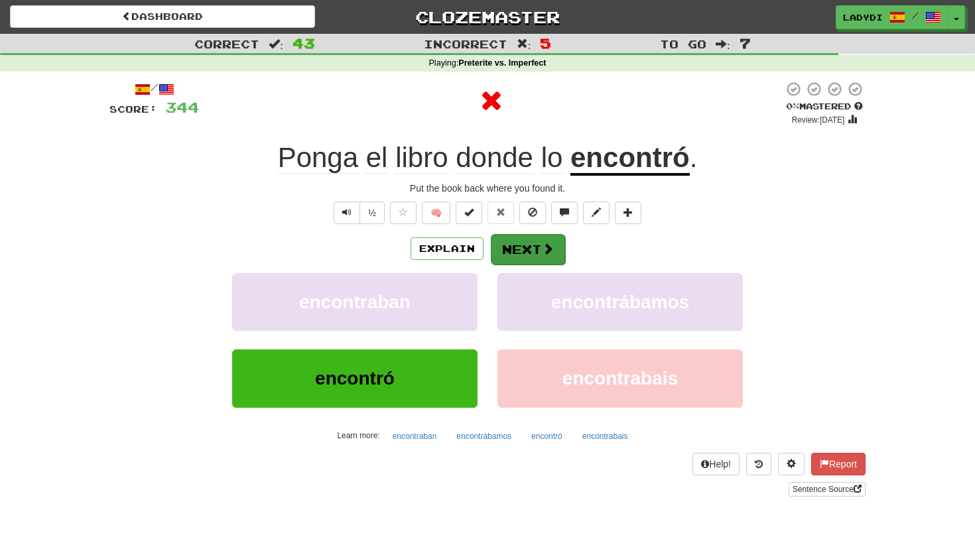
click at [516, 251] on button "Next" at bounding box center [528, 249] width 74 height 31
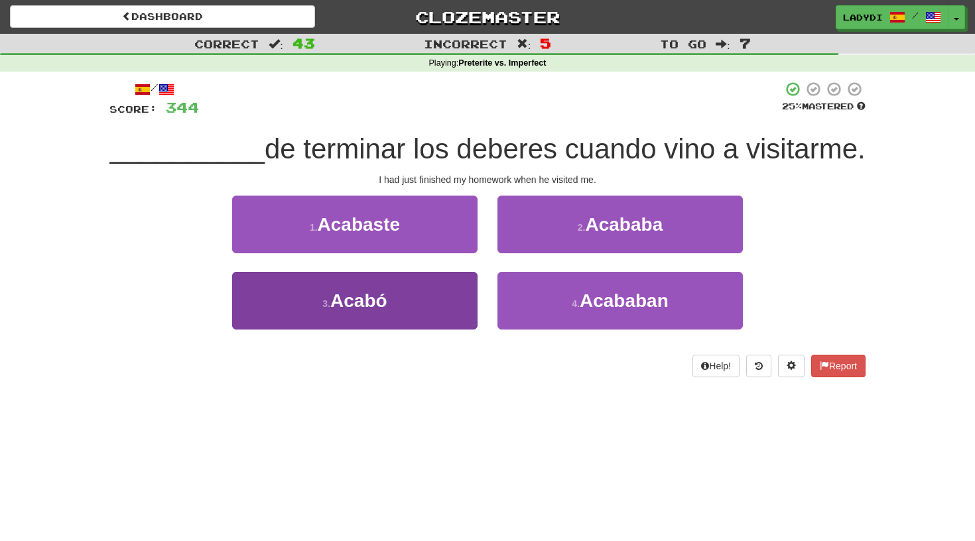
click at [415, 302] on button "3 . [GEOGRAPHIC_DATA]" at bounding box center [355, 301] width 246 height 58
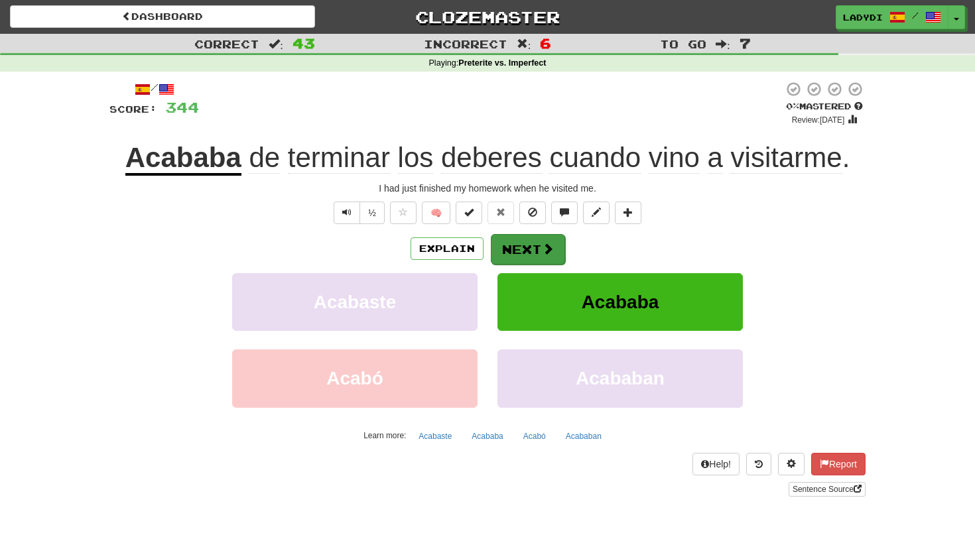
click at [520, 245] on button "Next" at bounding box center [528, 249] width 74 height 31
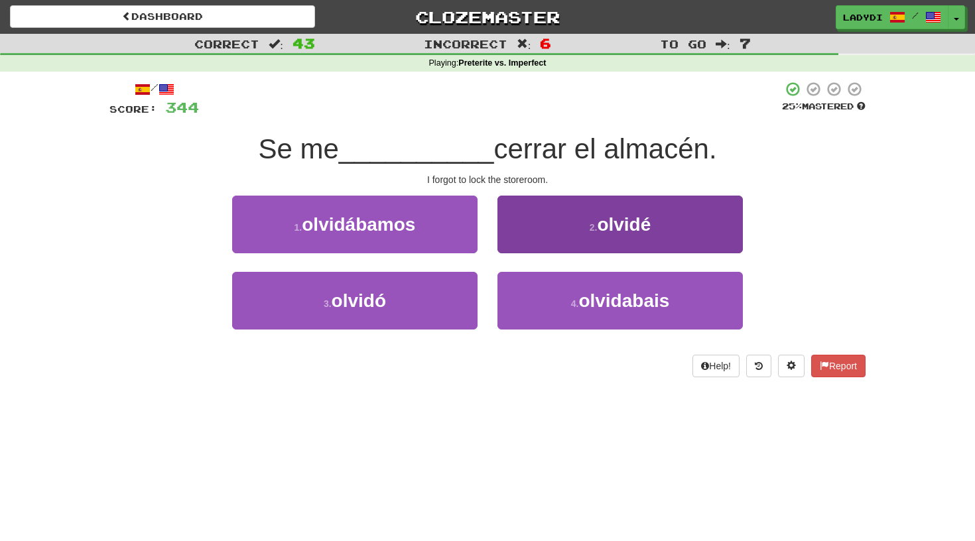
click at [535, 222] on button "2 . [GEOGRAPHIC_DATA]" at bounding box center [621, 225] width 246 height 58
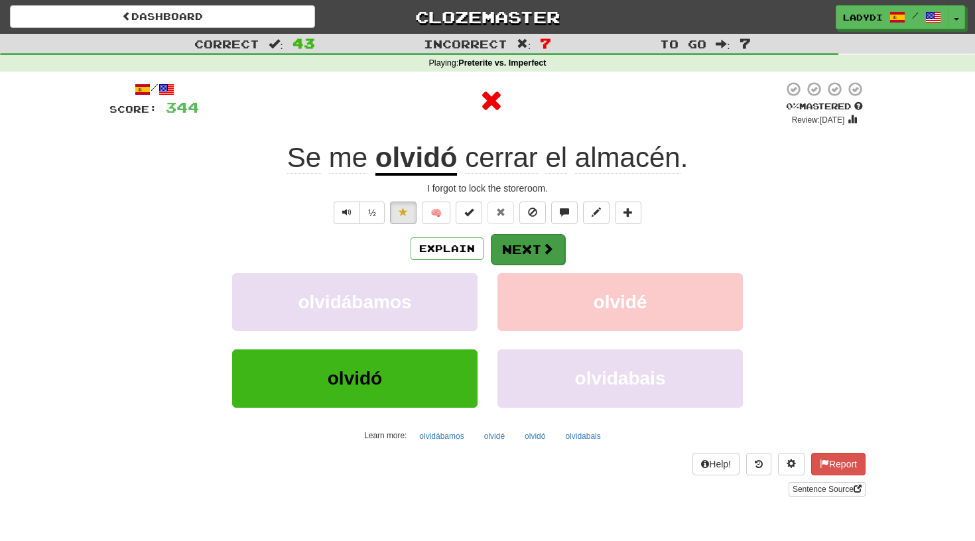
click at [520, 238] on button "Next" at bounding box center [528, 249] width 74 height 31
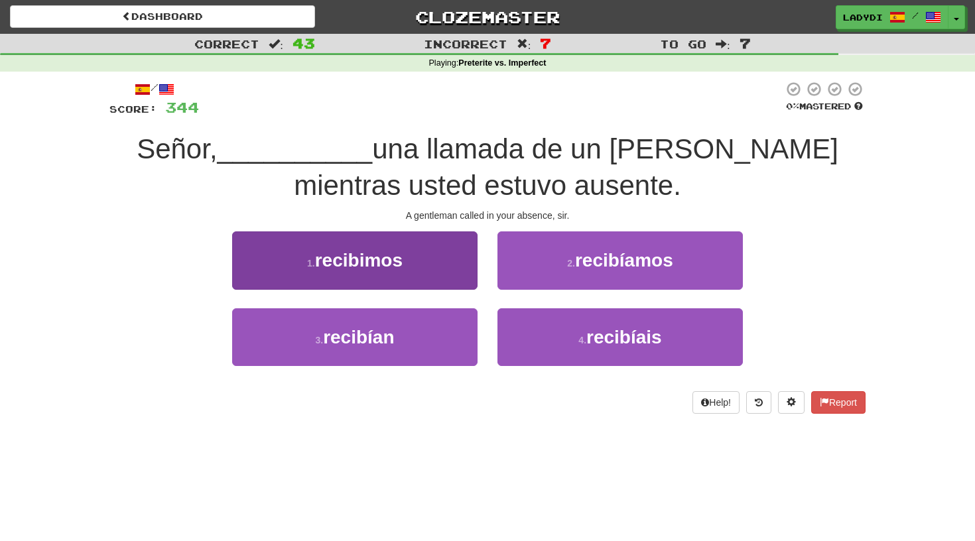
click at [435, 271] on button "1 . recibimos" at bounding box center [355, 261] width 246 height 58
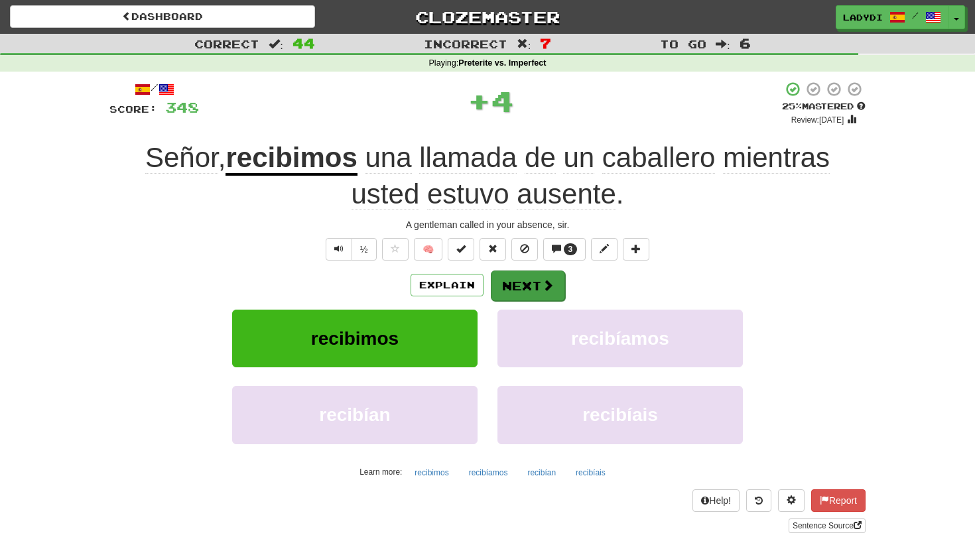
click at [521, 285] on button "Next" at bounding box center [528, 286] width 74 height 31
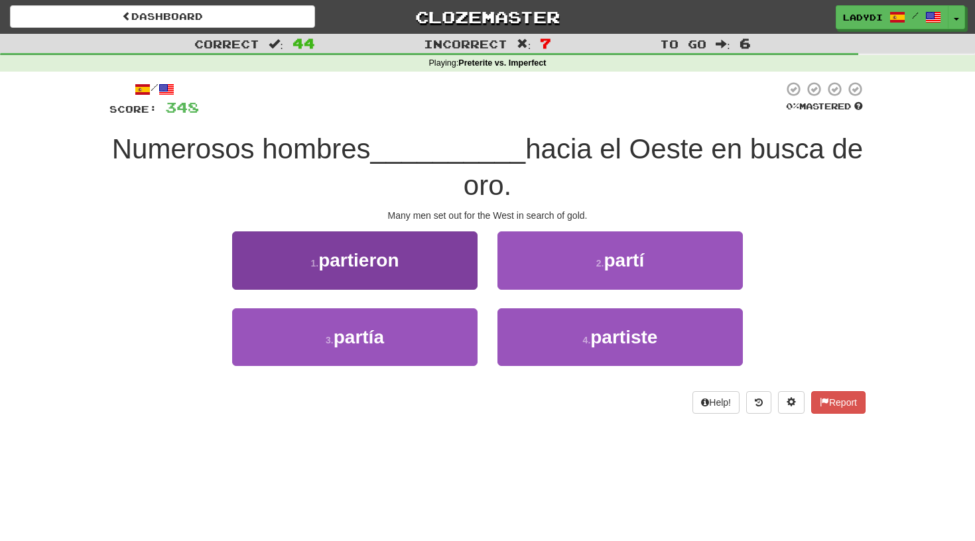
click at [441, 269] on button "1 . partieron" at bounding box center [355, 261] width 246 height 58
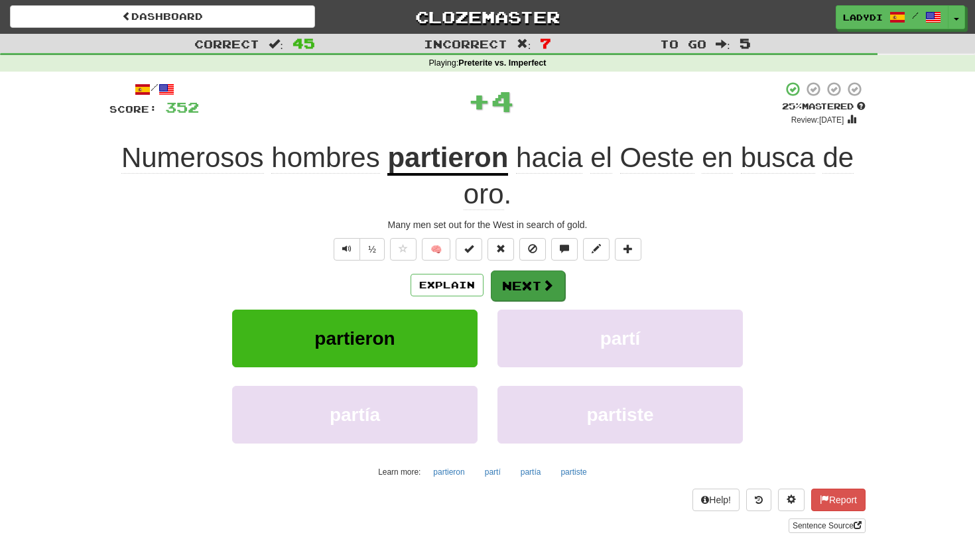
click at [508, 277] on button "Next" at bounding box center [528, 286] width 74 height 31
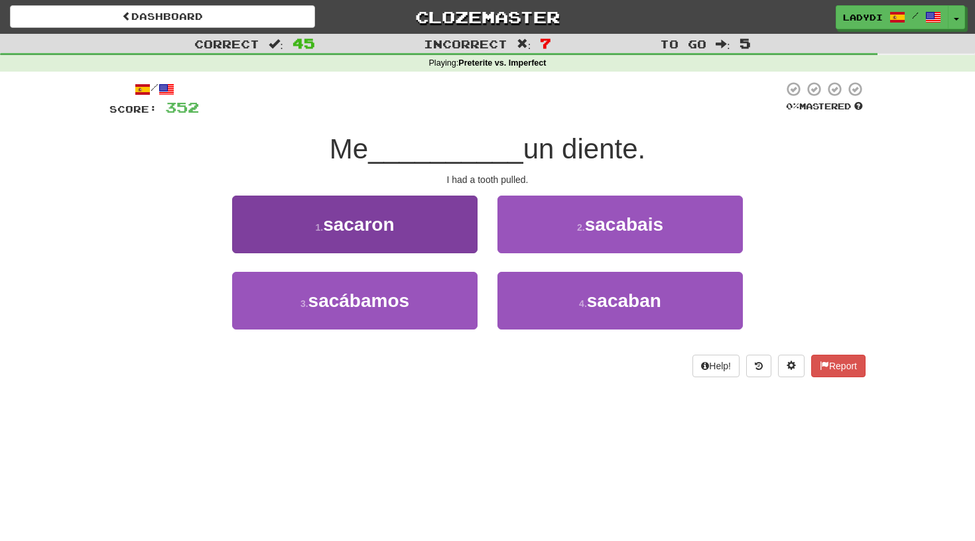
click at [447, 243] on button "1 . sacaron" at bounding box center [355, 225] width 246 height 58
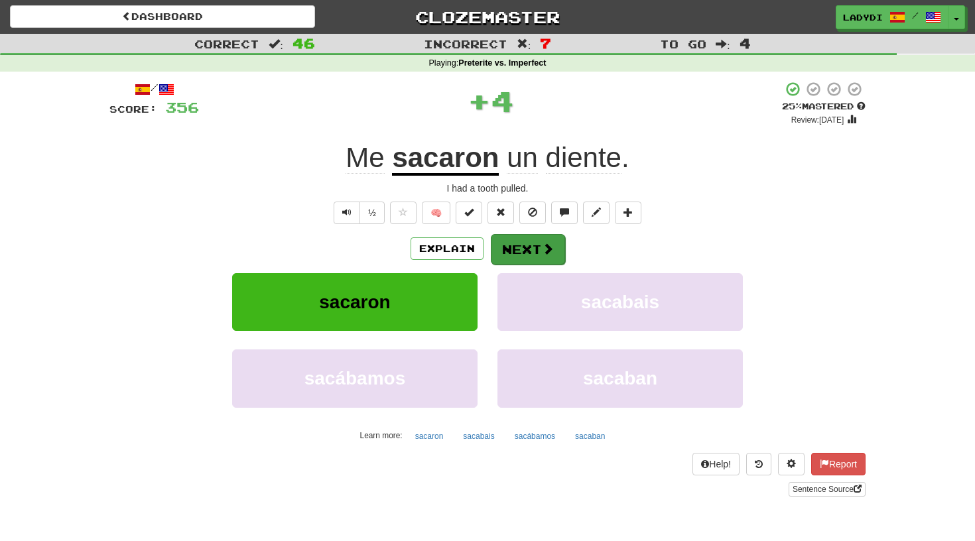
click at [526, 246] on button "Next" at bounding box center [528, 249] width 74 height 31
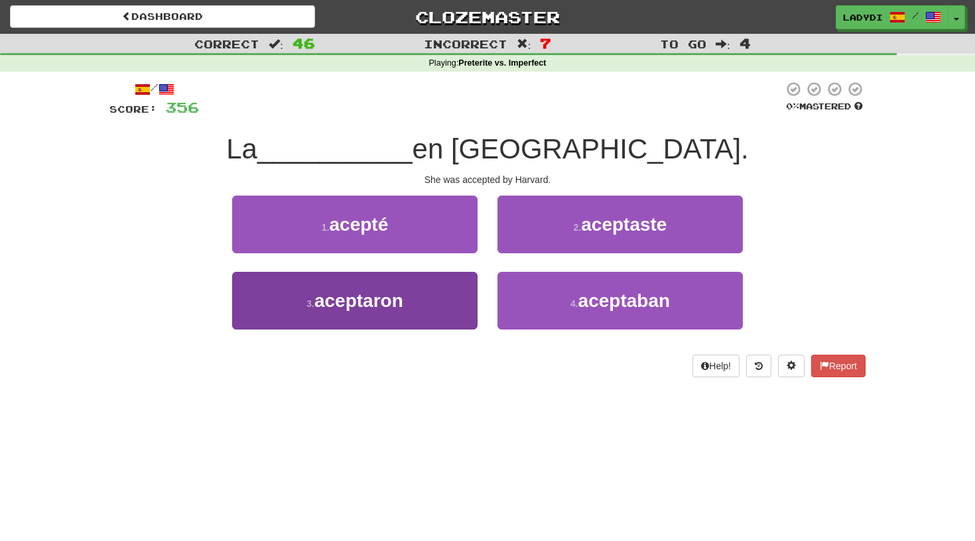
click at [447, 291] on button "3 . aceptaron" at bounding box center [355, 301] width 246 height 58
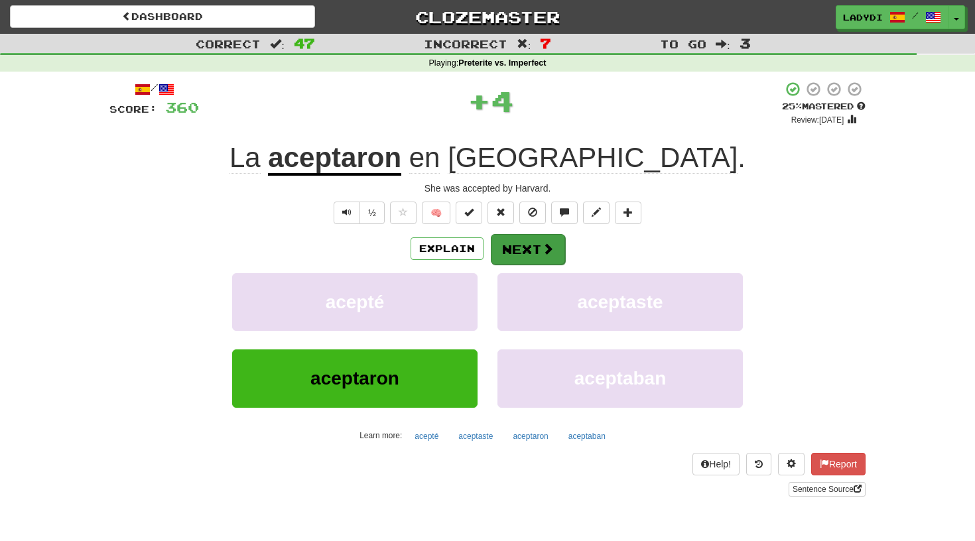
click at [519, 246] on button "Next" at bounding box center [528, 249] width 74 height 31
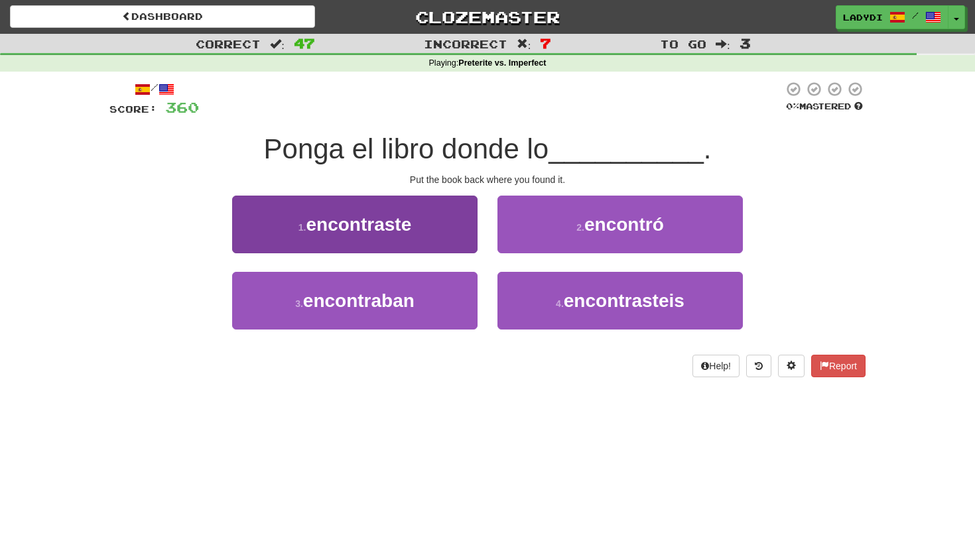
click at [456, 235] on button "1 . encontraste" at bounding box center [355, 225] width 246 height 58
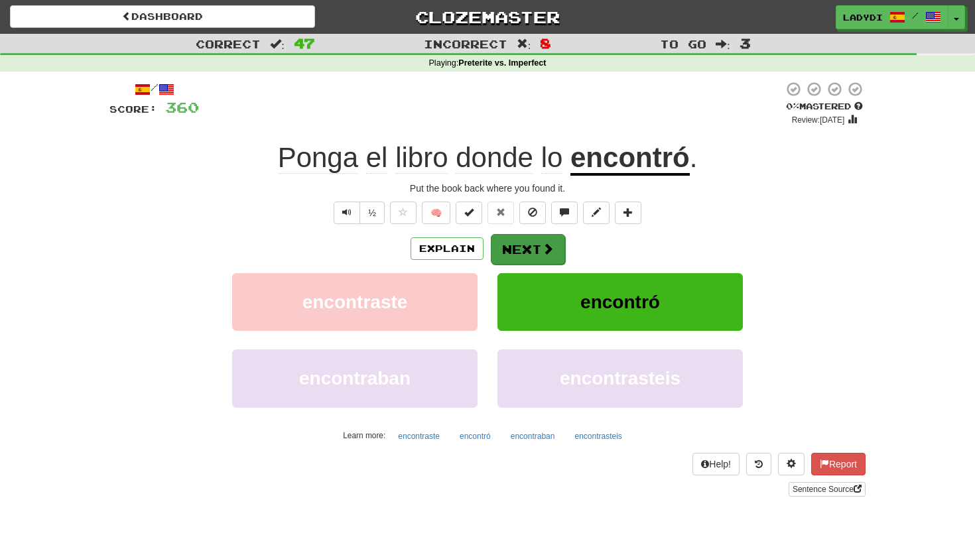
click at [515, 244] on button "Next" at bounding box center [528, 249] width 74 height 31
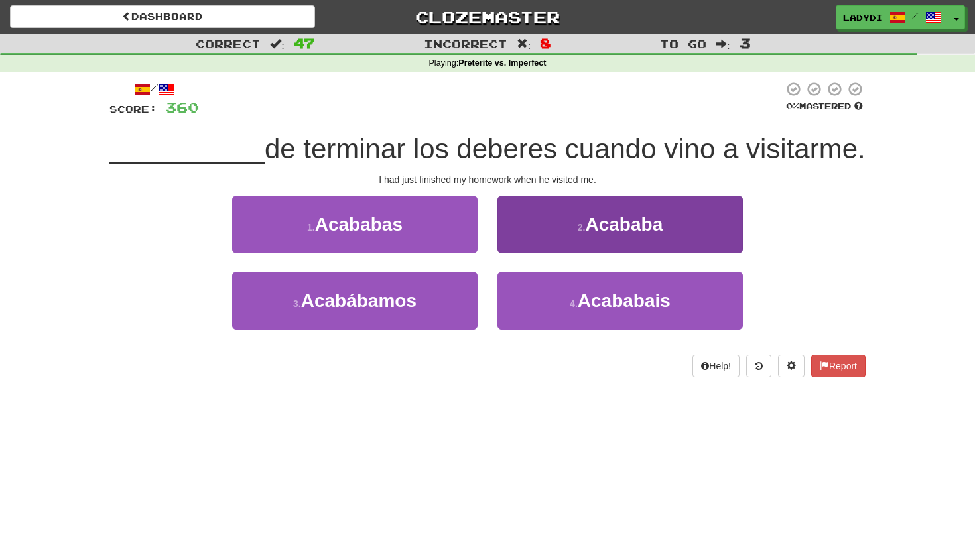
click at [529, 238] on button "2 . Acababa" at bounding box center [621, 225] width 246 height 58
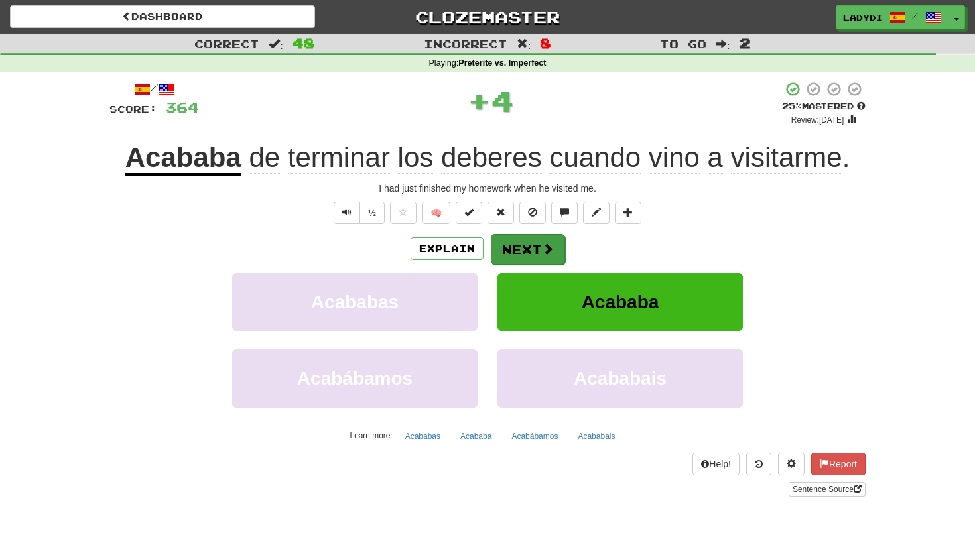
click at [511, 242] on button "Next" at bounding box center [528, 249] width 74 height 31
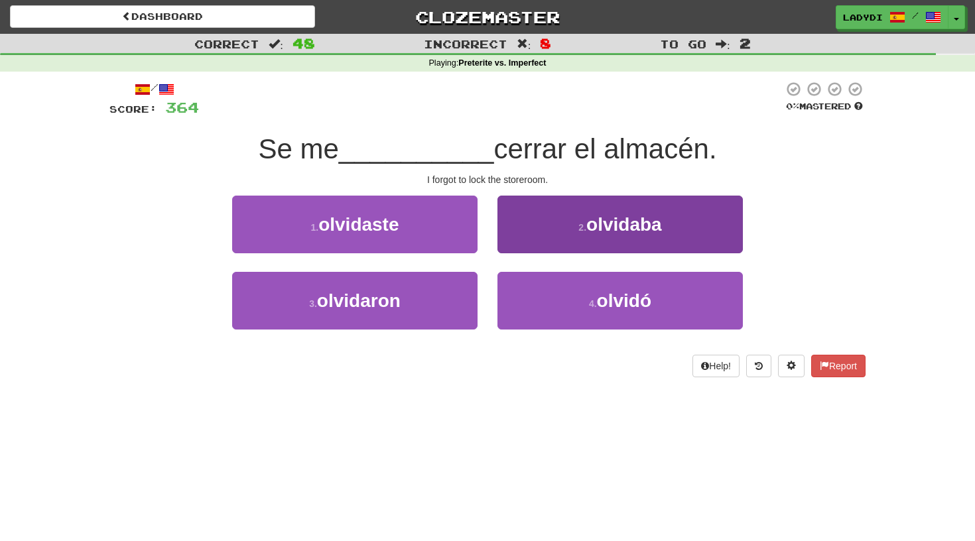
click at [556, 228] on button "2 . [GEOGRAPHIC_DATA]" at bounding box center [621, 225] width 246 height 58
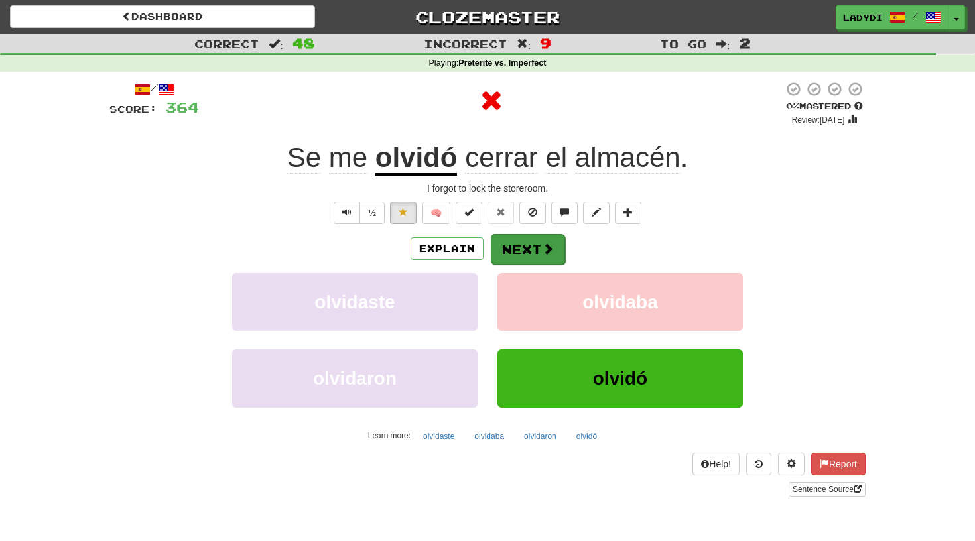
click at [529, 238] on button "Next" at bounding box center [528, 249] width 74 height 31
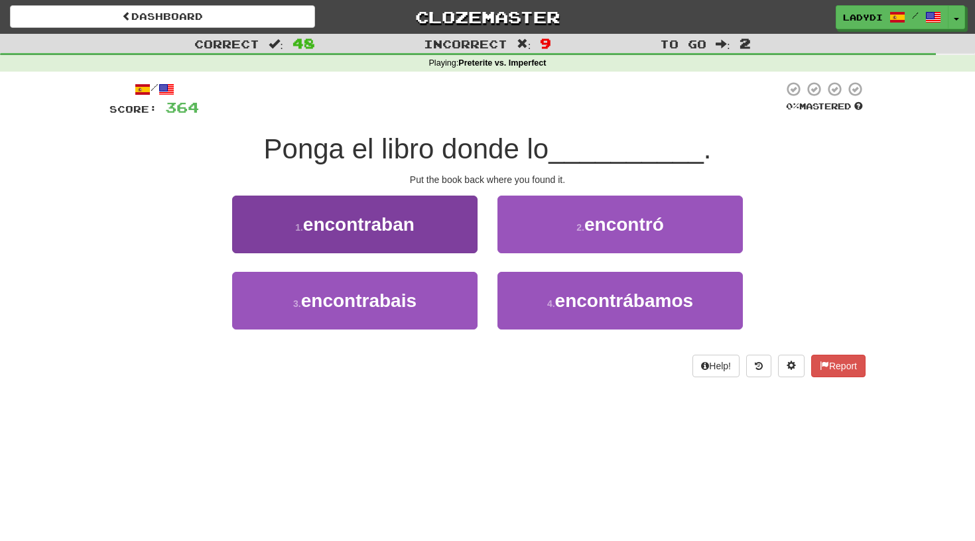
click at [448, 234] on button "1 . encontraban" at bounding box center [355, 225] width 246 height 58
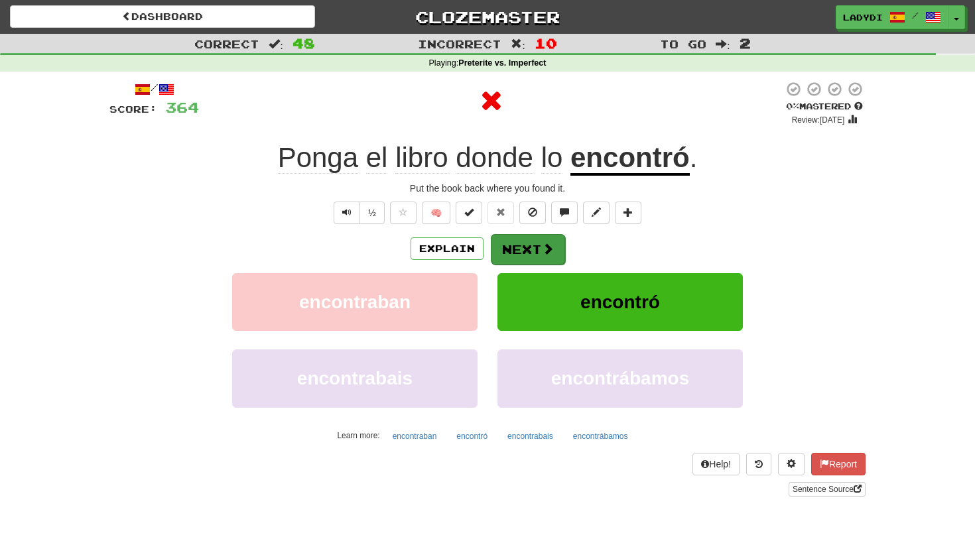
click at [509, 243] on button "Next" at bounding box center [528, 249] width 74 height 31
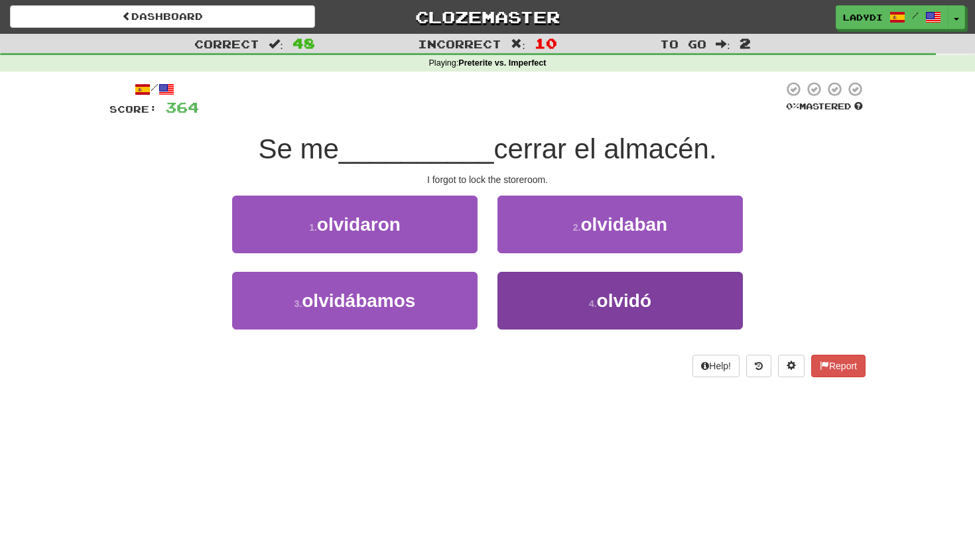
click at [529, 303] on button "4 . [GEOGRAPHIC_DATA]" at bounding box center [621, 301] width 246 height 58
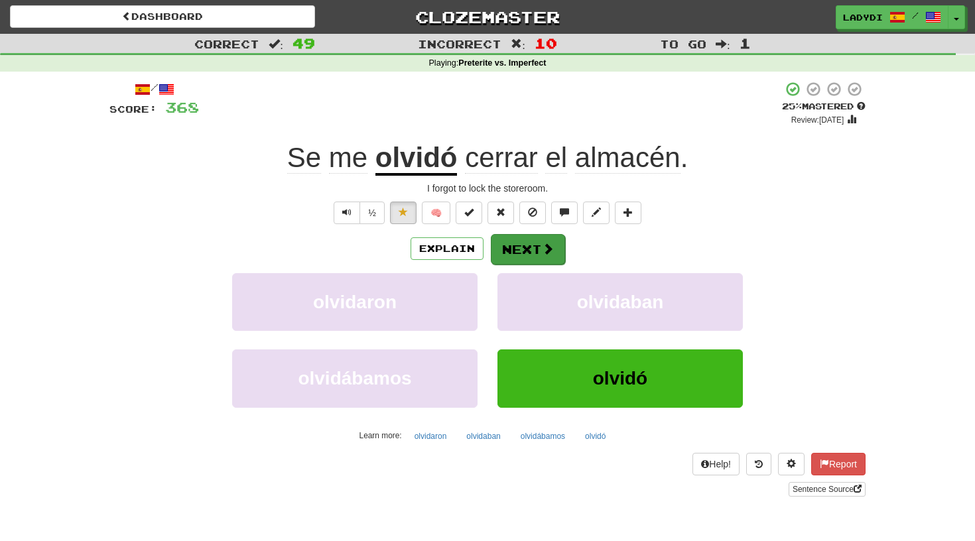
click at [527, 246] on button "Next" at bounding box center [528, 249] width 74 height 31
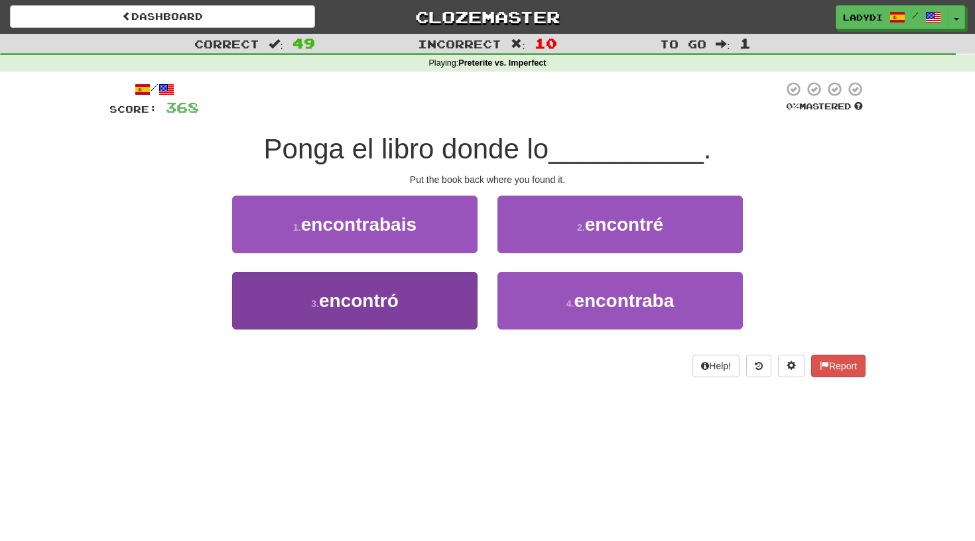
click at [447, 295] on button "3 . encontró" at bounding box center [355, 301] width 246 height 58
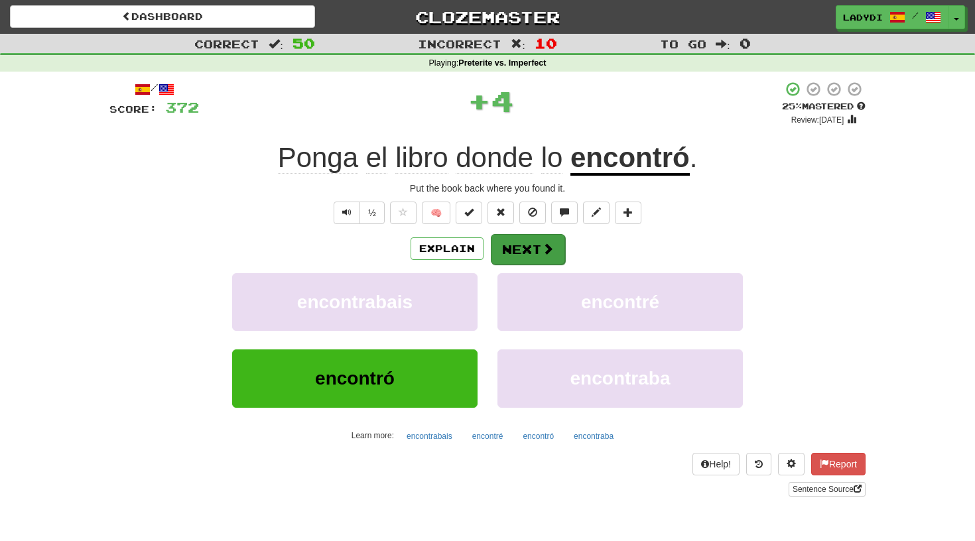
click at [519, 253] on button "Next" at bounding box center [528, 249] width 74 height 31
